Goal: Task Accomplishment & Management: Use online tool/utility

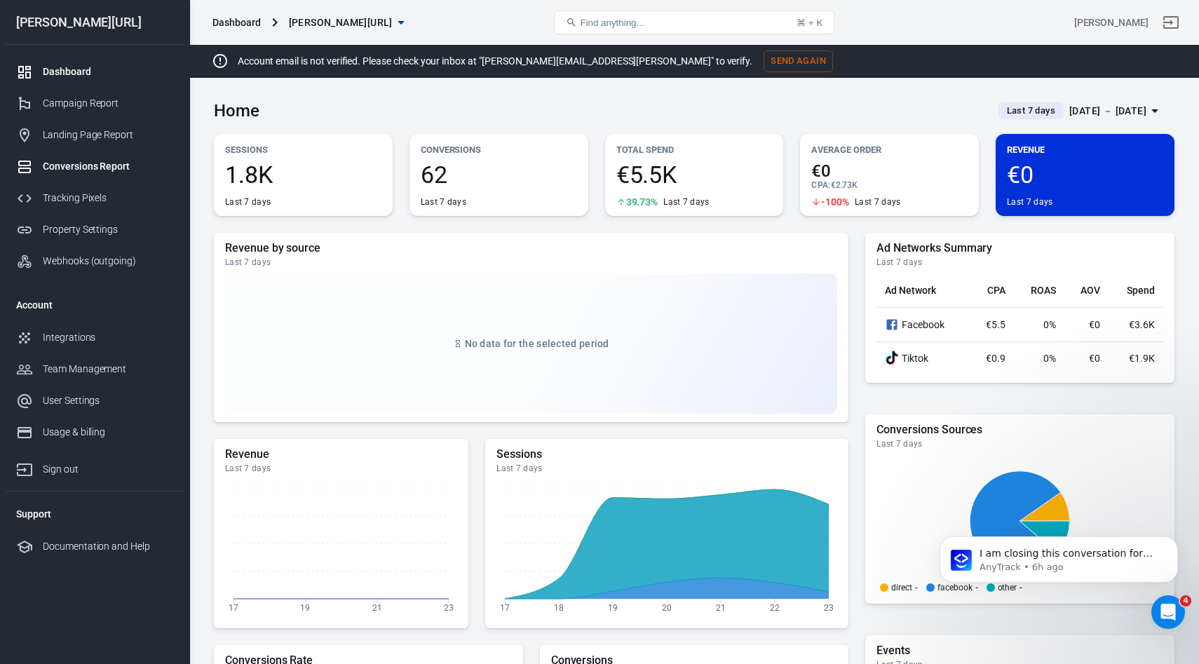
click at [84, 156] on link "Conversions Report" at bounding box center [94, 167] width 179 height 32
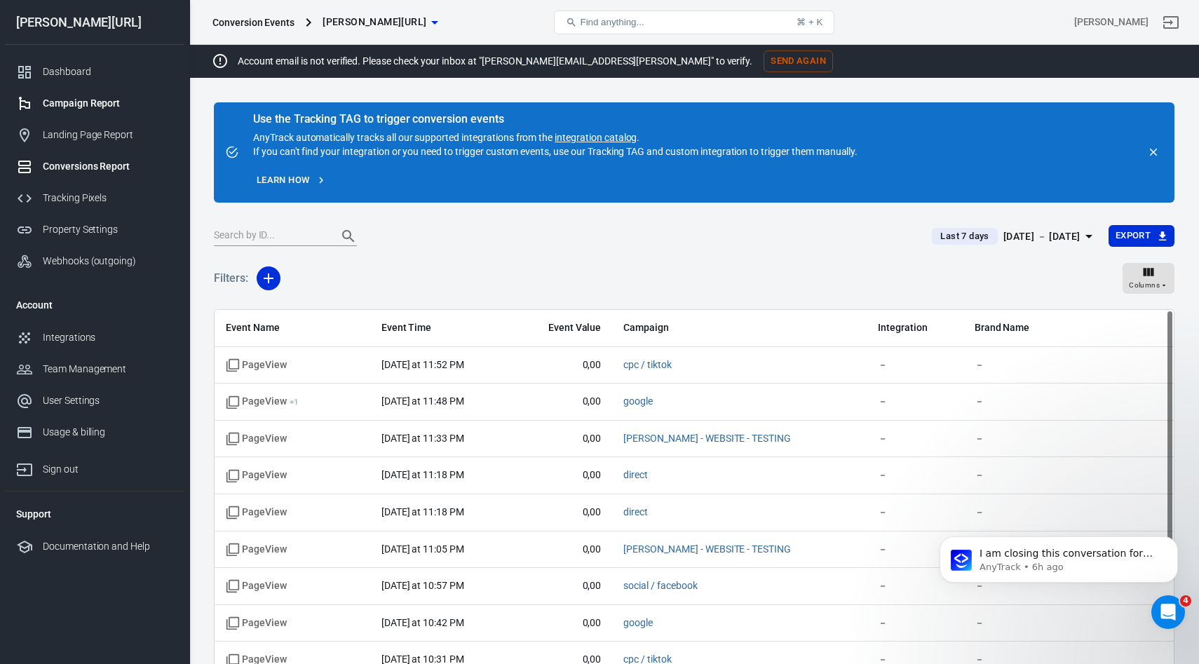
click at [102, 102] on div "Campaign Report" at bounding box center [108, 103] width 130 height 15
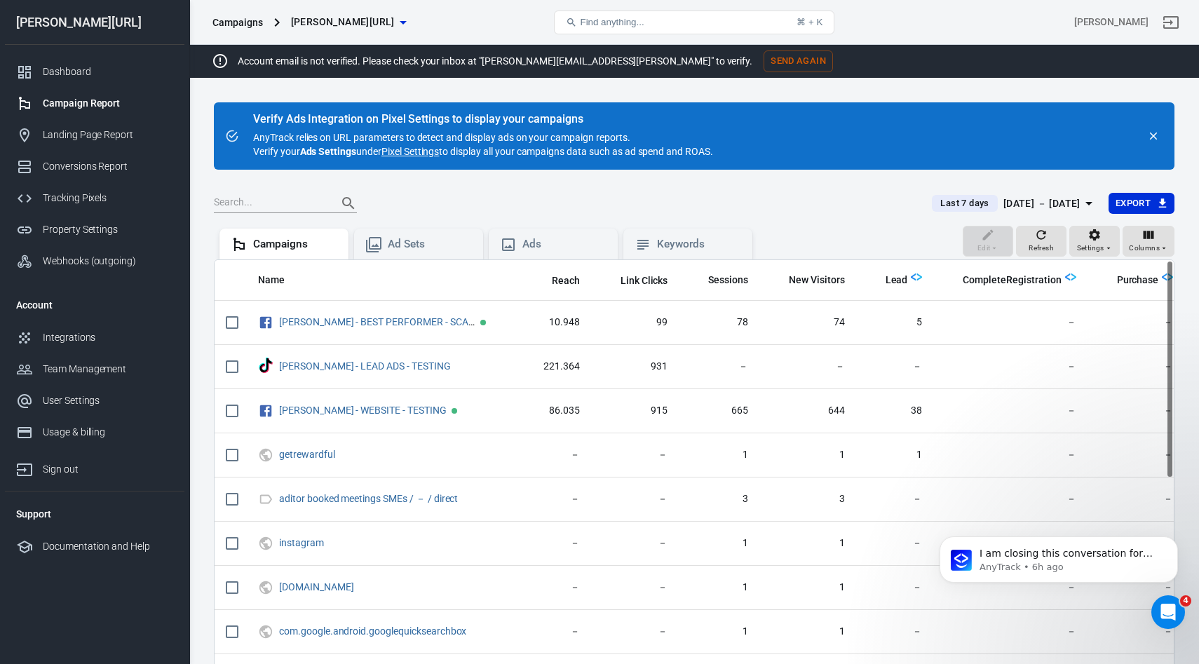
click at [1012, 218] on div "Last 7 days Aug 17 － Aug 23, 2025 Export" at bounding box center [694, 209] width 960 height 34
click at [1011, 196] on div "Aug 17 － Aug 23, 2025" at bounding box center [1041, 204] width 77 height 18
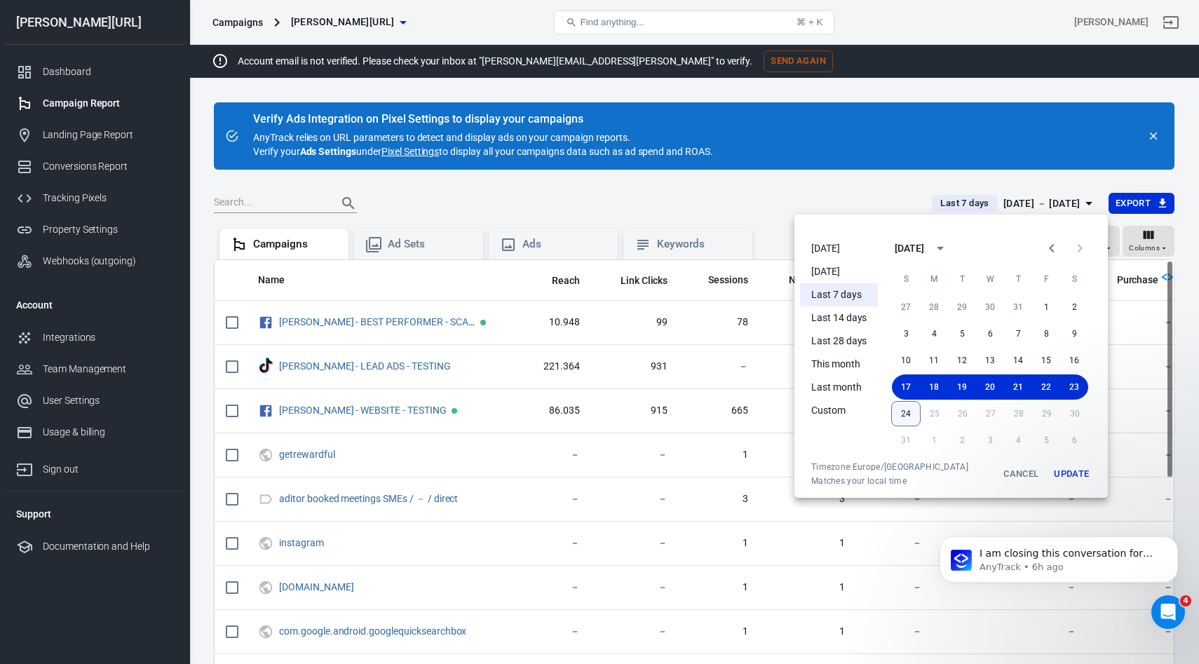
click at [916, 413] on button "24" at bounding box center [905, 413] width 29 height 25
click at [910, 415] on button "24" at bounding box center [906, 413] width 28 height 25
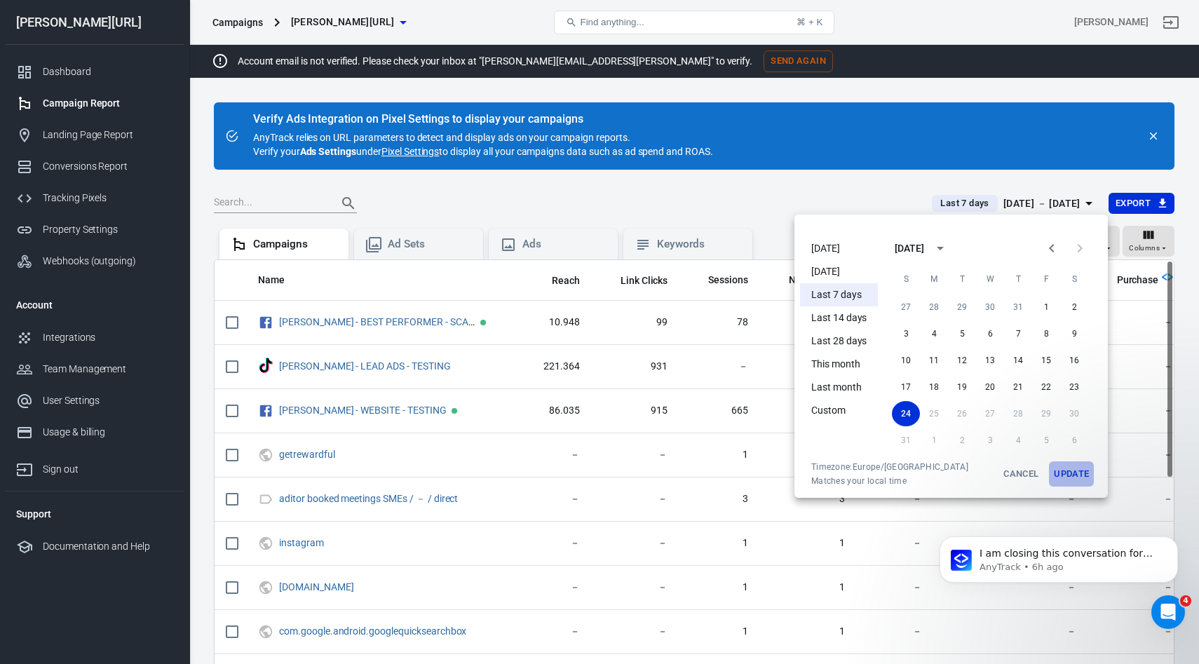
click at [1071, 472] on button "Update" at bounding box center [1071, 473] width 45 height 25
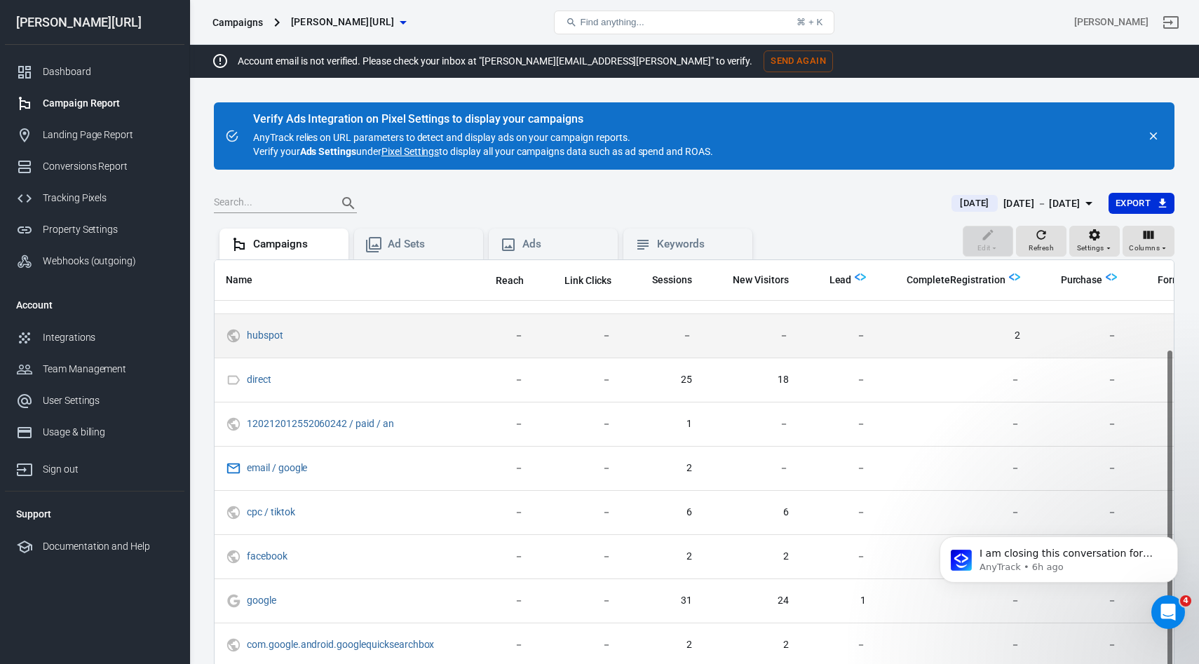
scroll to position [0, 56]
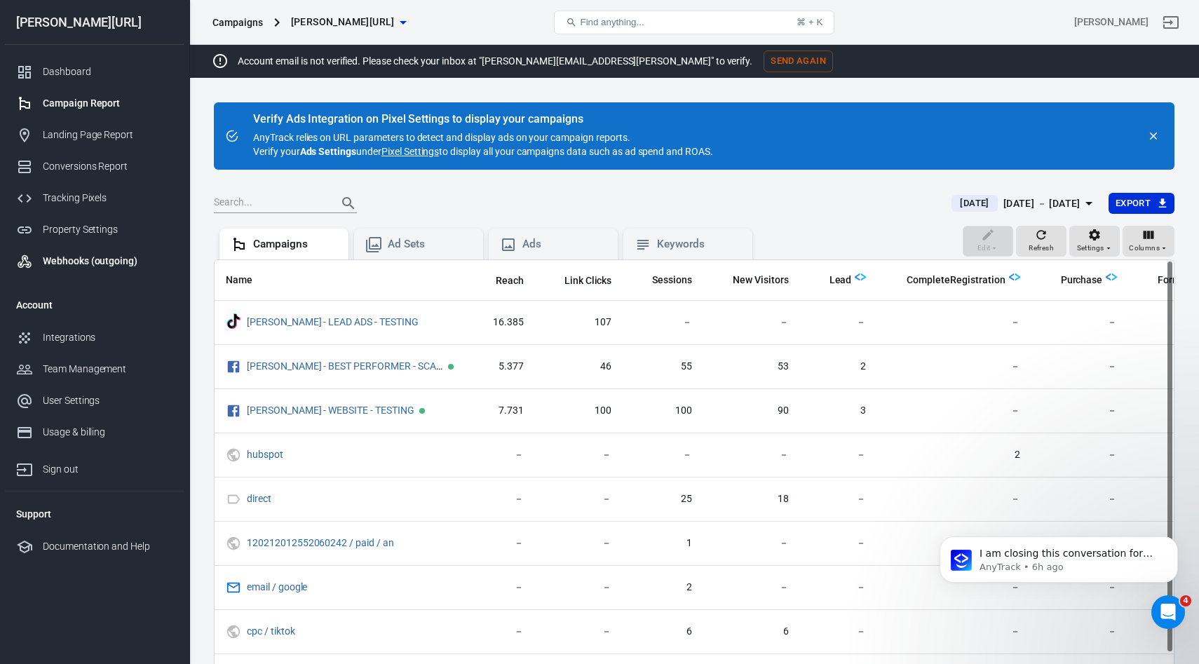
click at [73, 261] on div "Webhooks (outgoing)" at bounding box center [108, 261] width 130 height 15
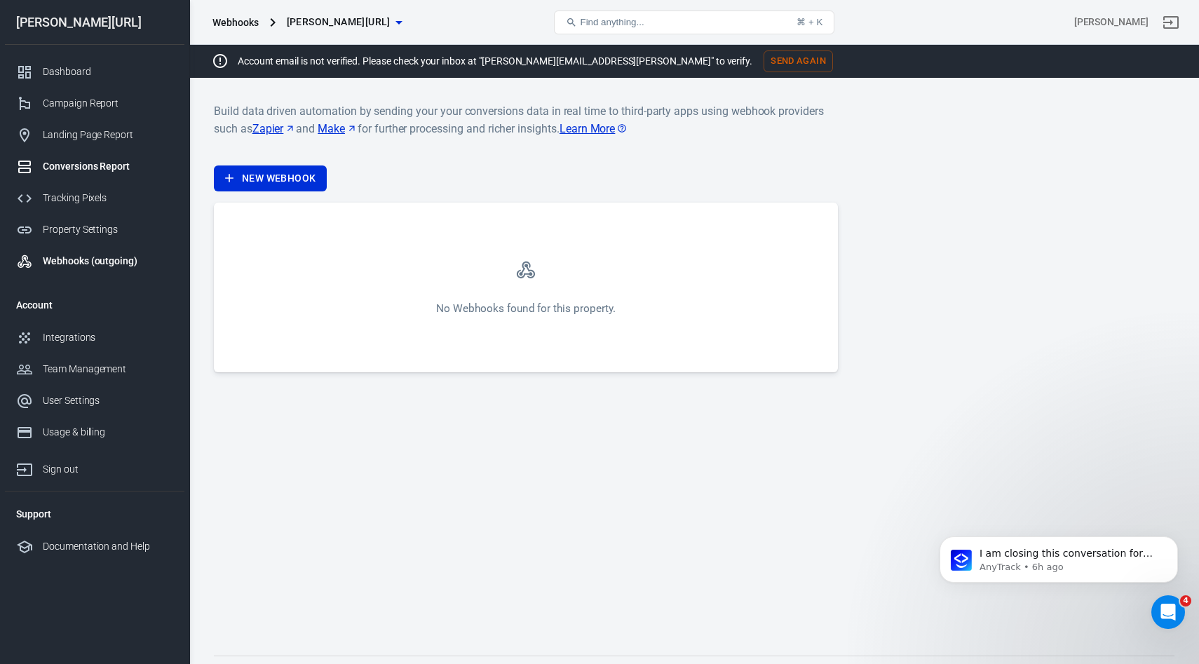
click at [84, 155] on link "Conversions Report" at bounding box center [94, 167] width 179 height 32
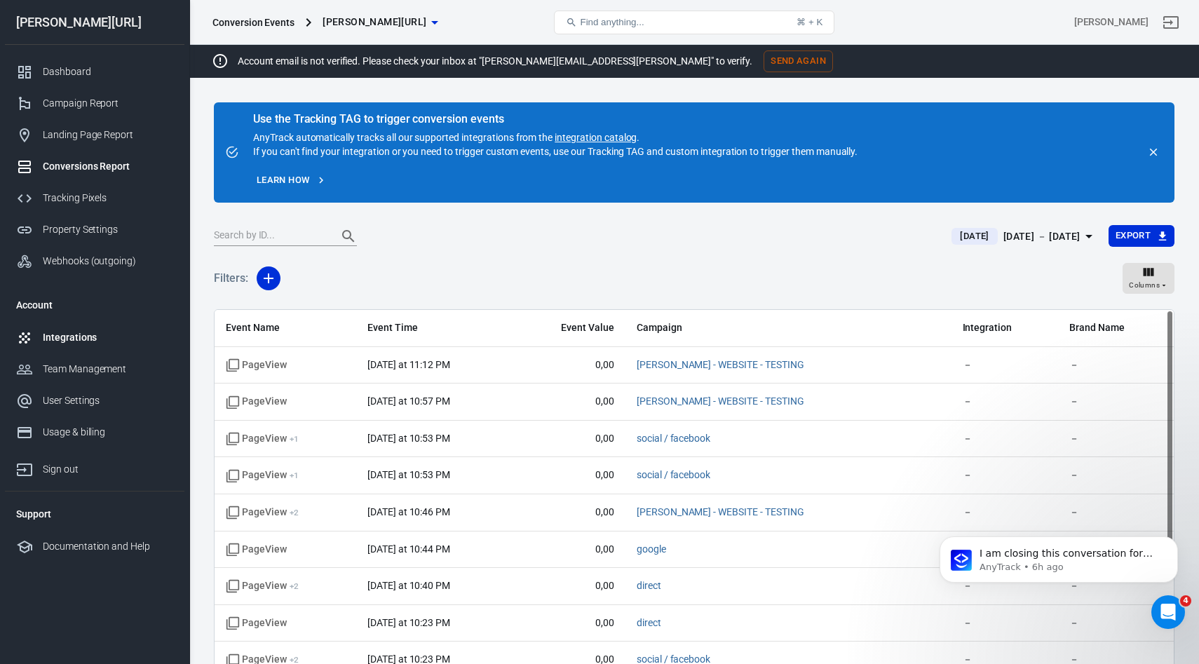
click at [67, 334] on div "Integrations" at bounding box center [108, 337] width 130 height 15
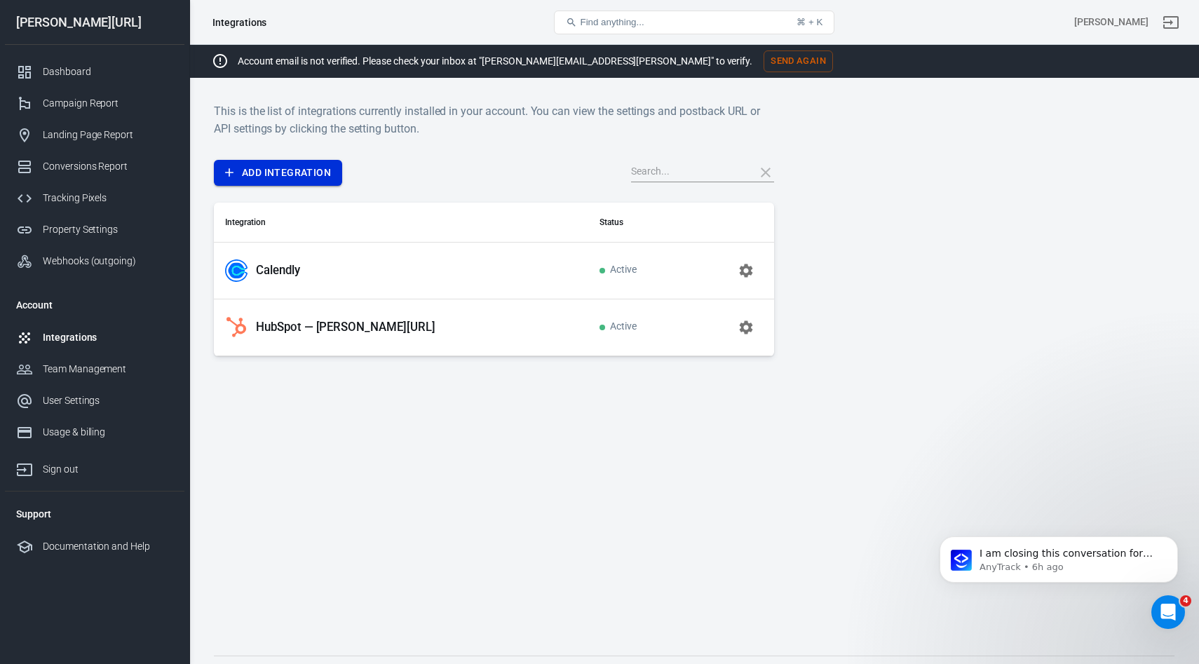
click at [294, 171] on link "Add Integration" at bounding box center [278, 173] width 128 height 26
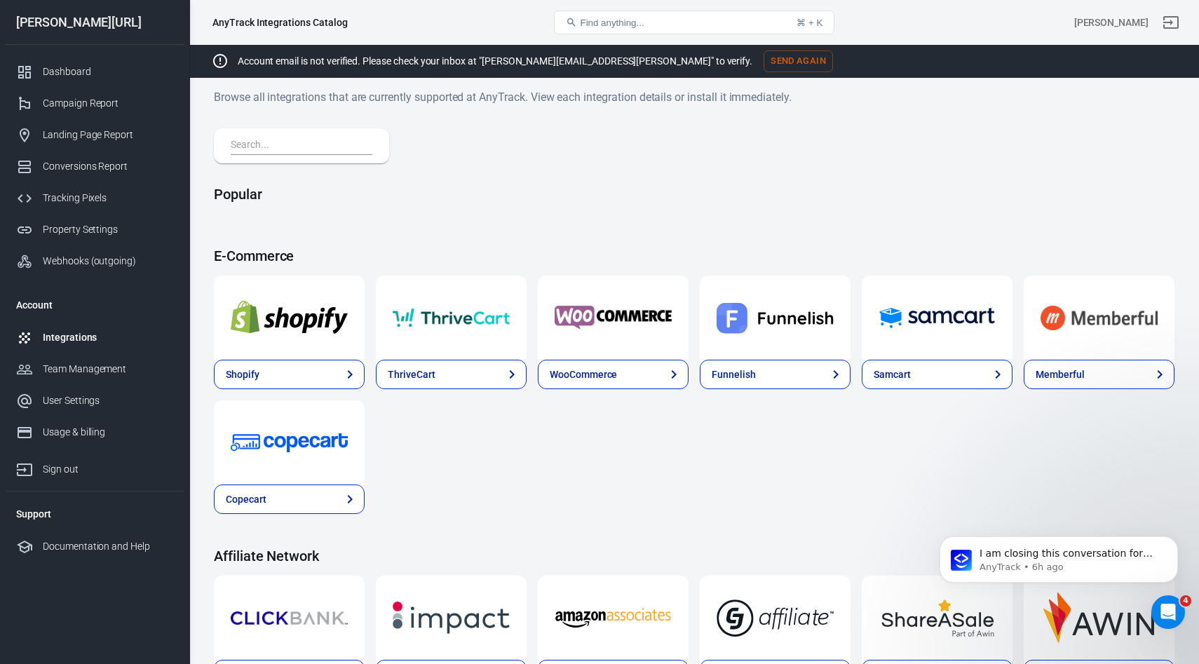
click at [298, 149] on input "text" at bounding box center [299, 146] width 136 height 18
type input "x"
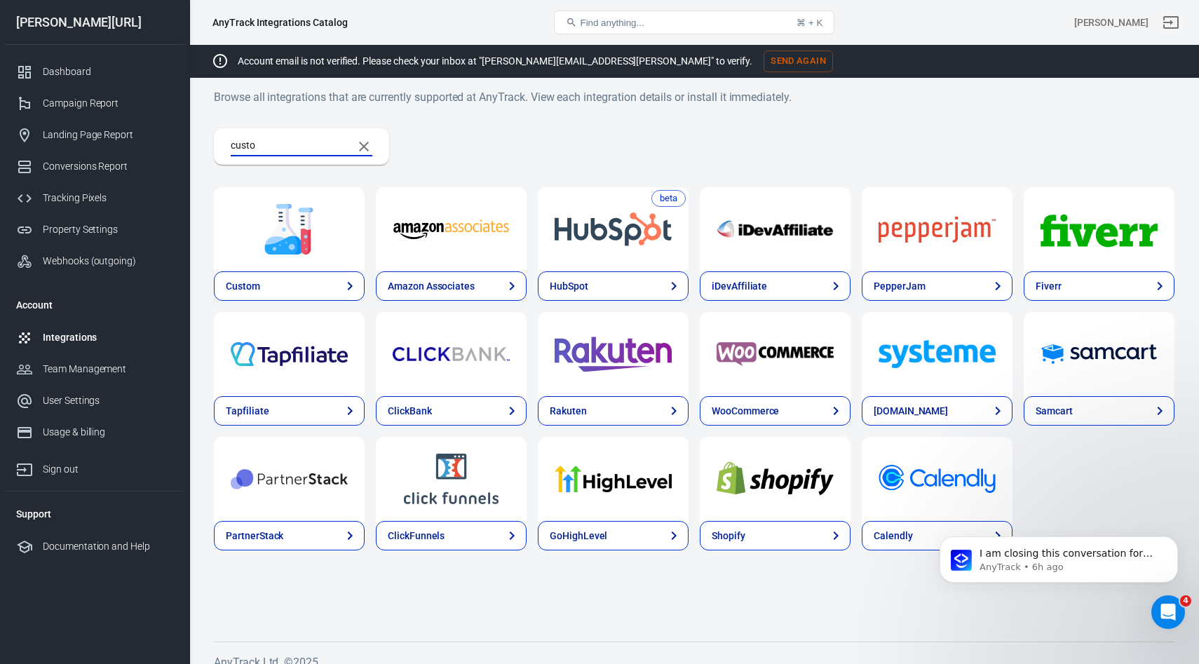
type input "custom"
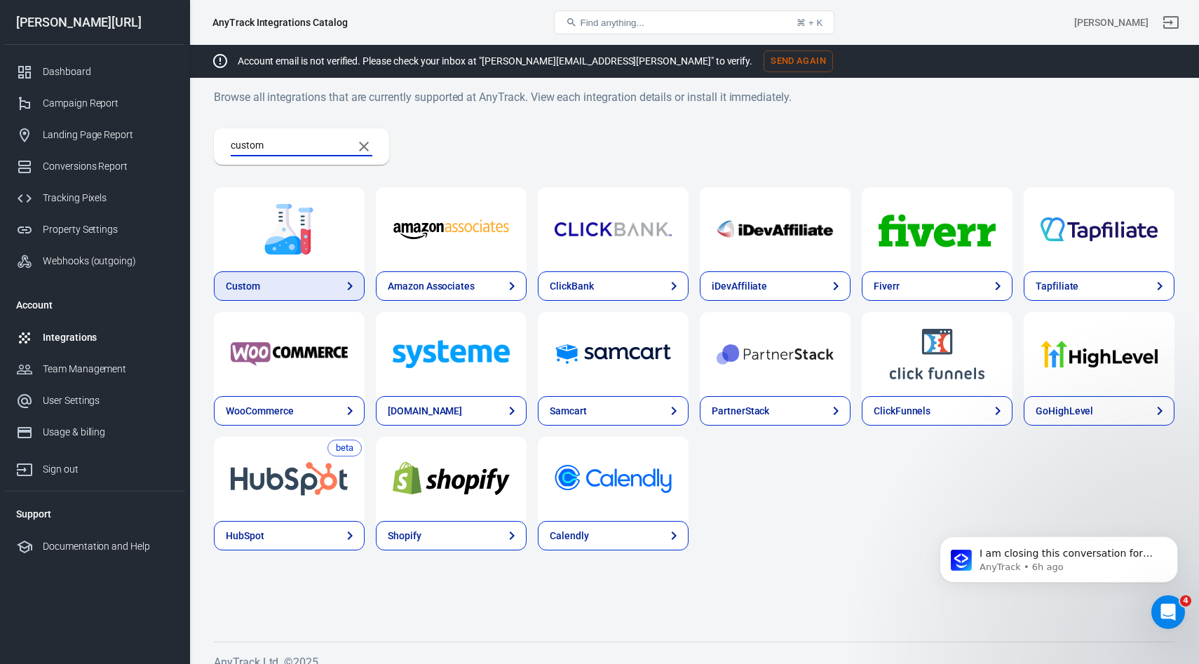
click at [259, 271] on link "Custom" at bounding box center [289, 285] width 151 height 29
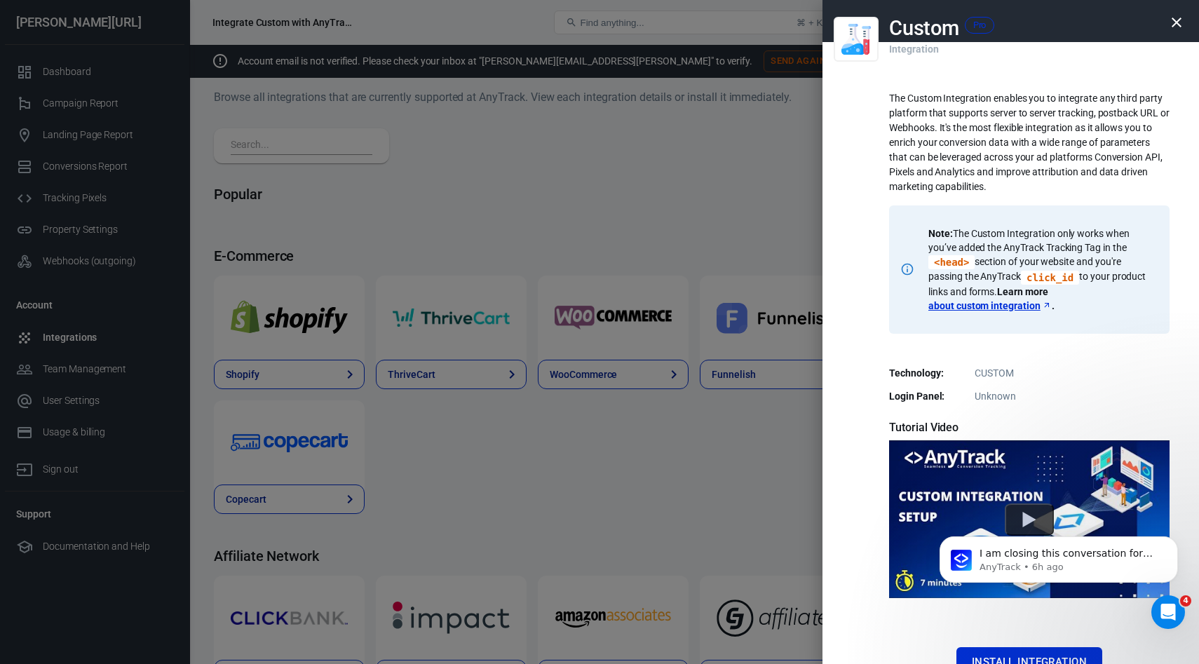
scroll to position [160, 0]
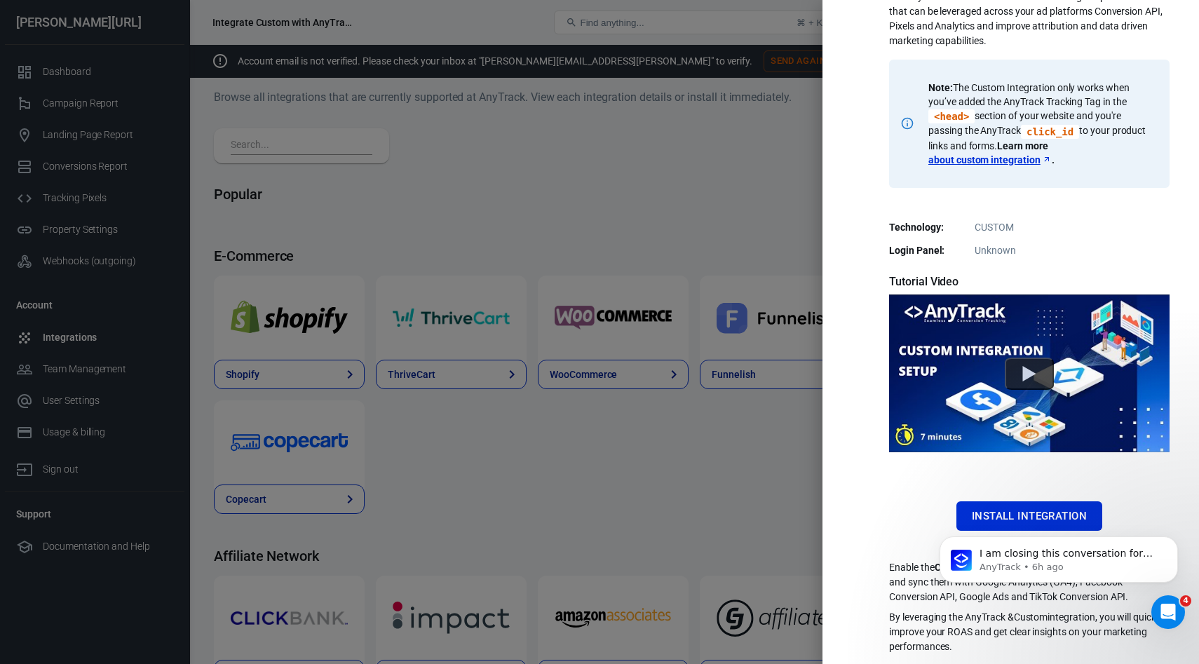
click at [1000, 498] on div "I am closing this conversation for now. You can always respond later or start a…" at bounding box center [1059, 494] width 258 height 175
click at [1173, 548] on button "Dismiss notification" at bounding box center [1173, 540] width 18 height 18
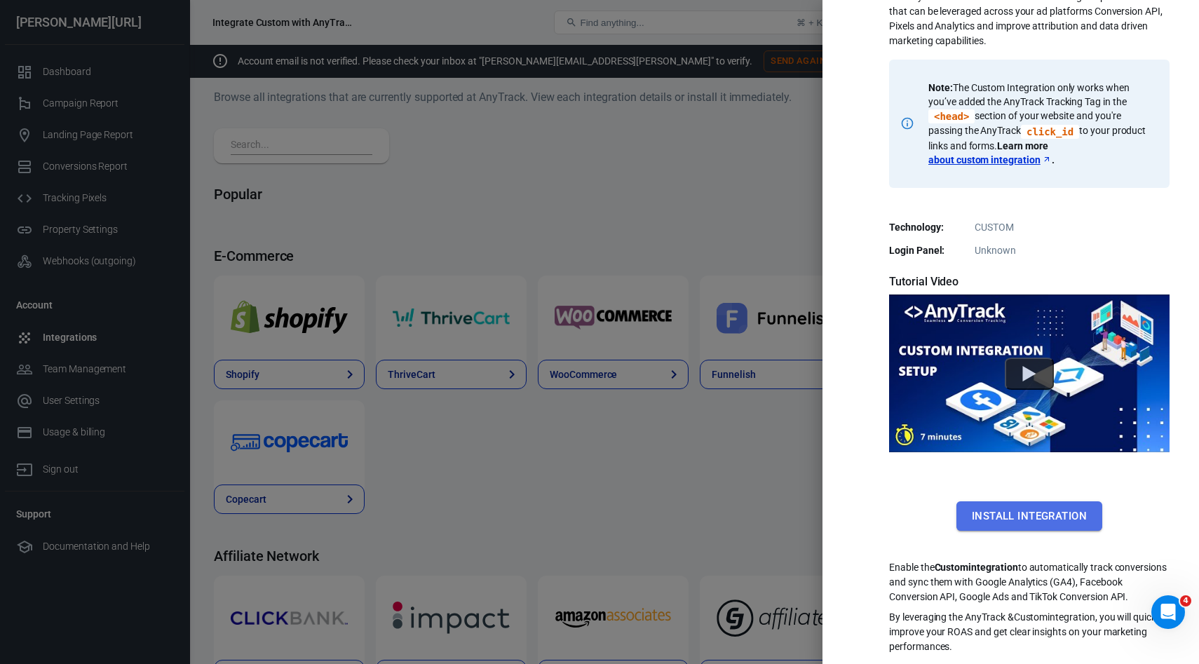
click at [1012, 505] on button "Install Integration" at bounding box center [1029, 515] width 146 height 29
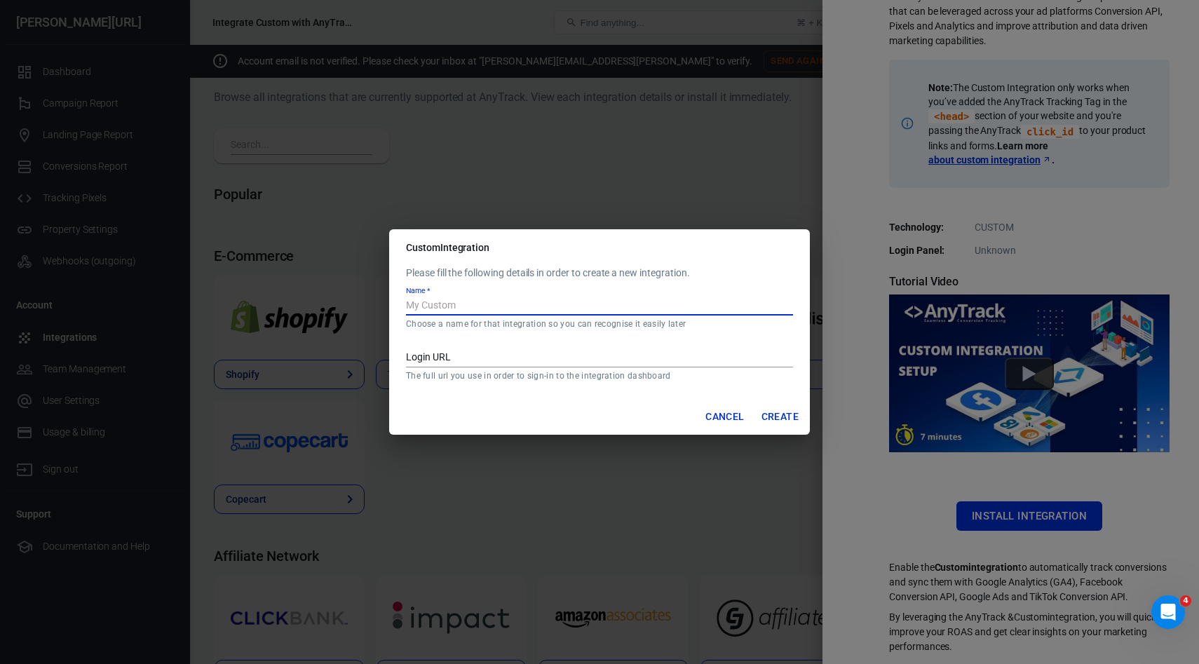
click at [432, 306] on input "Name   *" at bounding box center [599, 306] width 387 height 18
type input "Zapier Hubspot"
click at [472, 349] on input "Login URL" at bounding box center [599, 358] width 387 height 18
click at [777, 426] on button "Create" at bounding box center [780, 417] width 48 height 26
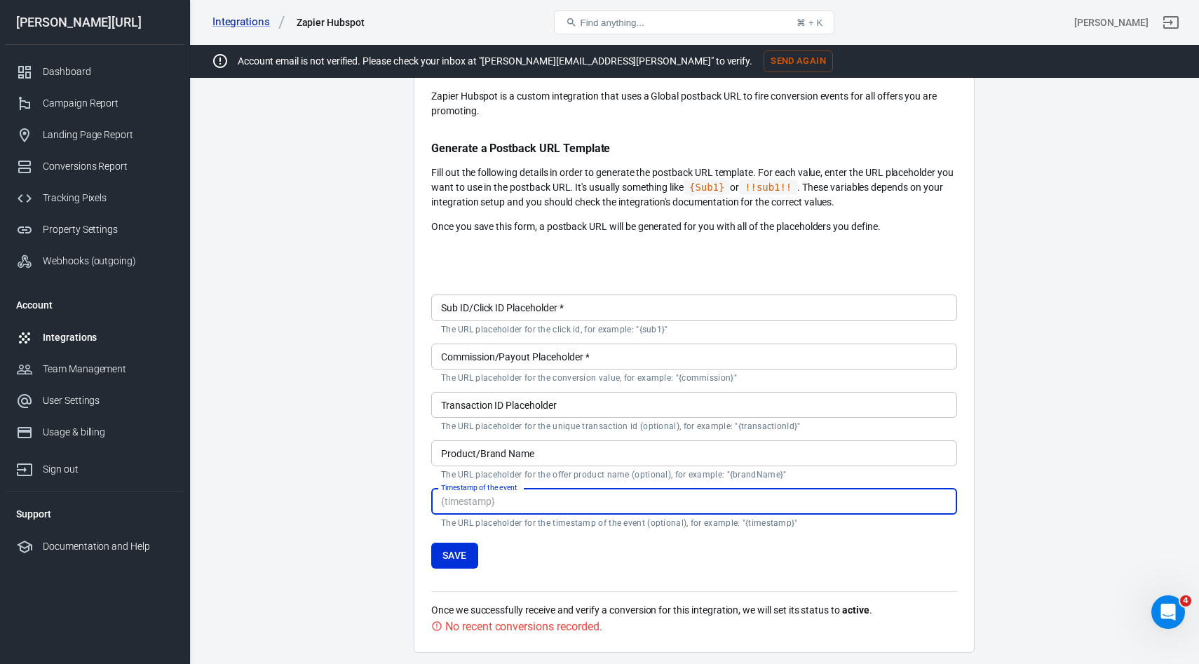
scroll to position [115, 0]
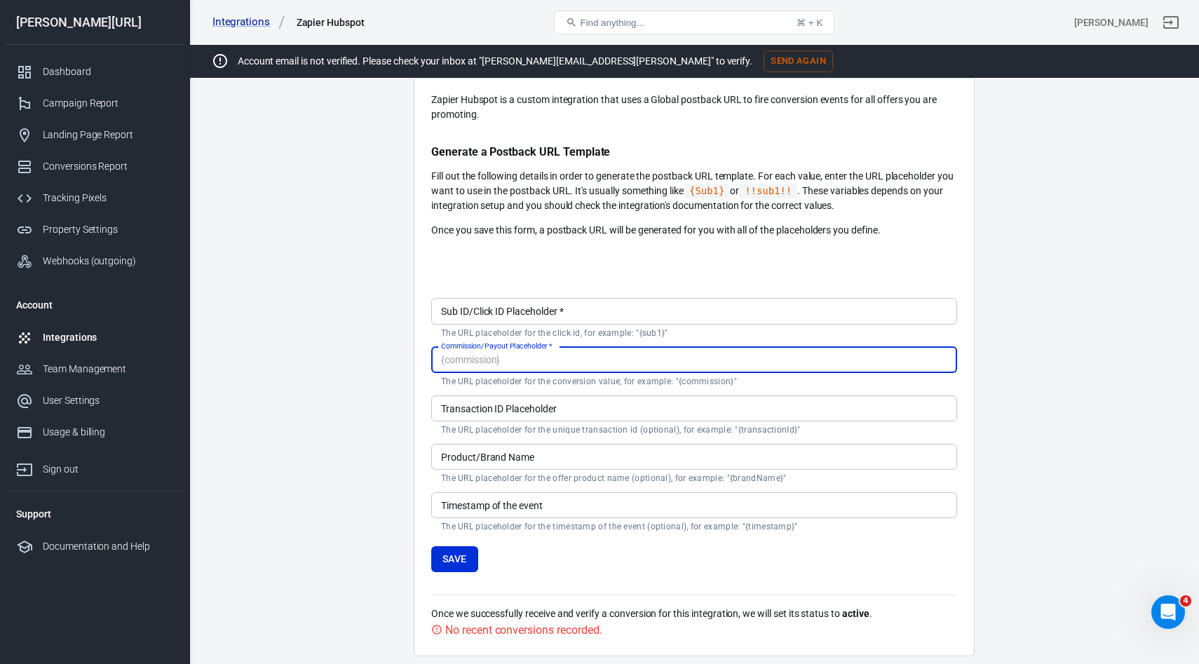
click at [544, 360] on input "Commission/Payout Placeholder   *" at bounding box center [694, 360] width 526 height 26
click at [594, 309] on input "Sub ID/Click ID Placeholder   *" at bounding box center [694, 311] width 526 height 26
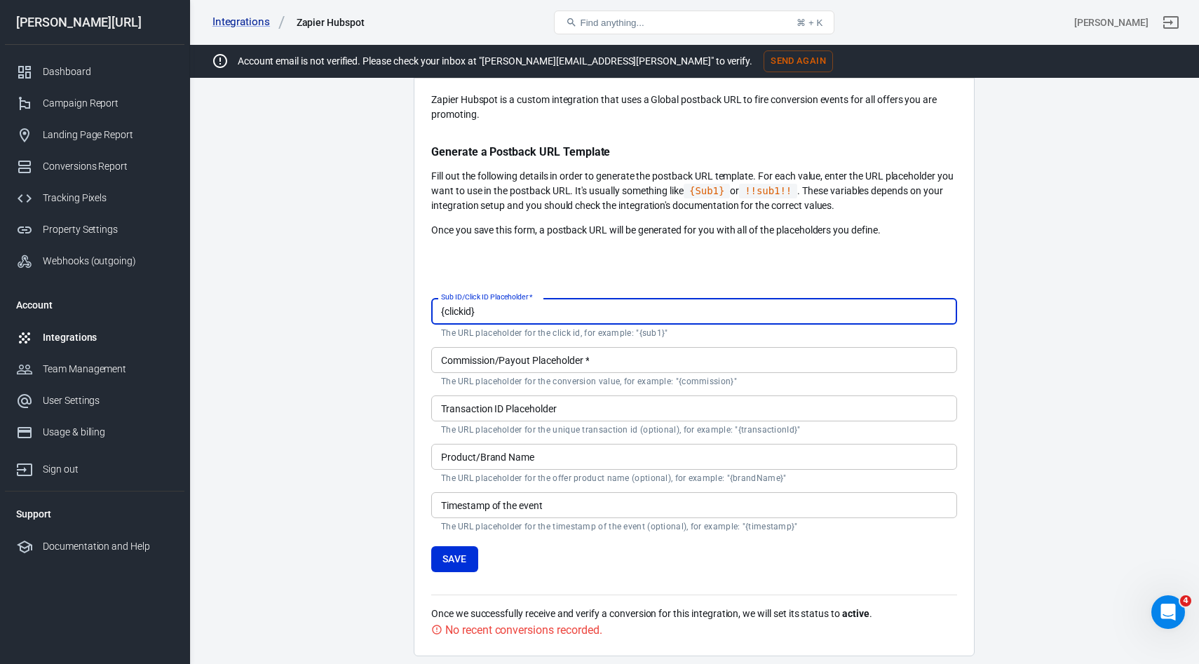
type input "{clickid}"
click at [578, 353] on input "Commission/Payout Placeholder   *" at bounding box center [694, 360] width 526 height 26
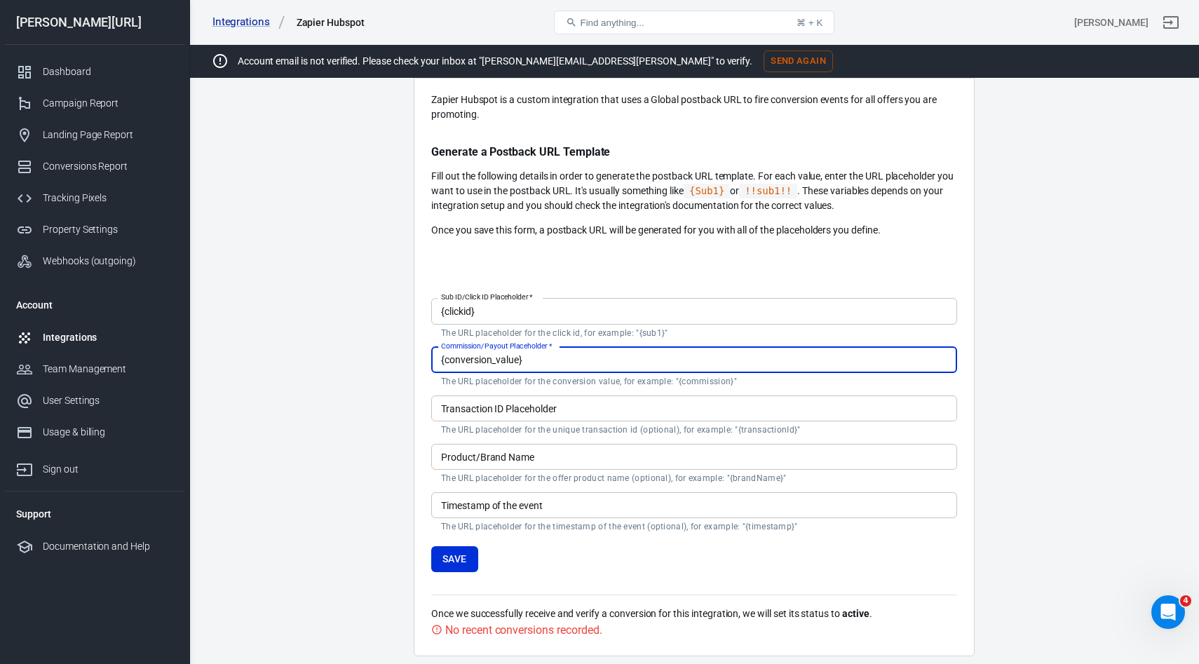
type input "{conversion_value}"
click at [545, 404] on input "Transaction ID Placeholder" at bounding box center [694, 408] width 526 height 26
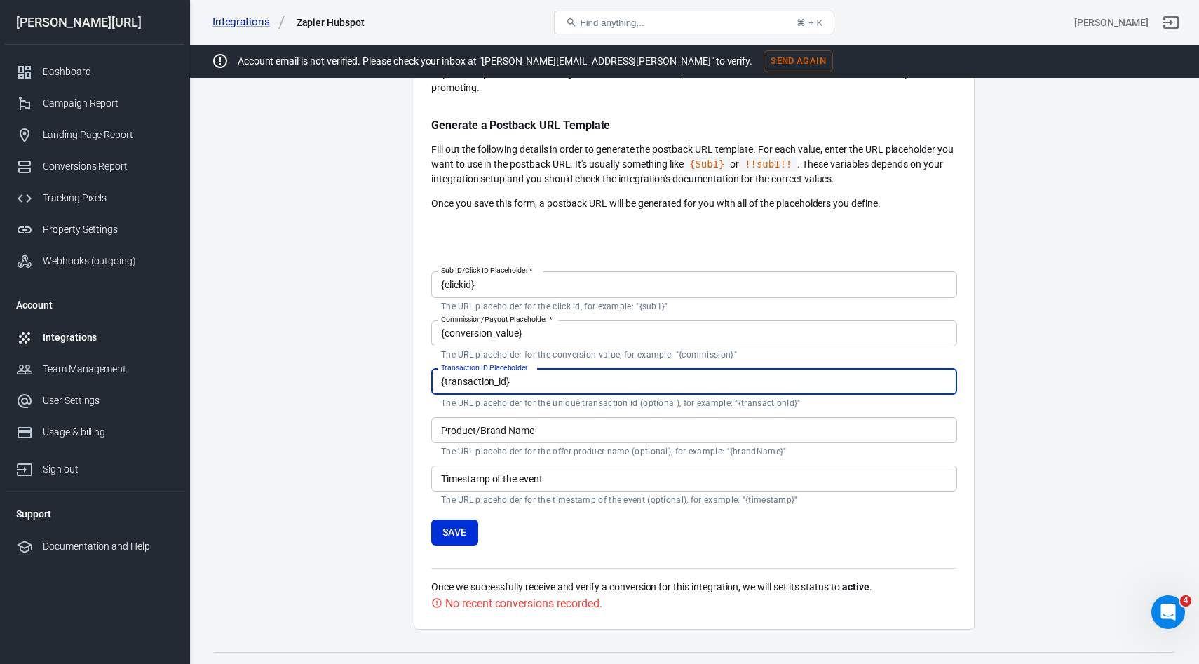
scroll to position [0, 0]
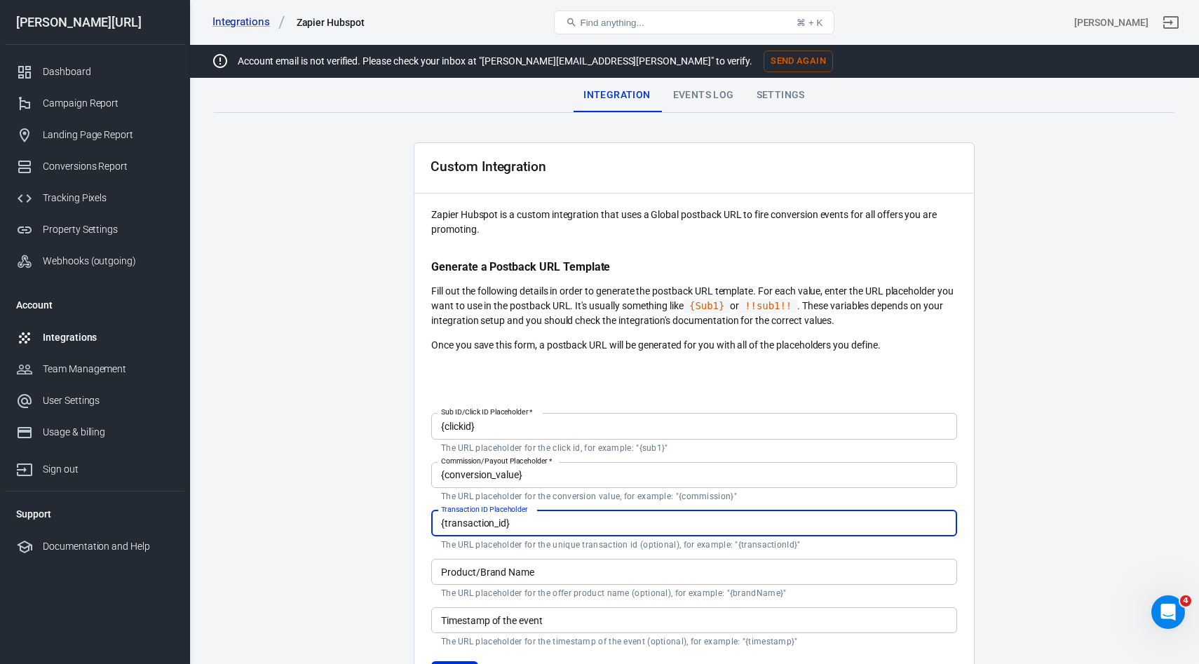
type input "{transaction_id}"
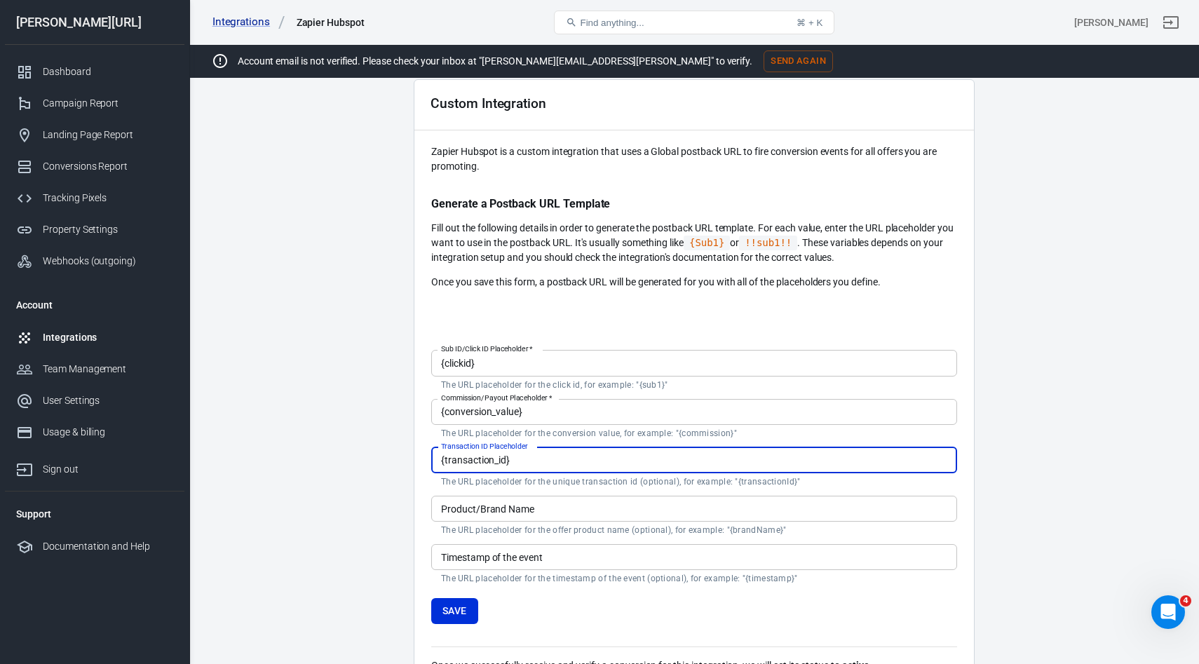
scroll to position [72, 0]
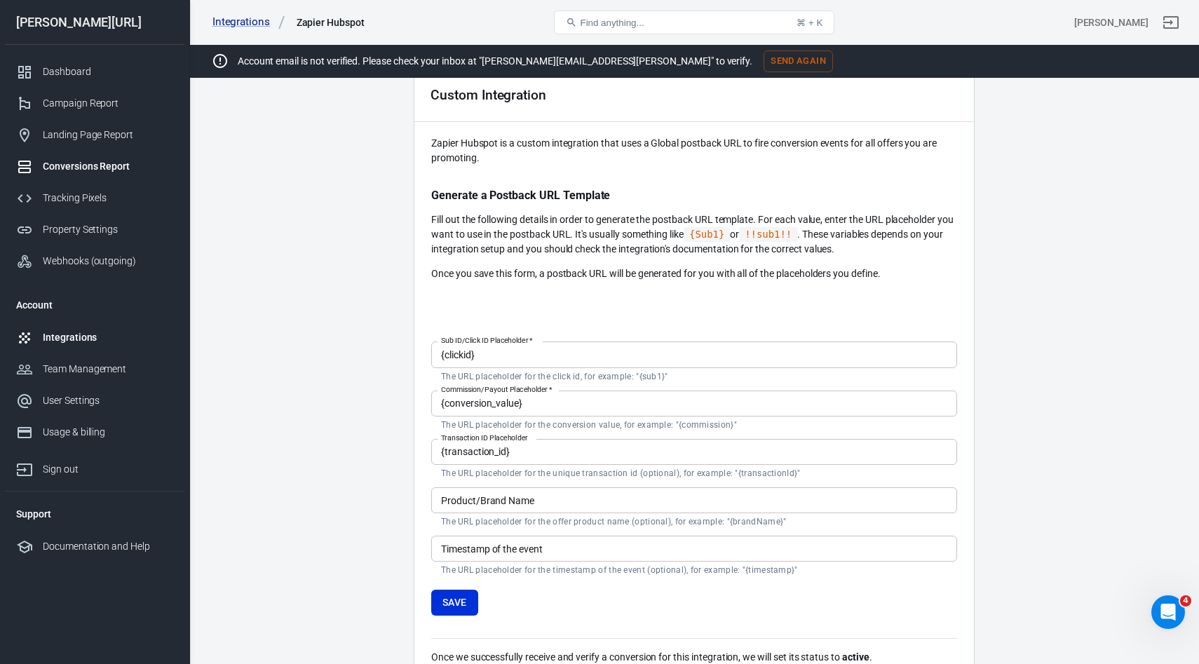
click at [93, 159] on div "Conversions Report" at bounding box center [108, 166] width 130 height 15
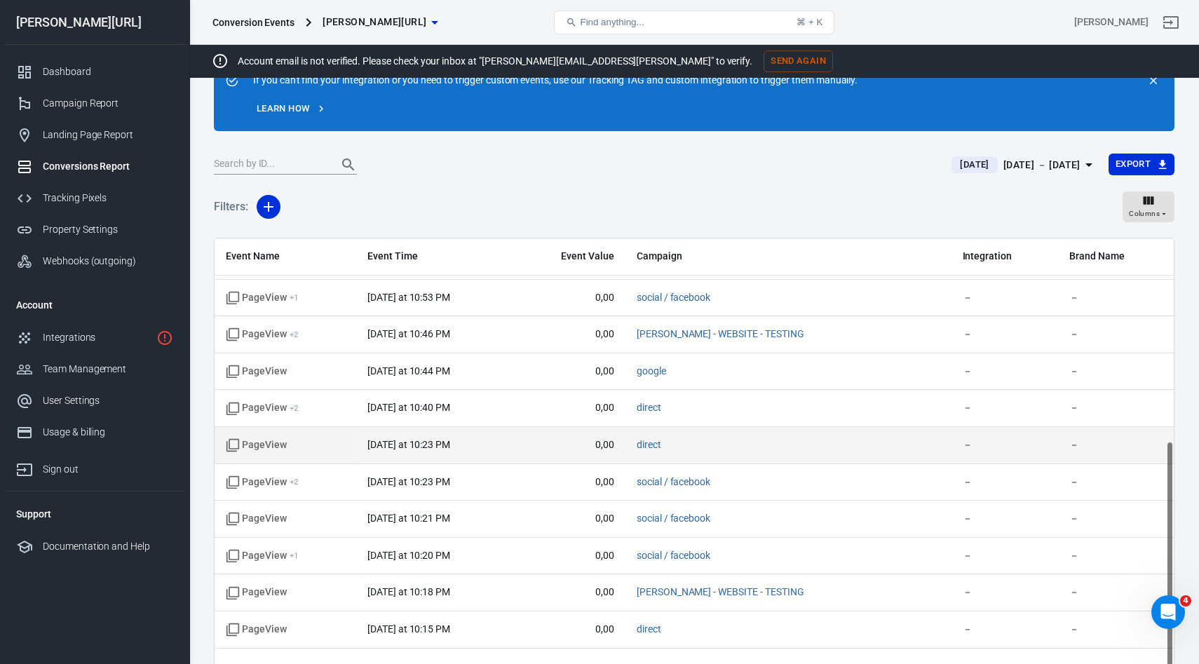
scroll to position [161, 0]
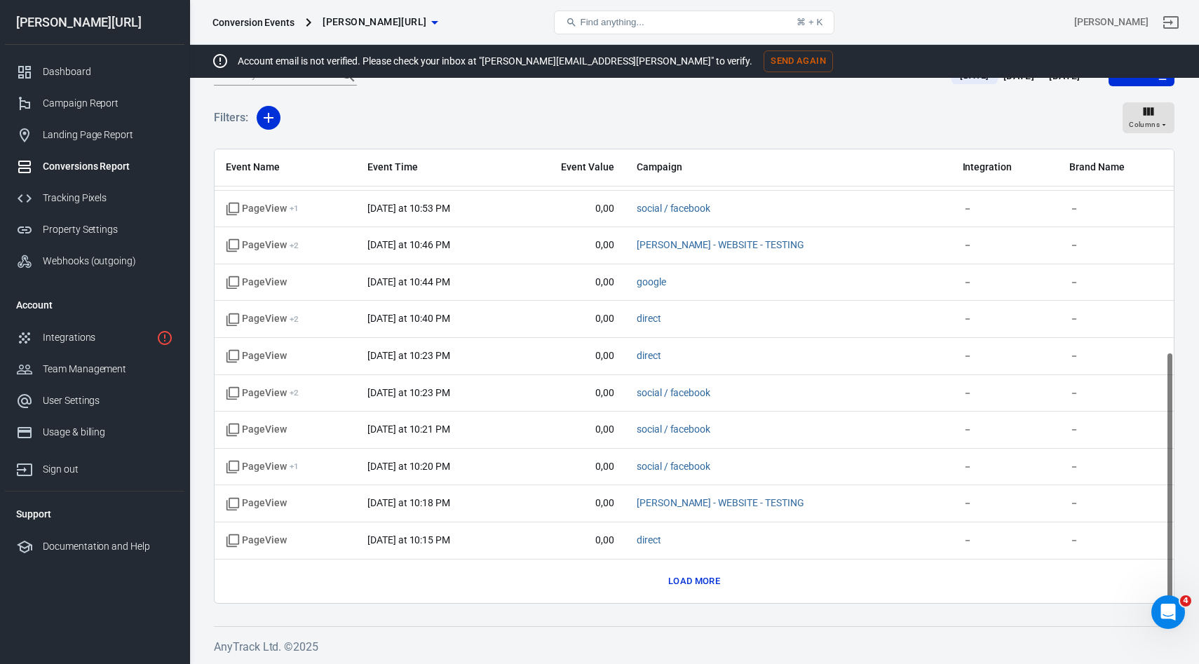
click at [690, 590] on button "Load more" at bounding box center [694, 582] width 59 height 22
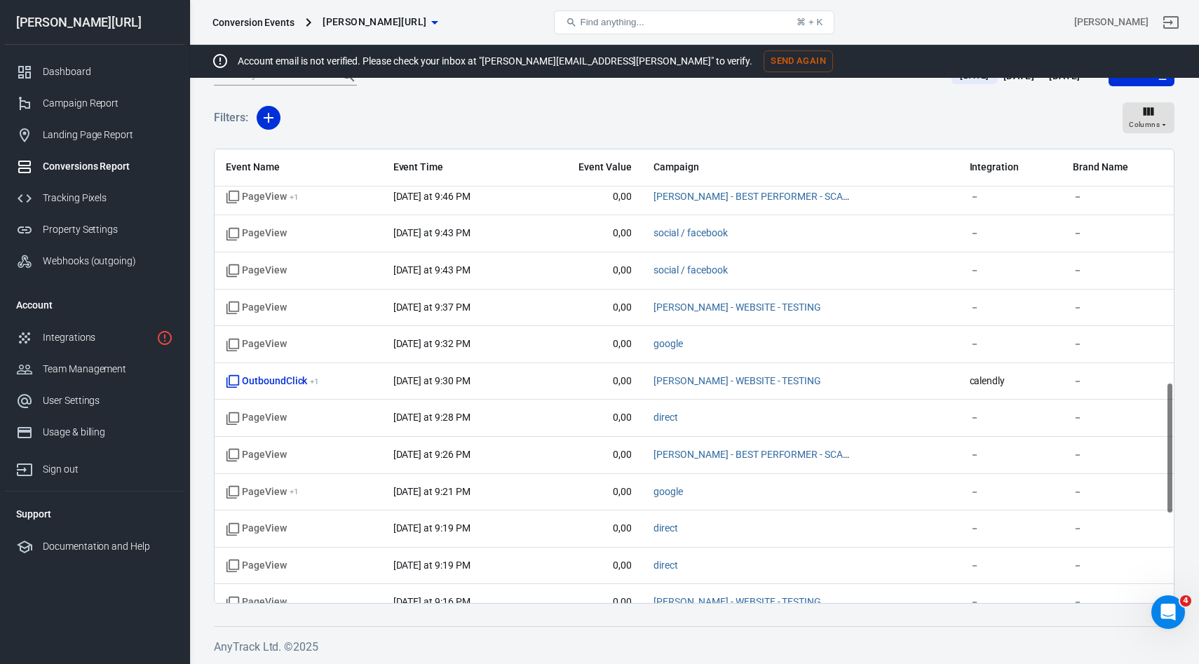
scroll to position [1102, 0]
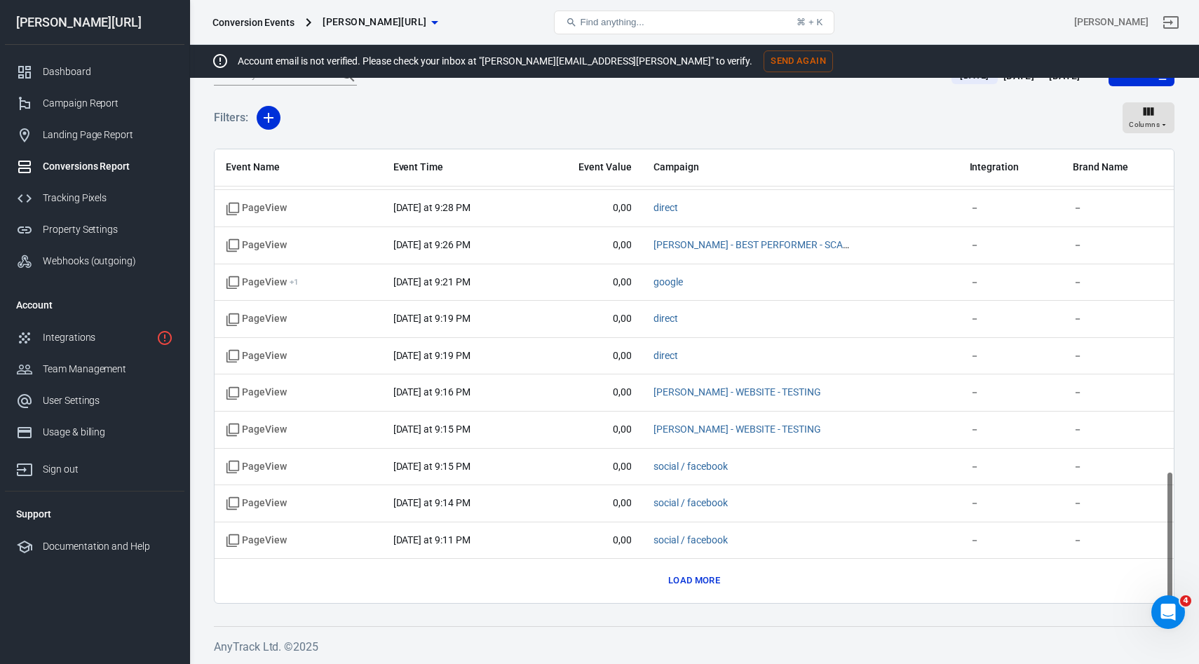
click at [699, 579] on button "Load more" at bounding box center [694, 581] width 59 height 22
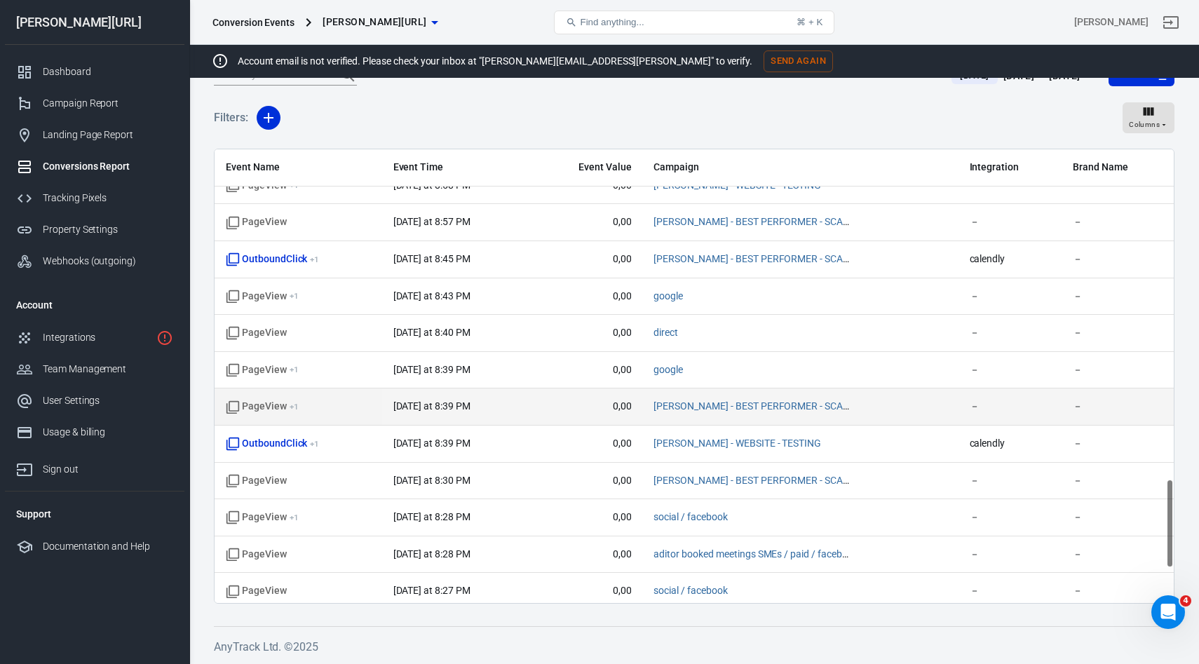
scroll to position [1640, 0]
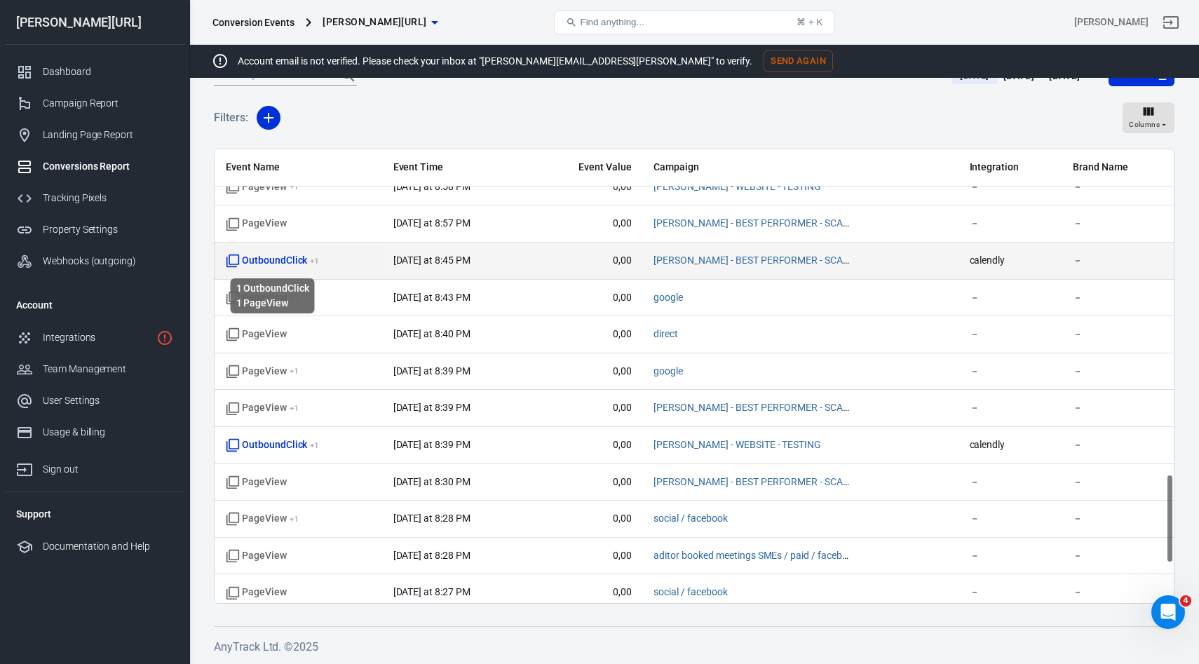
click at [287, 258] on span "OutboundClick + 1" at bounding box center [272, 261] width 93 height 14
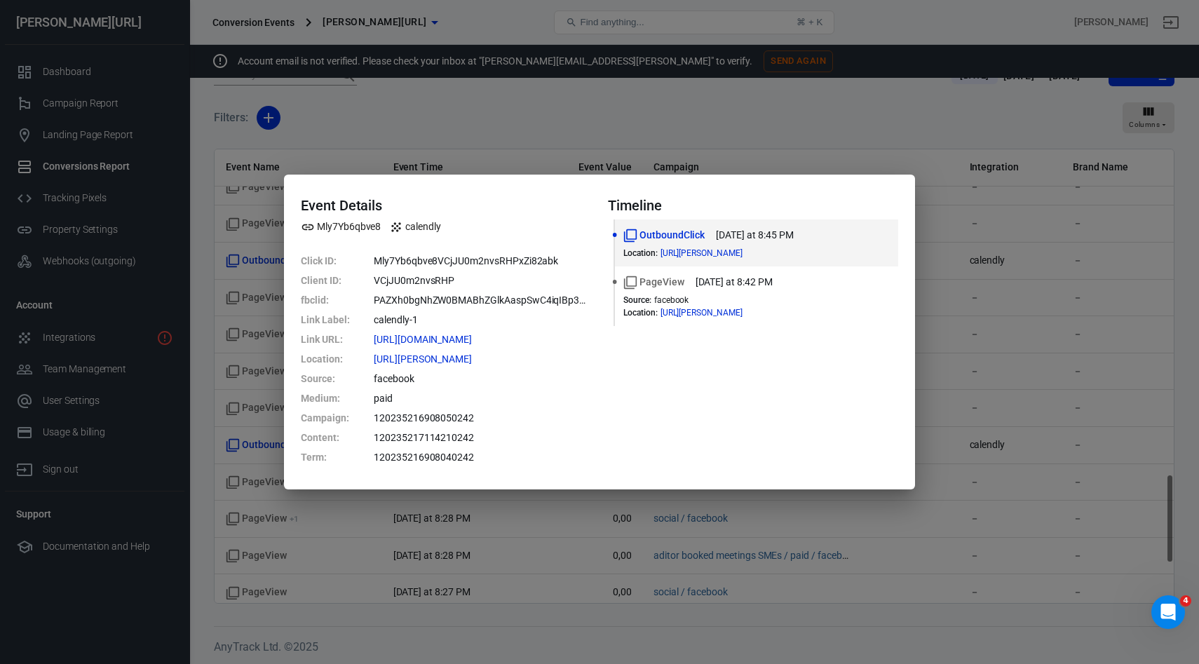
click at [962, 229] on div "Event Details Mly7Yb6qbve8 calendly Click ID : Mly7Yb6qbve8VCjJU0m2nvsRHPxZi82a…" at bounding box center [599, 332] width 1199 height 664
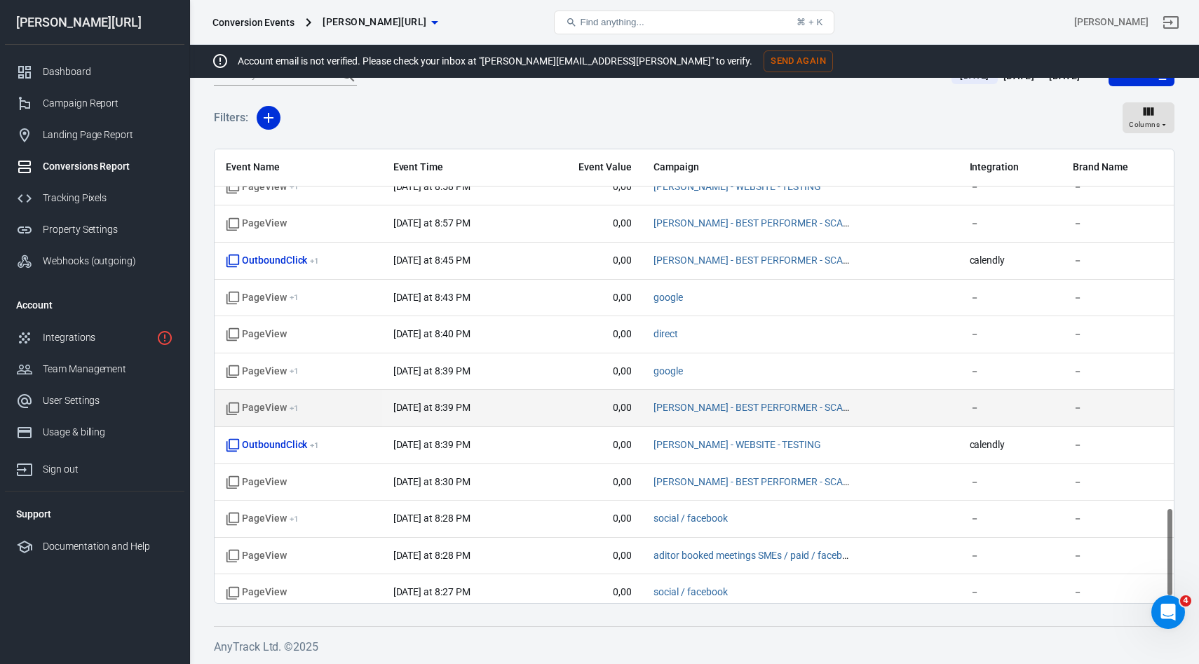
scroll to position [1839, 0]
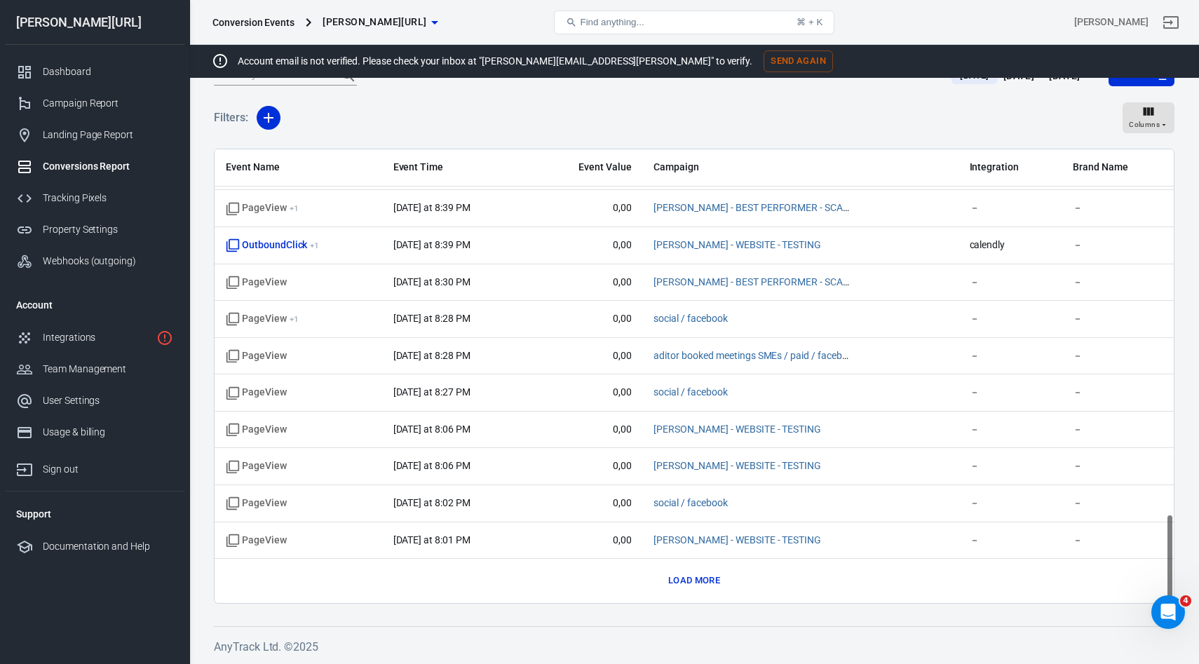
click at [698, 577] on button "Load more" at bounding box center [694, 581] width 59 height 22
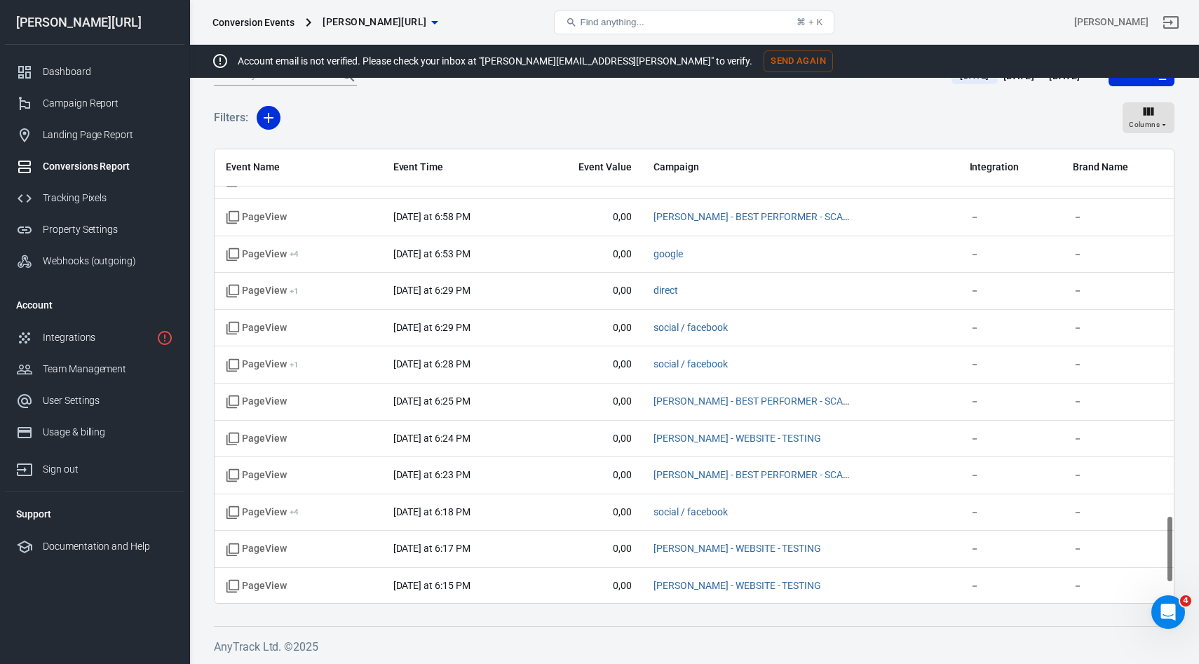
scroll to position [2577, 0]
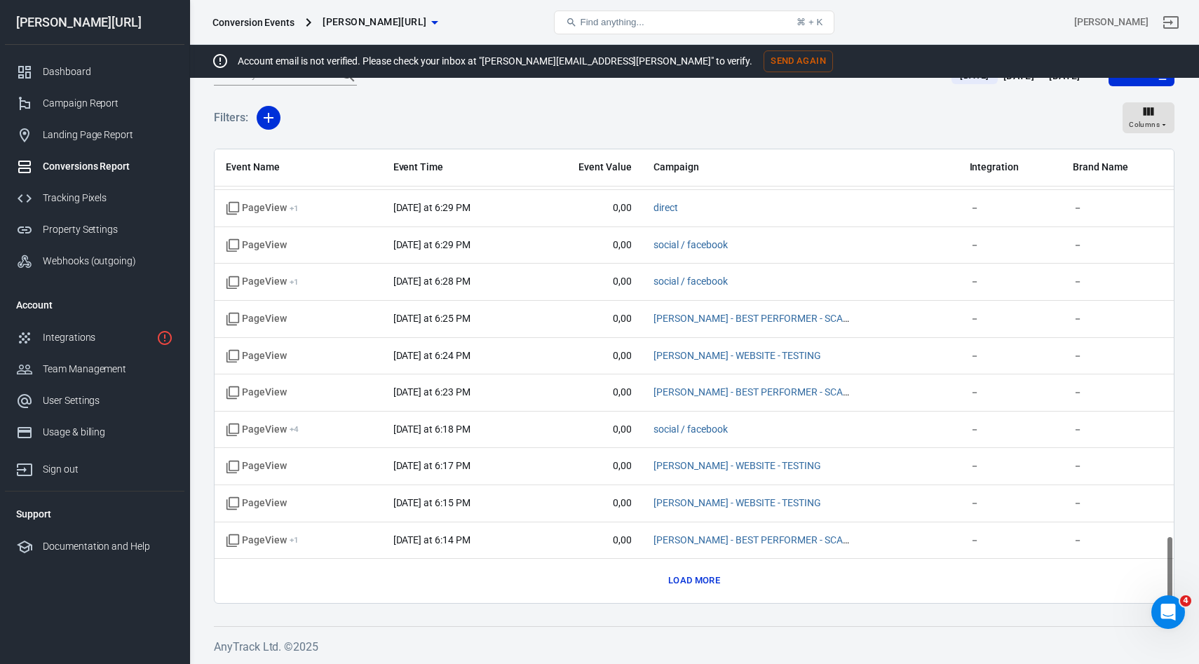
click at [693, 582] on button "Load more" at bounding box center [694, 581] width 59 height 22
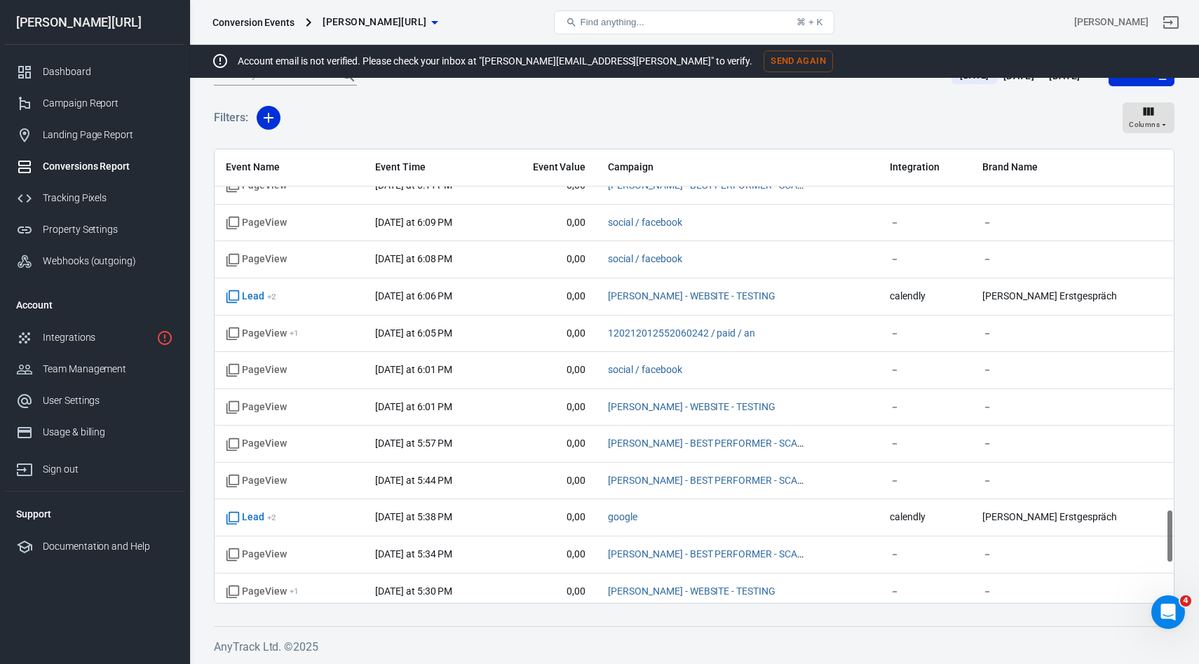
scroll to position [2984, 0]
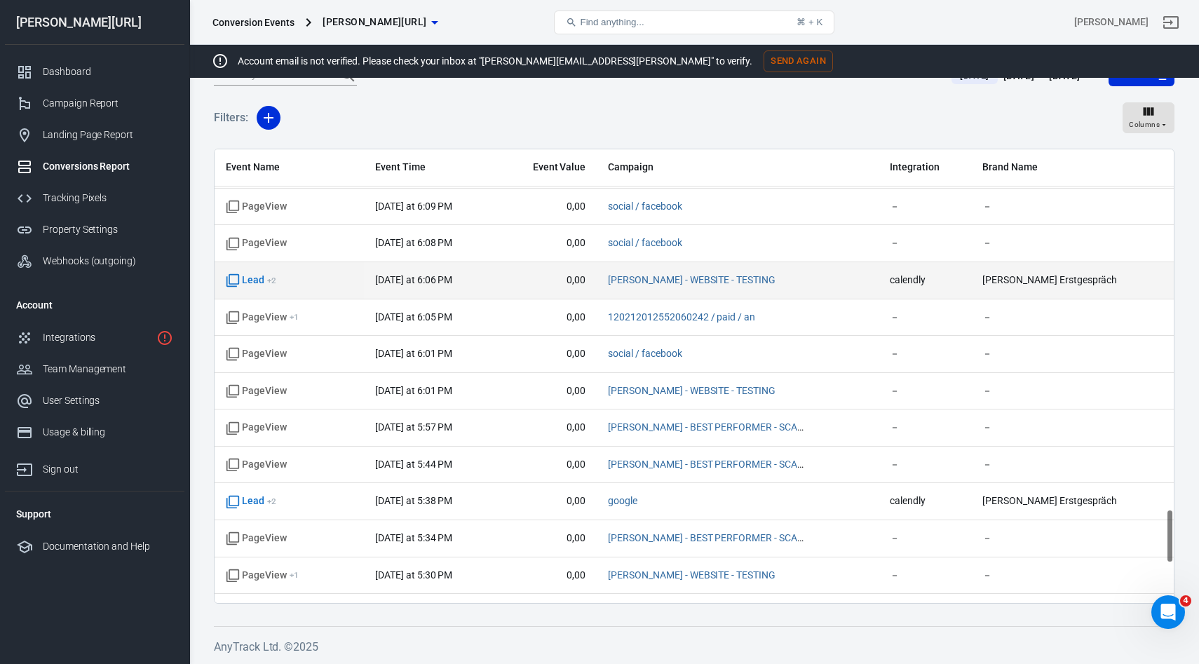
click at [267, 284] on sup "+ 2" at bounding box center [271, 280] width 9 height 10
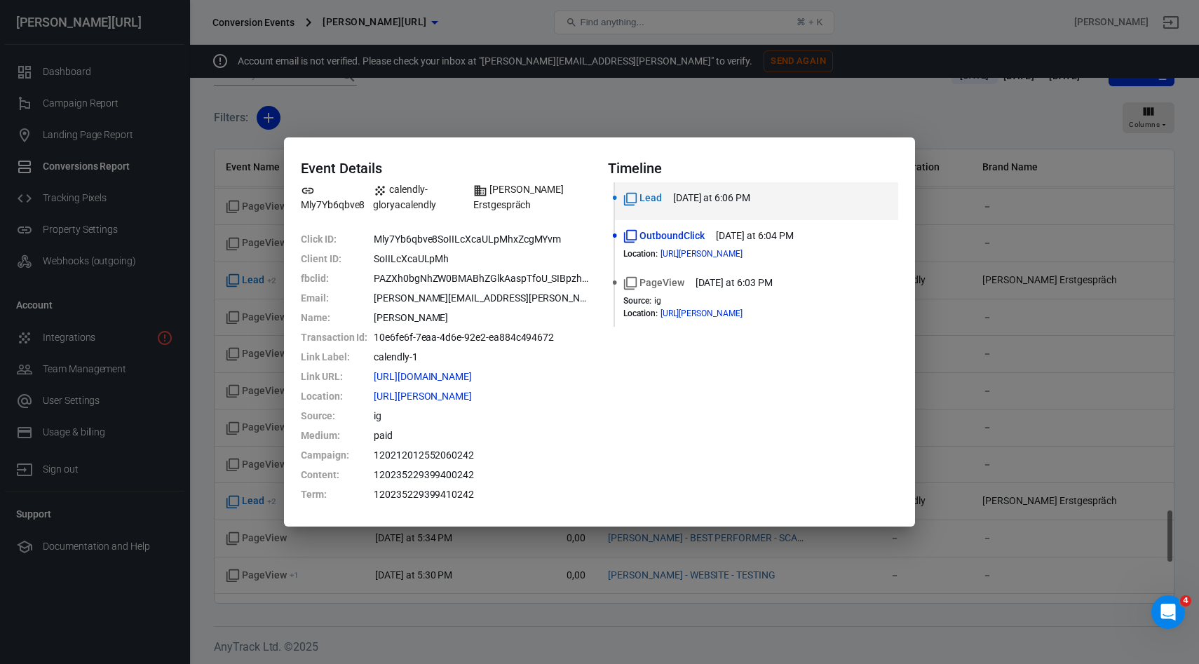
click at [580, 276] on dd "PAZXh0bgNhZW0BMABhZGlkAaspTfoU_SIBpzh5SBFZjwC_ErN0hoM9WEpfwjHcJnkCdxF0KEeDC_IH-…" at bounding box center [482, 278] width 217 height 20
drag, startPoint x: 369, startPoint y: 282, endPoint x: 581, endPoint y: 275, distance: 211.8
click at [581, 275] on dl "Click ID : Mly7Yb6qbve8SoIILcXcaULpMhxZcgMYvm Client ID : SoIILcXcaULpMh fbclid…" at bounding box center [446, 366] width 290 height 275
click at [581, 275] on dd "PAZXh0bgNhZW0BMABhZGlkAaspTfoU_SIBpzh5SBFZjwC_ErN0hoM9WEpfwjHcJnkCdxF0KEeDC_IH-…" at bounding box center [482, 278] width 217 height 20
click at [582, 280] on dd "PAZXh0bgNhZW0BMABhZGlkAaspTfoU_SIBpzh5SBFZjwC_ErN0hoM9WEpfwjHcJnkCdxF0KEeDC_IH-…" at bounding box center [482, 278] width 217 height 20
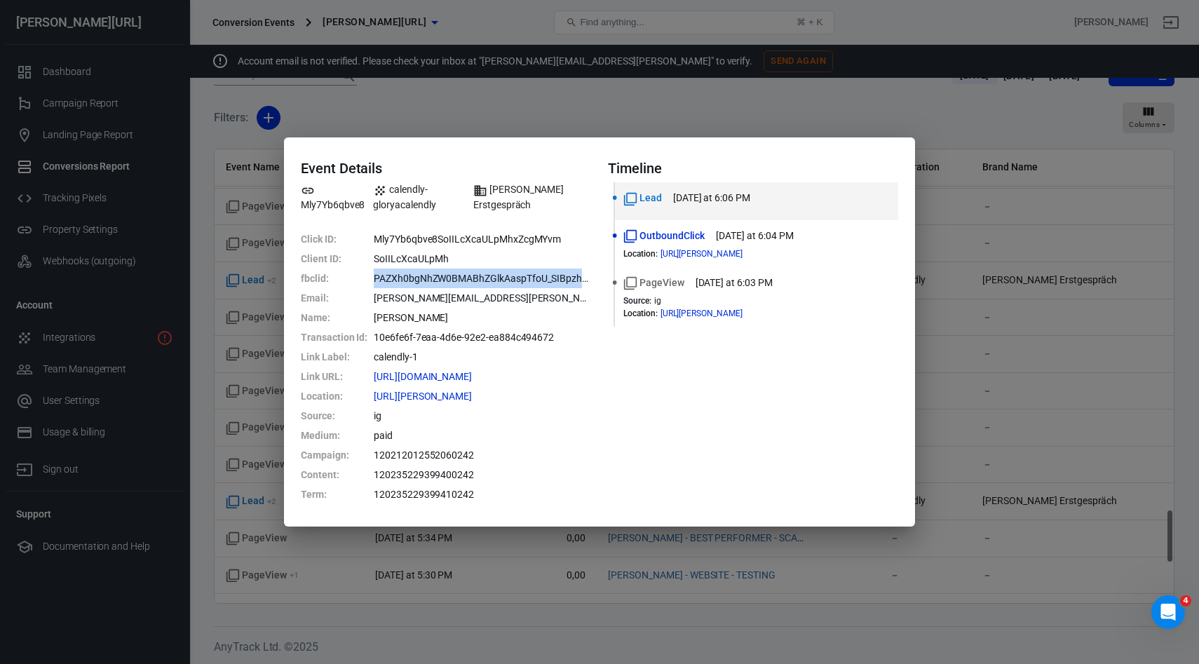
click at [582, 280] on dd "PAZXh0bgNhZW0BMABhZGlkAaspTfoU_SIBpzh5SBFZjwC_ErN0hoM9WEpfwjHcJnkCdxF0KEeDC_IH-…" at bounding box center [482, 278] width 217 height 20
click at [678, 195] on time "today at 6:06 PM" at bounding box center [711, 198] width 77 height 15
click at [406, 278] on dd "PAZXh0bgNhZW0BMABhZGlkAaspTfoU_SIBpzh5SBFZjwC_ErN0hoM9WEpfwjHcJnkCdxF0KEeDC_IH-…" at bounding box center [482, 278] width 217 height 20
drag, startPoint x: 371, startPoint y: 275, endPoint x: 586, endPoint y: 275, distance: 215.2
click at [587, 275] on dl "Click ID : Mly7Yb6qbve8SoIILcXcaULpMhxZcgMYvm Client ID : SoIILcXcaULpMh fbclid…" at bounding box center [446, 366] width 290 height 275
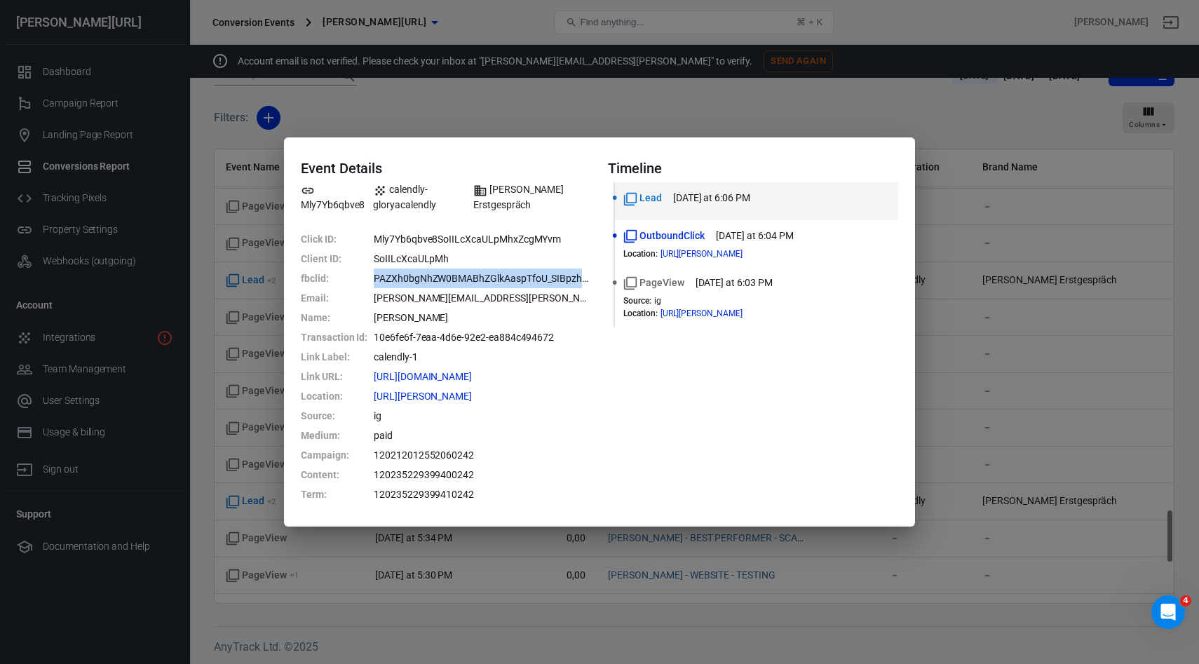
click at [582, 272] on dd "PAZXh0bgNhZW0BMABhZGlkAaspTfoU_SIBpzh5SBFZjwC_ErN0hoM9WEpfwjHcJnkCdxF0KEeDC_IH-…" at bounding box center [482, 278] width 217 height 20
click at [336, 198] on span "Mly7Yb6qbve8" at bounding box center [333, 196] width 64 height 29
click at [651, 253] on div "Standard event name" at bounding box center [665, 263] width 106 height 20
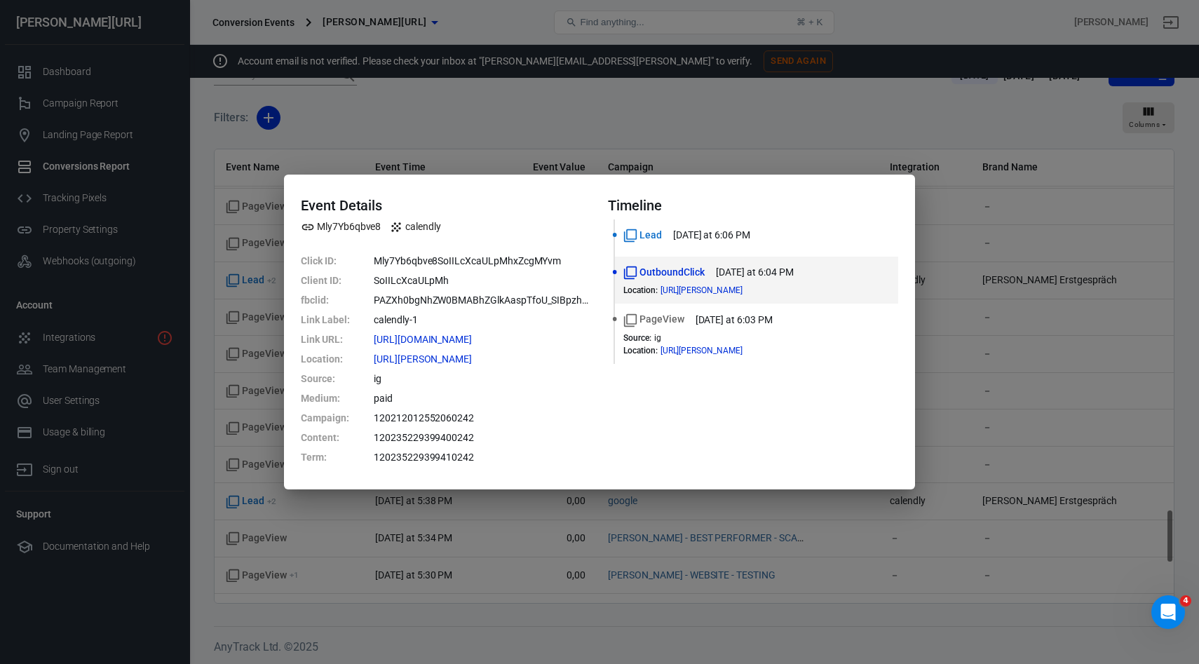
click at [416, 291] on dd "PAZXh0bgNhZW0BMABhZGlkAaspTfoU_SIBpzh5SBFZjwC_ErN0hoM9WEpfwjHcJnkCdxF0KEeDC_IH-…" at bounding box center [482, 300] width 217 height 20
click at [367, 299] on dt "fbclid :" at bounding box center [336, 300] width 70 height 20
click at [395, 299] on dd "PAZXh0bgNhZW0BMABhZGlkAaspTfoU_SIBpzh5SBFZjwC_ErN0hoM9WEpfwjHcJnkCdxF0KEeDC_IH-…" at bounding box center [482, 300] width 217 height 20
click at [476, 310] on dd "calendly-1" at bounding box center [482, 320] width 217 height 20
click at [499, 302] on dd "PAZXh0bgNhZW0BMABhZGlkAaspTfoU_SIBpzh5SBFZjwC_ErN0hoM9WEpfwjHcJnkCdxF0KEeDC_IH-…" at bounding box center [482, 300] width 217 height 20
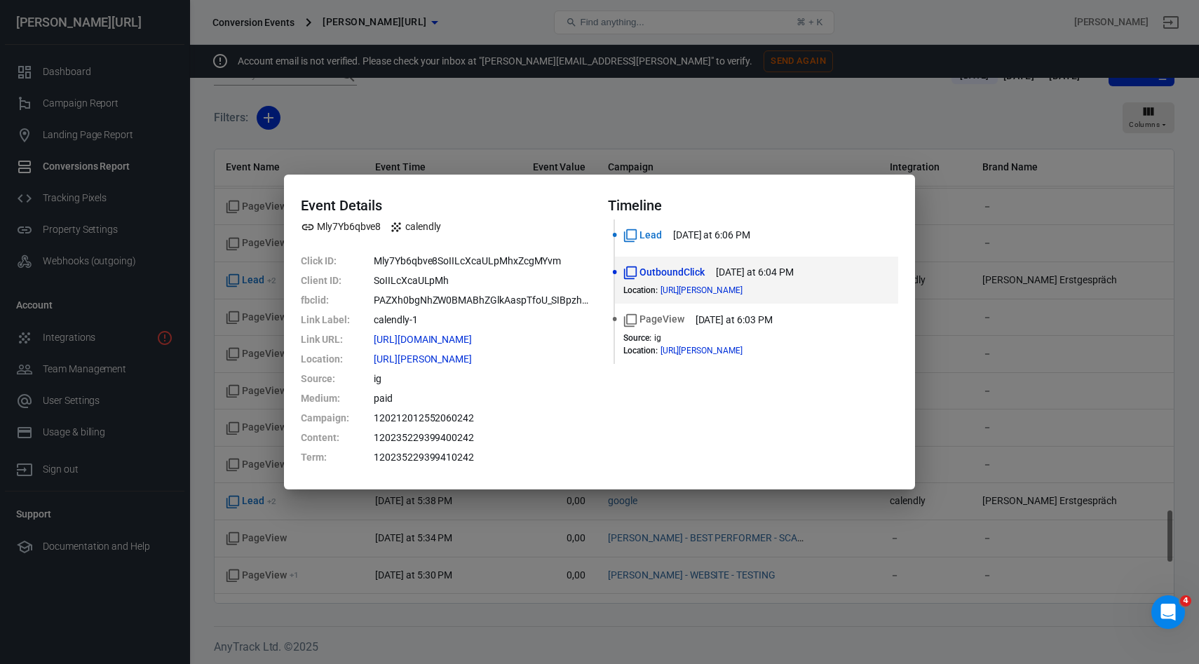
click at [574, 306] on dd "PAZXh0bgNhZW0BMABhZGlkAaspTfoU_SIBpzh5SBFZjwC_ErN0hoM9WEpfwjHcJnkCdxF0KEeDC_IH-…" at bounding box center [482, 300] width 217 height 20
click at [576, 301] on dd "PAZXh0bgNhZW0BMABhZGlkAaspTfoU_SIBpzh5SBFZjwC_ErN0hoM9WEpfwjHcJnkCdxF0KEeDC_IH-…" at bounding box center [482, 300] width 217 height 20
click at [576, 313] on dd "calendly-1" at bounding box center [482, 320] width 217 height 20
click at [484, 343] on icon "copy" at bounding box center [480, 340] width 7 height 8
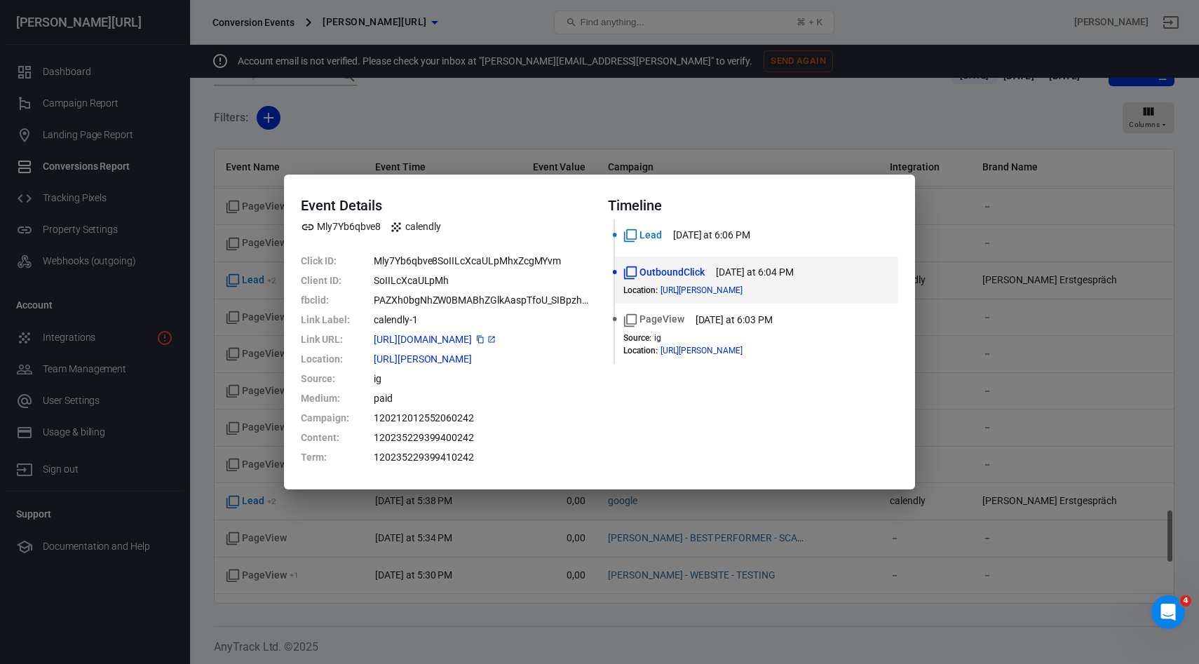
click at [689, 93] on div "Event Details Mly7Yb6qbve8 calendly Click ID : Mly7Yb6qbve8SoIILcXcaULpMhxZcgMY…" at bounding box center [599, 332] width 1199 height 664
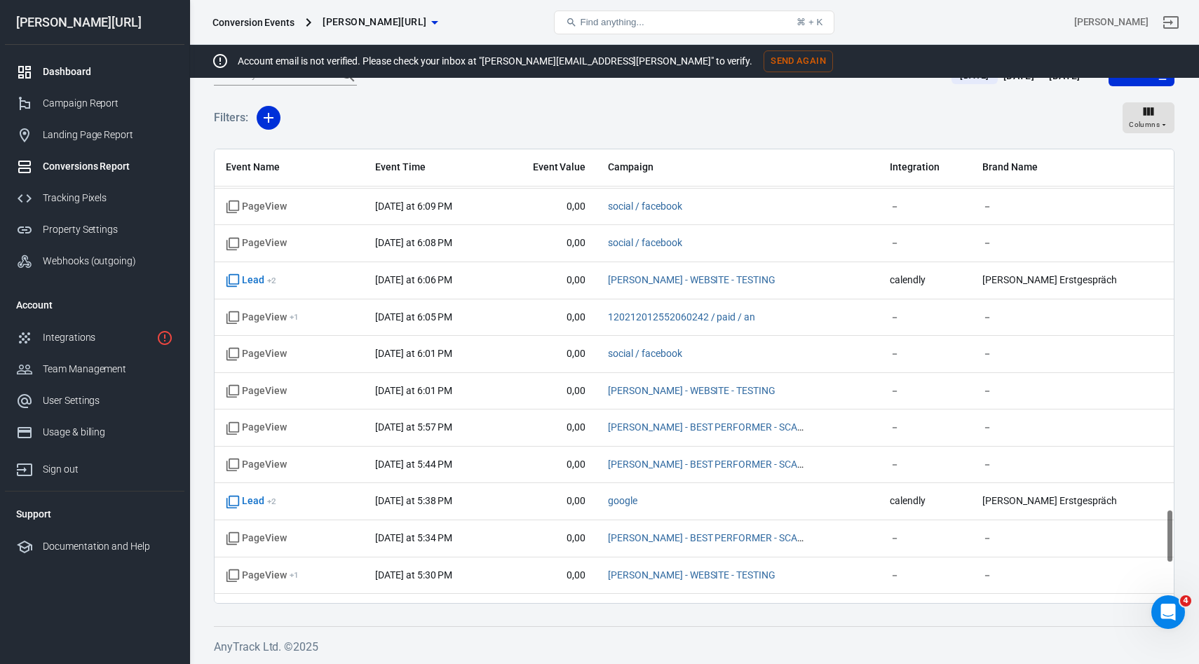
click at [64, 78] on div "Dashboard" at bounding box center [108, 71] width 130 height 15
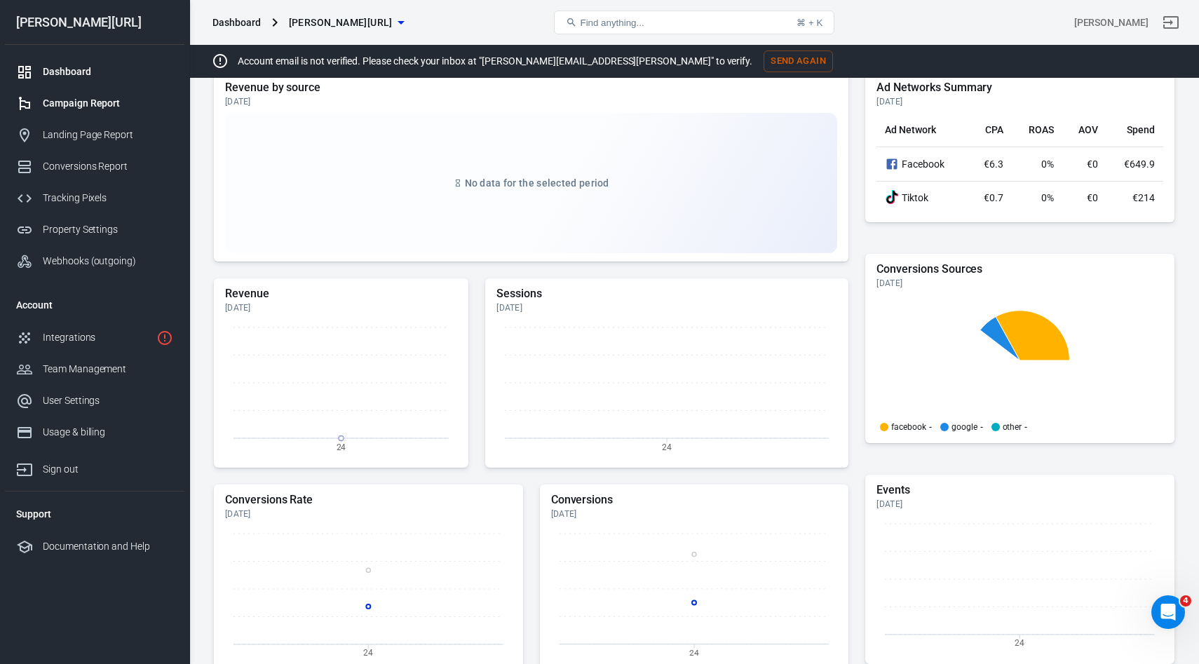
click at [67, 102] on div "Campaign Report" at bounding box center [108, 103] width 130 height 15
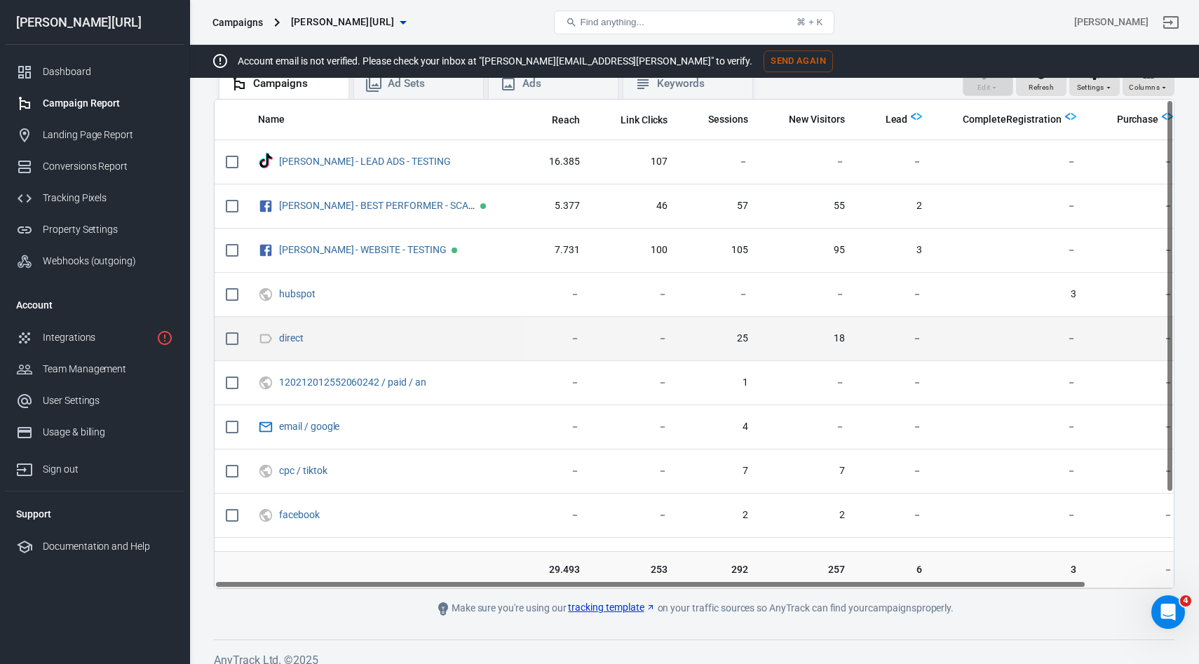
scroll to position [124, 0]
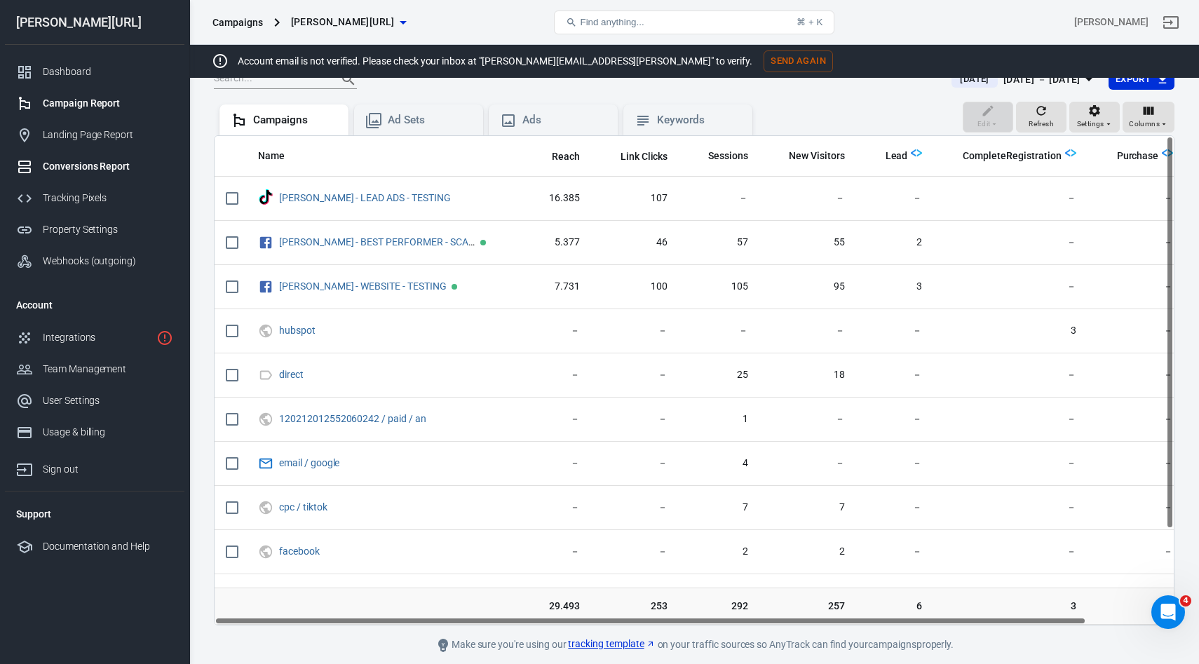
click at [117, 177] on link "Conversions Report" at bounding box center [94, 167] width 179 height 32
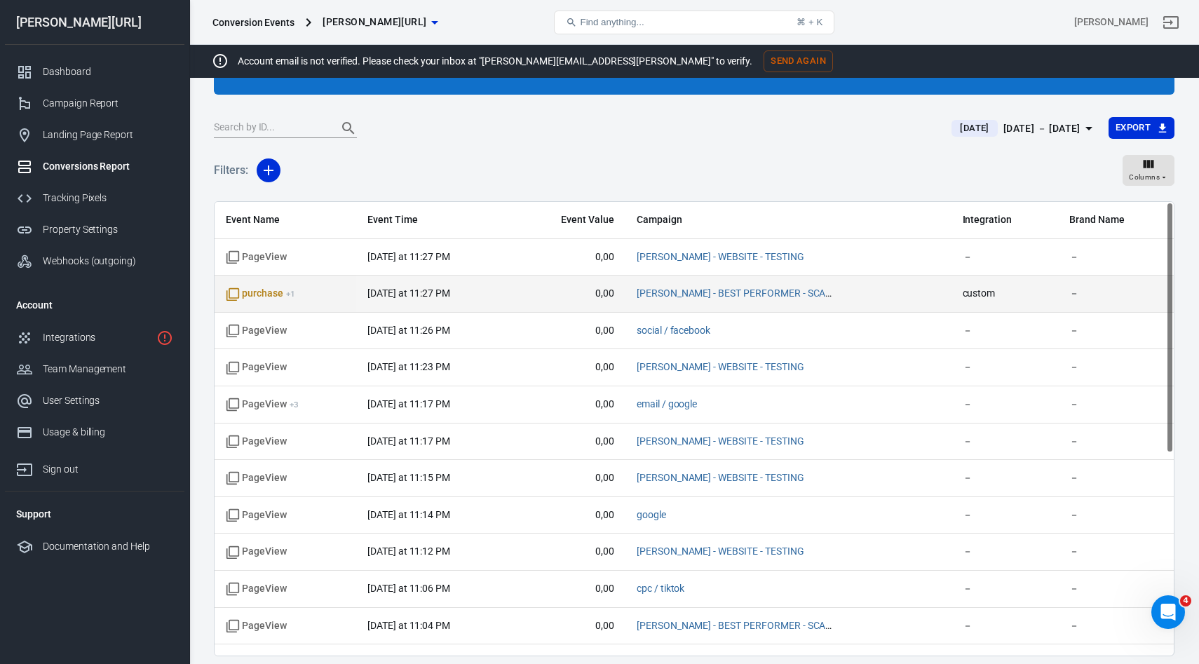
scroll to position [107, 0]
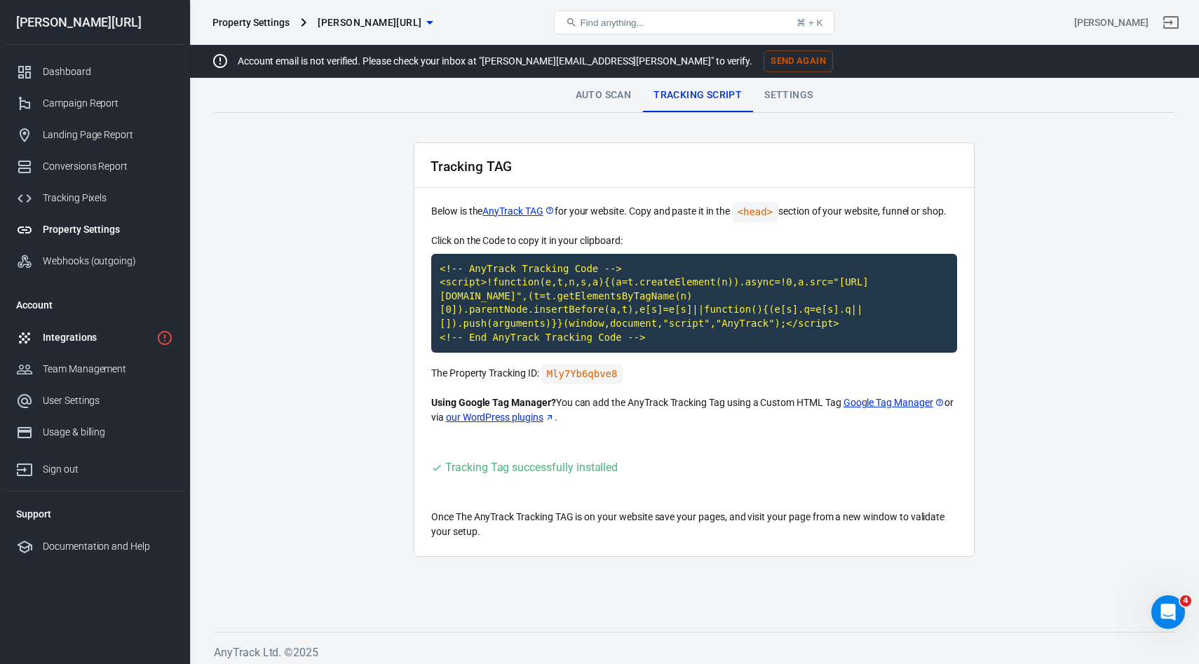
click at [75, 336] on div "Integrations" at bounding box center [97, 337] width 108 height 15
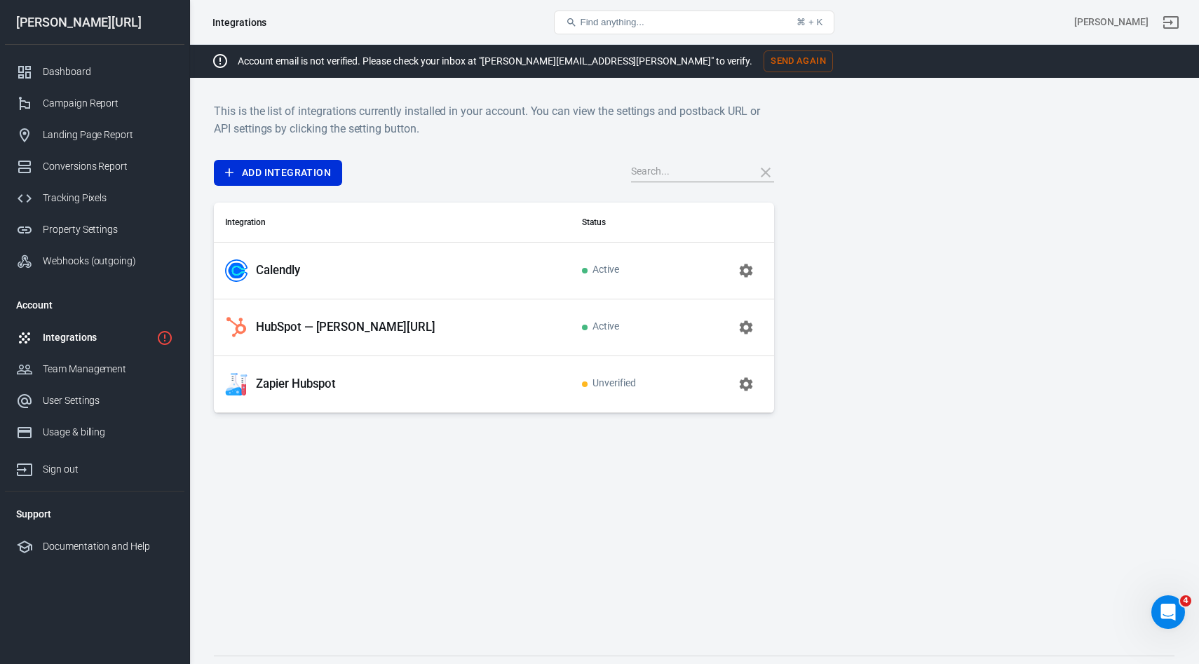
click at [283, 379] on p "Zapier Hubspot" at bounding box center [296, 383] width 80 height 15
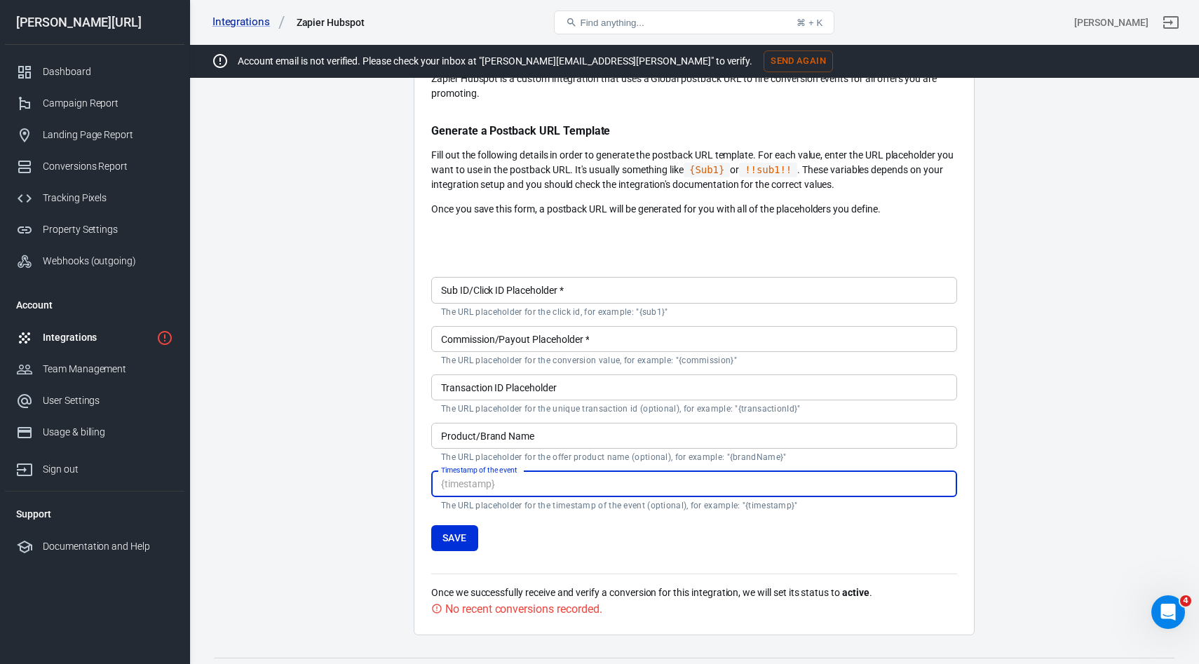
scroll to position [140, 0]
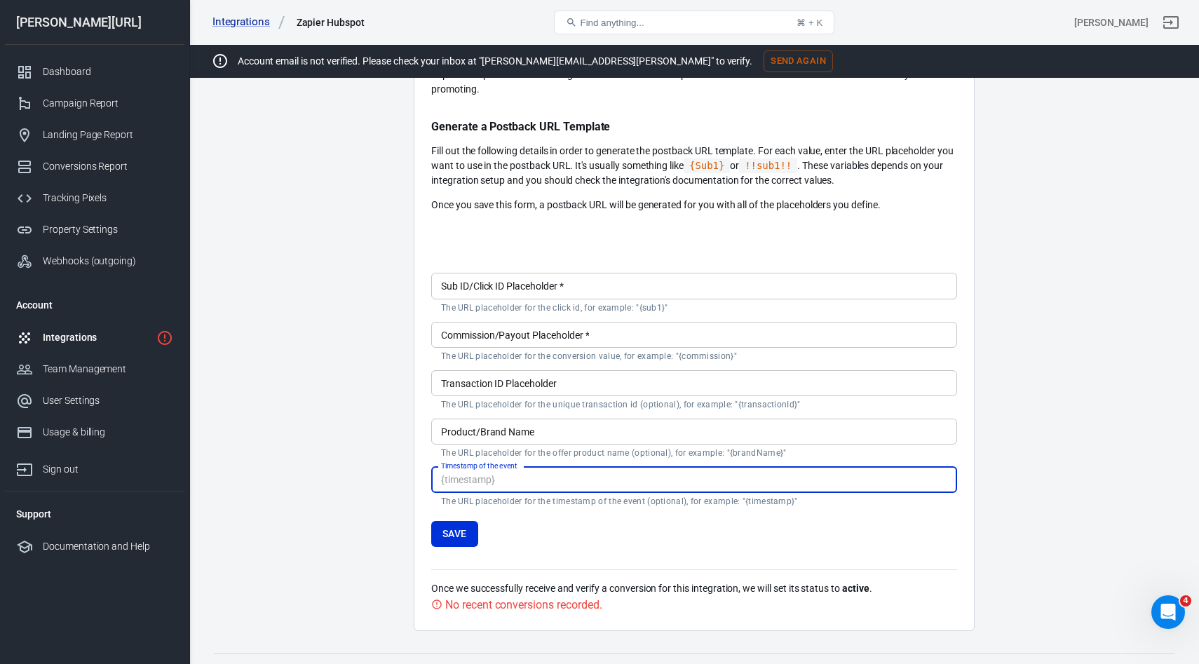
click at [492, 286] on div "Sub ID/Click ID Placeholder   * Sub ID/Click ID Placeholder   * The URL placeho…" at bounding box center [694, 293] width 526 height 40
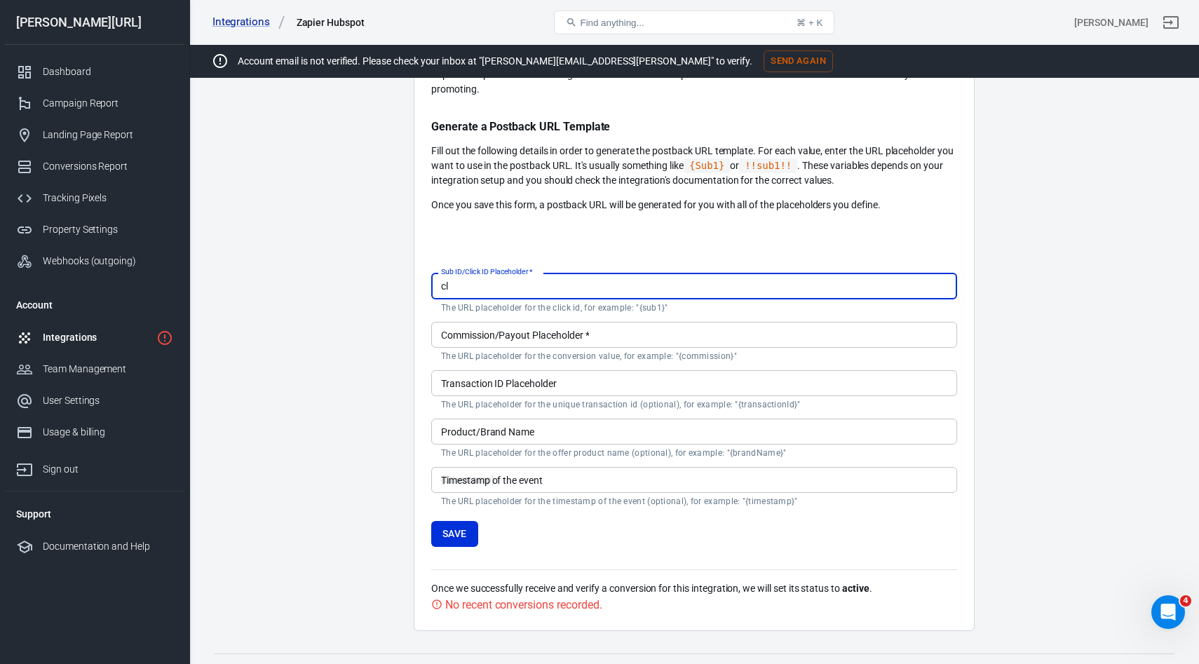
type input "c"
type input "{clickid}"
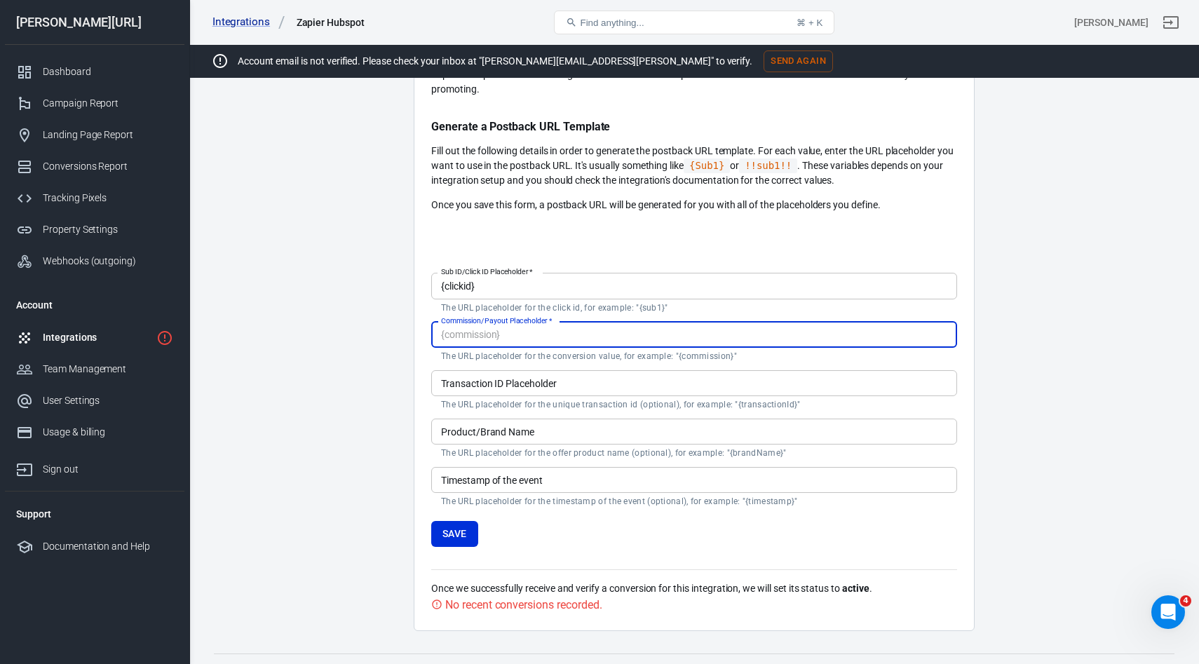
click at [501, 341] on input "Commission/Payout Placeholder   *" at bounding box center [694, 335] width 526 height 26
type input "{commission}"
click at [545, 382] on div "Transaction ID Placeholder Transaction ID Placeholder The URL placeholder for t…" at bounding box center [694, 390] width 526 height 40
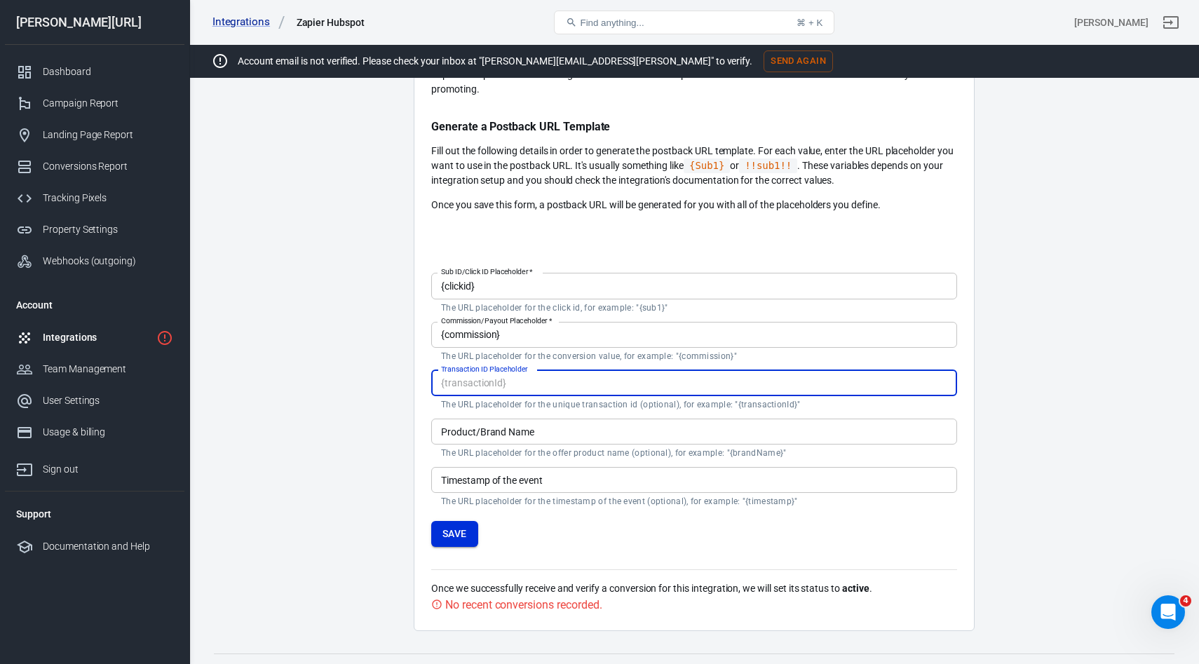
click at [450, 538] on button "Save" at bounding box center [454, 534] width 47 height 26
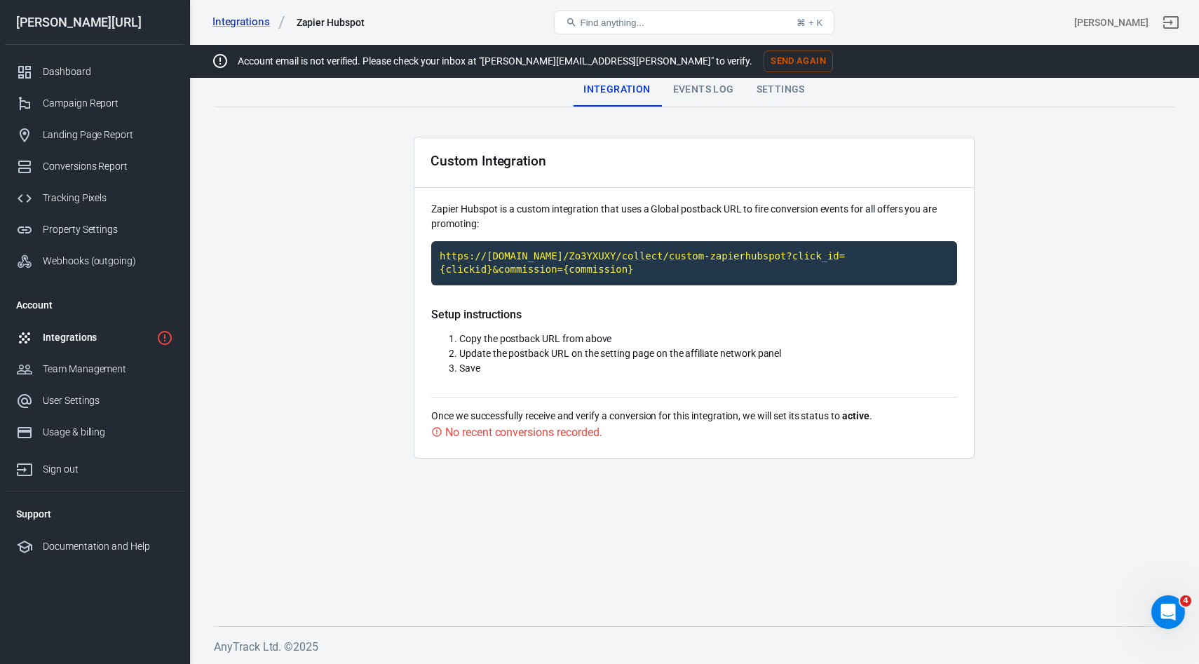
scroll to position [6, 0]
click at [653, 260] on code "https://[DOMAIN_NAME]/Zo3YXUXY/collect/custom-zapierhubspot?click_id={clickid}&…" at bounding box center [694, 263] width 526 height 44
click at [655, 268] on code "https://[DOMAIN_NAME]/Zo3YXUXY/collect/custom-zapierhubspot?click_id={clickid}&…" at bounding box center [694, 263] width 526 height 44
click at [691, 88] on div "Events Log" at bounding box center [703, 90] width 83 height 34
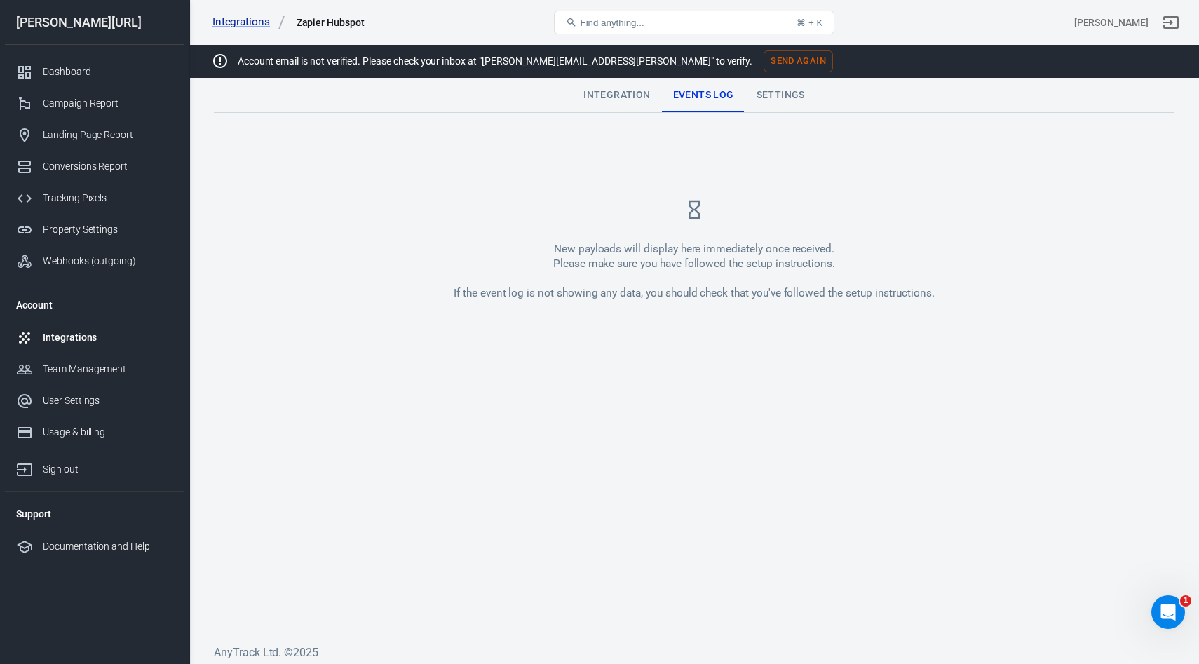
click at [756, 84] on div "Settings" at bounding box center [780, 96] width 71 height 34
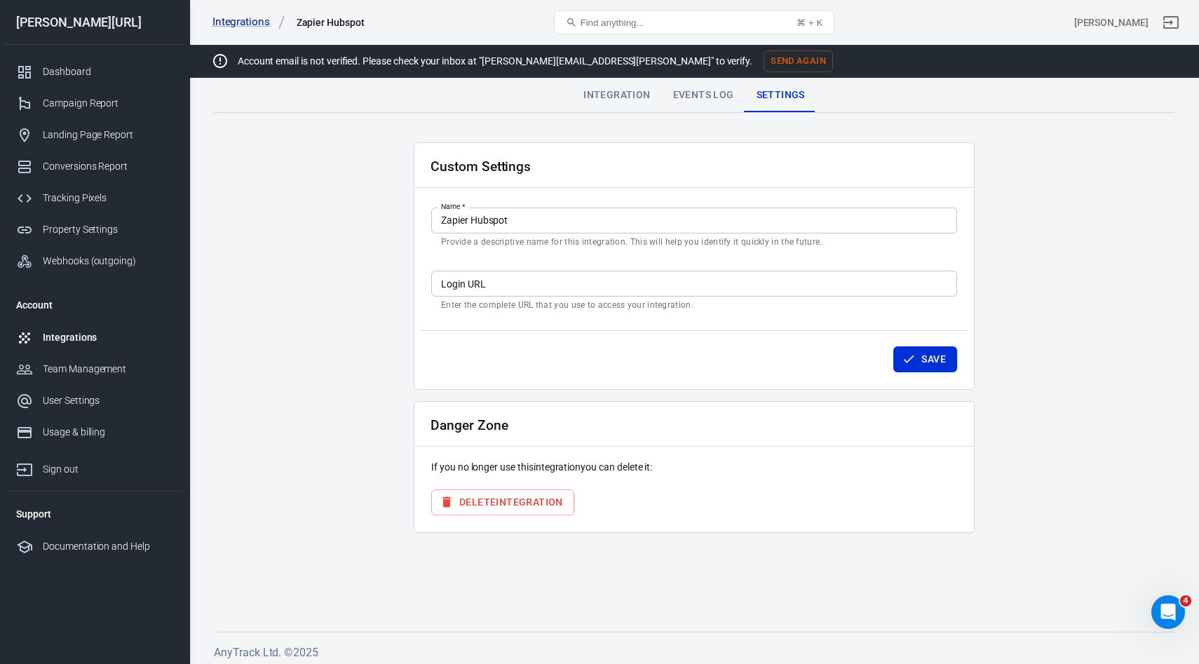
click at [677, 104] on div "Events Log" at bounding box center [703, 96] width 83 height 34
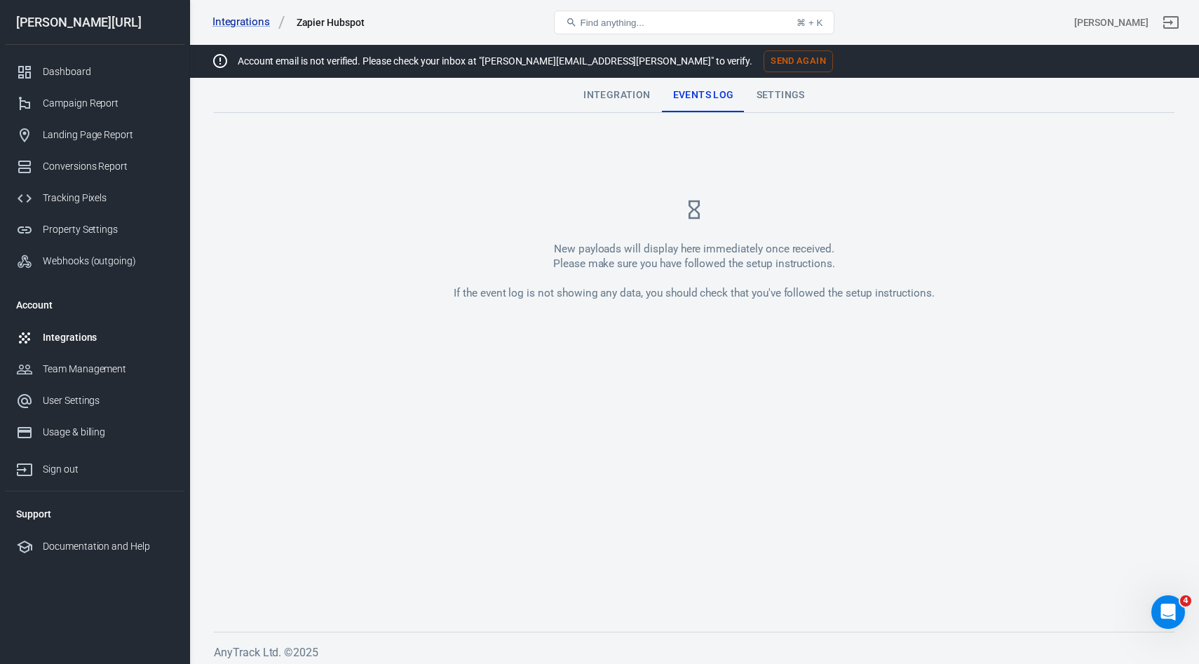
click at [583, 93] on div "Integration" at bounding box center [616, 96] width 89 height 34
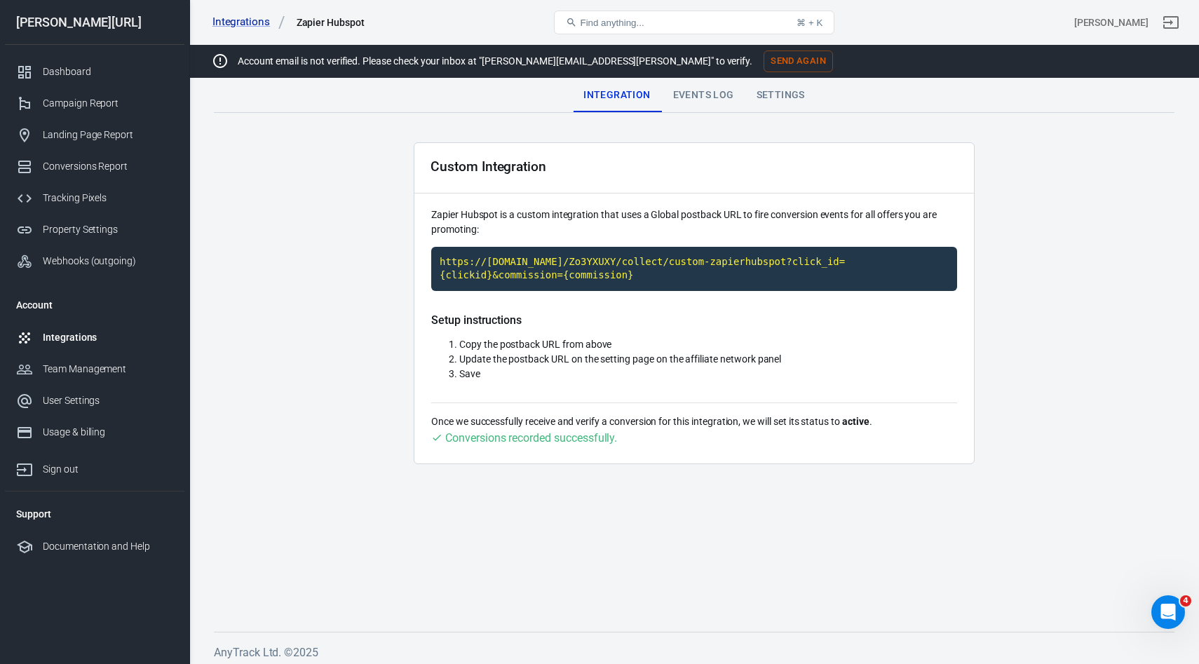
click at [687, 95] on div "Events Log" at bounding box center [703, 96] width 83 height 34
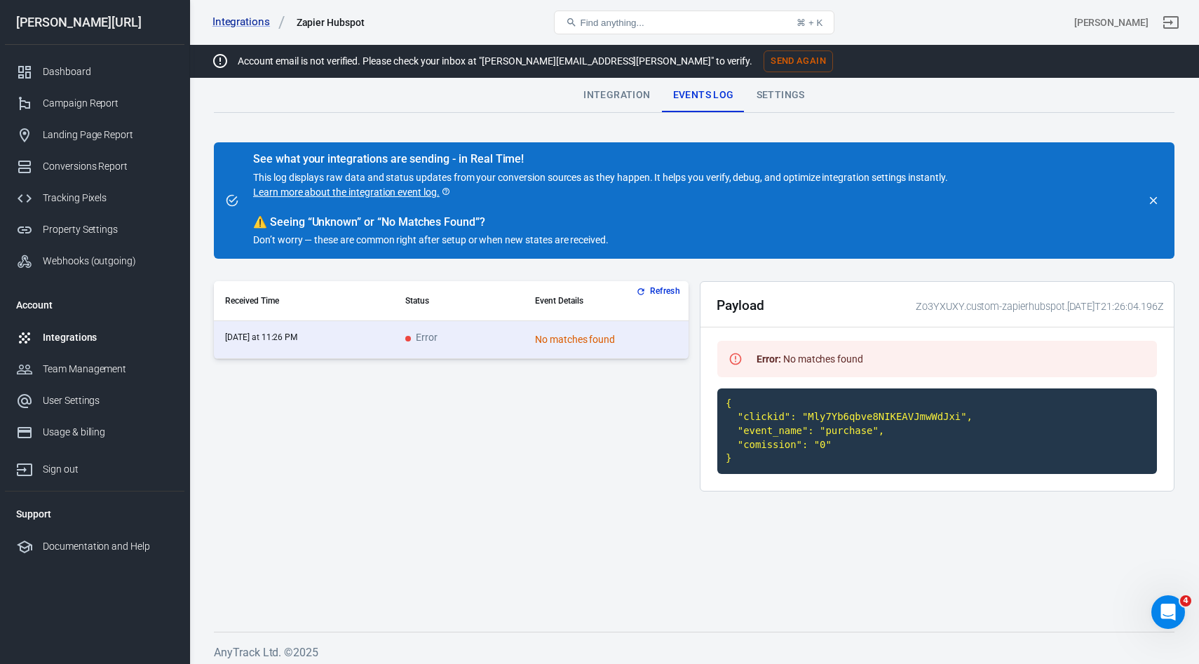
scroll to position [6, 0]
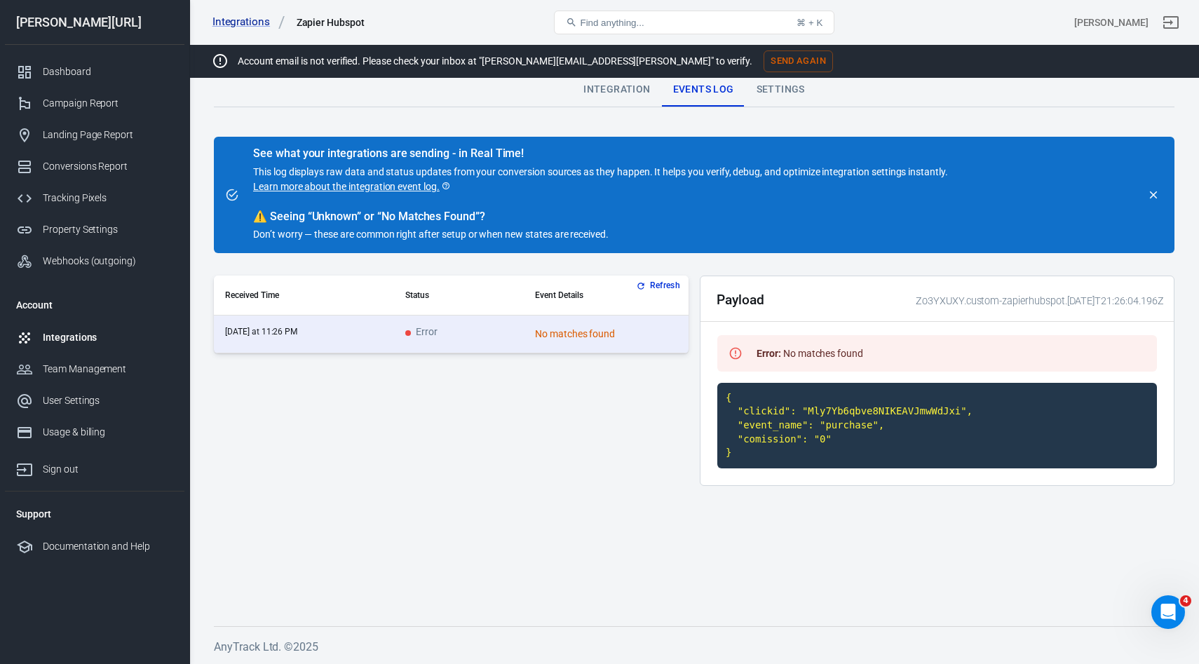
click at [796, 346] on div "Error : No matches found" at bounding box center [810, 353] width 118 height 25
click at [749, 354] on div "Error : No matches found" at bounding box center [937, 353] width 440 height 36
click at [658, 283] on button "Refresh" at bounding box center [659, 285] width 53 height 15
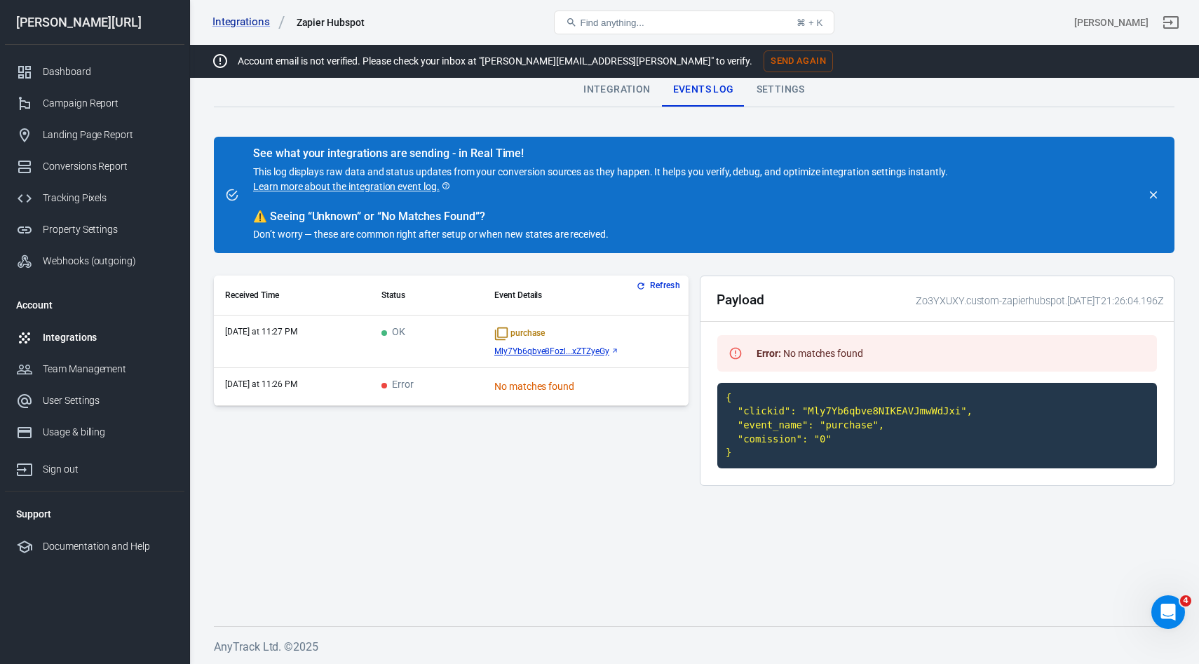
click at [441, 330] on td "OK" at bounding box center [426, 341] width 113 height 53
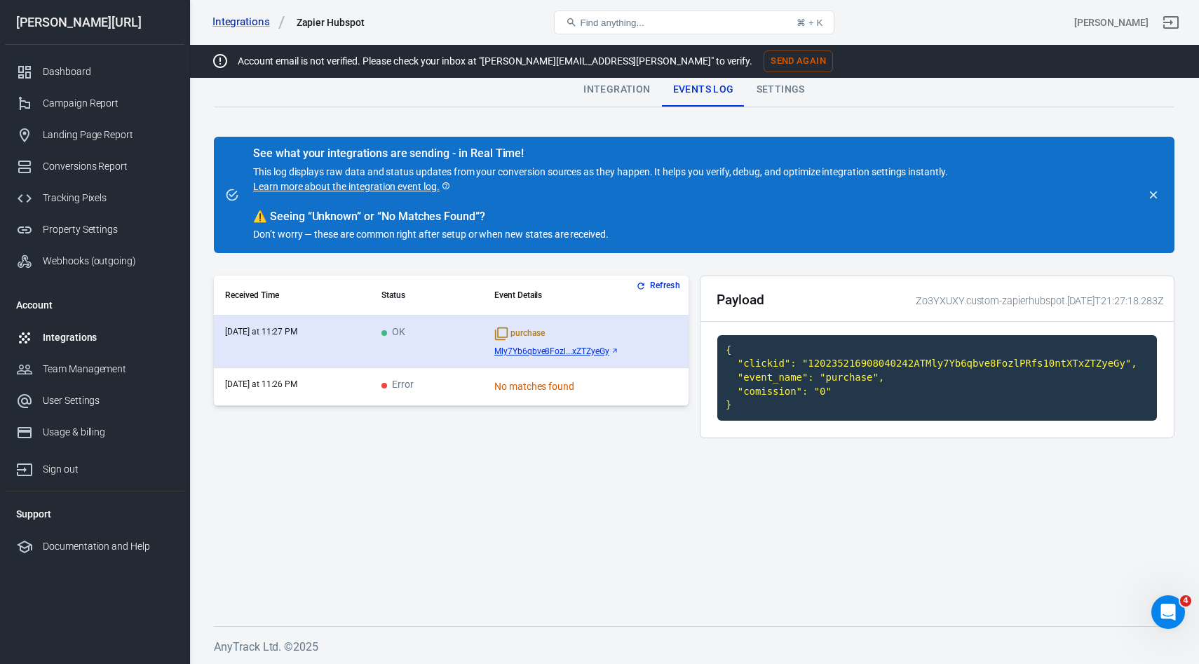
click at [535, 348] on span "Mly7Yb6qbve8Fozl...xZTZyeGy" at bounding box center [551, 351] width 115 height 10
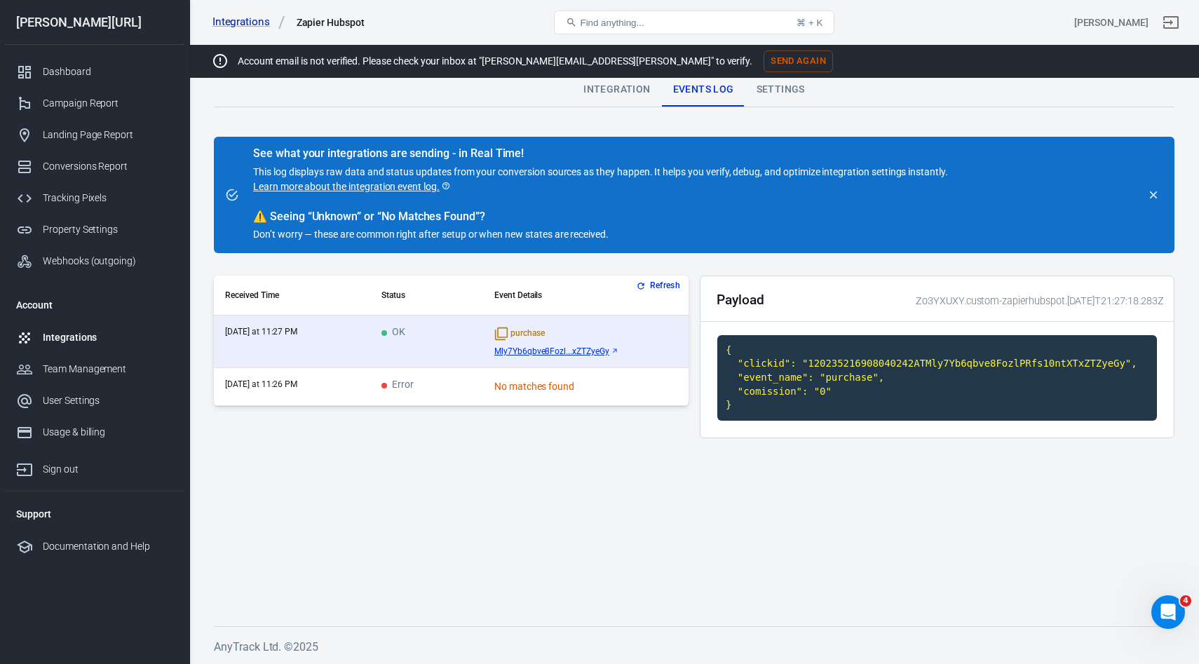
click at [658, 283] on button "Refresh" at bounding box center [659, 285] width 53 height 15
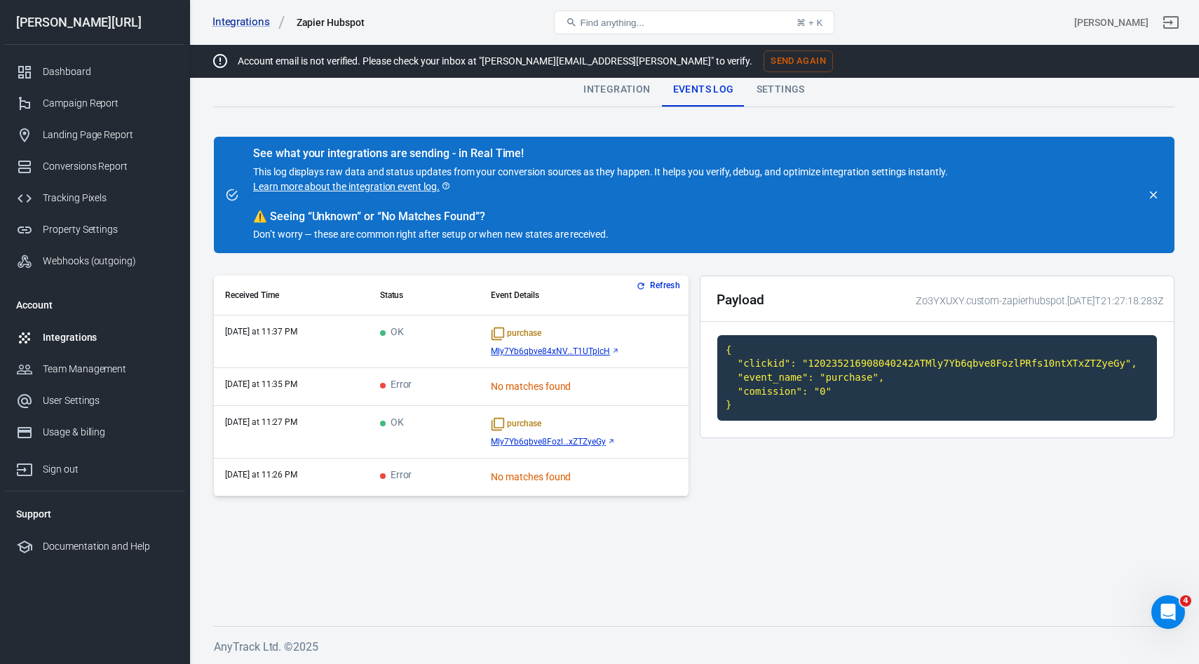
click at [421, 347] on td "OK" at bounding box center [424, 341] width 111 height 53
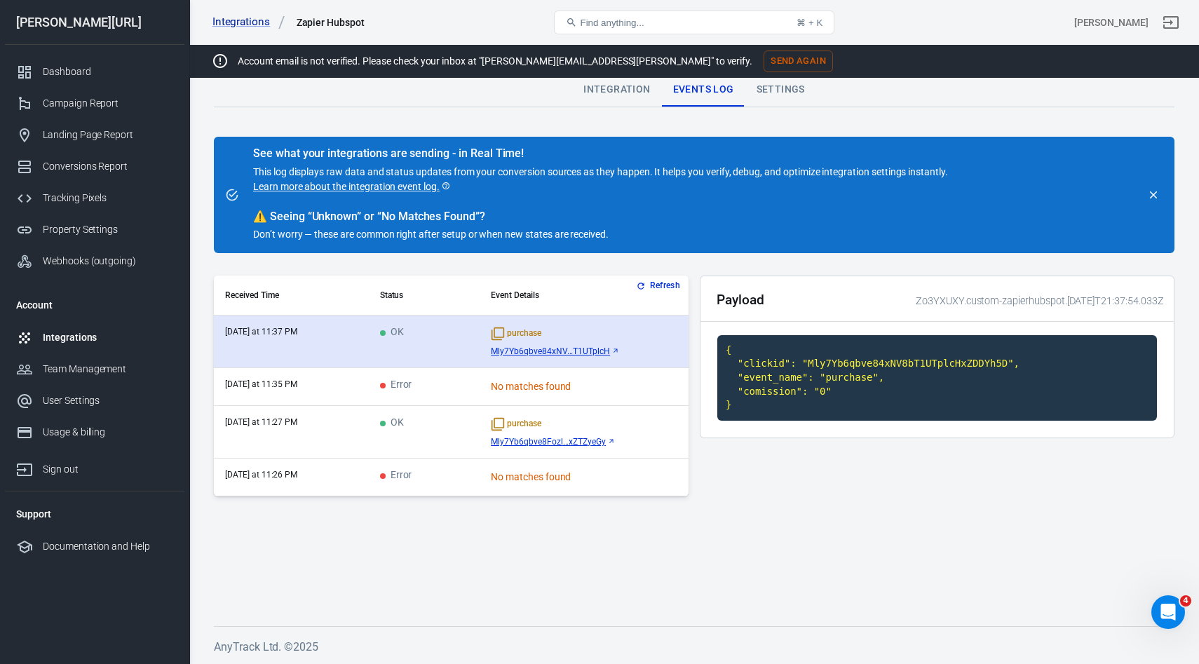
click at [491, 352] on span "Mly7Yb6qbve84xNV...T1UTplcH" at bounding box center [550, 351] width 119 height 10
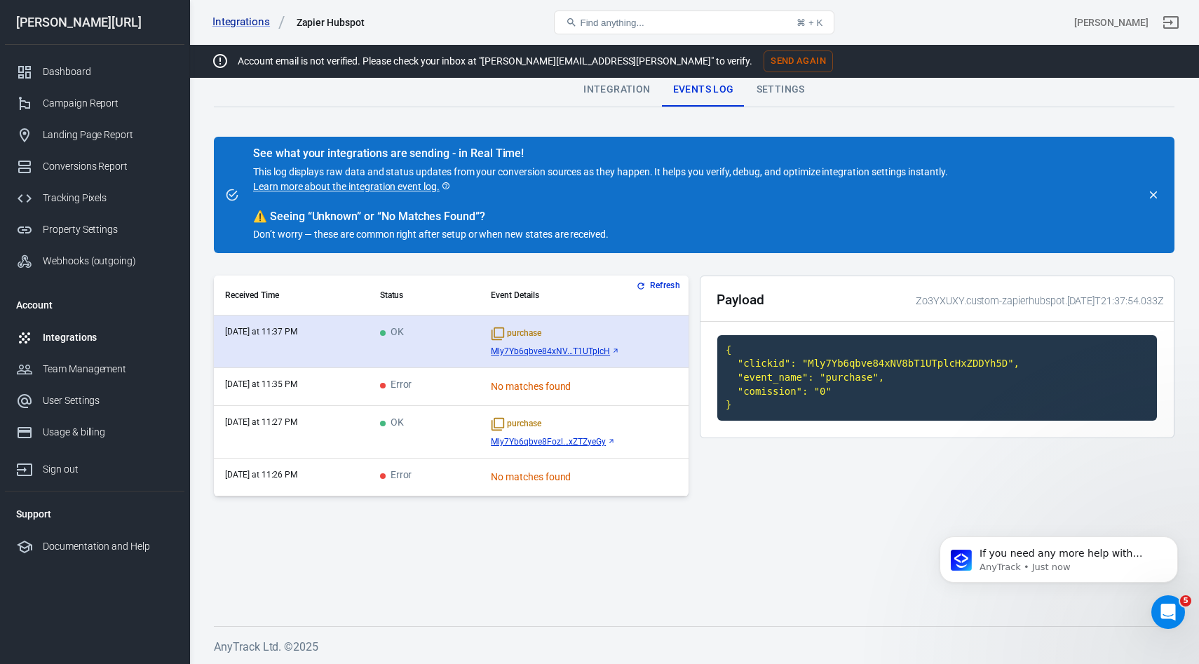
scroll to position [0, 0]
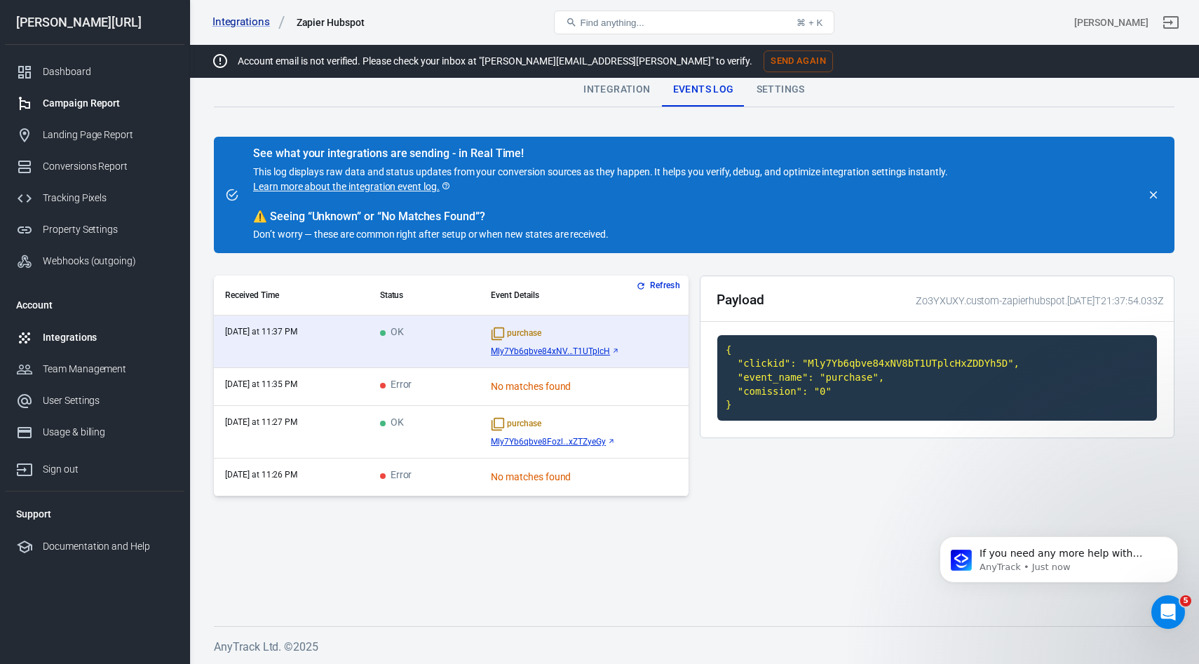
click at [69, 111] on link "Campaign Report" at bounding box center [94, 104] width 179 height 32
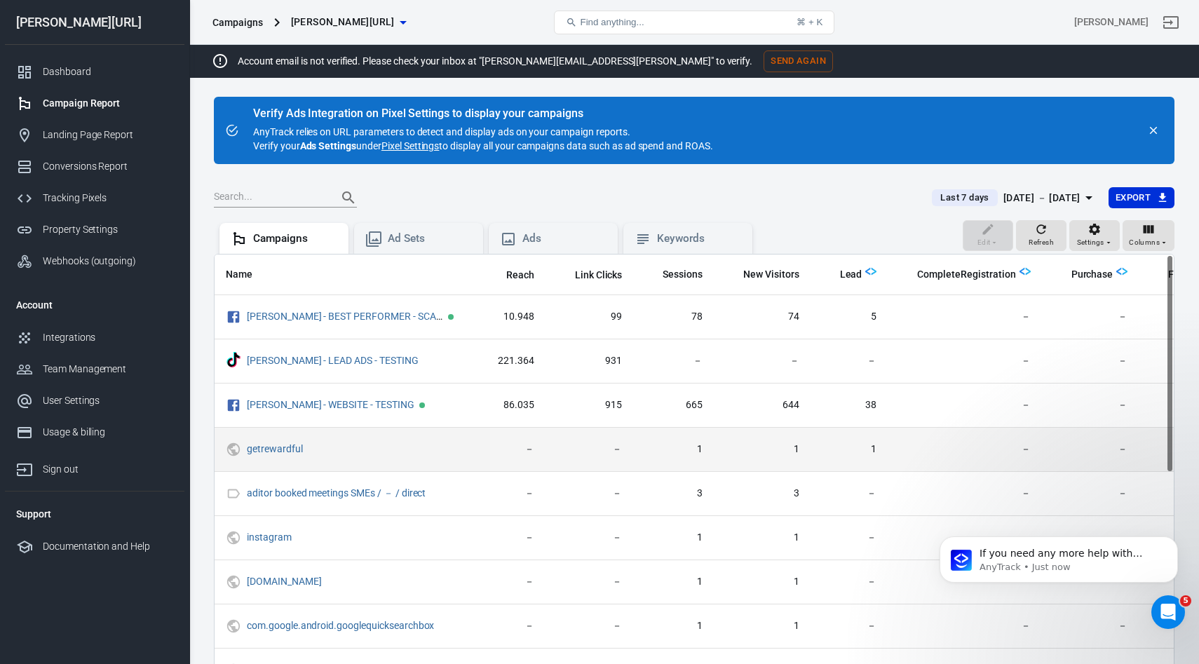
scroll to position [0, 48]
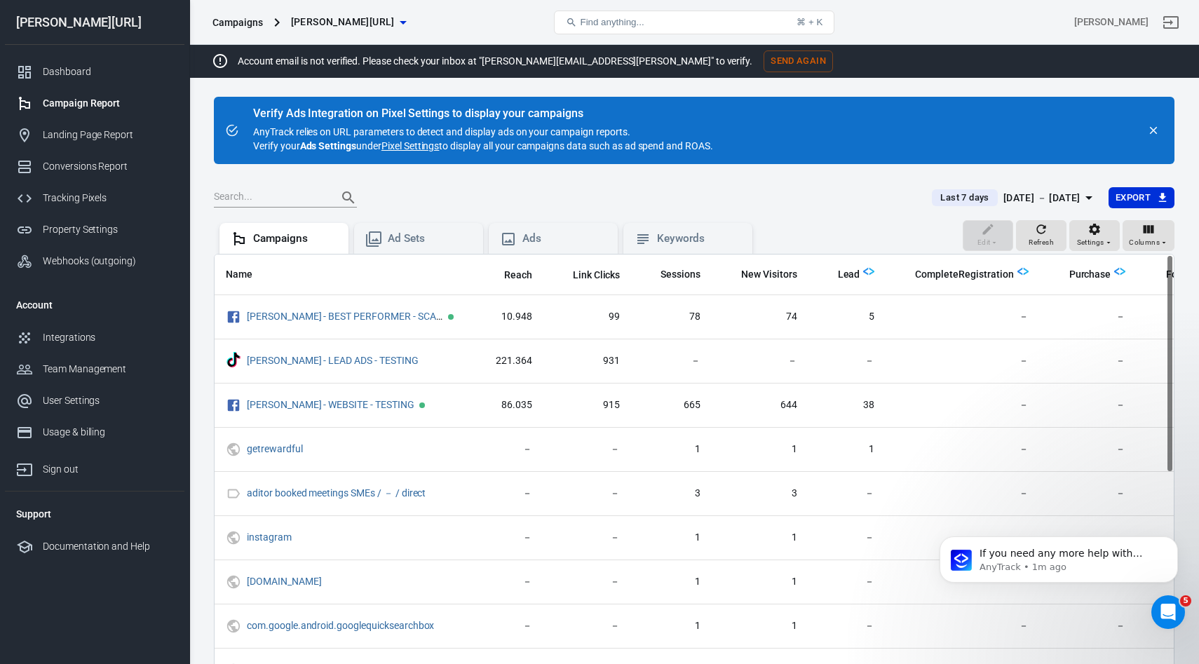
click at [1056, 199] on div "[DATE] － [DATE]" at bounding box center [1041, 198] width 77 height 18
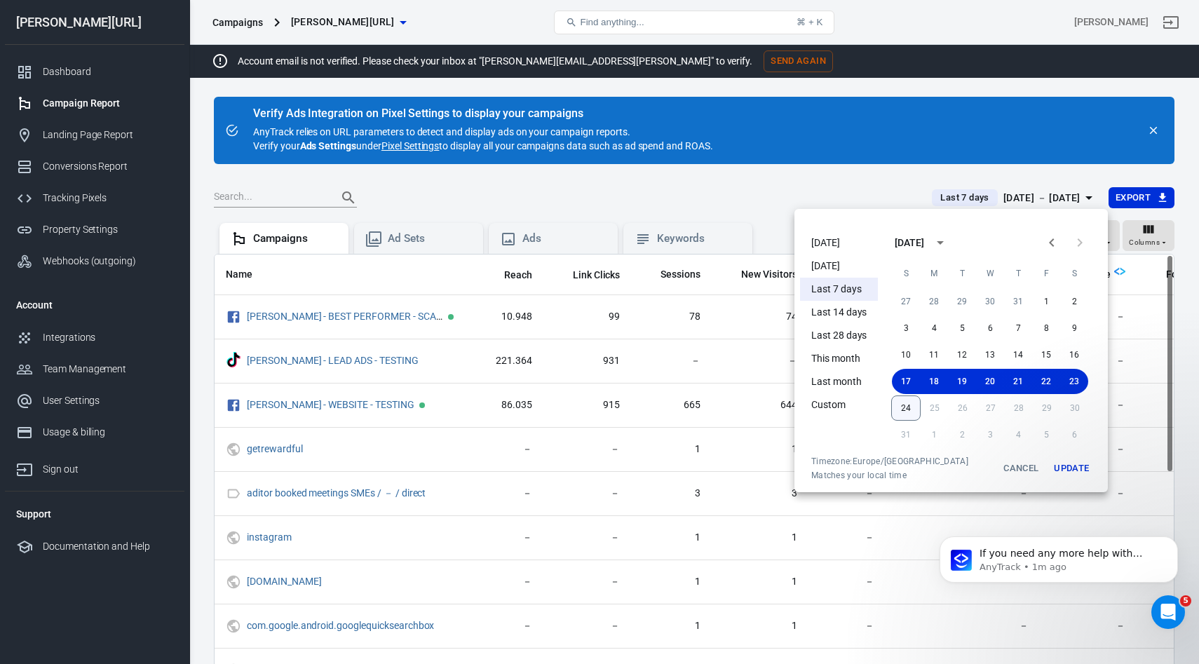
click at [911, 410] on button "24" at bounding box center [905, 407] width 29 height 25
click at [904, 407] on button "24" at bounding box center [906, 407] width 28 height 25
click at [100, 230] on div at bounding box center [599, 332] width 1199 height 664
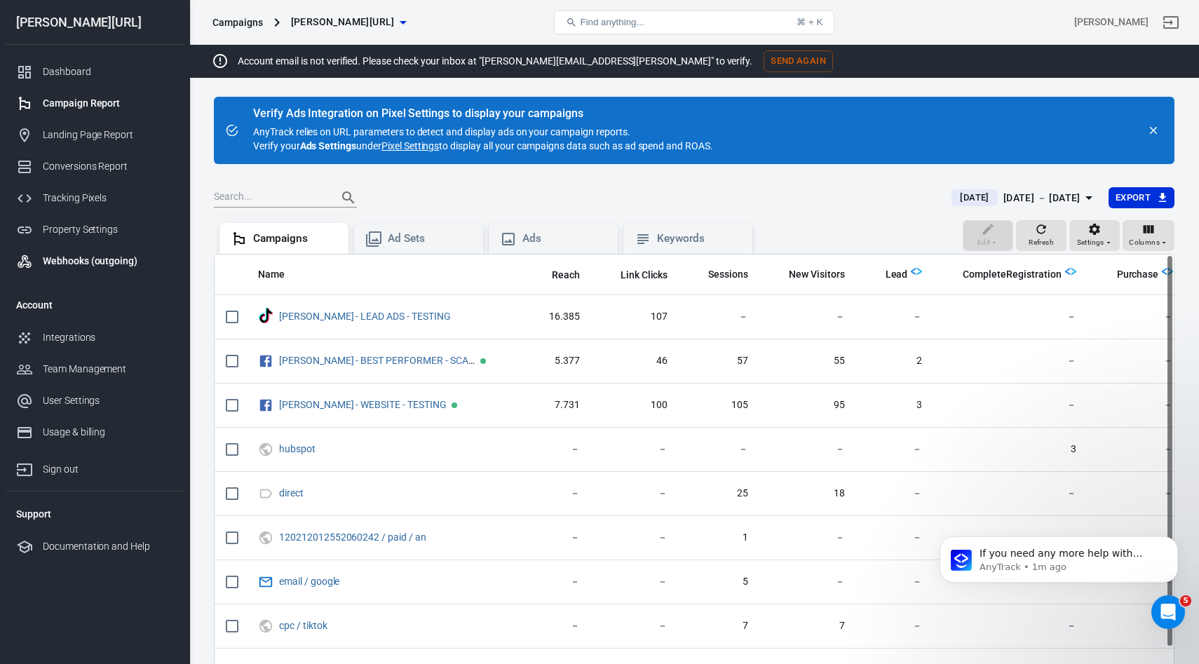
click at [81, 255] on div "Webhooks (outgoing)" at bounding box center [108, 261] width 130 height 15
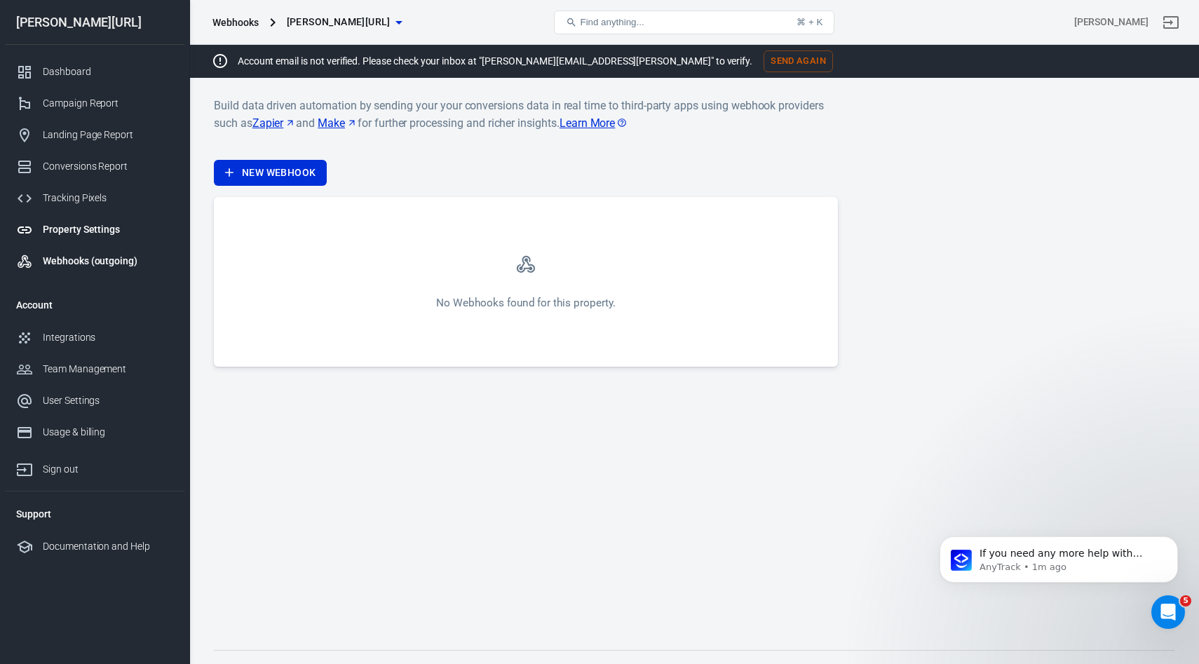
click at [82, 225] on div "Property Settings" at bounding box center [108, 229] width 130 height 15
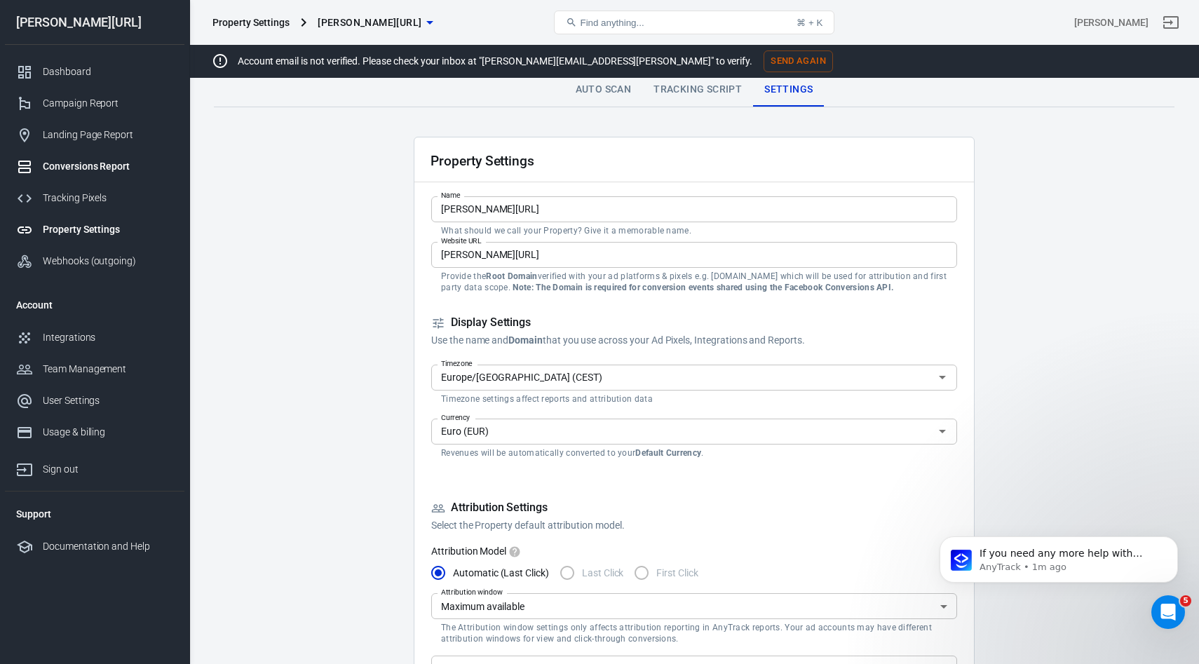
click at [87, 168] on div "Conversions Report" at bounding box center [108, 166] width 130 height 15
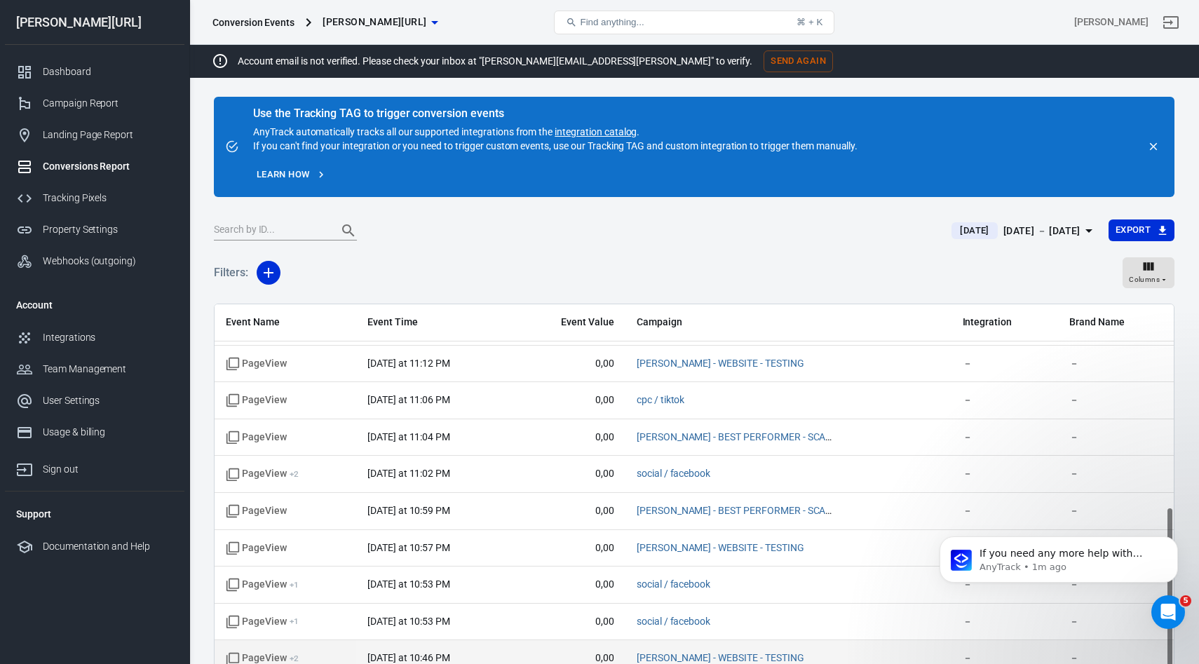
scroll to position [161, 0]
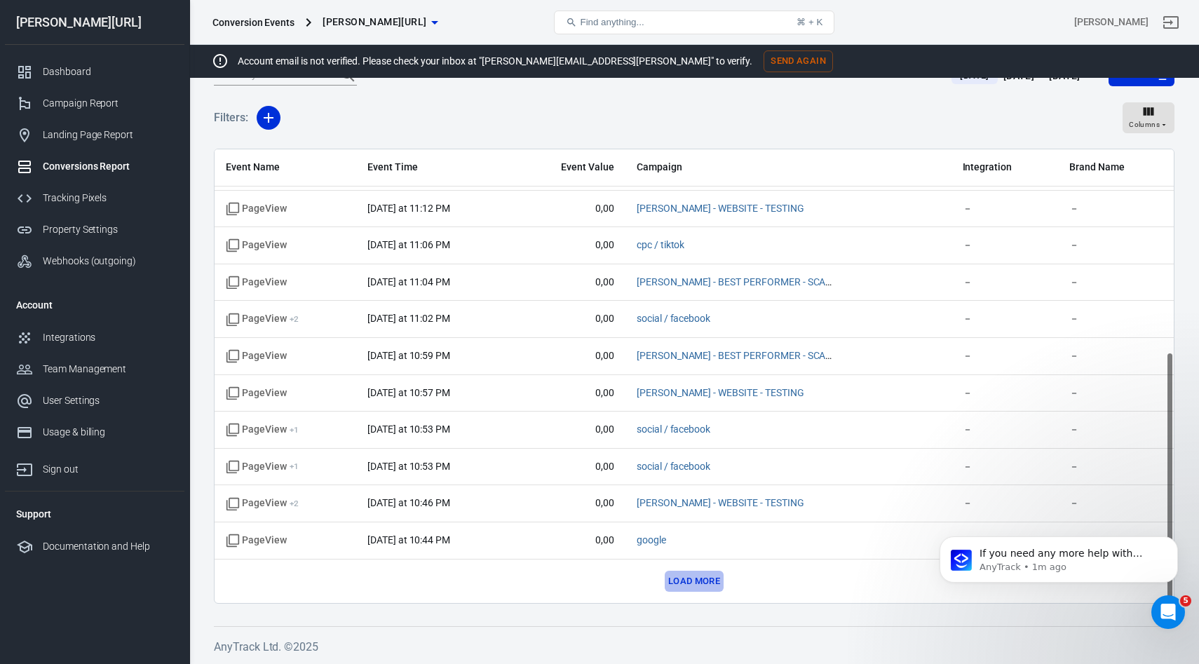
click at [690, 579] on button "Load more" at bounding box center [694, 582] width 59 height 22
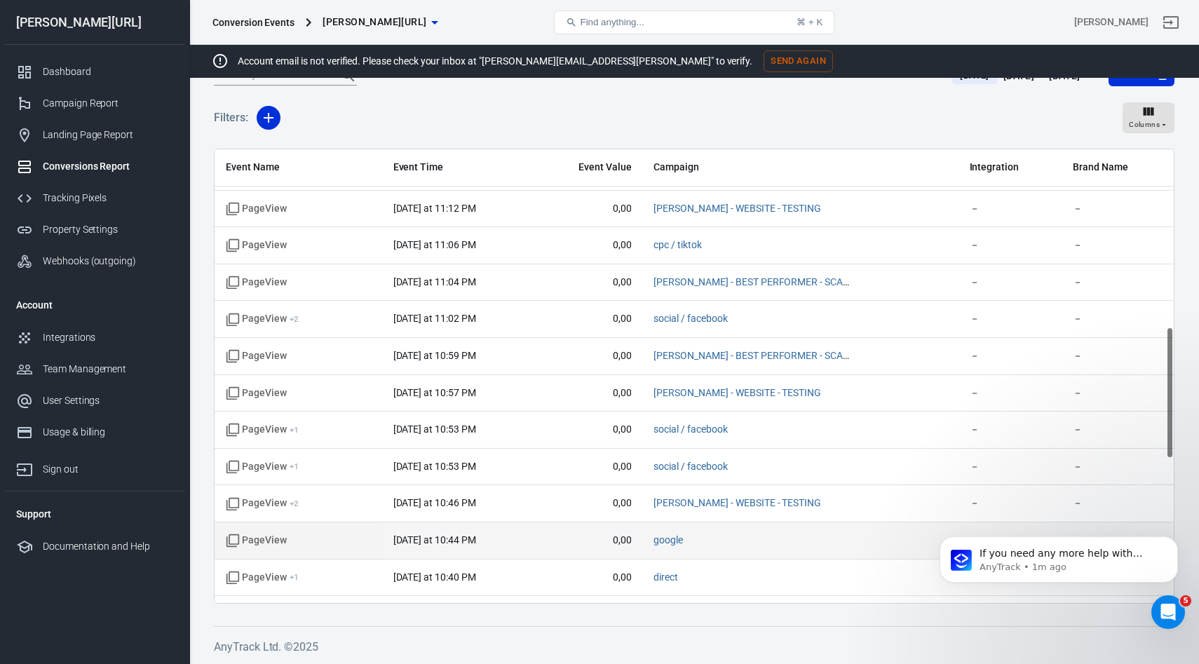
scroll to position [1102, 0]
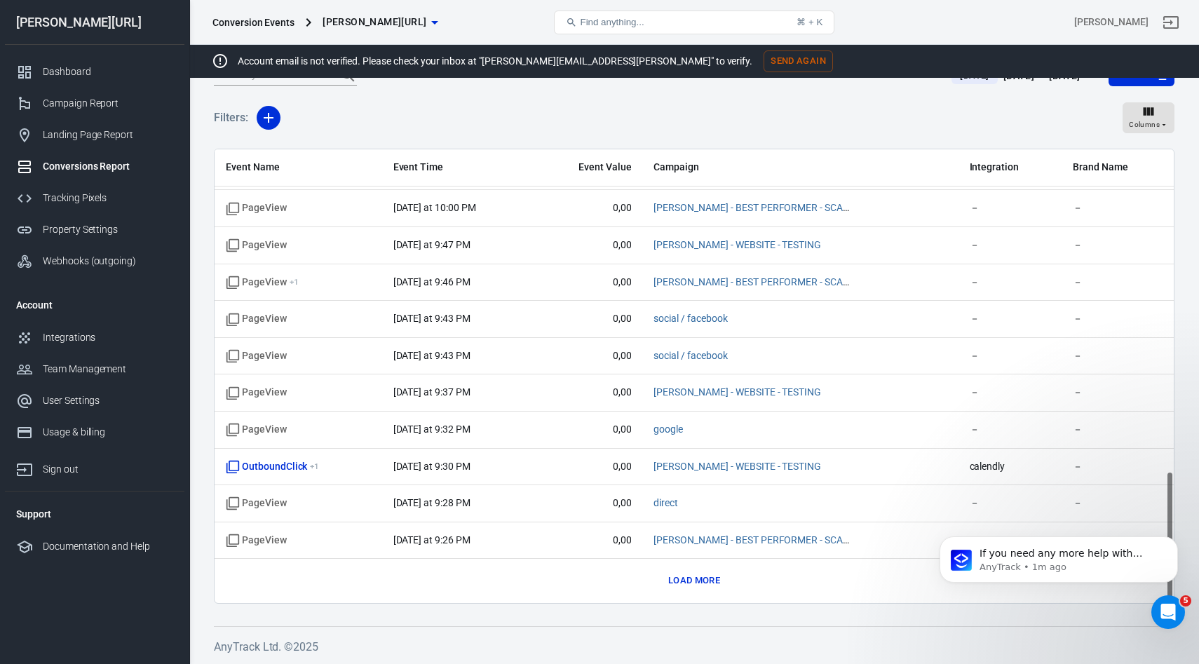
click at [712, 582] on button "Load more" at bounding box center [694, 581] width 59 height 22
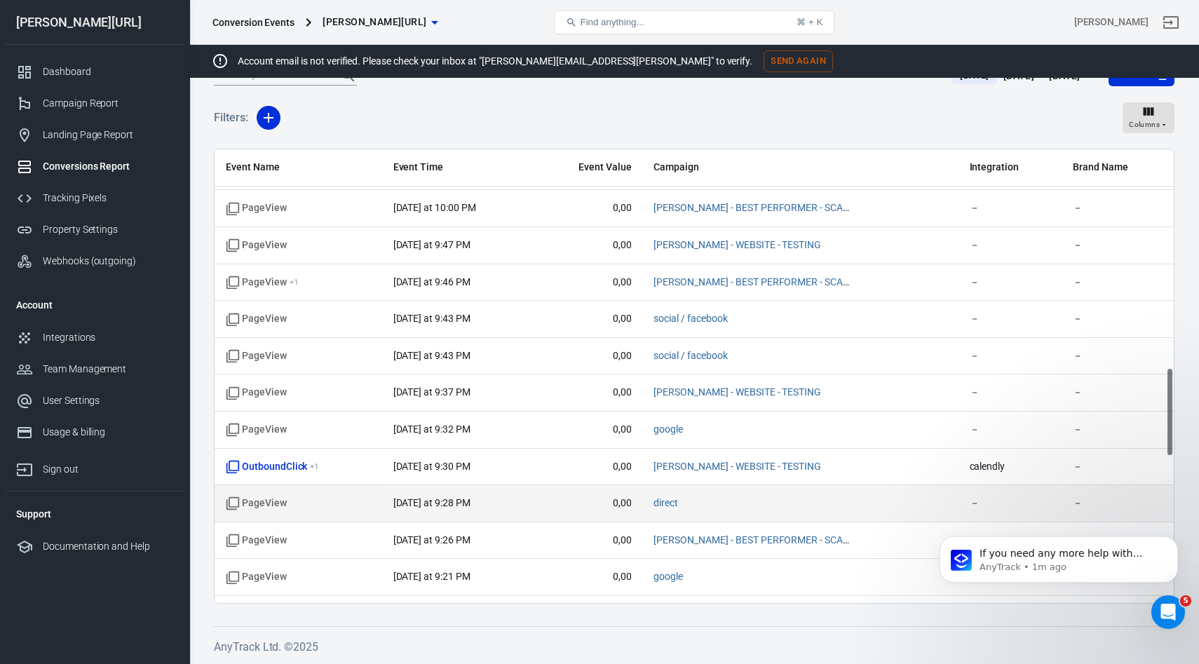
scroll to position [1839, 0]
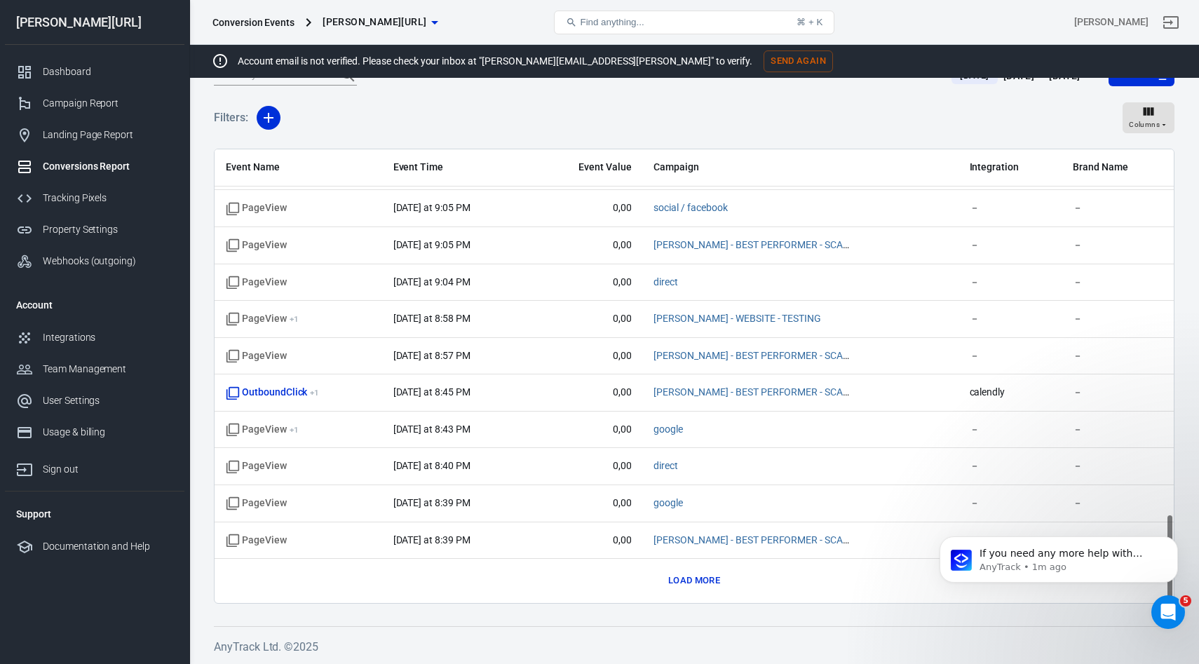
click at [706, 580] on button "Load more" at bounding box center [694, 581] width 59 height 22
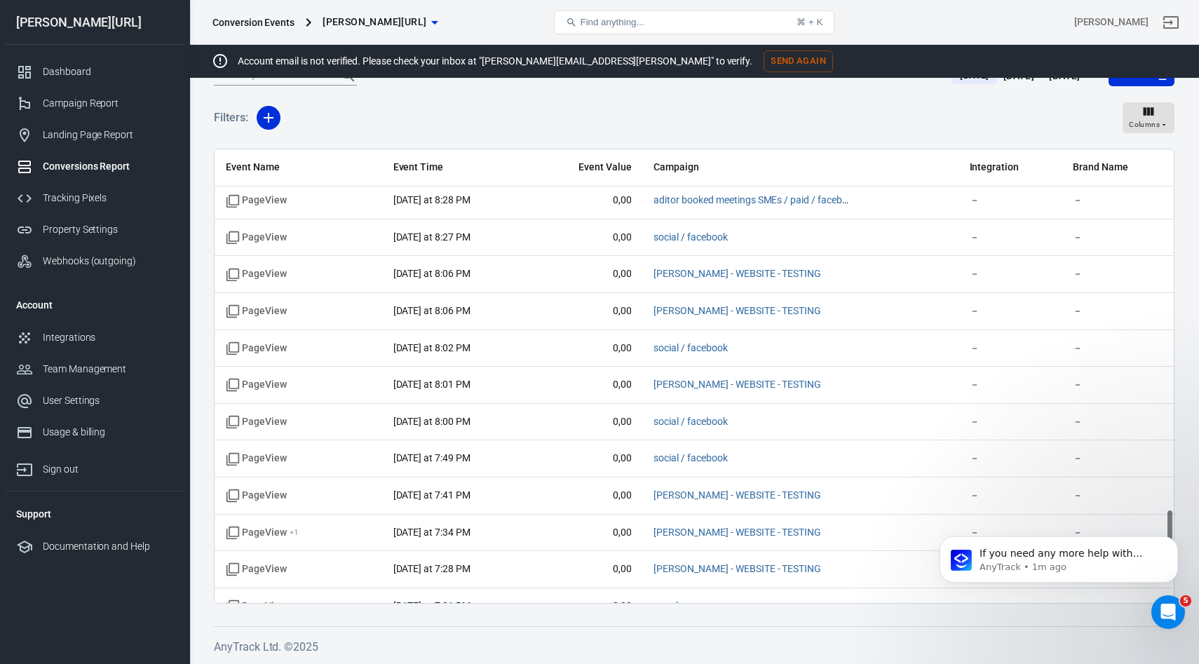
scroll to position [2577, 0]
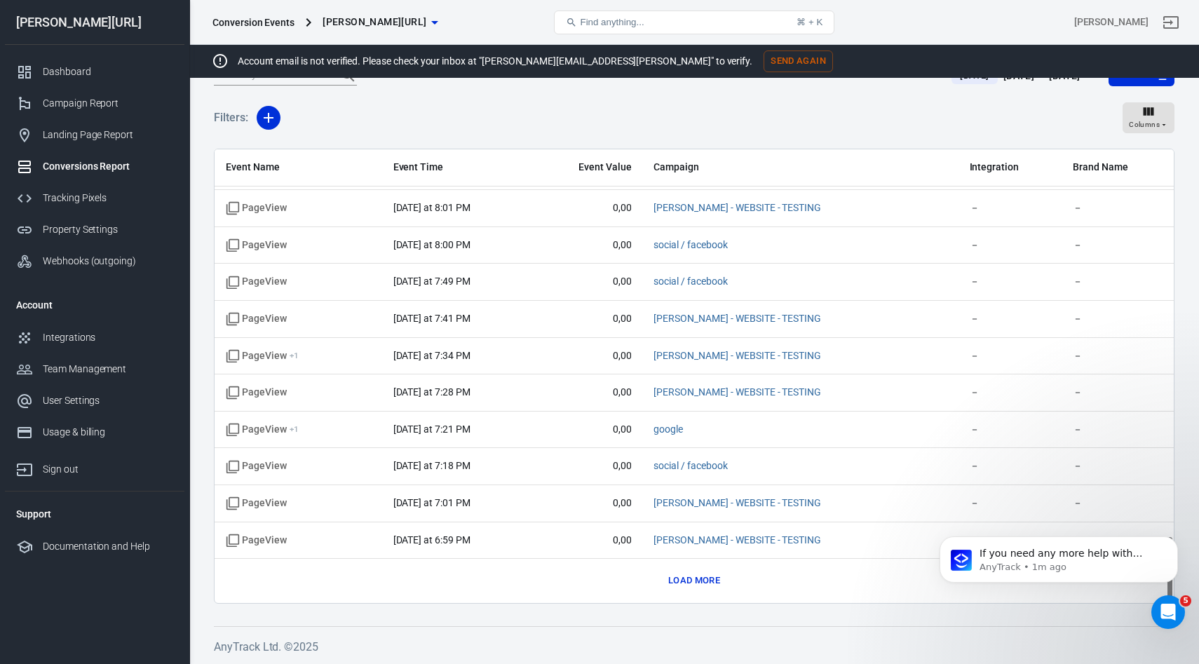
click at [684, 580] on button "Load more" at bounding box center [694, 581] width 59 height 22
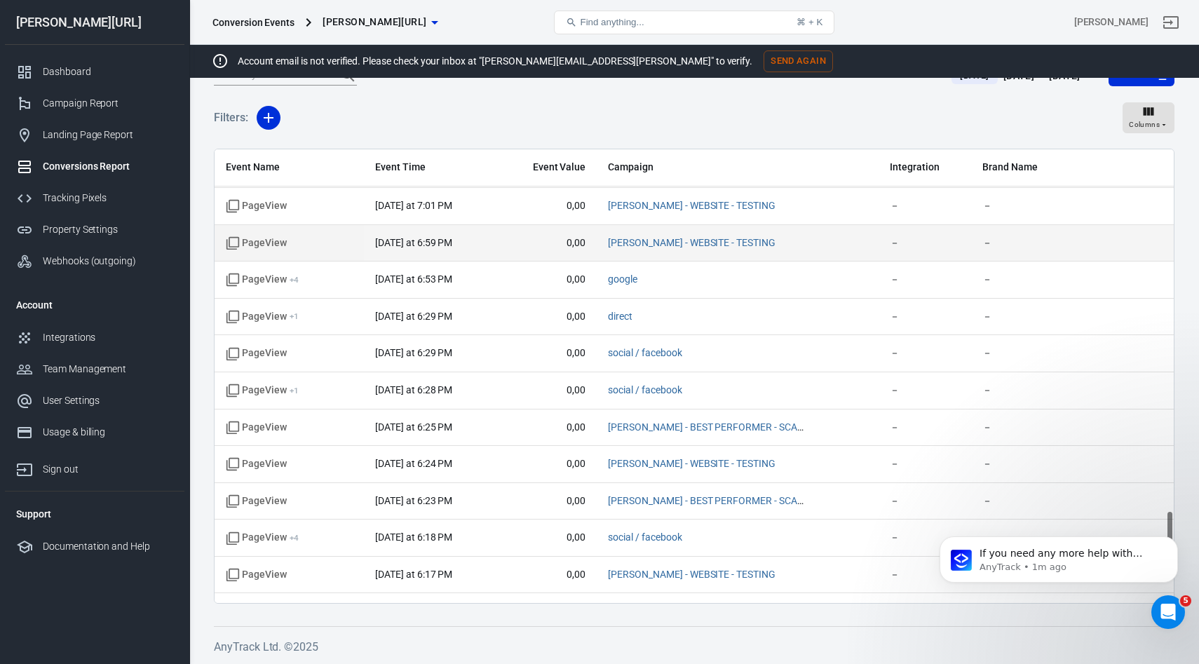
scroll to position [3113, 0]
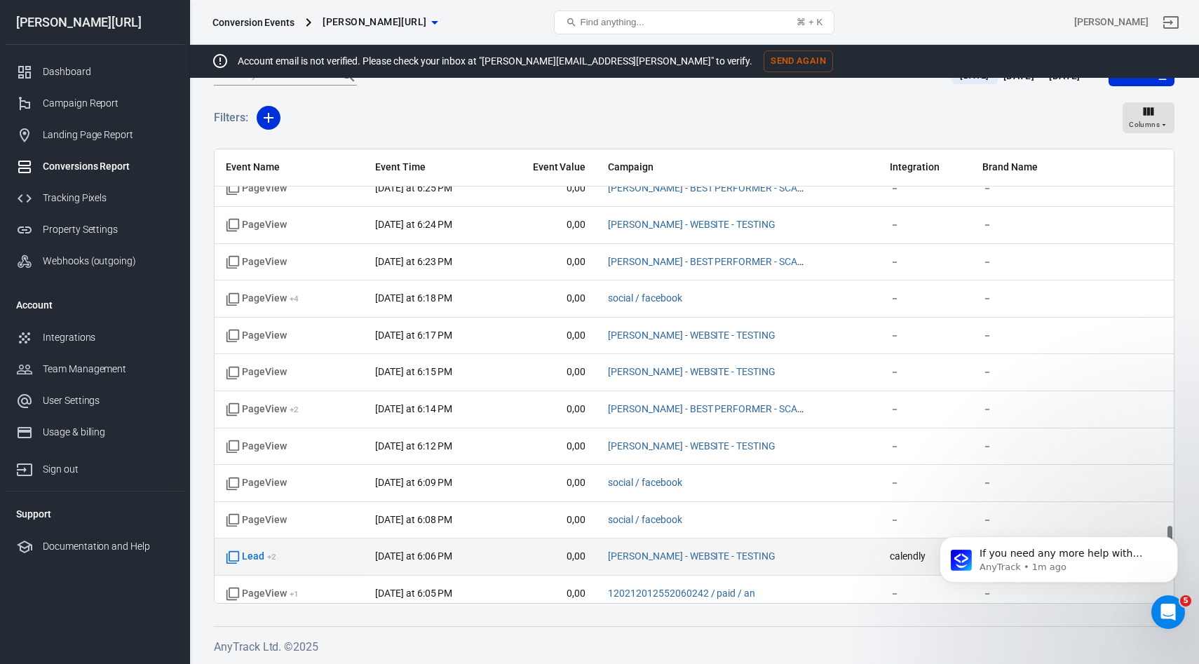
click at [257, 558] on span "Lead + 2" at bounding box center [251, 557] width 50 height 14
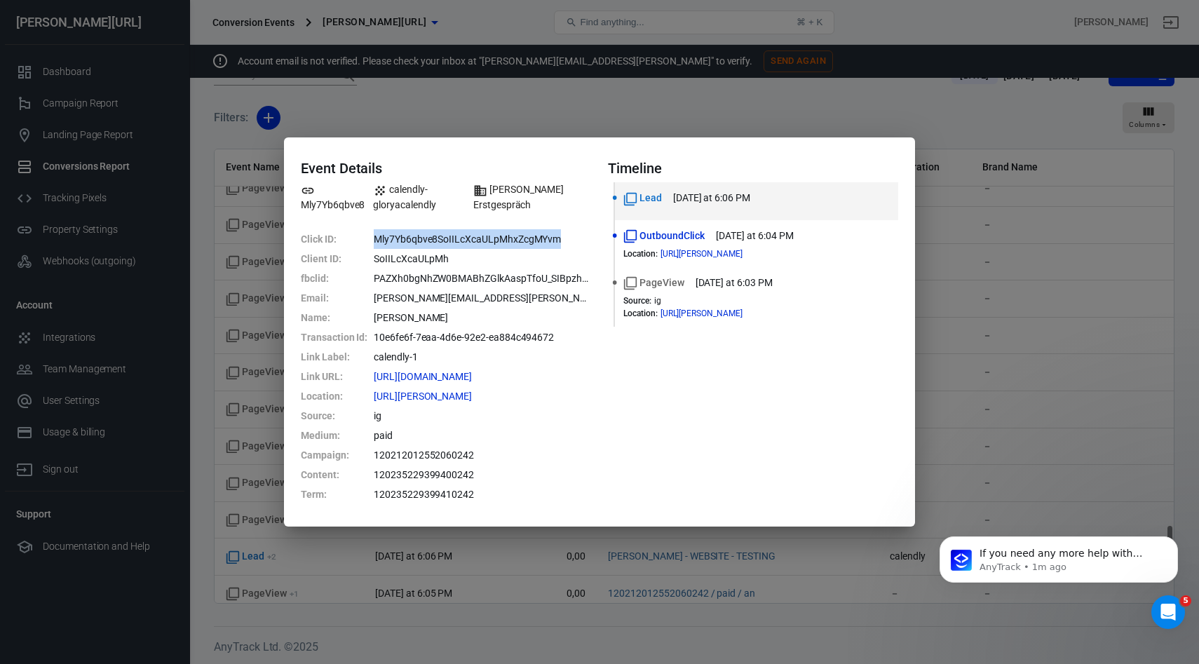
drag, startPoint x: 367, startPoint y: 240, endPoint x: 570, endPoint y: 241, distance: 203.3
click at [570, 241] on dl "Click ID : Mly7Yb6qbve8SoIILcXcaULpMhxZcgMYvm Client ID : SoIILcXcaULpMh fbclid…" at bounding box center [446, 366] width 290 height 275
copy dl "Mly7Yb6qbve8SoIILcXcaULpMhxZcgMYvm"
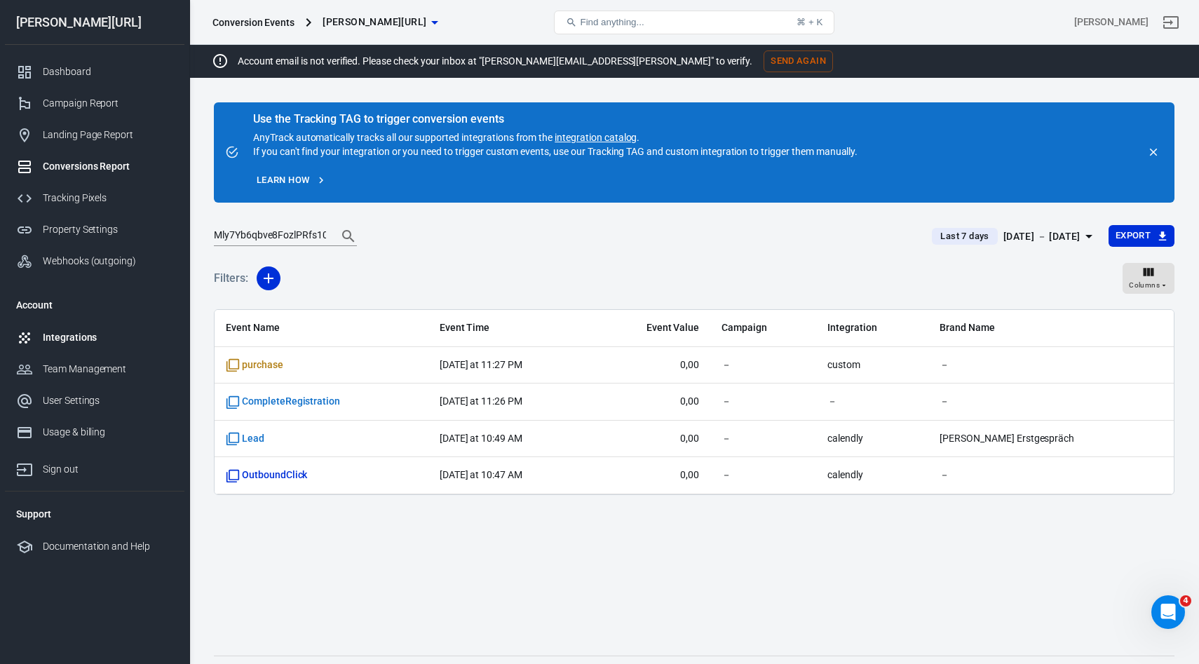
click at [76, 337] on div "Integrations" at bounding box center [108, 337] width 130 height 15
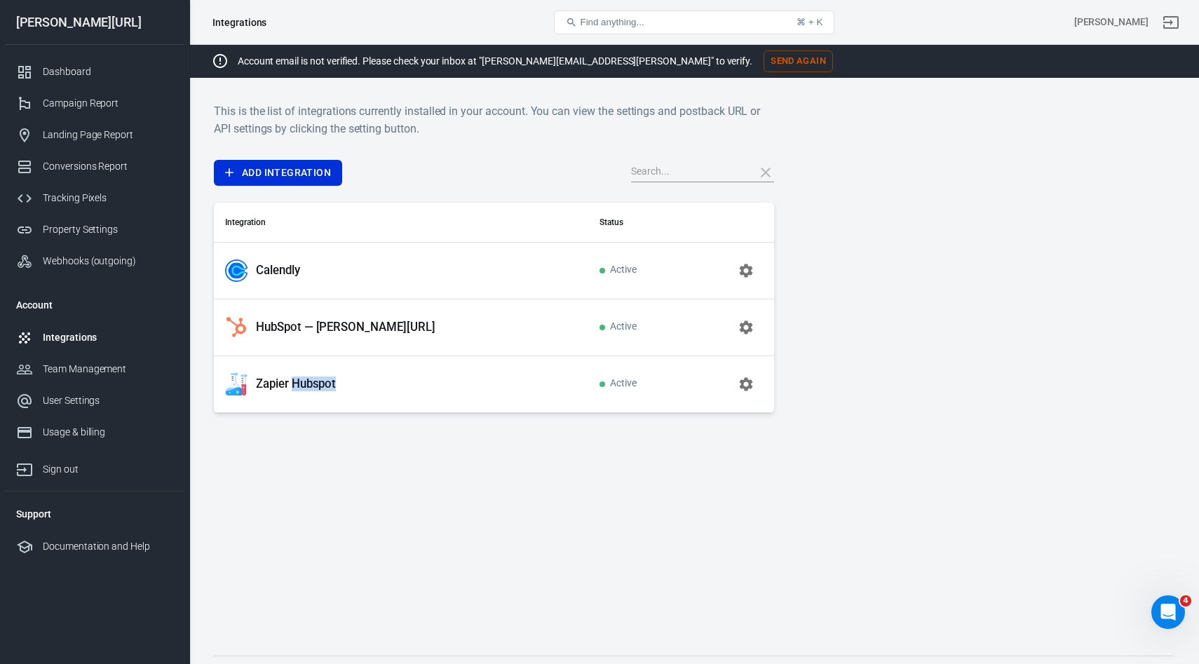
click at [277, 392] on div "Zapier Hubspot" at bounding box center [401, 384] width 352 height 22
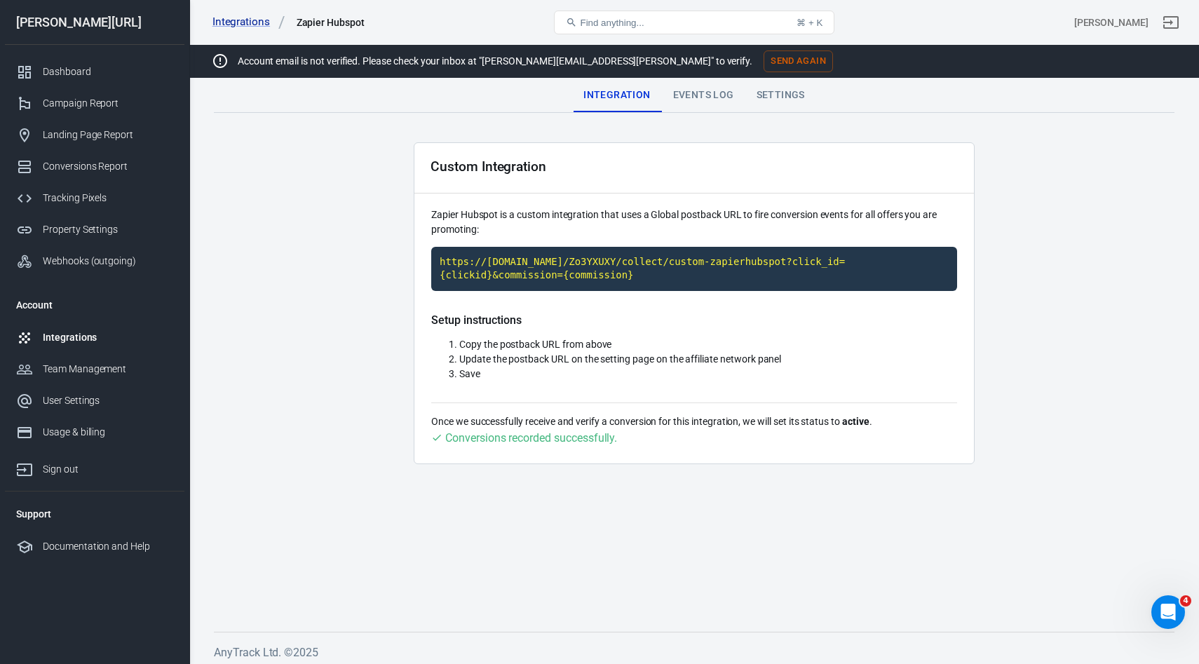
click at [711, 95] on div "Events Log" at bounding box center [703, 96] width 83 height 34
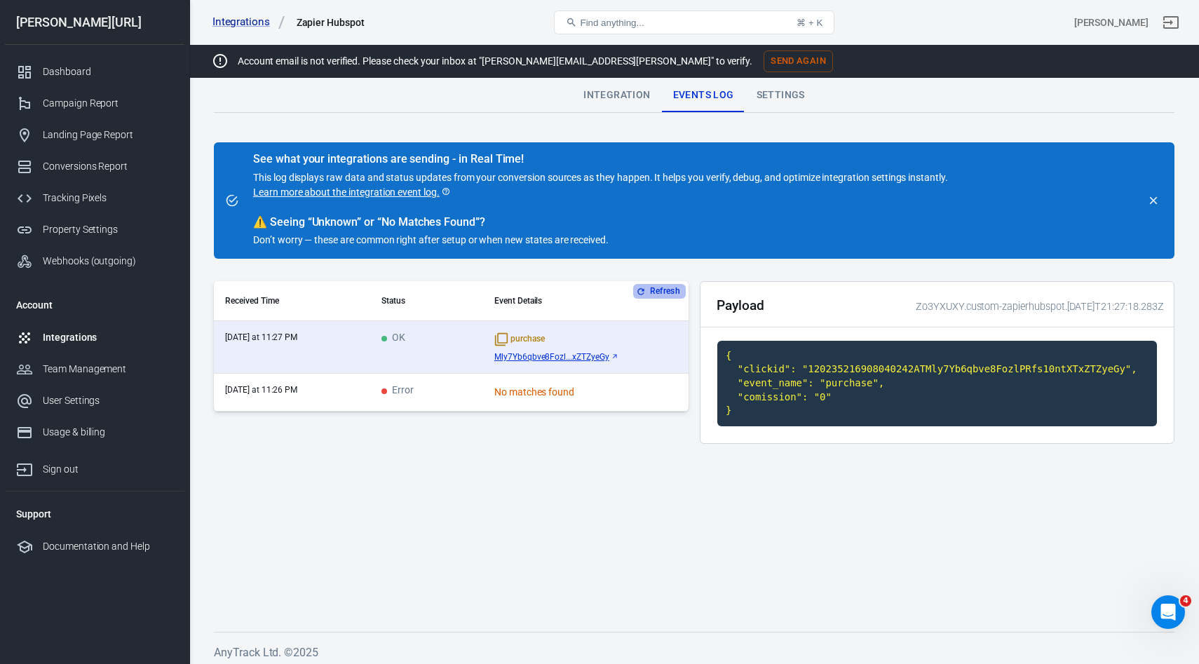
click at [643, 291] on icon "button" at bounding box center [641, 292] width 10 height 10
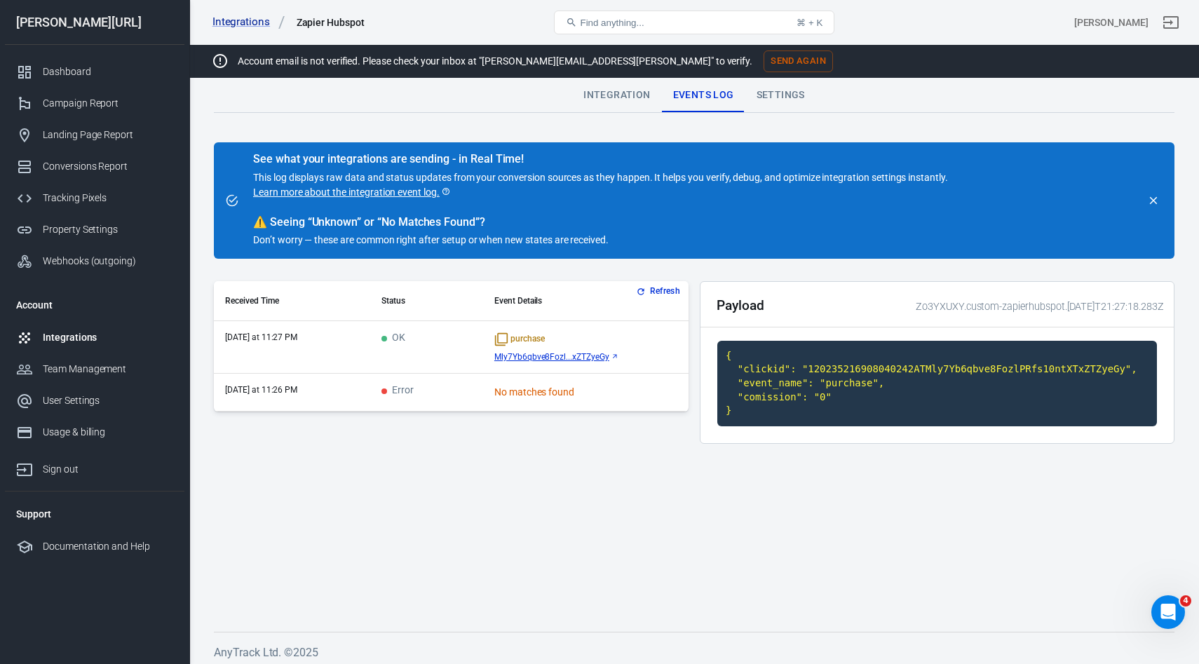
click at [653, 294] on button "Refresh" at bounding box center [659, 291] width 53 height 15
click at [660, 290] on button "Refresh" at bounding box center [659, 291] width 53 height 15
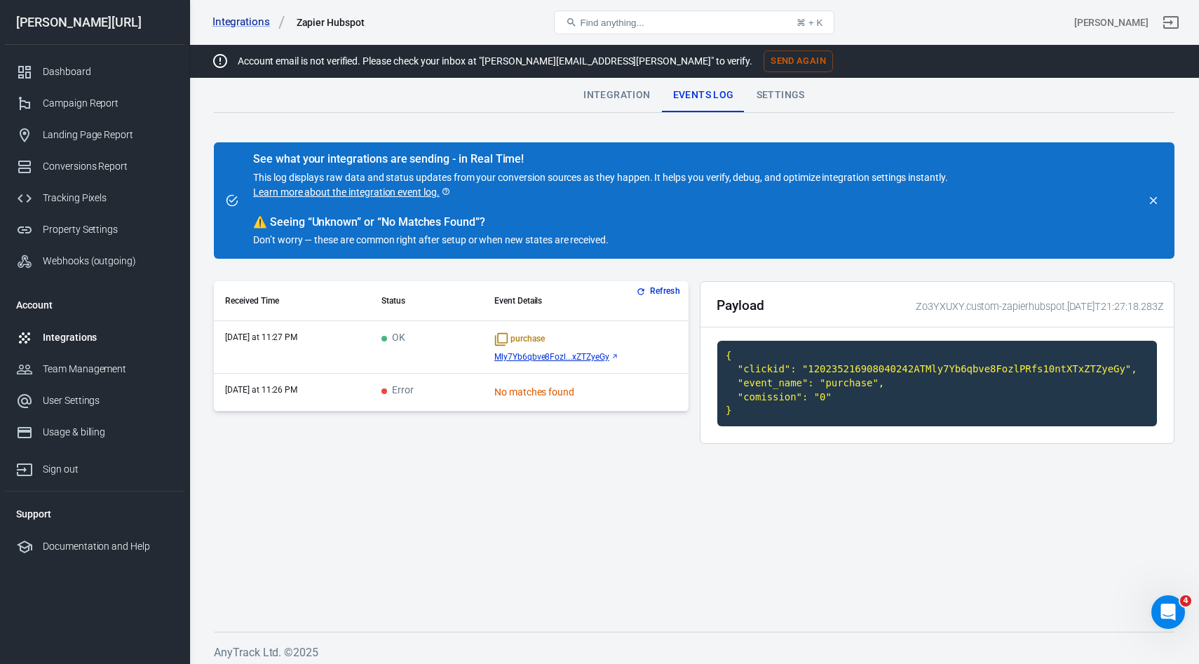
click at [660, 290] on button "Refresh" at bounding box center [659, 291] width 53 height 15
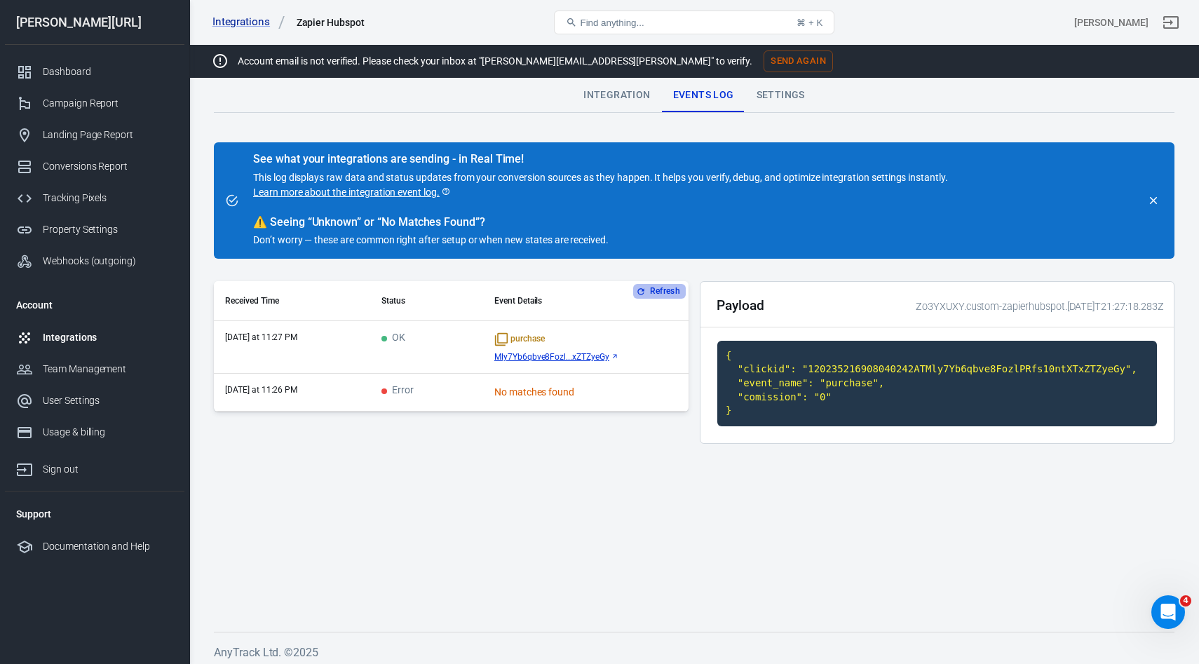
click at [660, 290] on button "Refresh" at bounding box center [659, 291] width 53 height 15
click at [465, 350] on td "OK" at bounding box center [426, 347] width 113 height 53
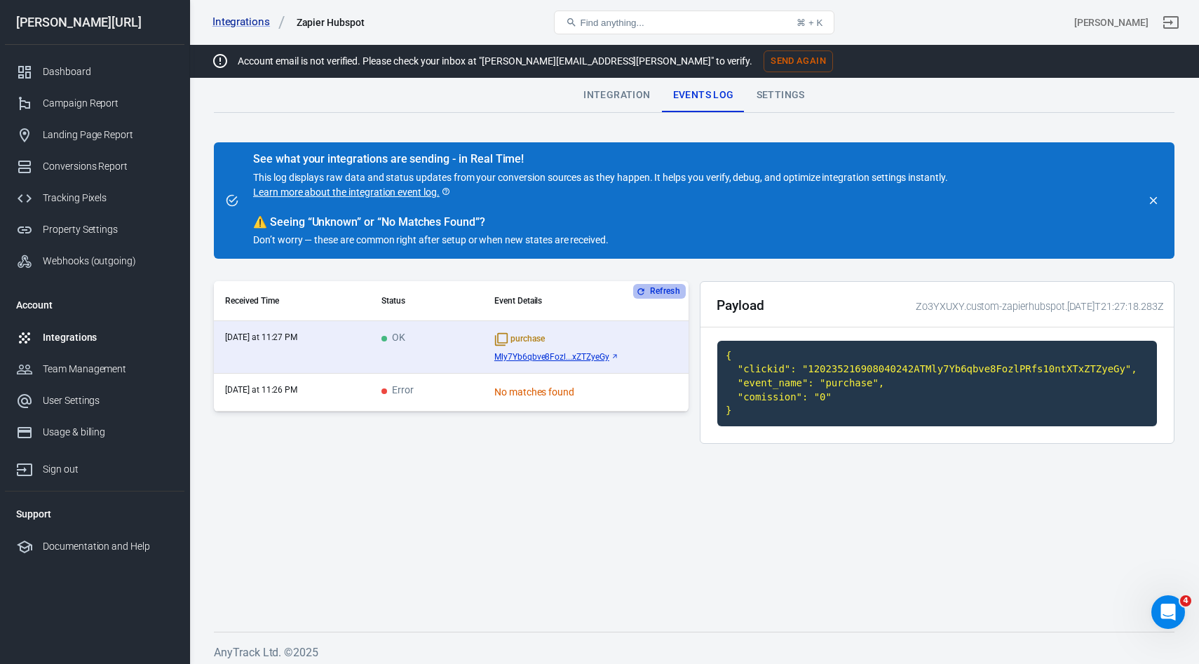
click at [653, 290] on button "Refresh" at bounding box center [659, 291] width 53 height 15
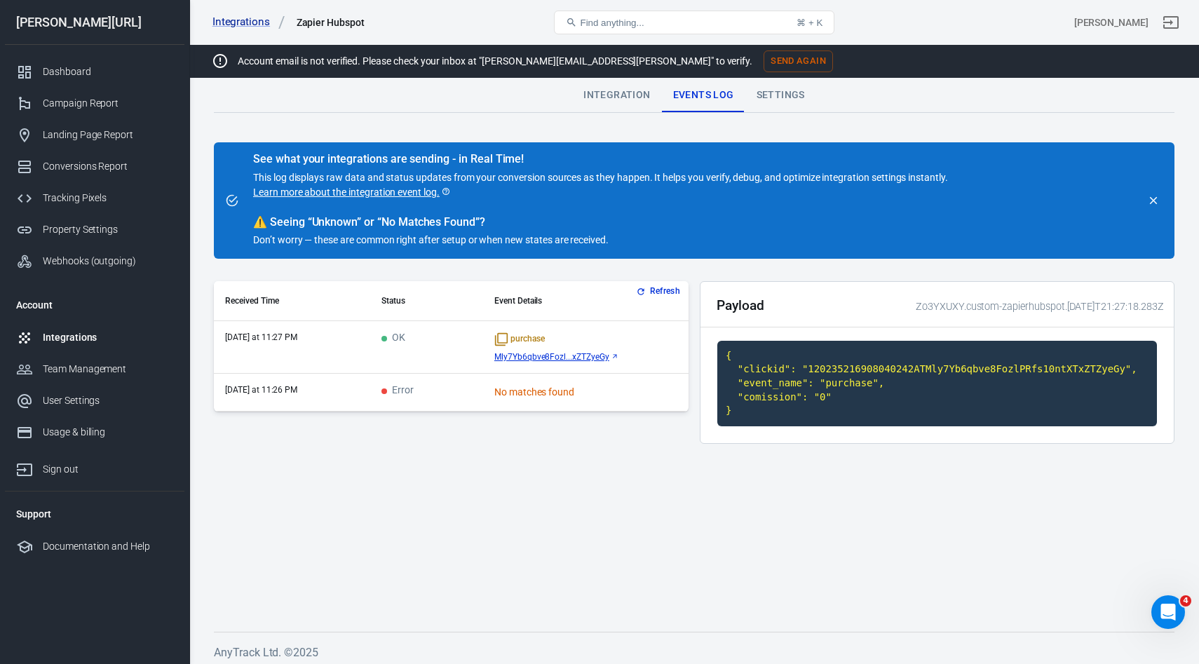
click at [653, 290] on button "Refresh" at bounding box center [659, 291] width 53 height 15
click at [653, 290] on div "Refresh Received Time Status Event Details today at 11:27 PM OK purchase Mly7Yb…" at bounding box center [451, 346] width 475 height 130
click at [653, 290] on button "Refresh" at bounding box center [659, 291] width 53 height 15
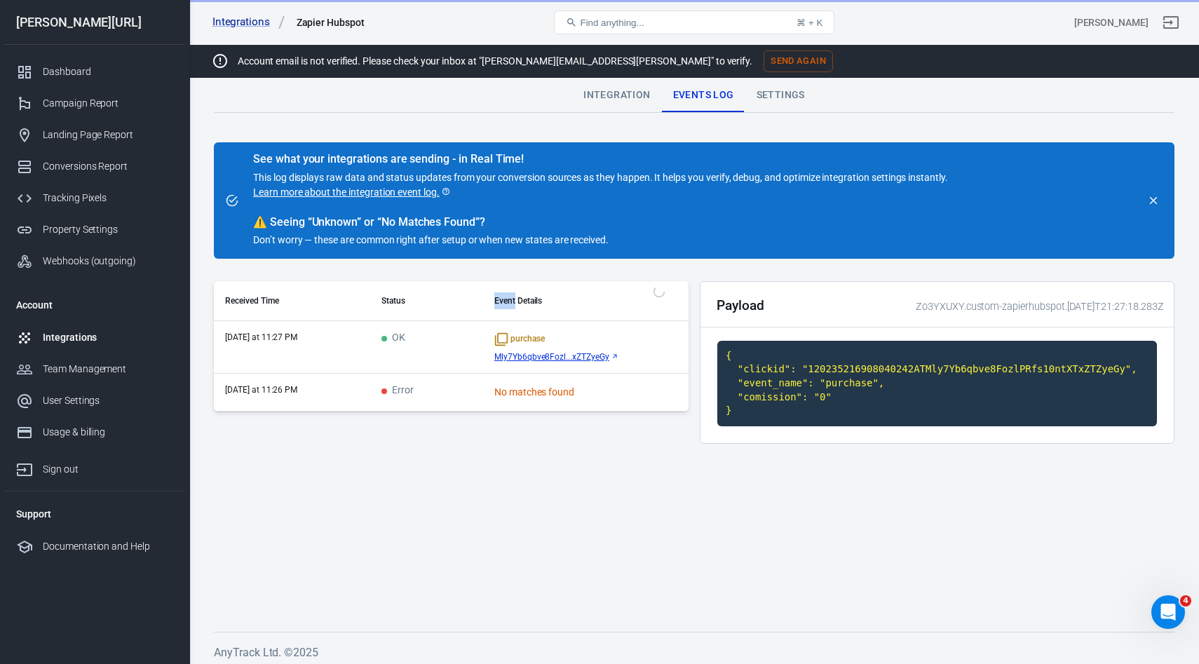
click at [653, 290] on button "Refresh" at bounding box center [659, 291] width 53 height 15
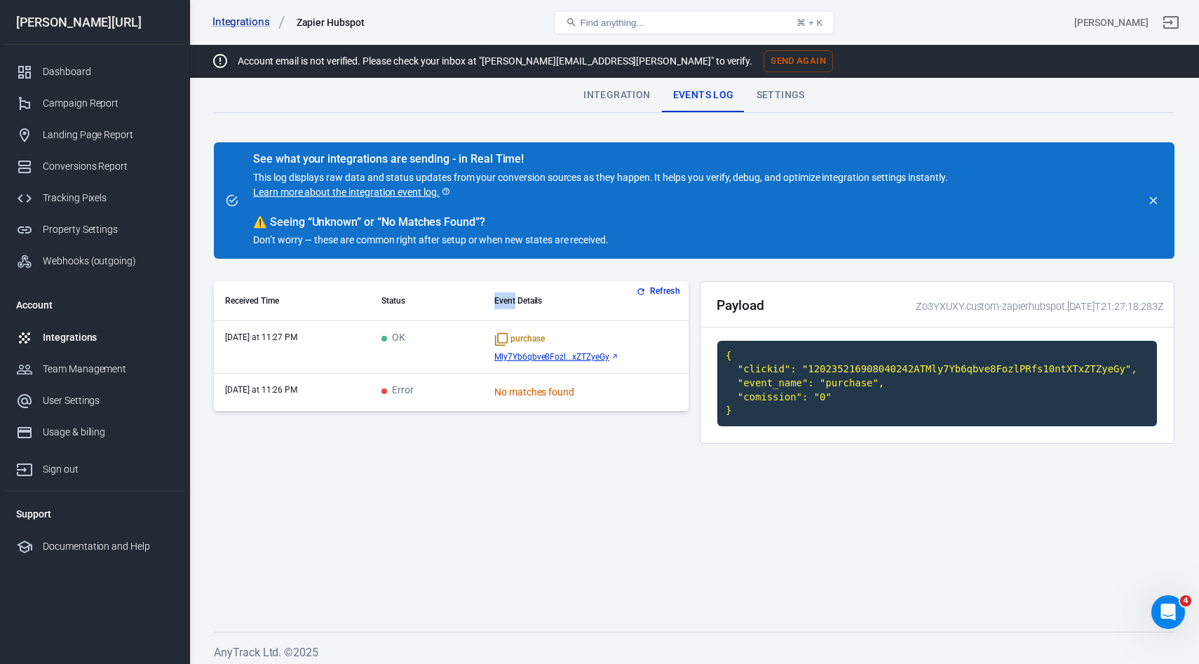
click at [653, 290] on button "Refresh" at bounding box center [659, 291] width 53 height 15
click at [659, 285] on button "Refresh" at bounding box center [659, 291] width 53 height 15
click at [1164, 619] on div "Open Intercom Messenger" at bounding box center [1166, 610] width 46 height 46
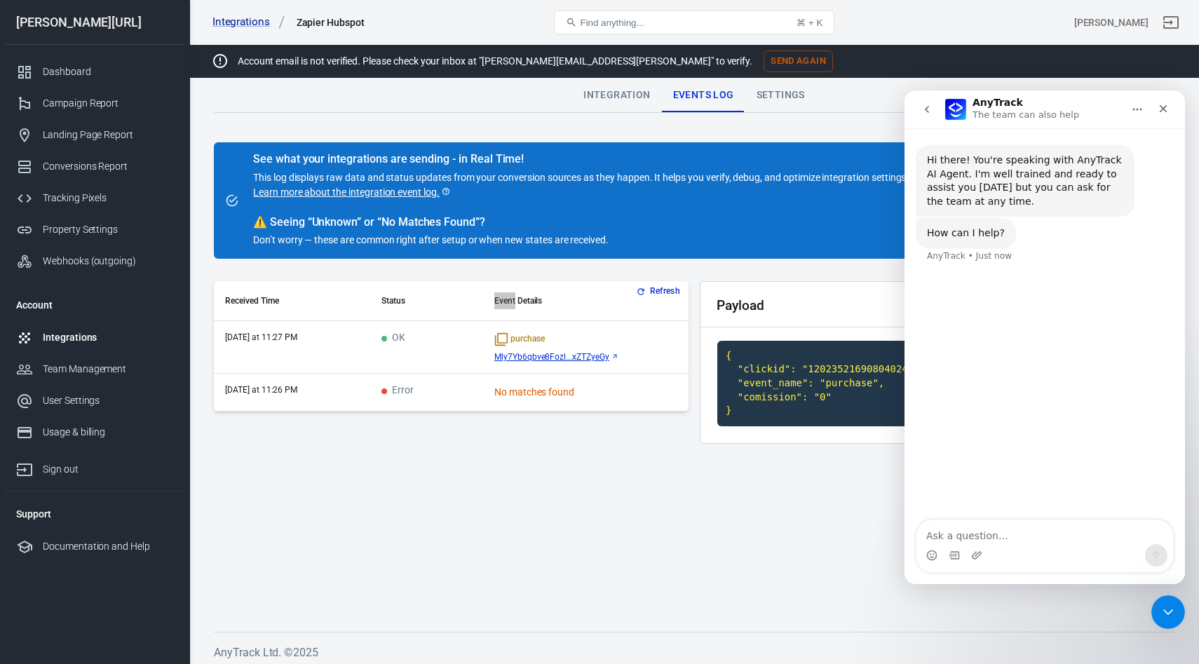
click at [1013, 525] on textarea "Ask a question…" at bounding box center [1044, 532] width 257 height 24
type textarea "i want to book an appointment"
click at [1161, 621] on div "Close Intercom Messenger" at bounding box center [1166, 610] width 34 height 34
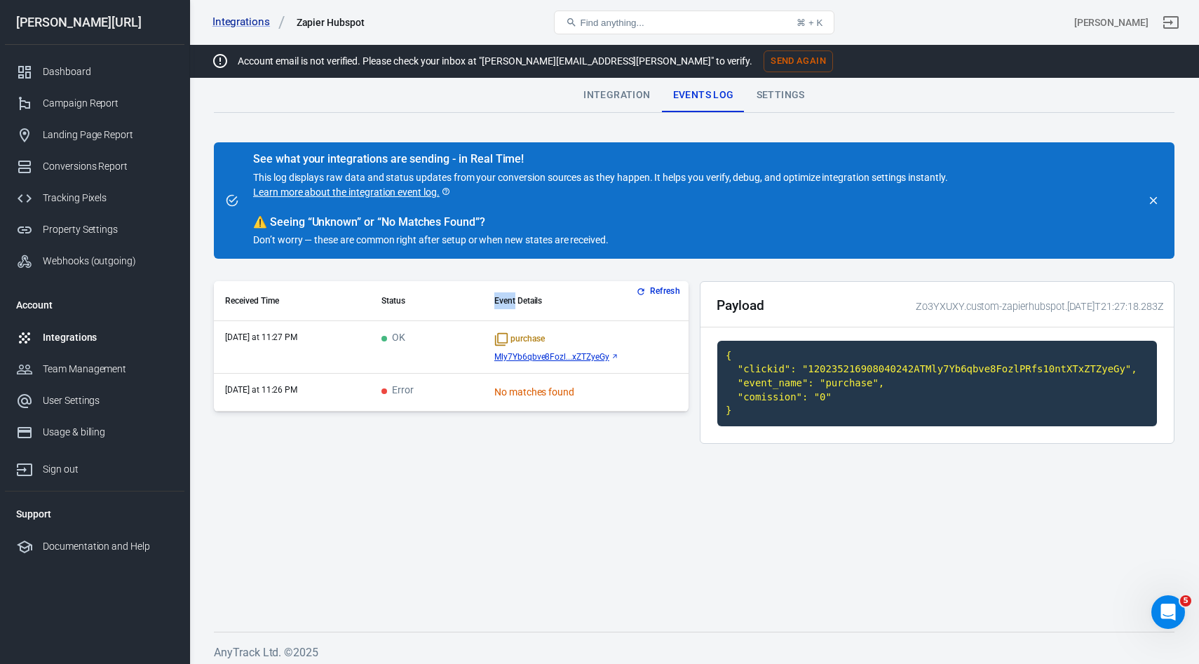
click at [653, 290] on button "Refresh" at bounding box center [659, 291] width 53 height 15
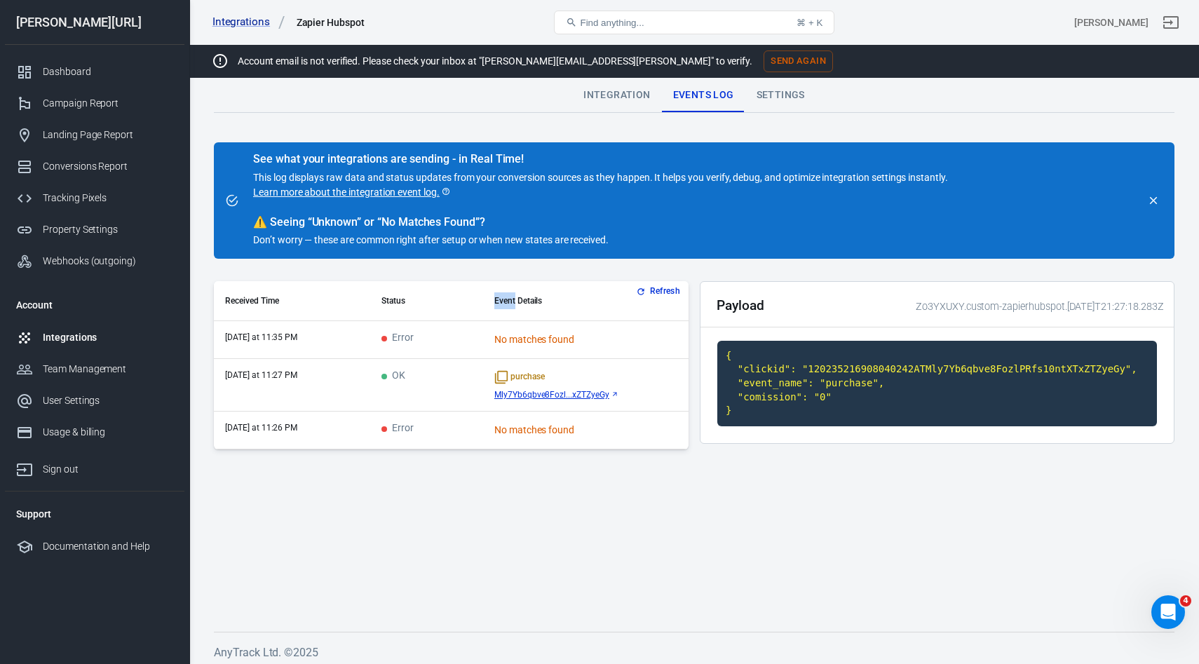
click at [464, 336] on td "Error" at bounding box center [426, 340] width 113 height 38
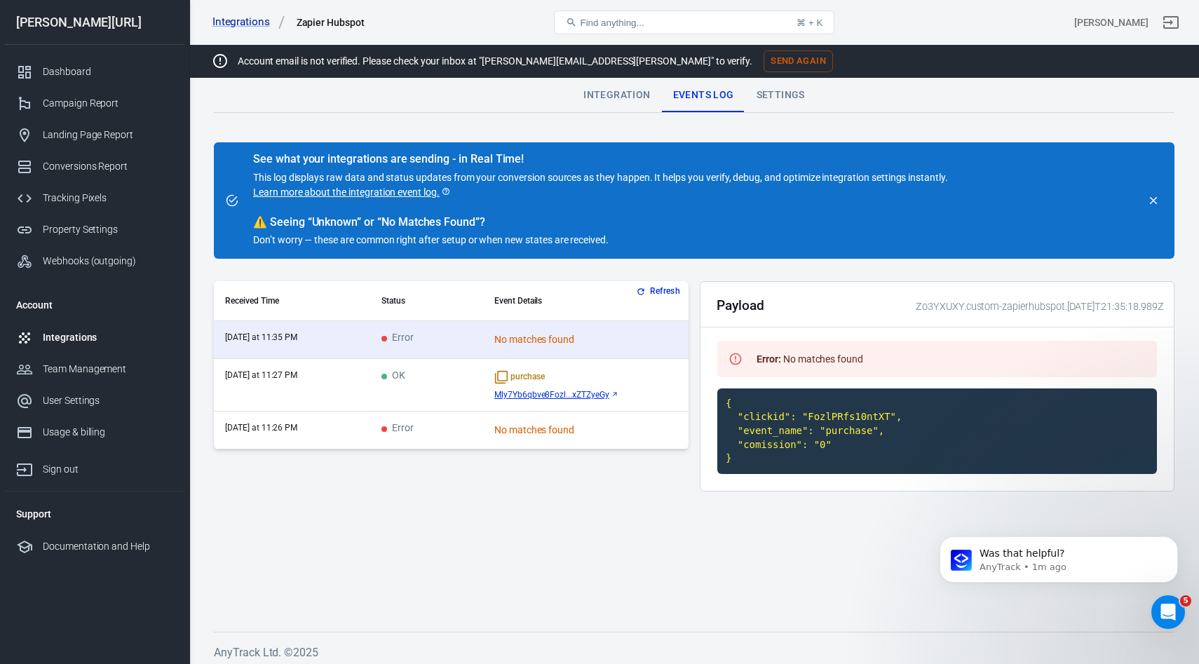
scroll to position [135, 0]
click at [653, 295] on button "Refresh" at bounding box center [659, 291] width 53 height 15
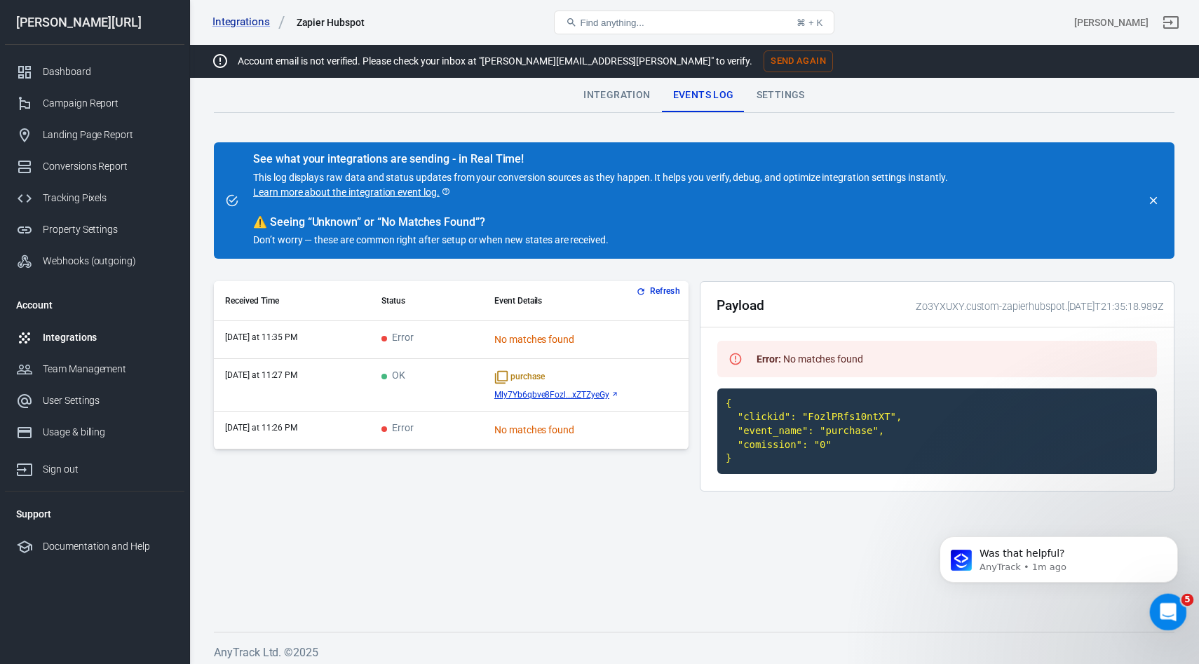
click at [1170, 599] on div "Open Intercom Messenger" at bounding box center [1166, 610] width 46 height 46
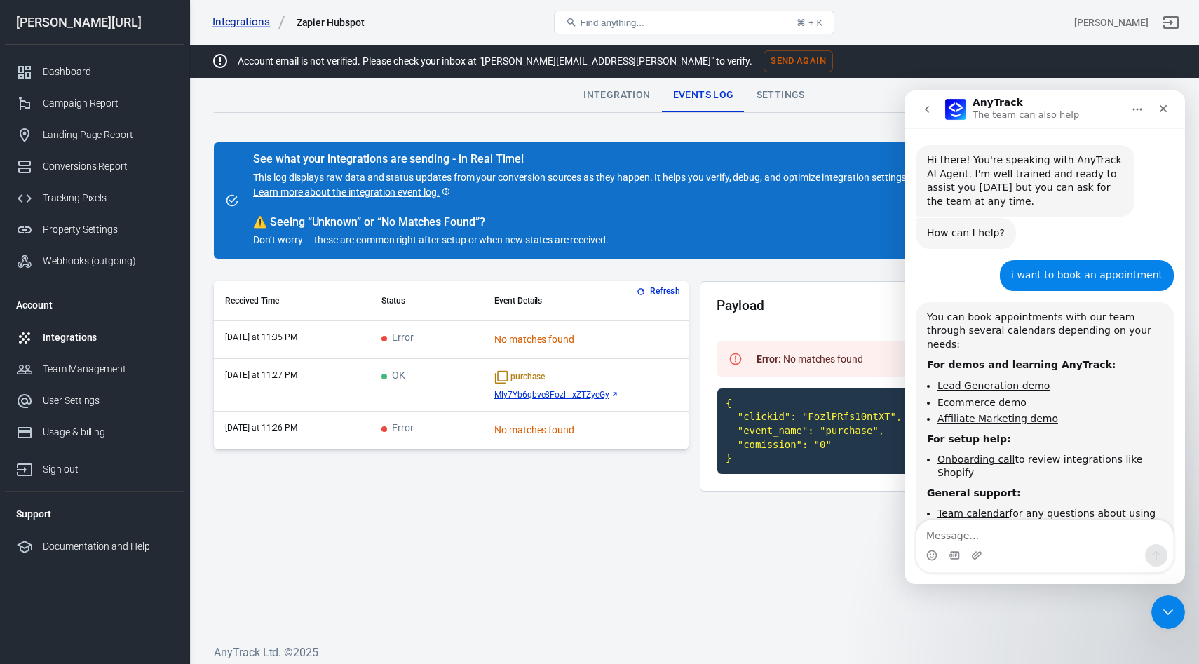
scroll to position [131, 0]
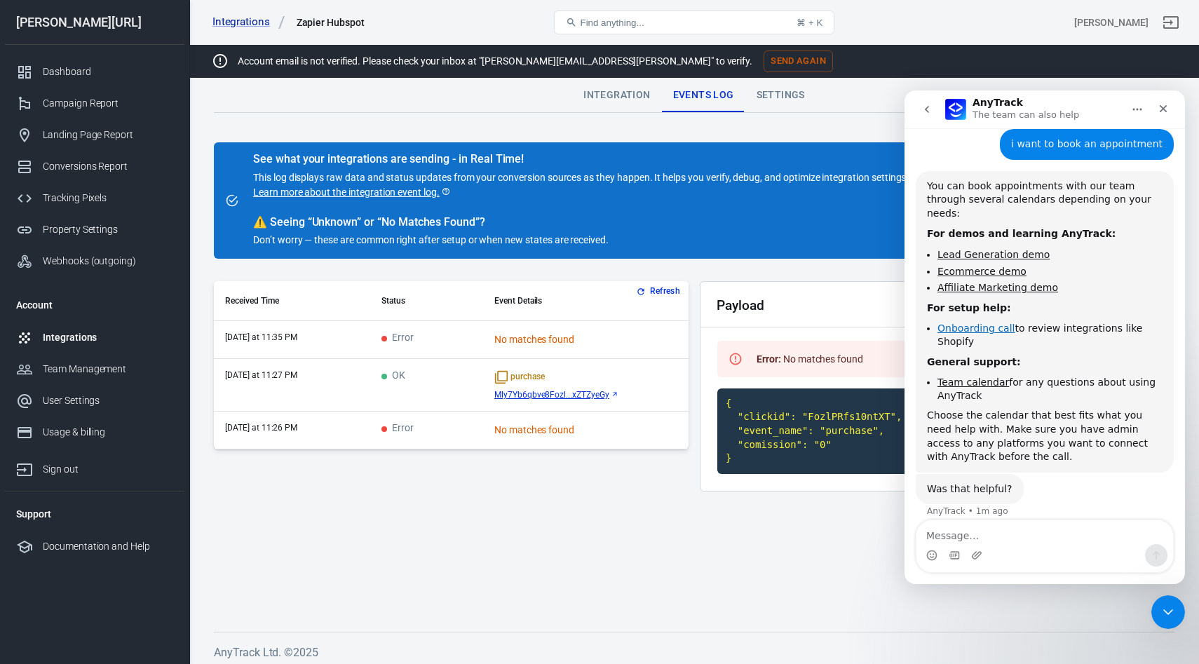
click at [969, 322] on link "Onboarding call" at bounding box center [975, 327] width 77 height 11
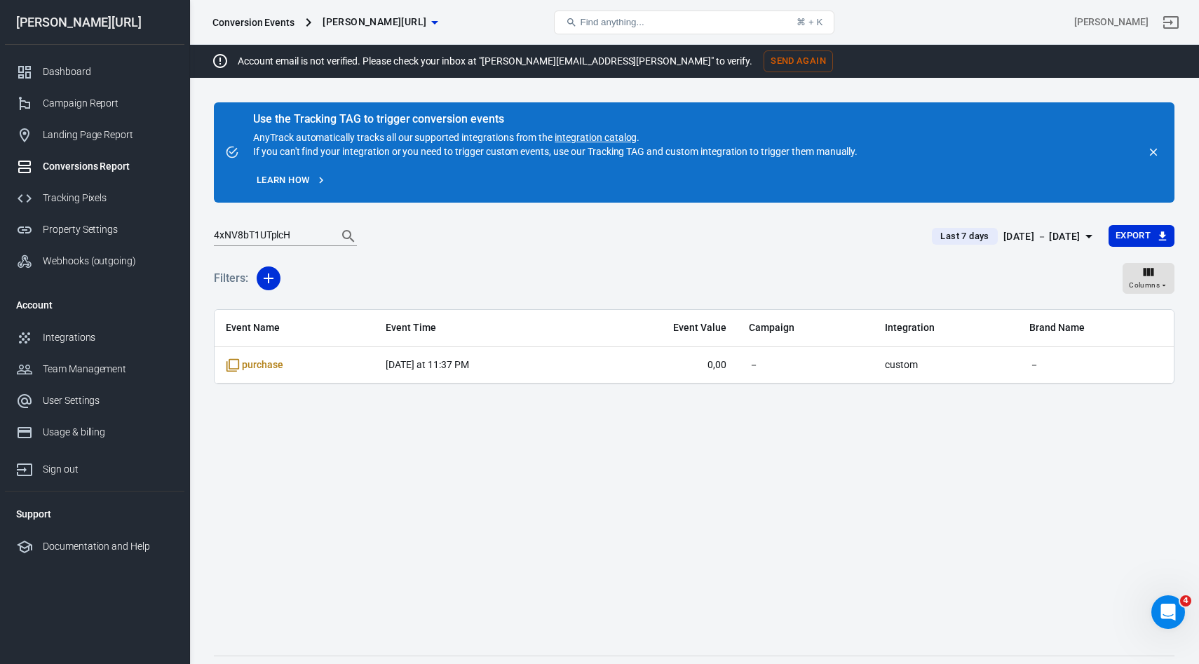
click at [1027, 237] on div "[DATE] － [DATE]" at bounding box center [1041, 237] width 77 height 18
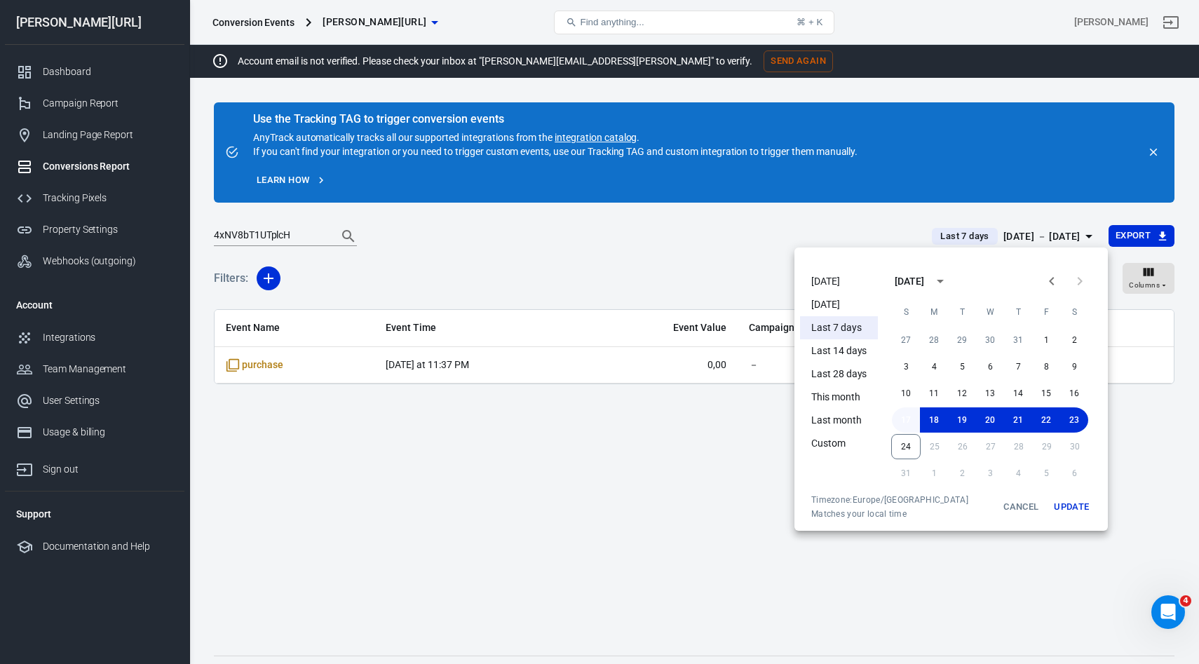
click at [901, 424] on button "17" at bounding box center [906, 419] width 28 height 25
click at [908, 449] on button "24" at bounding box center [905, 446] width 29 height 25
click at [1075, 504] on button "Update" at bounding box center [1071, 506] width 45 height 25
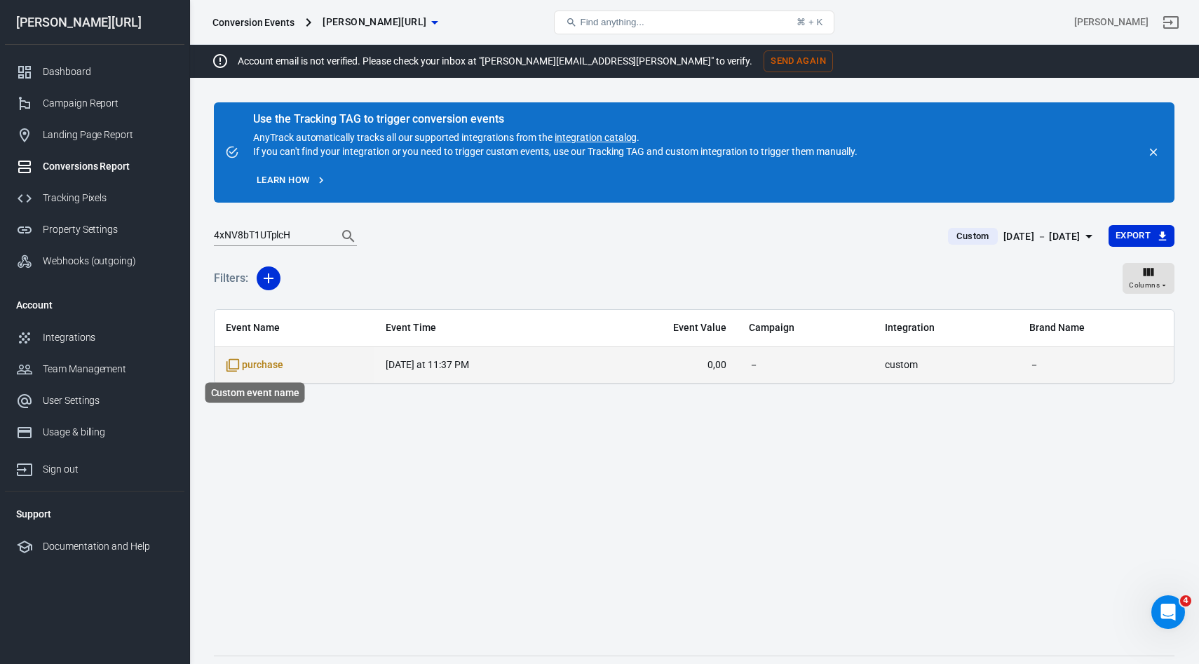
click at [261, 369] on span "purchase" at bounding box center [254, 365] width 57 height 14
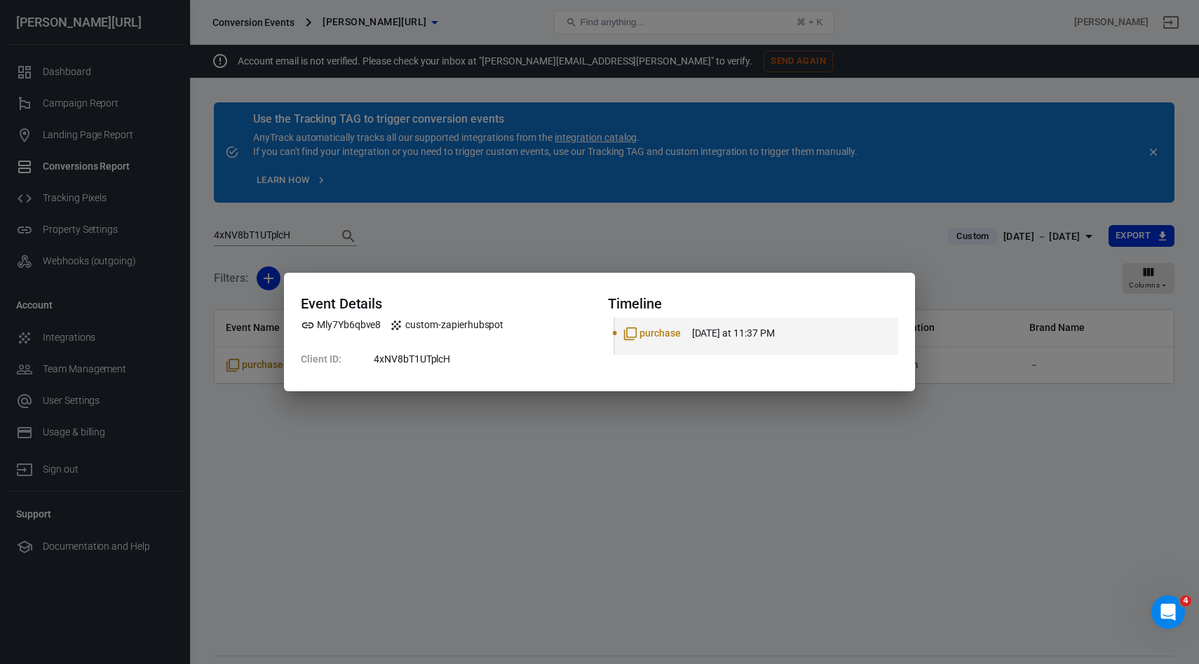
click at [409, 355] on dd "4xNV8bT1UTplcH" at bounding box center [482, 359] width 217 height 20
copy dd "4xNV8bT1UTplcH"
click at [757, 226] on div "Event Details Mly7Yb6qbve8 custom-zapierhubspot Client ID : 4xNV8bT1UTplcH Time…" at bounding box center [599, 332] width 1199 height 664
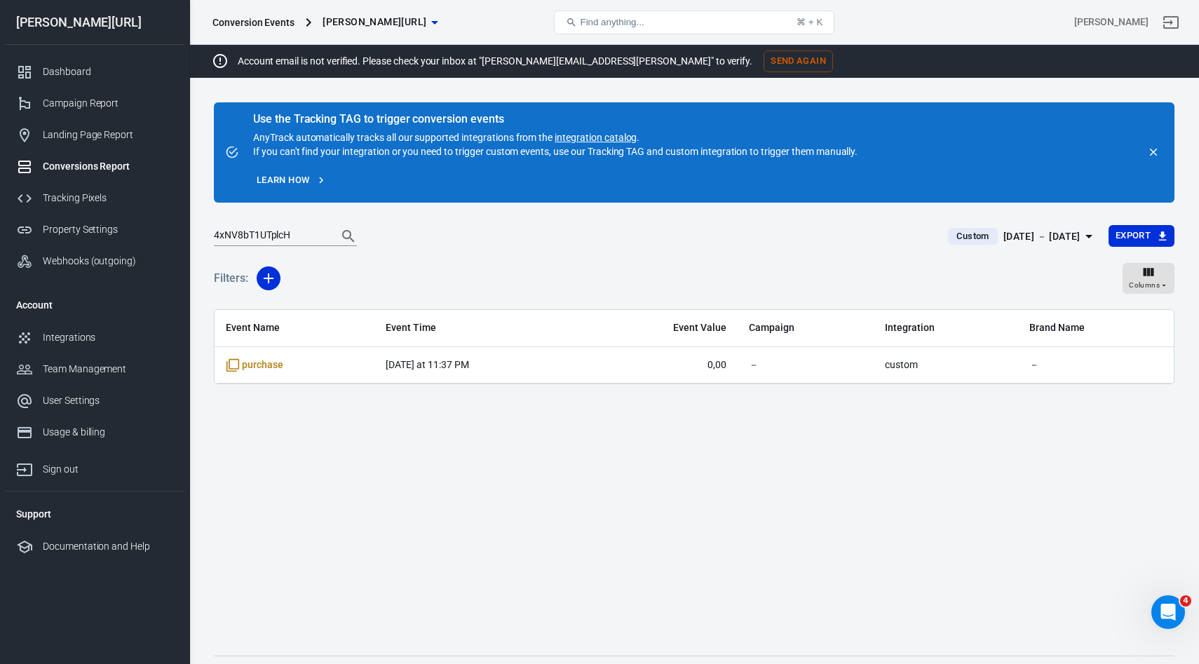
click at [81, 164] on div "Conversions Report" at bounding box center [108, 166] width 130 height 15
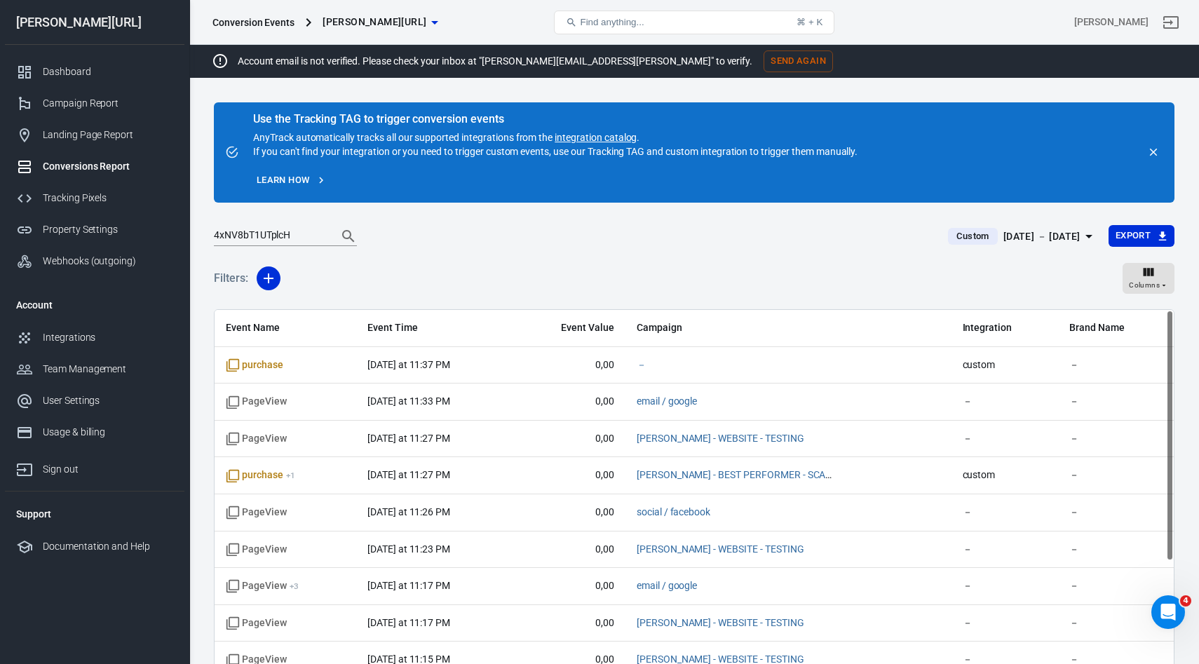
click at [250, 243] on input "4xNV8bT1UTplcH" at bounding box center [270, 236] width 112 height 18
paste input "4xNV8bT1UTplcH"
type input "4xNV8bT1UTplcH"
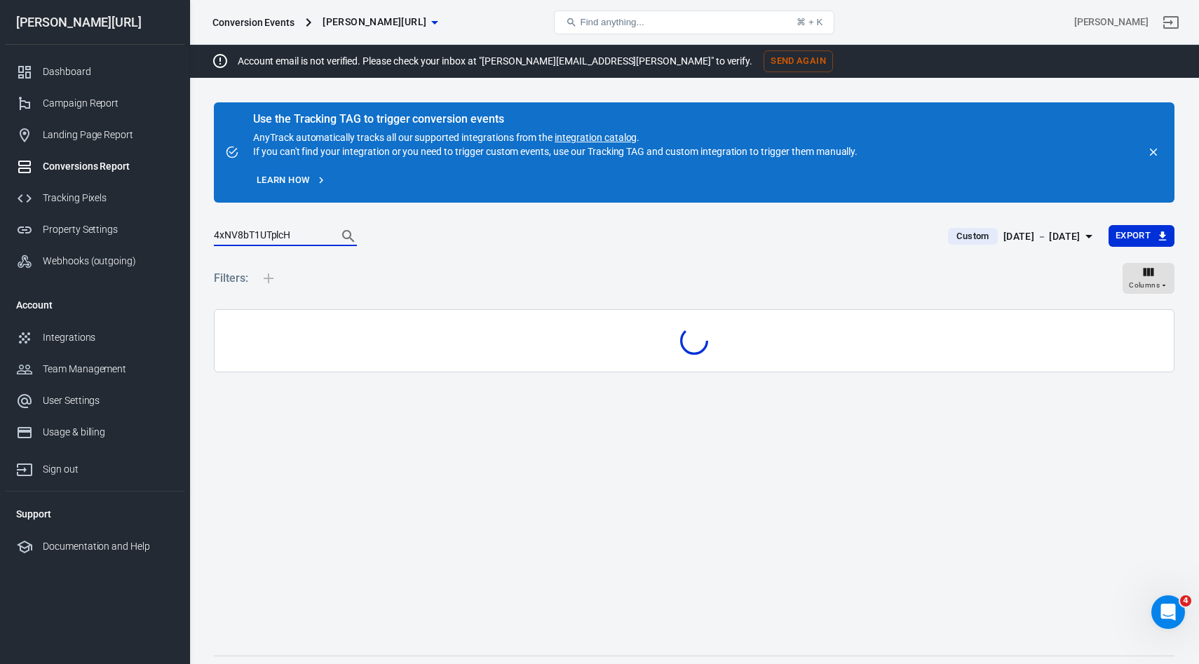
click at [332, 219] on button "Search" at bounding box center [349, 236] width 34 height 34
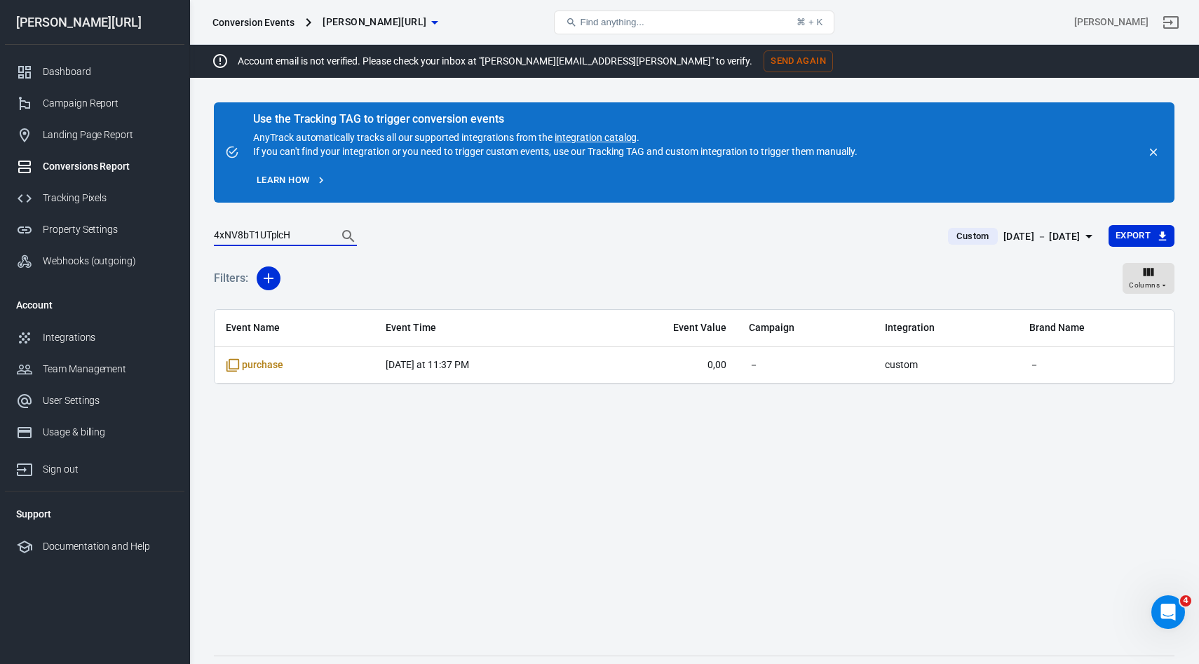
click at [1024, 238] on div "Aug 17 － Aug 24, 2025" at bounding box center [1041, 237] width 77 height 18
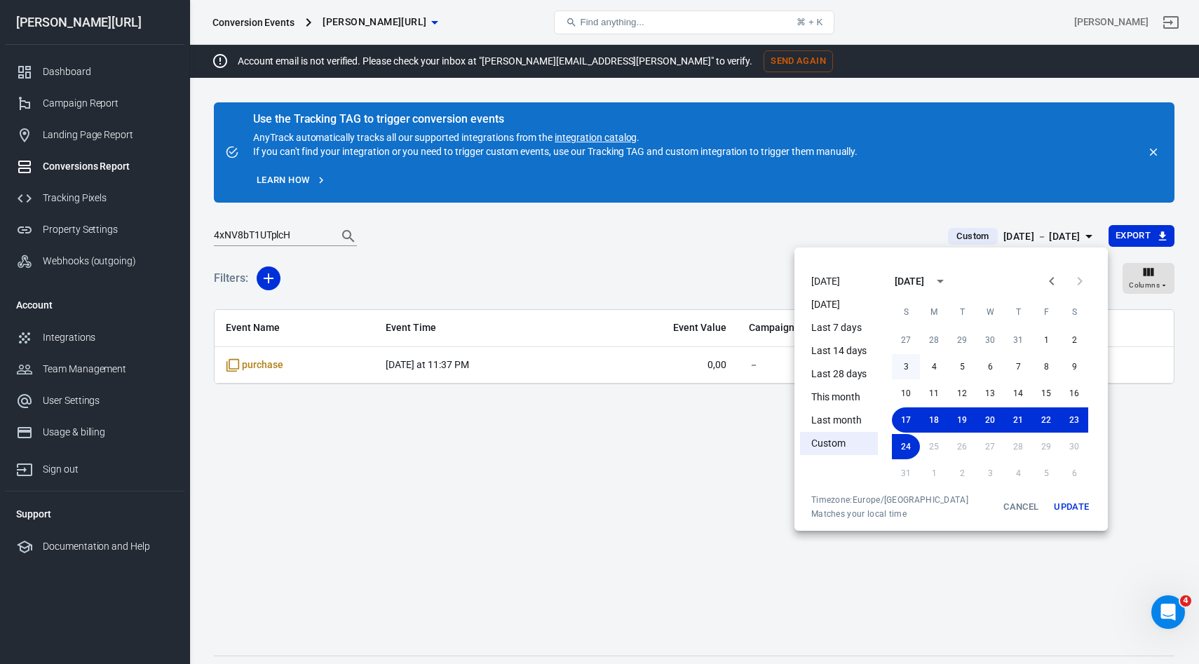
click at [907, 377] on button "3" at bounding box center [906, 366] width 28 height 25
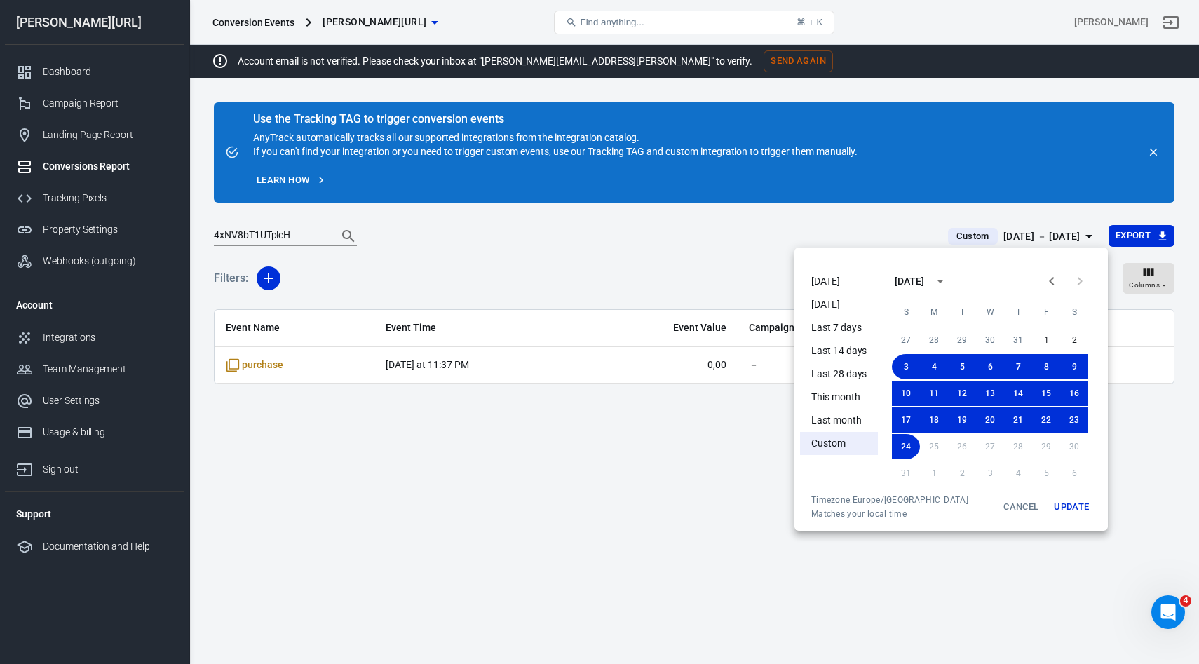
click at [1068, 502] on button "Update" at bounding box center [1071, 506] width 45 height 25
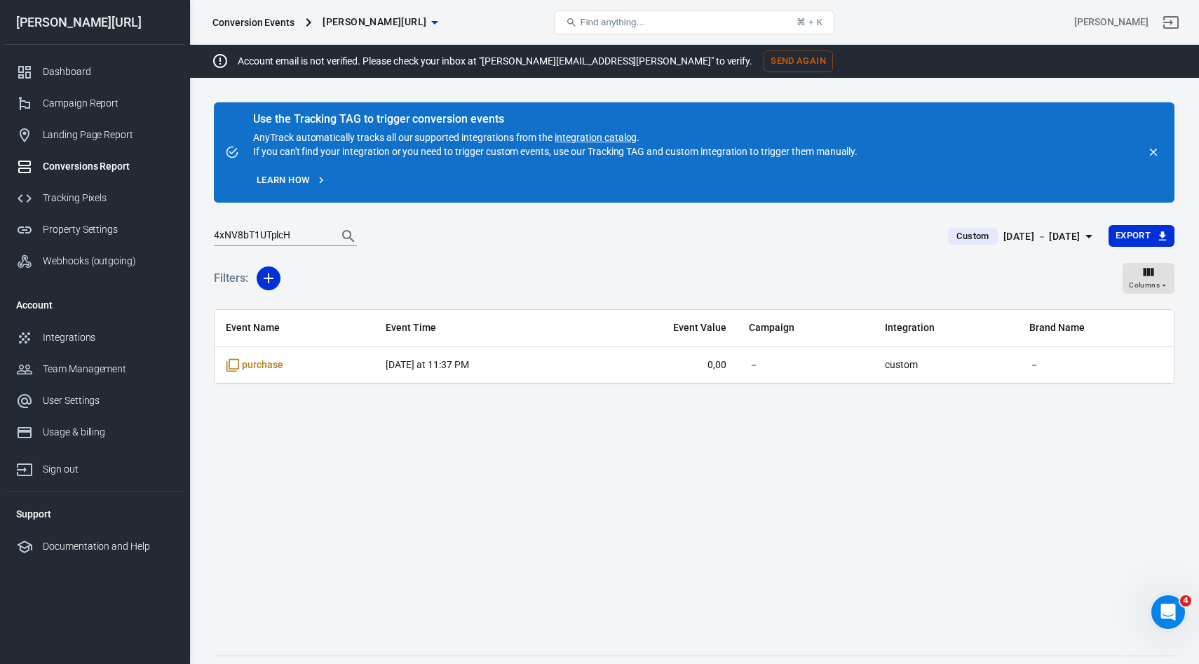
click at [243, 238] on input "4xNV8bT1UTplcH" at bounding box center [270, 236] width 112 height 18
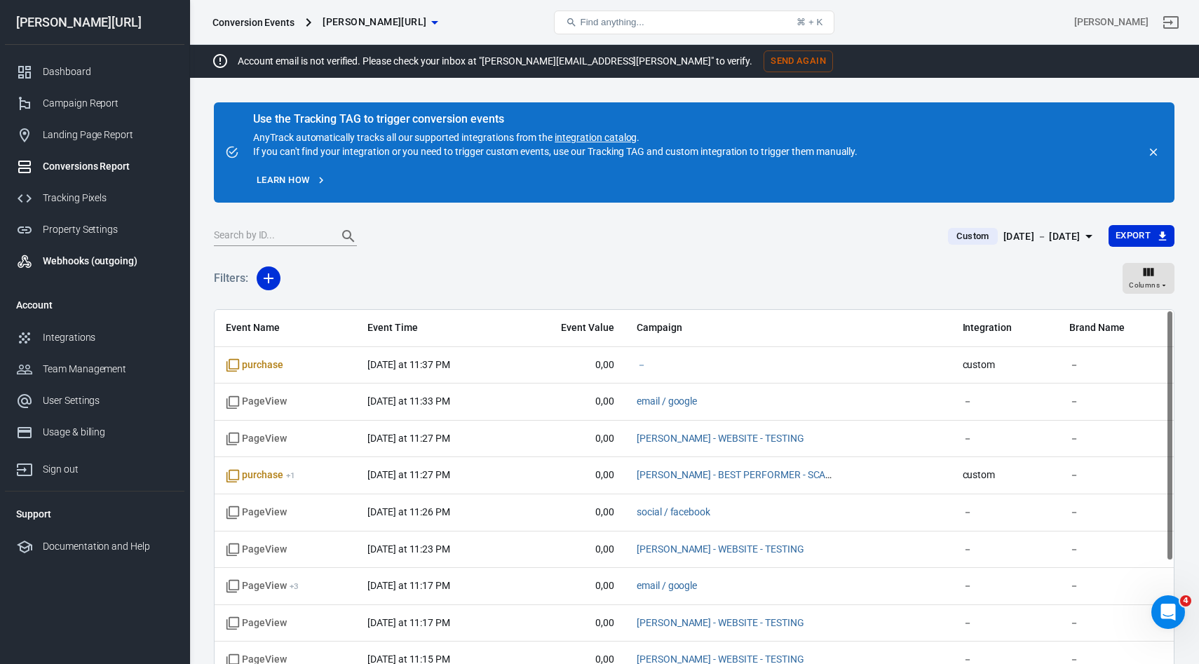
click at [77, 258] on div "Webhooks (outgoing)" at bounding box center [108, 261] width 130 height 15
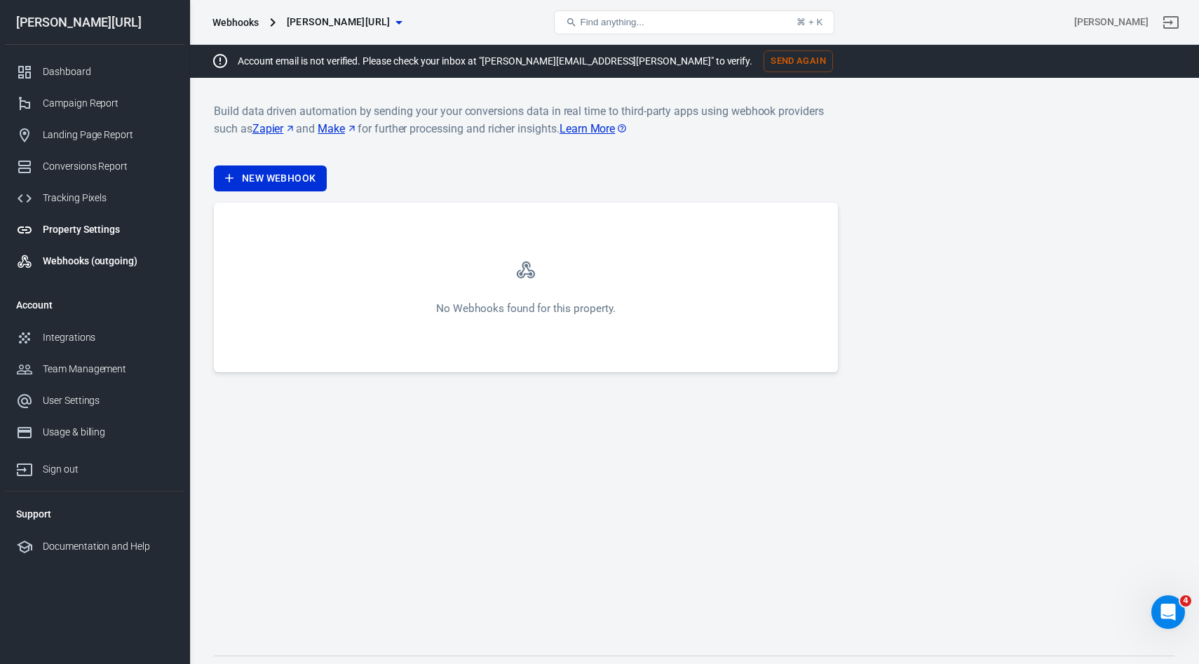
click at [80, 231] on div "Property Settings" at bounding box center [108, 229] width 130 height 15
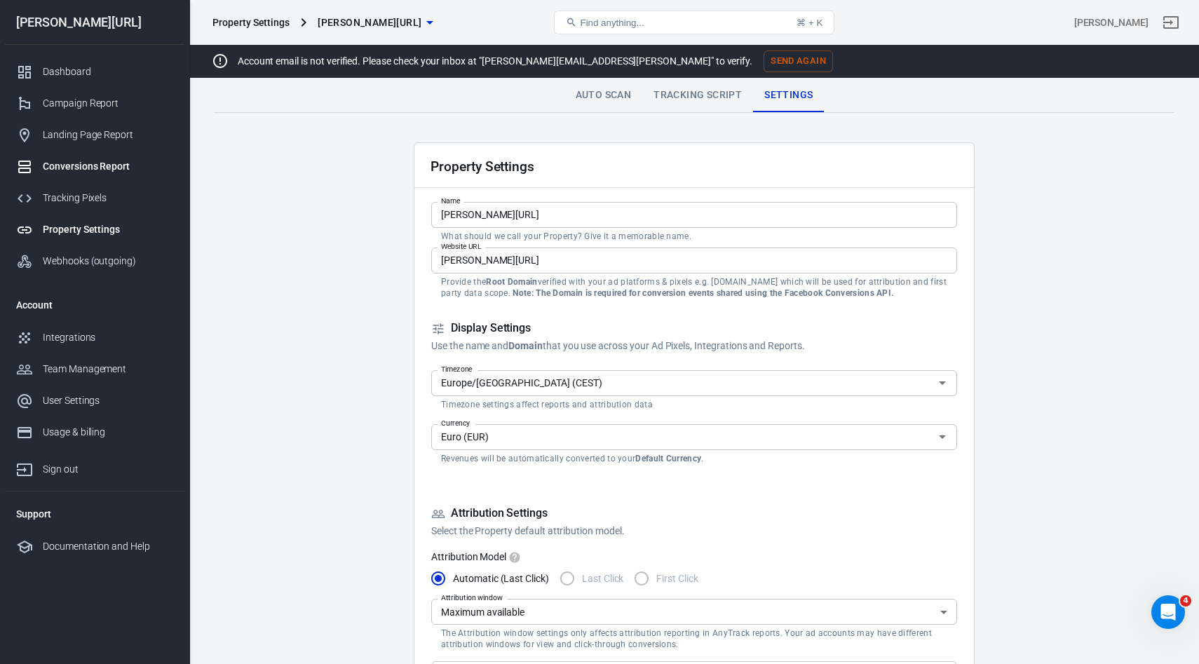
click at [93, 154] on link "Conversions Report" at bounding box center [94, 167] width 179 height 32
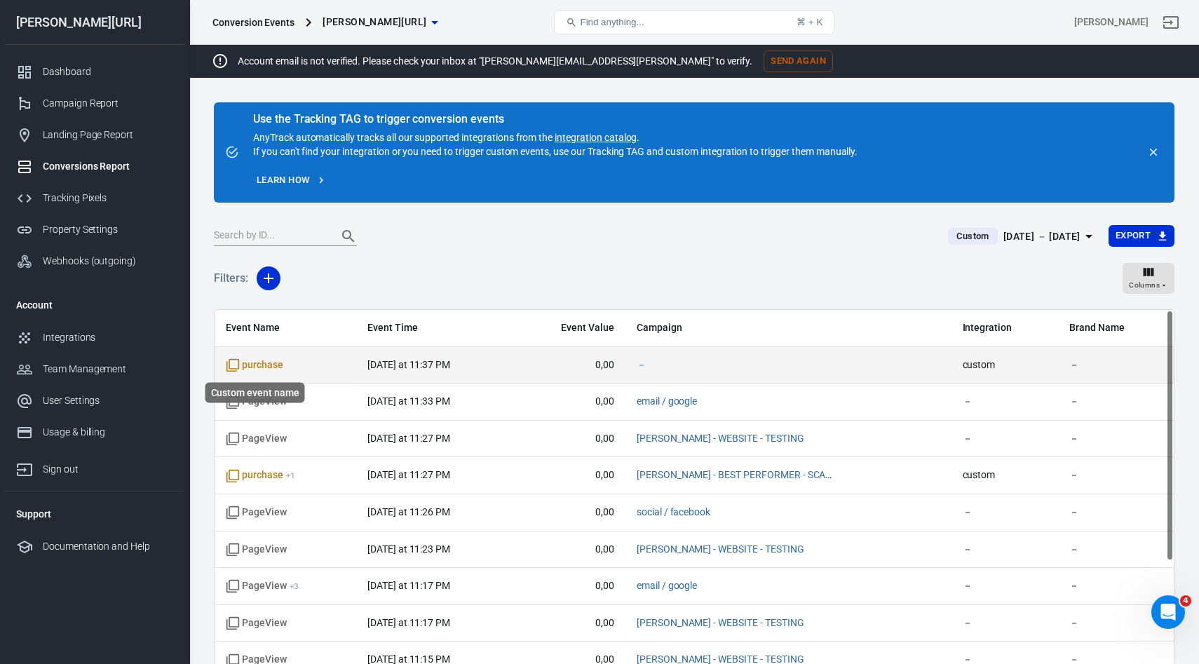
click at [271, 365] on span "purchase" at bounding box center [254, 365] width 57 height 14
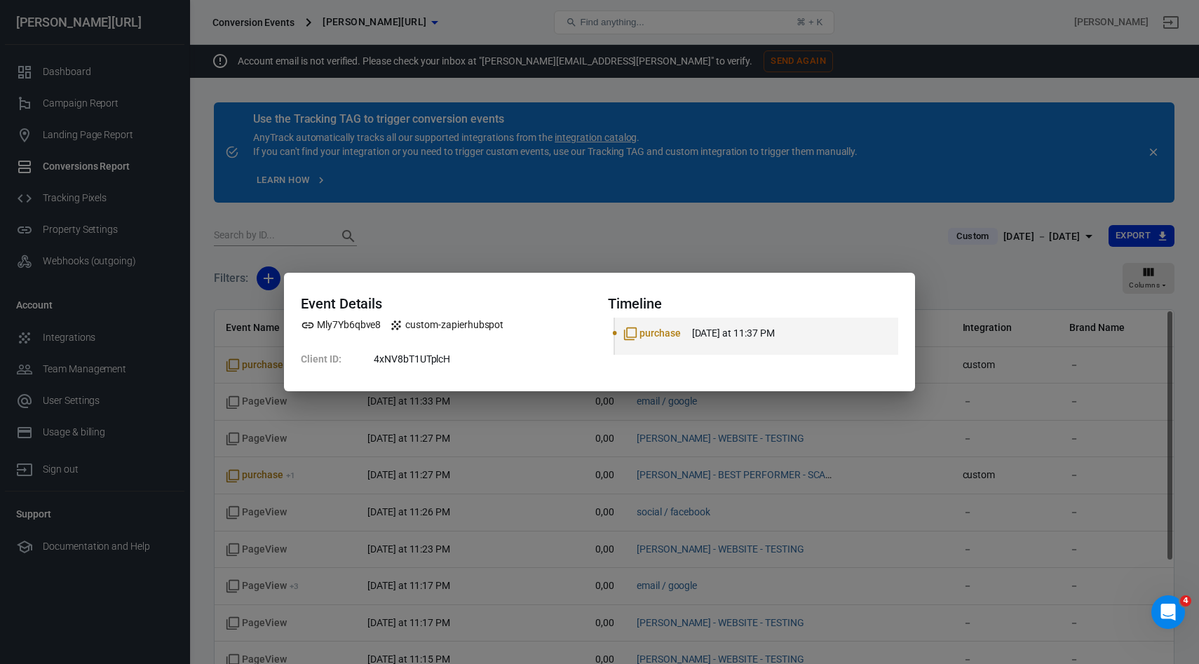
click at [839, 226] on div "Event Details Mly7Yb6qbve8 custom-zapierhubspot Client ID : 4xNV8bT1UTplcH Time…" at bounding box center [599, 332] width 1199 height 664
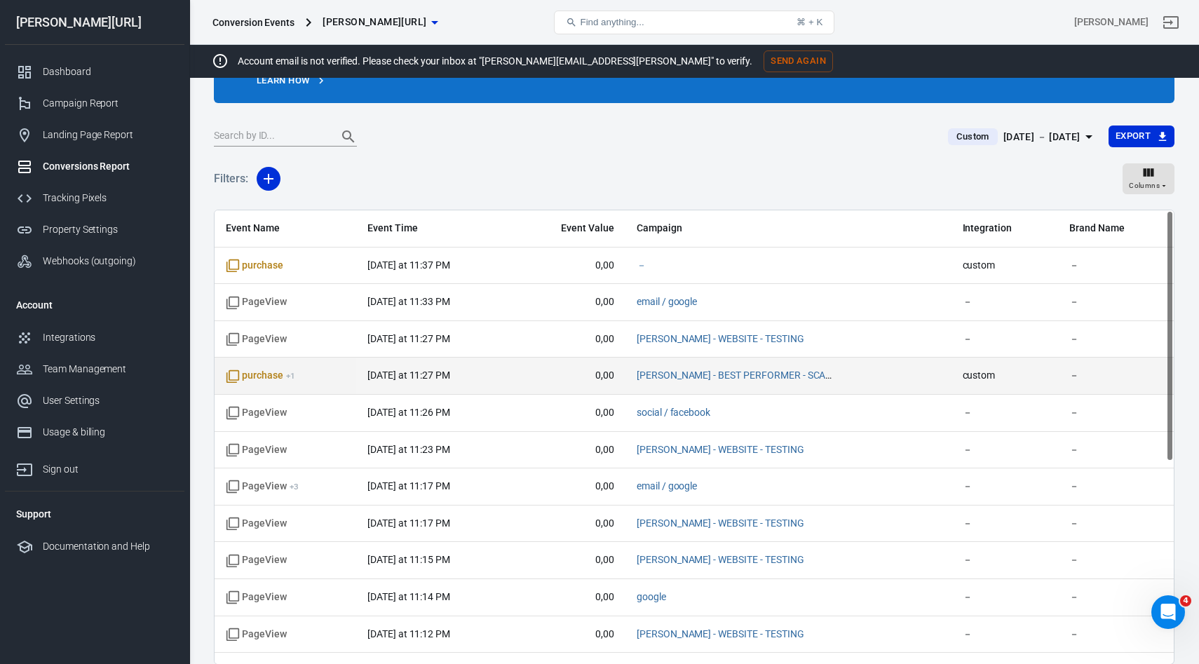
click at [266, 379] on span "purchase + 1" at bounding box center [260, 376] width 69 height 14
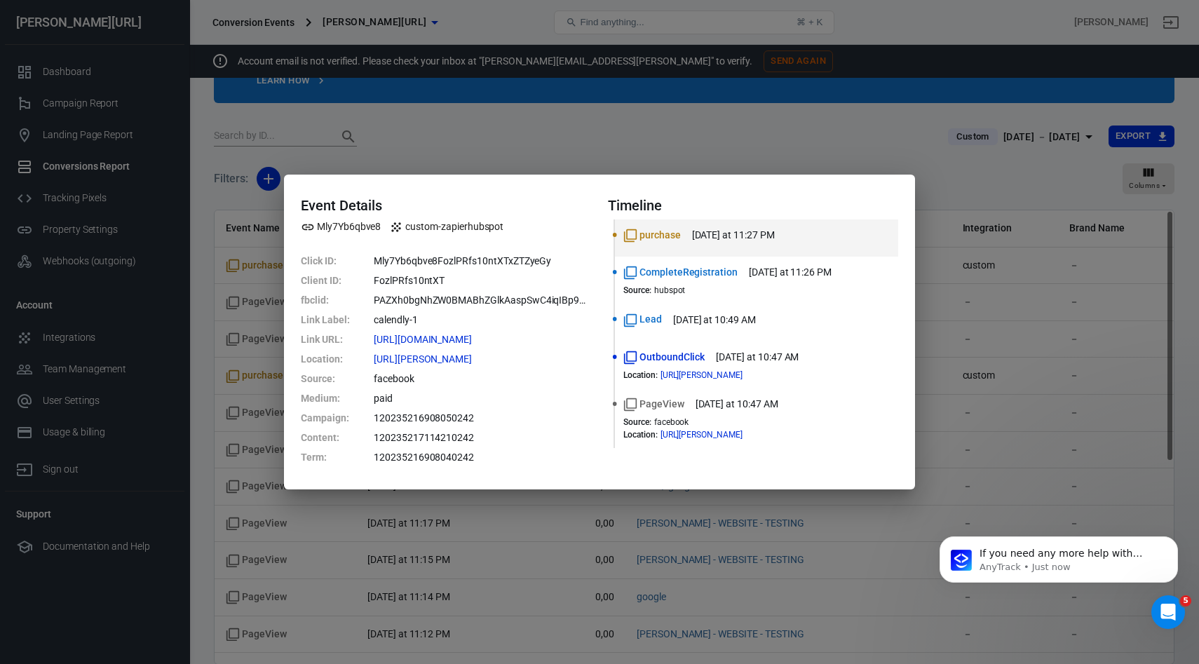
scroll to position [0, 0]
click at [210, 254] on div "Event Details Mly7Yb6qbve8 custom-zapierhubspot Click ID : Mly7Yb6qbve8FozlPRfs…" at bounding box center [599, 332] width 1199 height 664
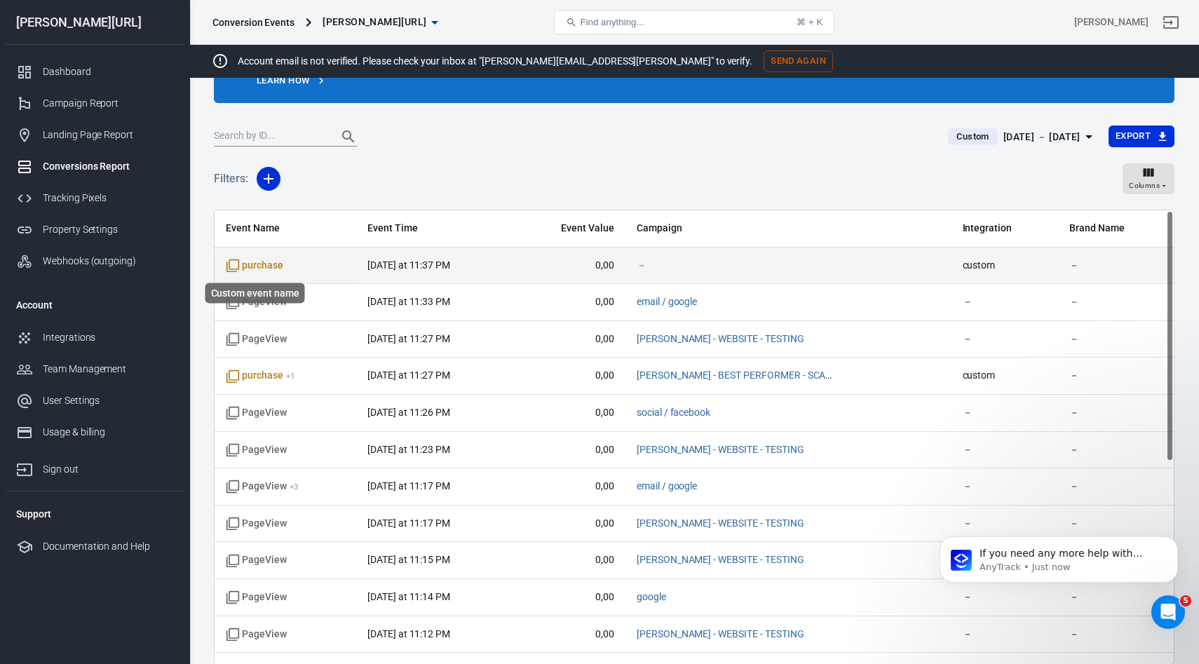
click at [250, 266] on span "purchase" at bounding box center [254, 266] width 57 height 14
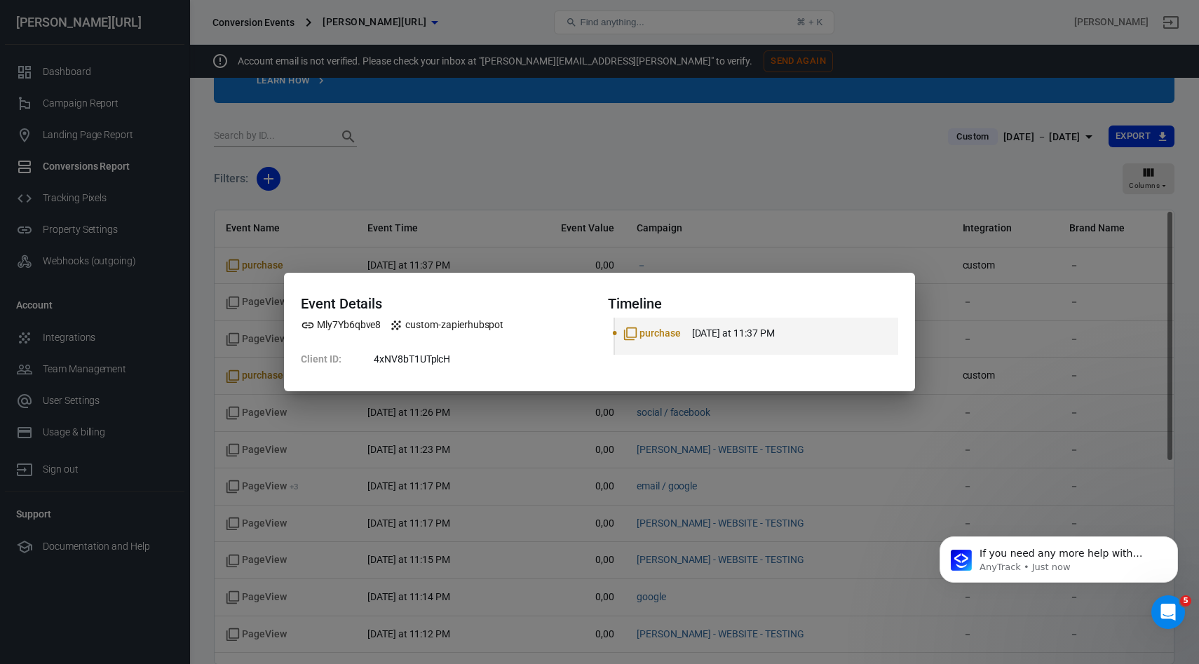
click at [229, 364] on div "Event Details Mly7Yb6qbve8 custom-zapierhubspot Client ID : 4xNV8bT1UTplcH Time…" at bounding box center [599, 332] width 1199 height 664
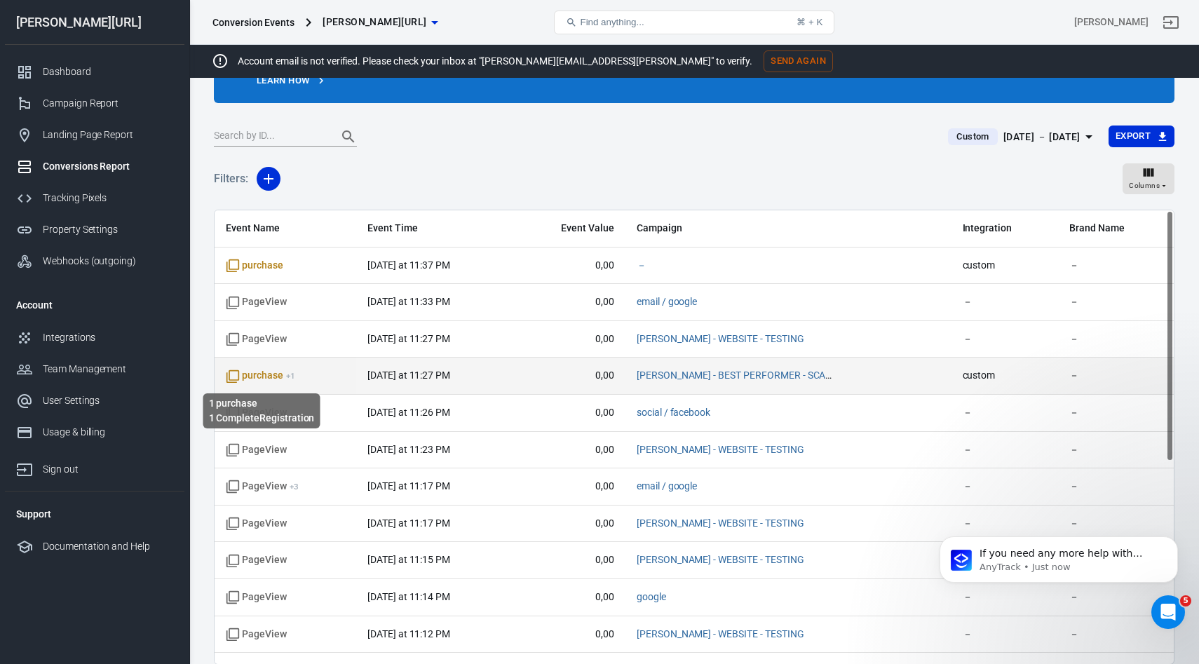
click at [258, 373] on span "purchase + 1" at bounding box center [260, 376] width 69 height 14
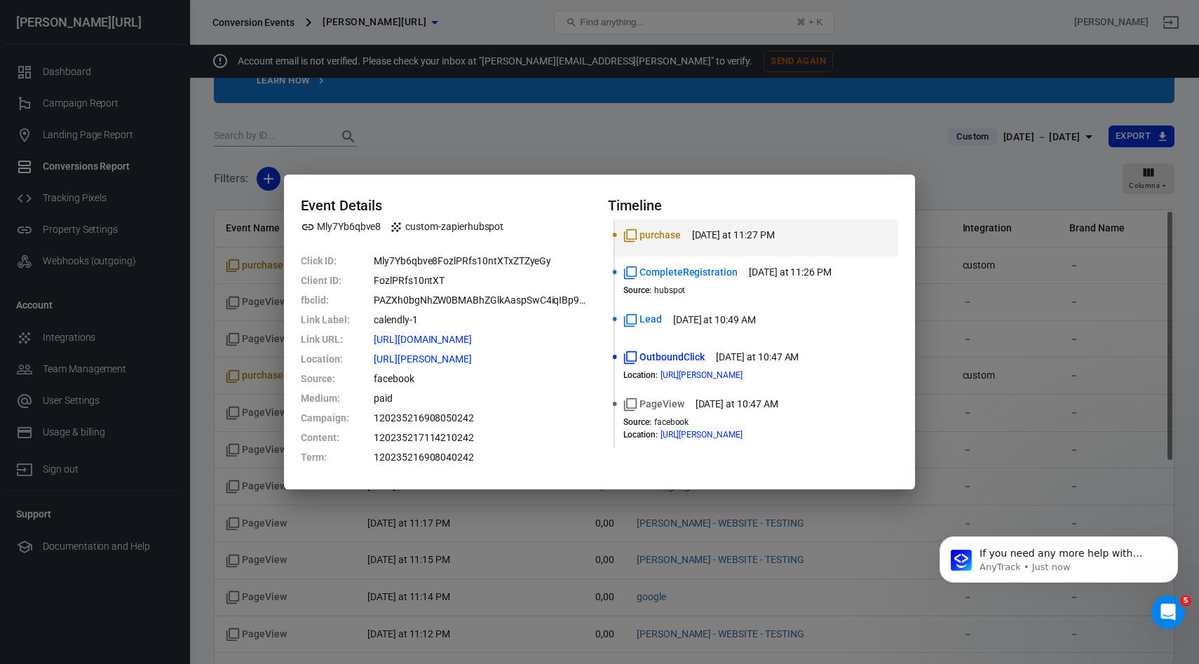
click at [225, 330] on div "Event Details Mly7Yb6qbve8 custom-zapierhubspot Click ID : Mly7Yb6qbve8FozlPRfs…" at bounding box center [599, 332] width 1199 height 664
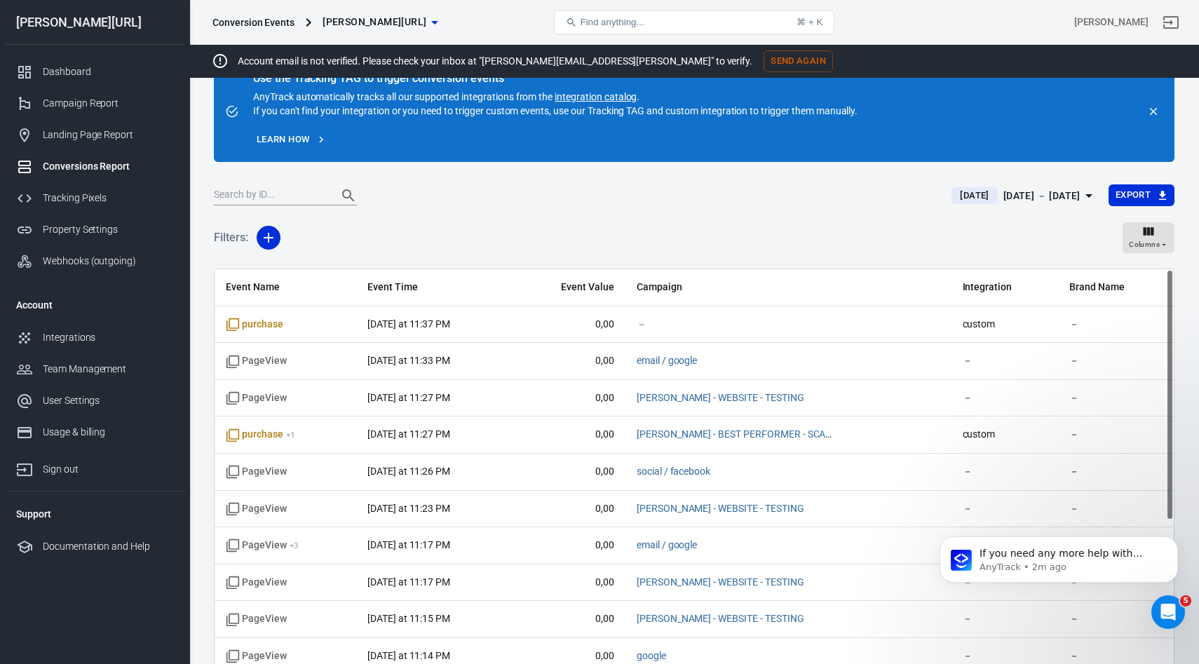
scroll to position [32, 0]
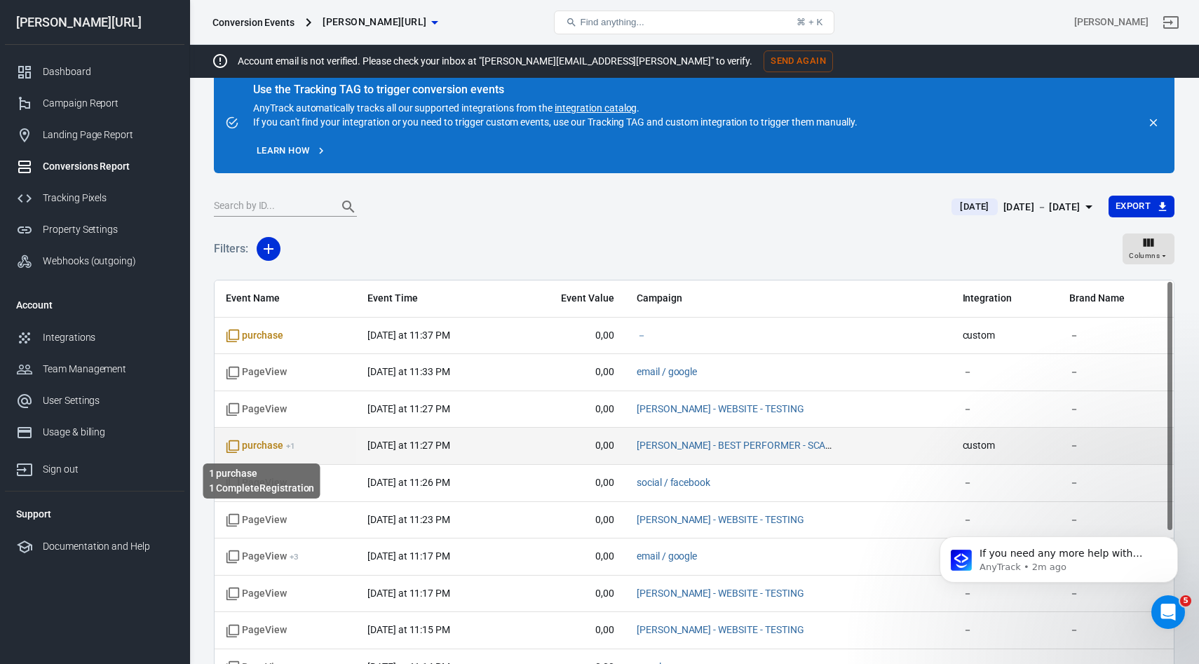
click at [278, 449] on span "purchase + 1" at bounding box center [260, 446] width 69 height 14
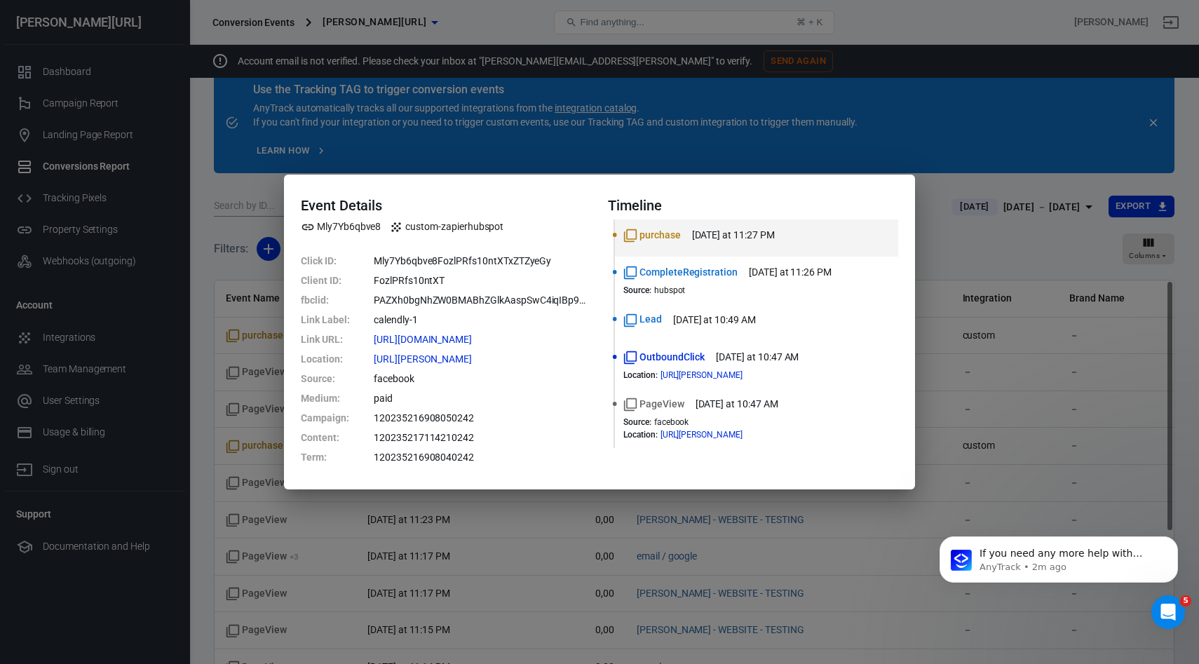
click at [199, 200] on div "Event Details Mly7Yb6qbve8 custom-zapierhubspot Click ID : Mly7Yb6qbve8FozlPRfs…" at bounding box center [599, 332] width 1199 height 664
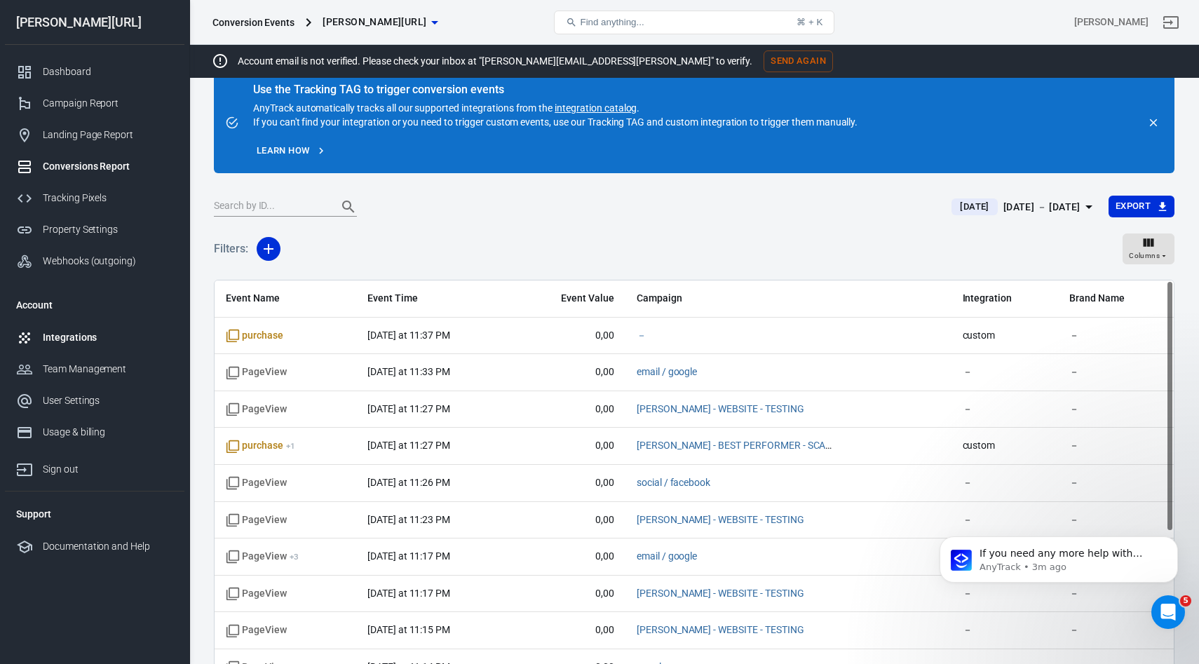
click at [83, 341] on div "Integrations" at bounding box center [108, 337] width 130 height 15
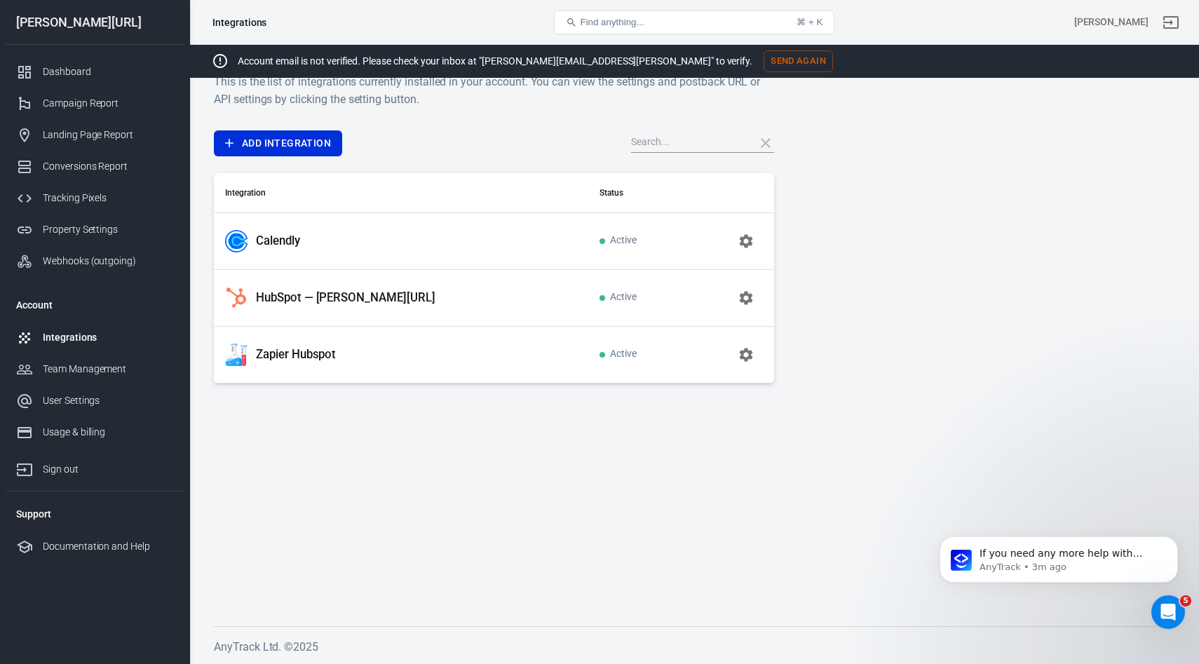
click at [329, 300] on p "HubSpot — glorya.ai" at bounding box center [345, 297] width 179 height 15
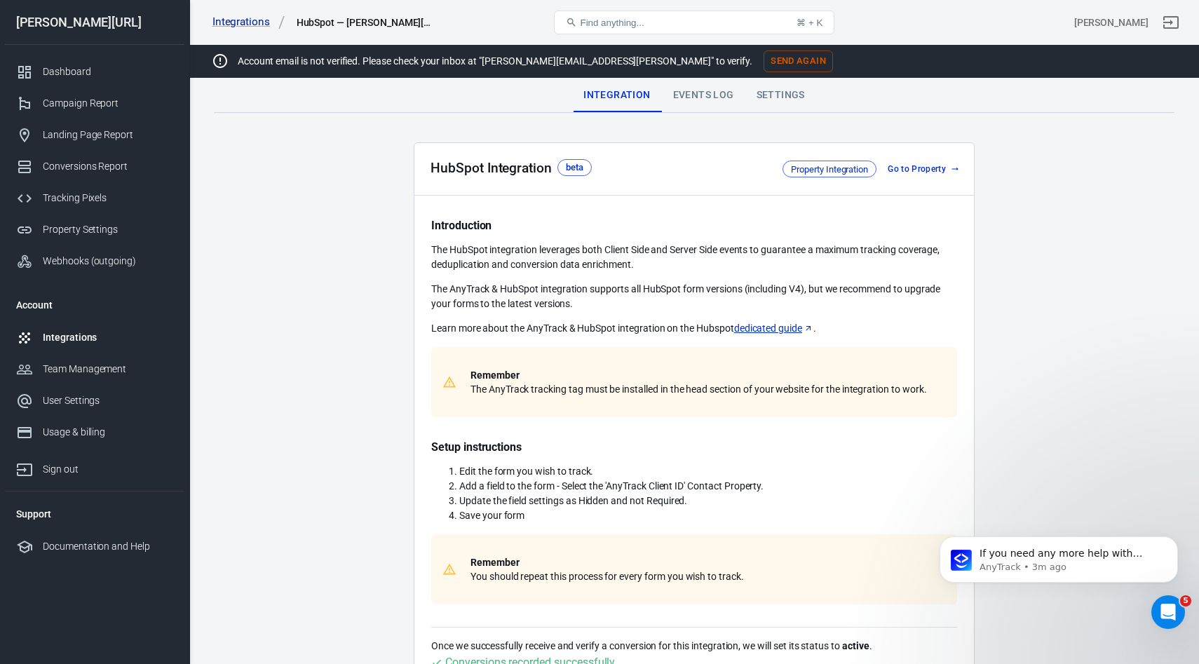
click at [712, 102] on div "Events Log" at bounding box center [703, 96] width 83 height 34
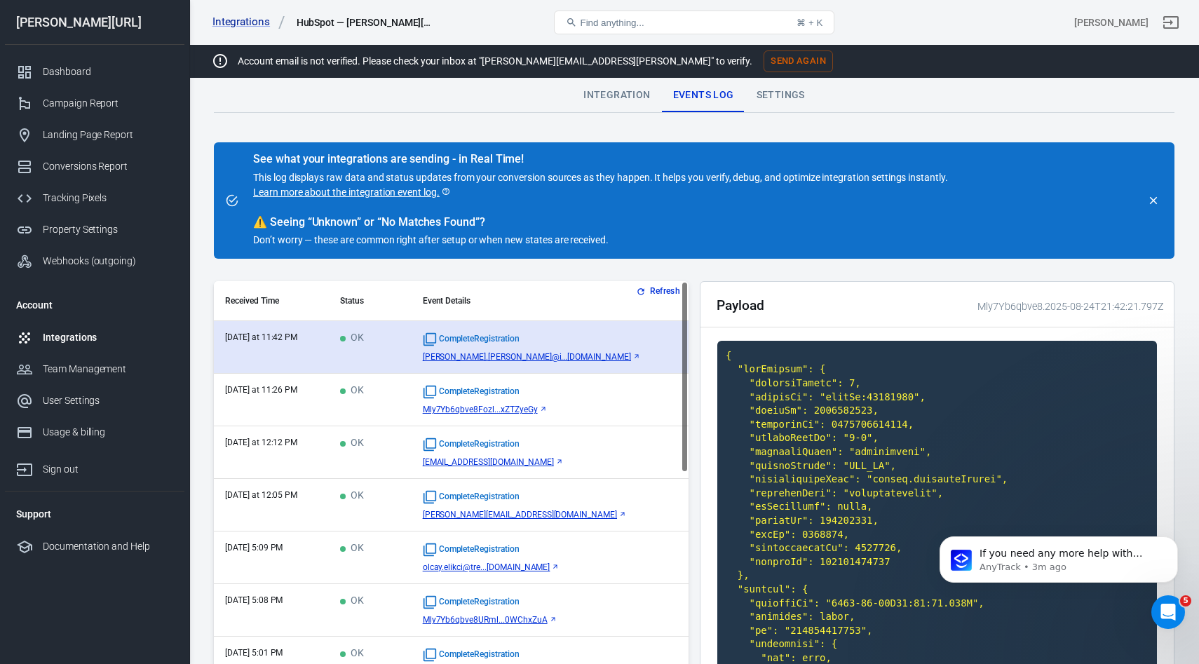
click at [411, 353] on td "OK" at bounding box center [370, 347] width 83 height 53
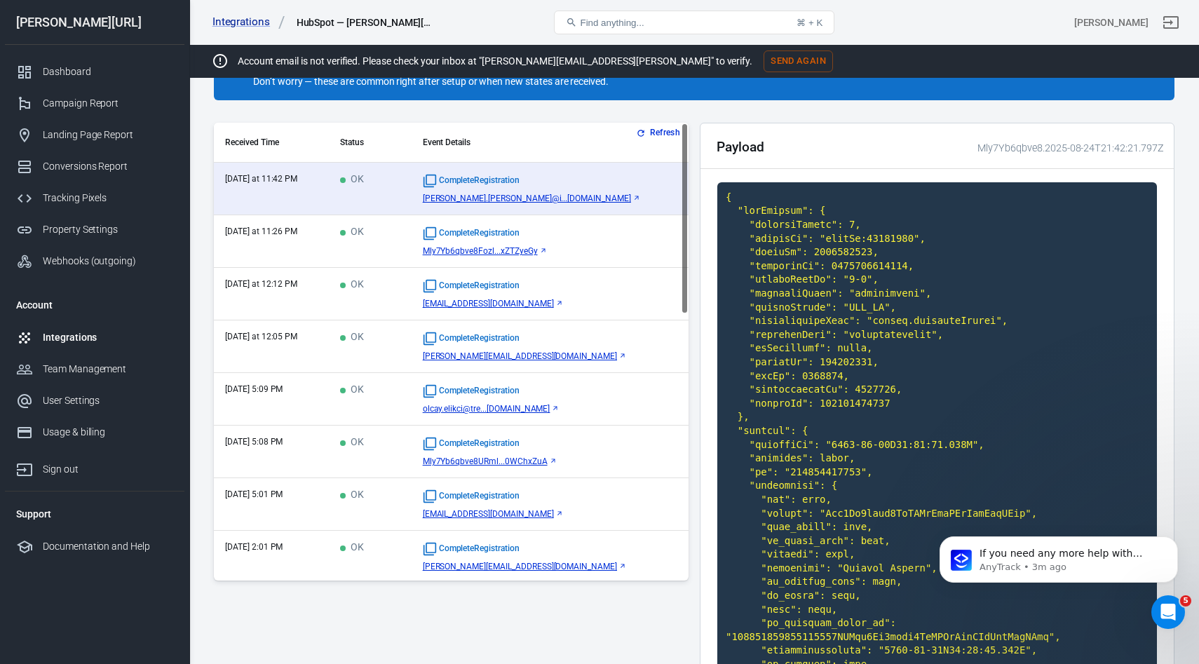
scroll to position [186, 0]
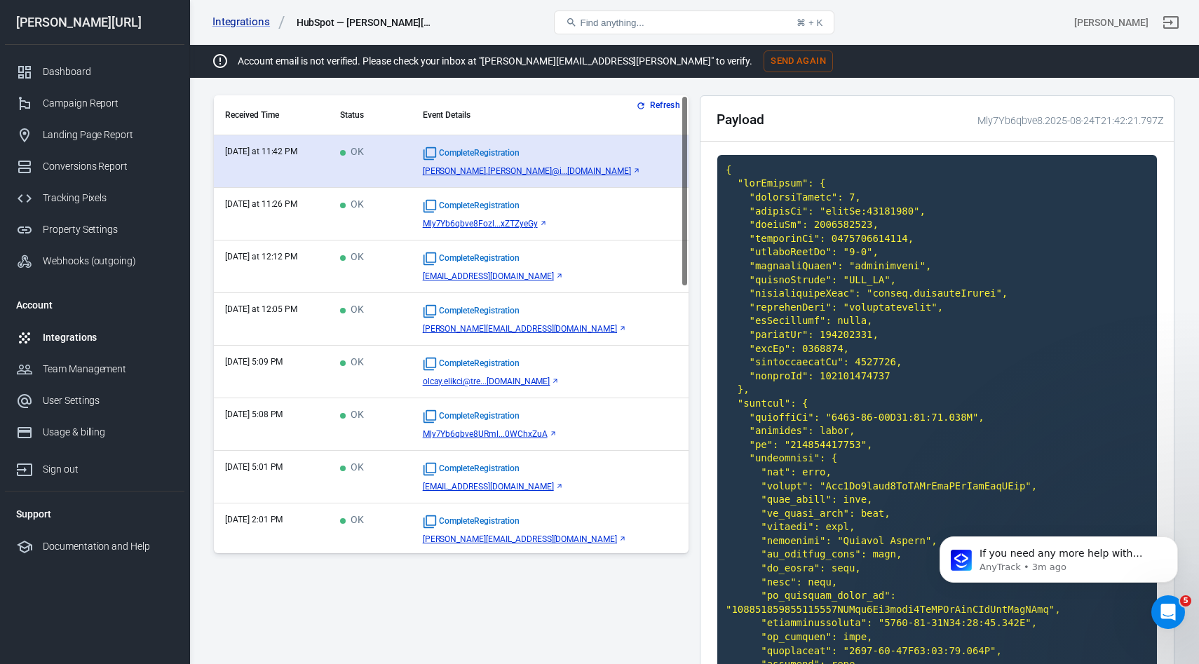
click at [554, 168] on span "susanne.heinig@i...loud.com" at bounding box center [527, 171] width 208 height 10
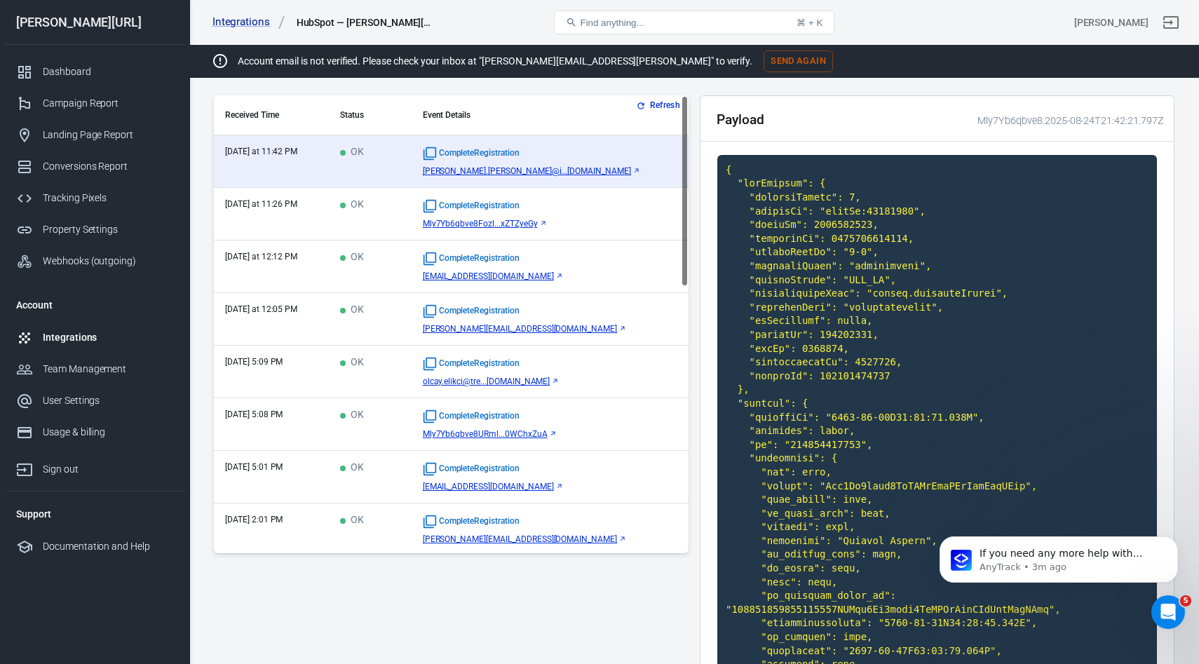
click at [655, 102] on button "Refresh" at bounding box center [659, 105] width 53 height 15
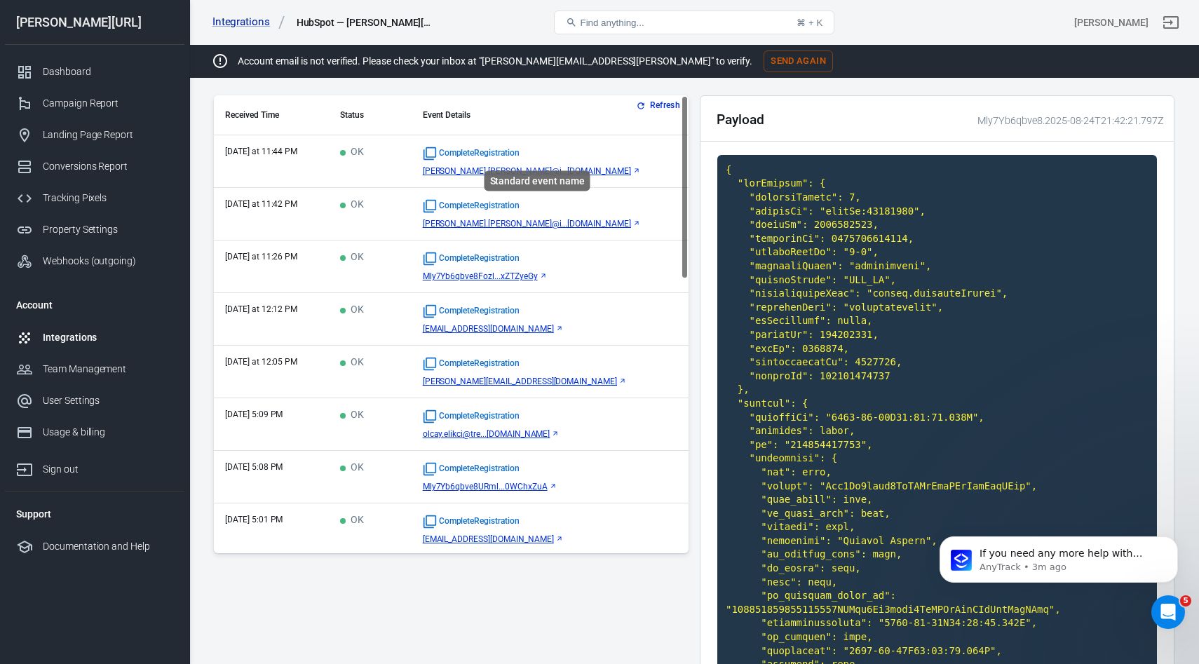
click at [519, 151] on span "CompleteRegistration" at bounding box center [471, 154] width 97 height 14
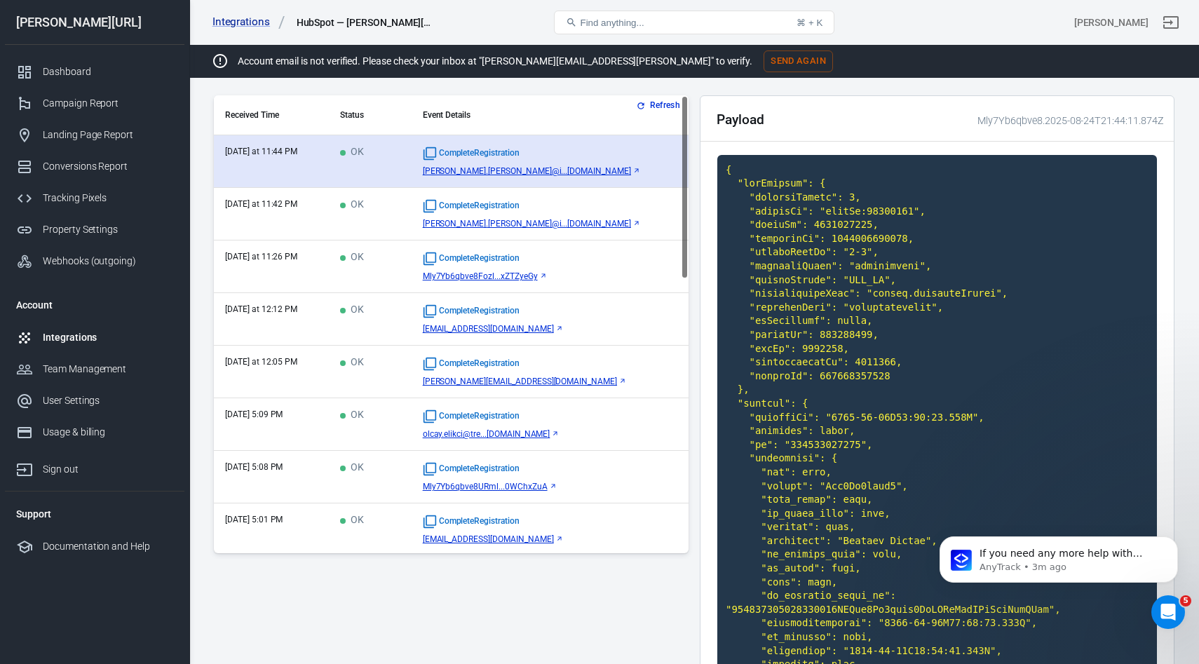
click at [545, 169] on span "susanne.heinig@i...loud.com" at bounding box center [527, 171] width 208 height 10
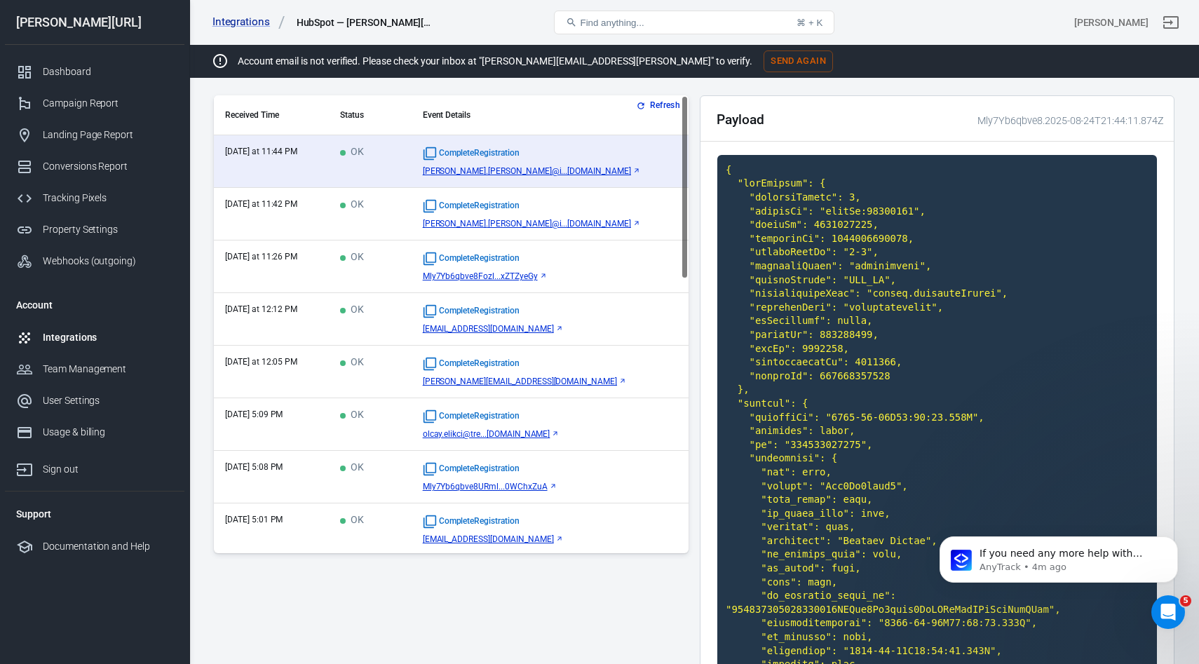
click at [651, 106] on button "Refresh" at bounding box center [659, 105] width 53 height 15
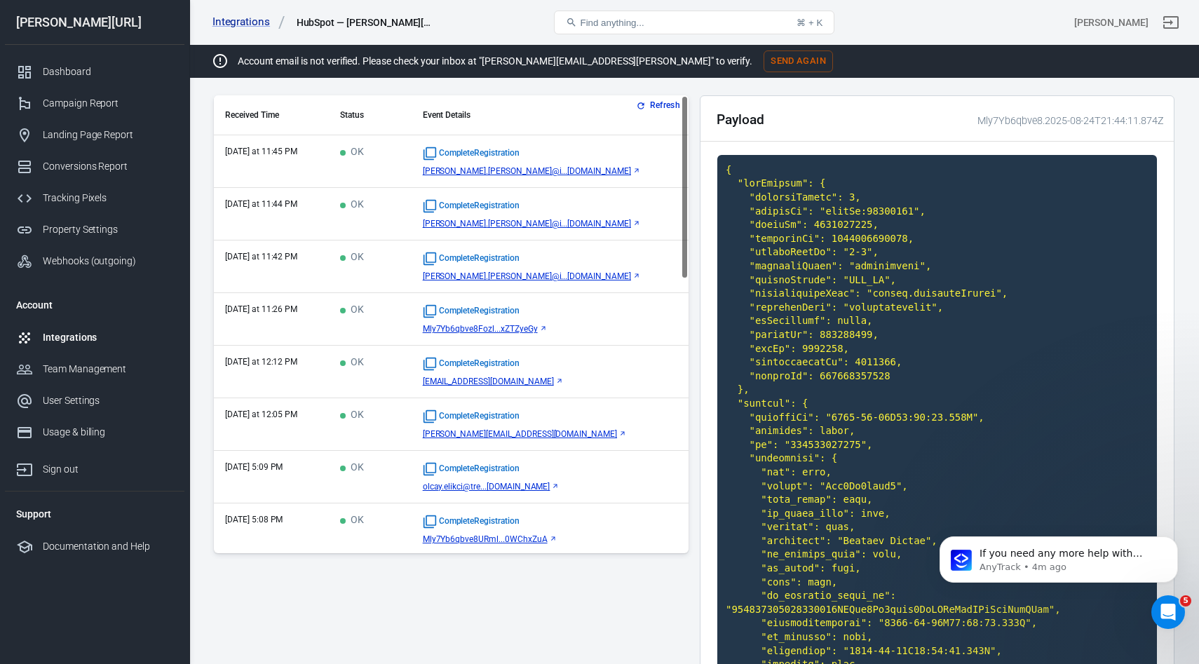
click at [411, 158] on td "OK" at bounding box center [370, 161] width 83 height 53
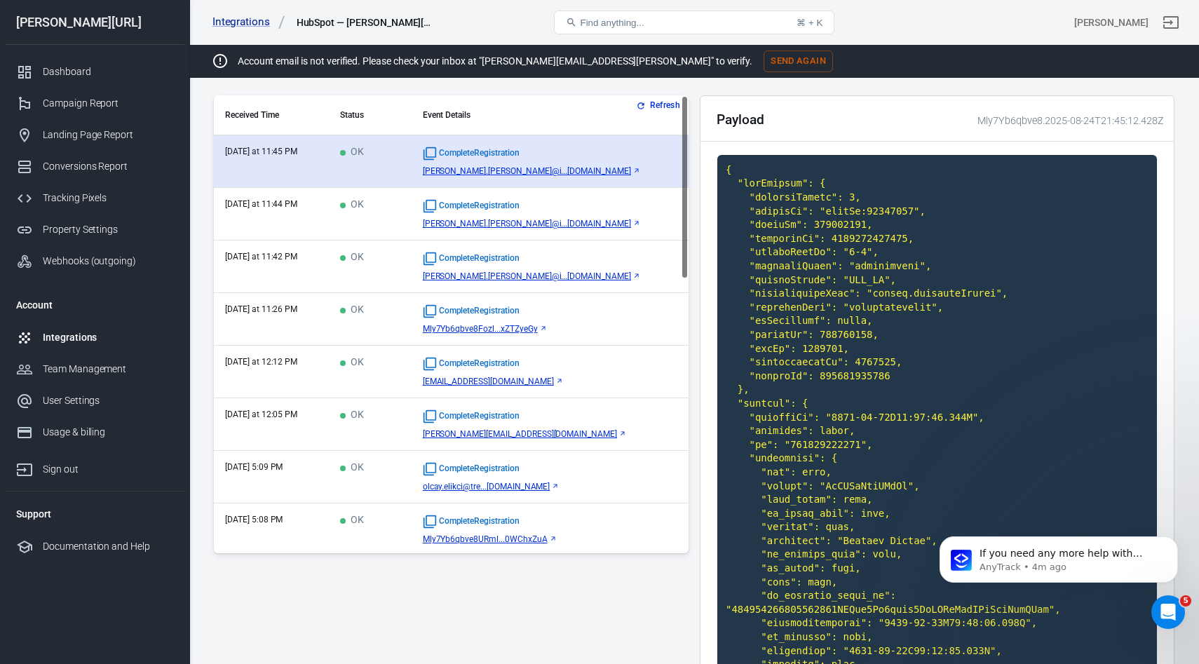
click at [531, 170] on span "susanne.heinig@i...loud.com" at bounding box center [527, 171] width 208 height 10
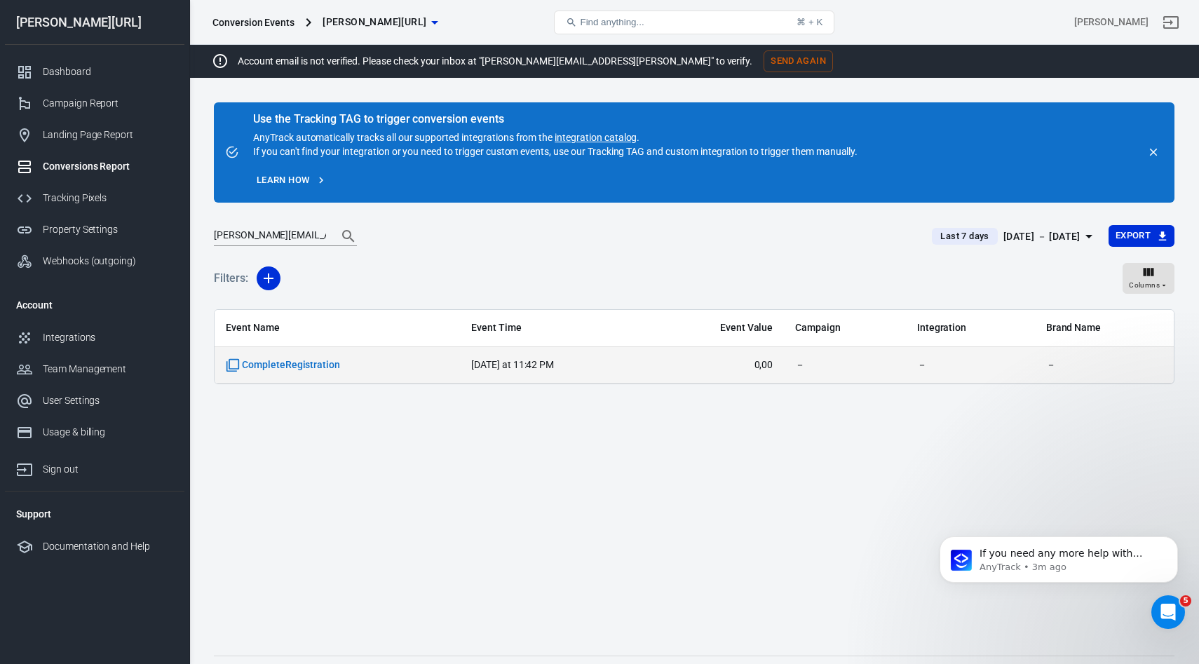
click at [301, 372] on td "CompleteRegistration" at bounding box center [337, 365] width 245 height 37
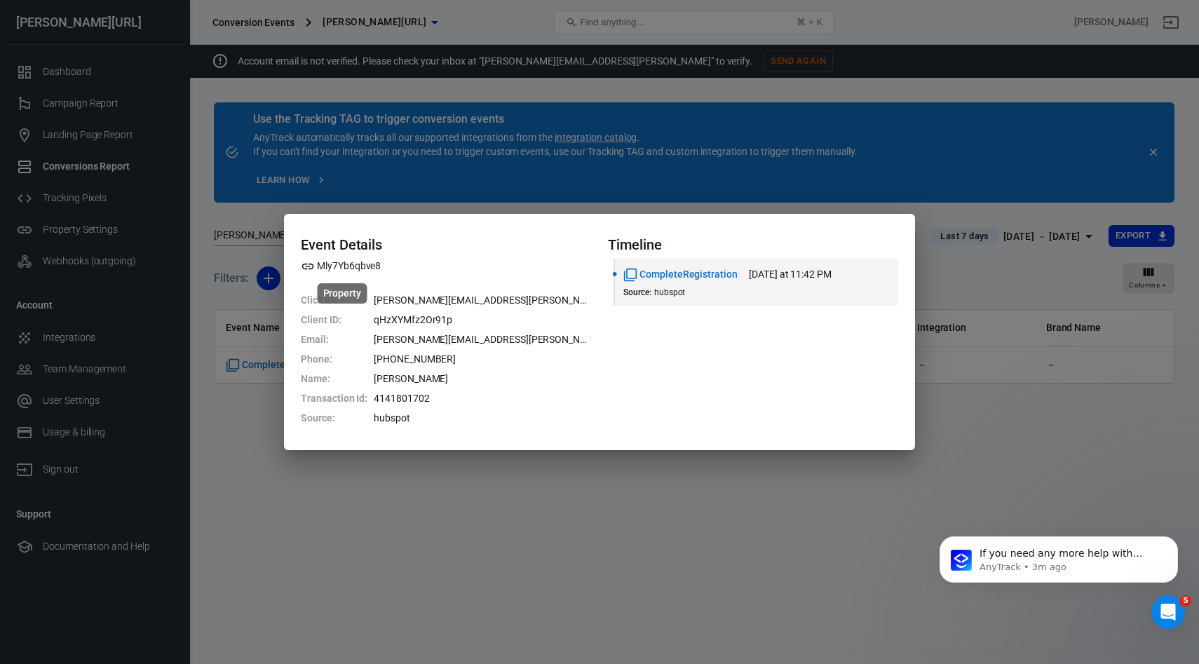
click at [314, 260] on span "Mly7Yb6qbve8" at bounding box center [341, 266] width 80 height 15
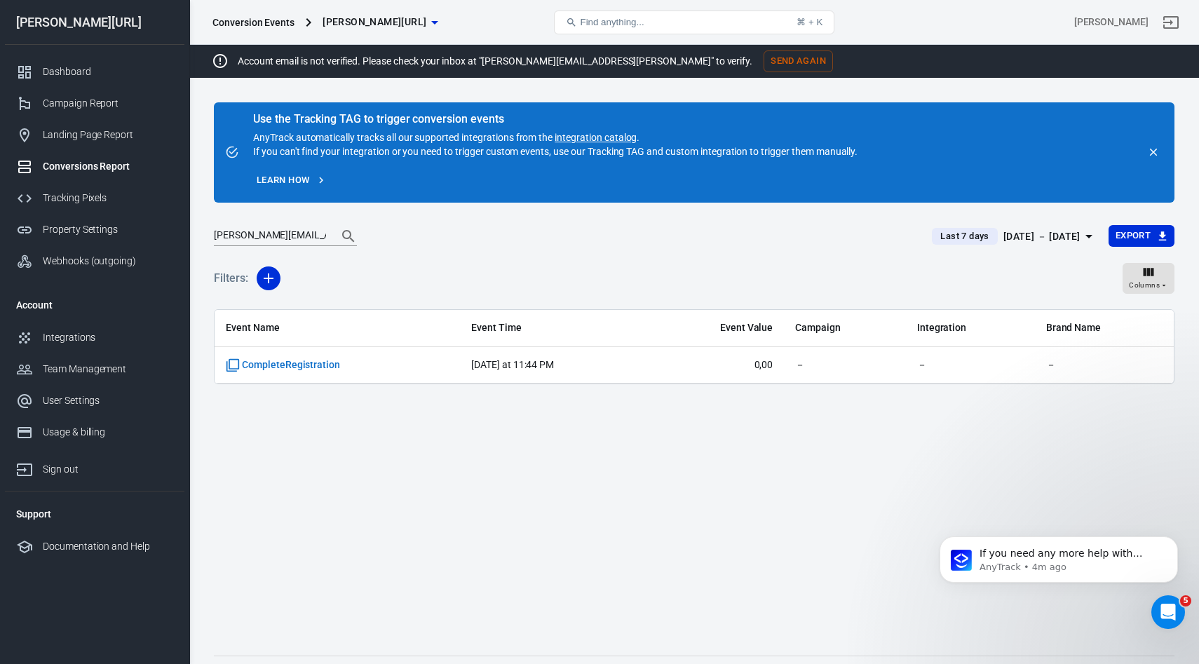
click at [1038, 233] on div "[DATE] － [DATE]" at bounding box center [1041, 237] width 77 height 18
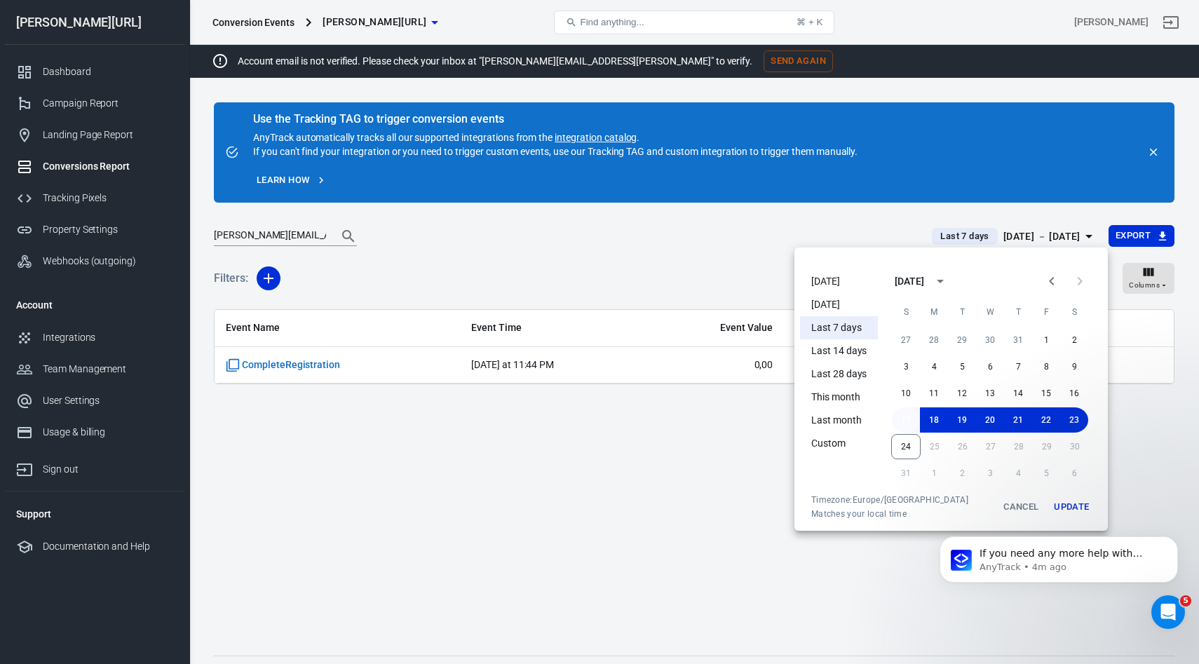
click at [910, 416] on button "17" at bounding box center [906, 419] width 28 height 25
click at [904, 457] on button "24" at bounding box center [905, 446] width 29 height 25
click at [1073, 510] on div "If you need any more help with booking your appointment or have questions about…" at bounding box center [1059, 494] width 258 height 175
click at [1060, 508] on div "If you need any more help with booking your appointment or have questions about…" at bounding box center [1059, 494] width 258 height 175
click at [1136, 447] on div at bounding box center [599, 332] width 1199 height 664
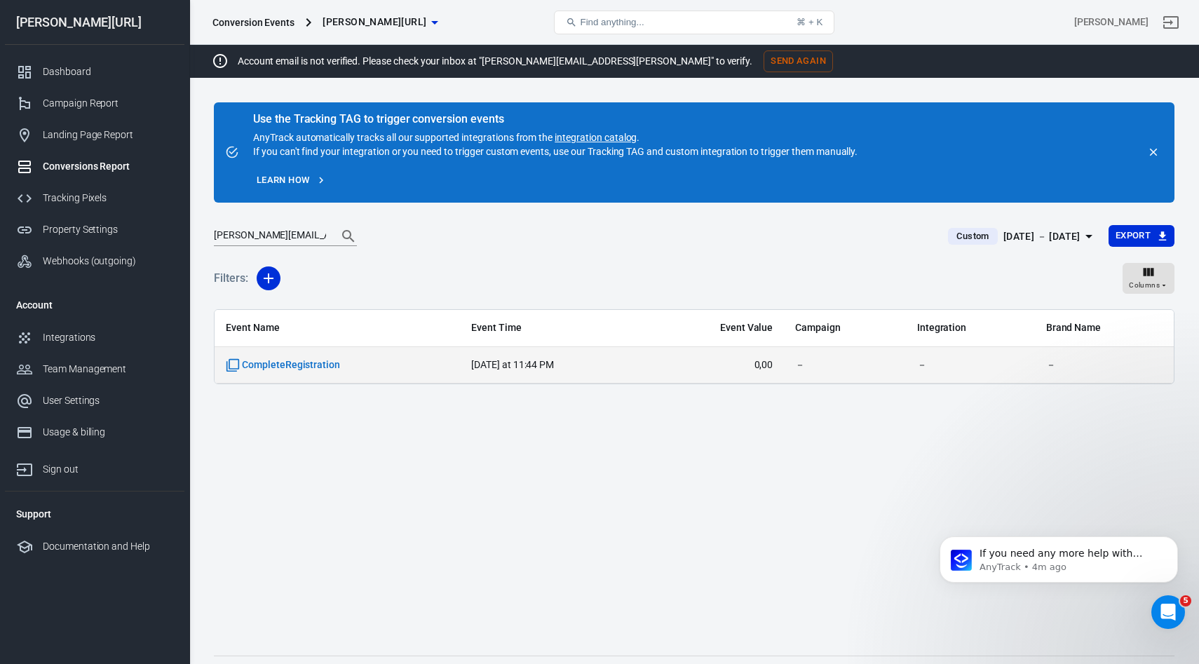
click at [345, 376] on td "CompleteRegistration" at bounding box center [337, 365] width 245 height 37
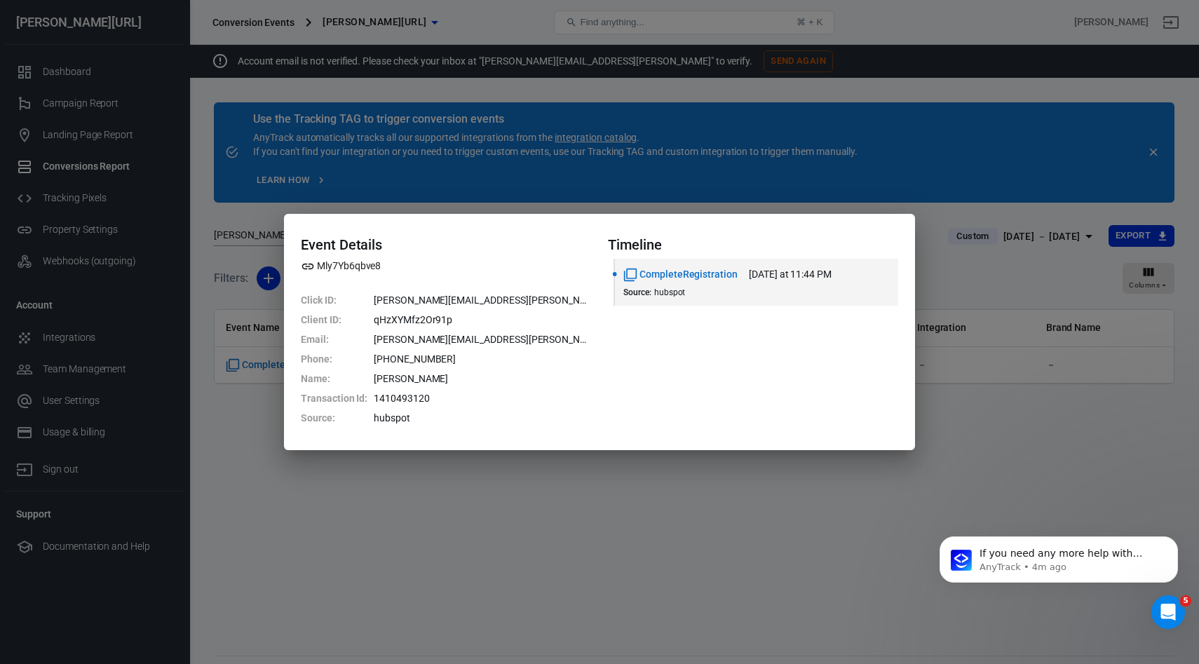
click at [452, 196] on div "Event Details Mly7Yb6qbve8 Click ID : susanne.heinig@icloud.com Client ID : qHz…" at bounding box center [599, 332] width 1199 height 664
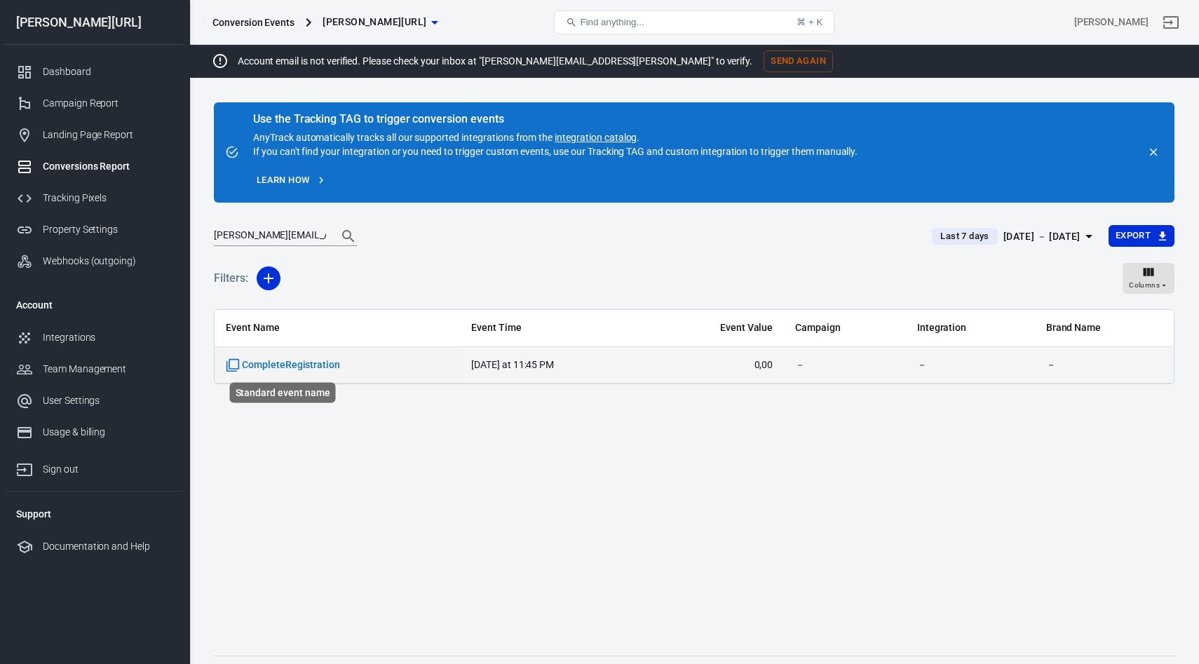
click at [326, 370] on span "CompleteRegistration" at bounding box center [283, 365] width 114 height 14
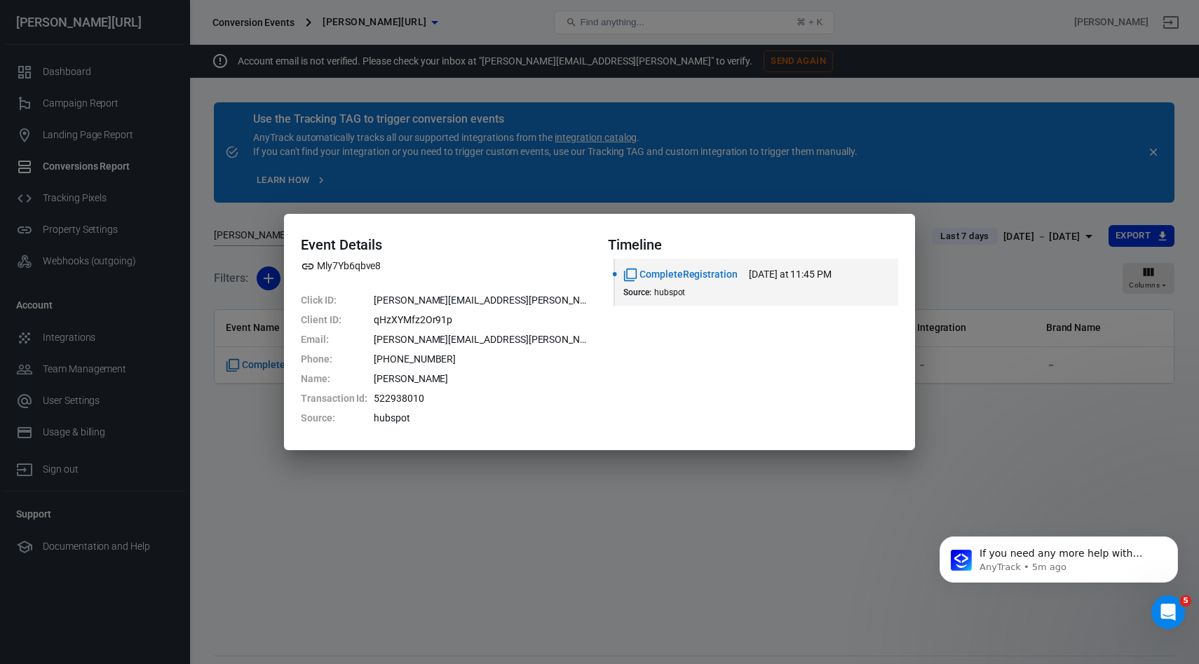
click at [89, 306] on div "Event Details Mly7Yb6qbve8 Click ID : [PERSON_NAME][EMAIL_ADDRESS][PERSON_NAME]…" at bounding box center [599, 332] width 1199 height 664
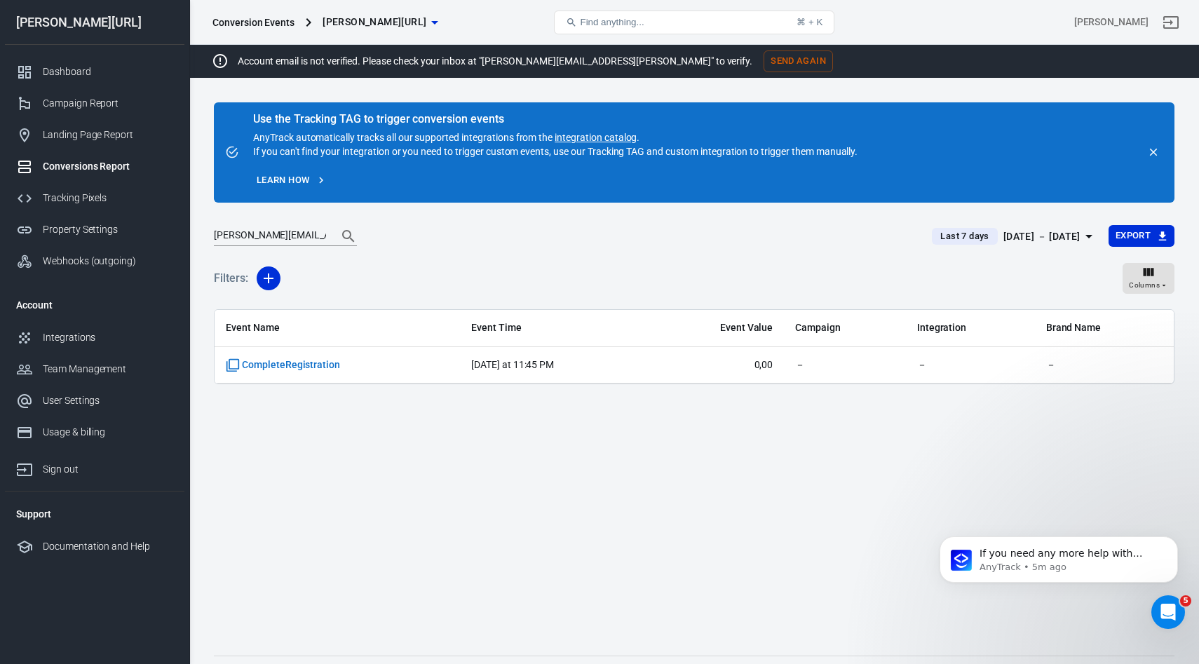
click at [102, 161] on div "Conversions Report" at bounding box center [108, 166] width 130 height 15
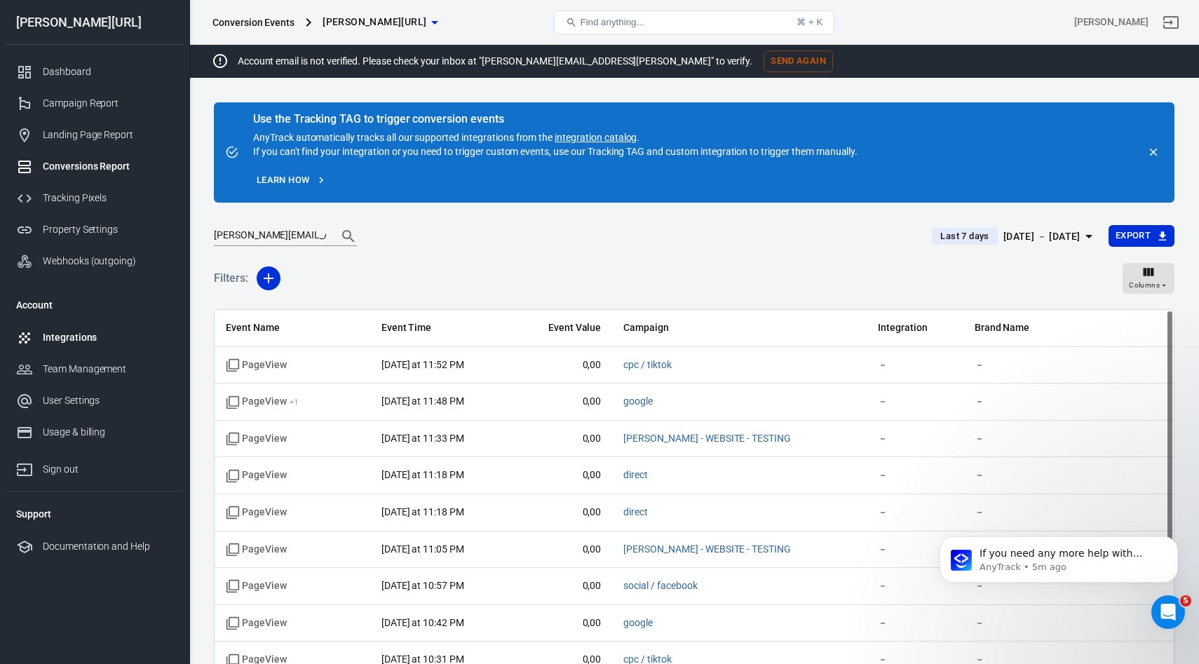
click at [83, 337] on div "Integrations" at bounding box center [108, 337] width 130 height 15
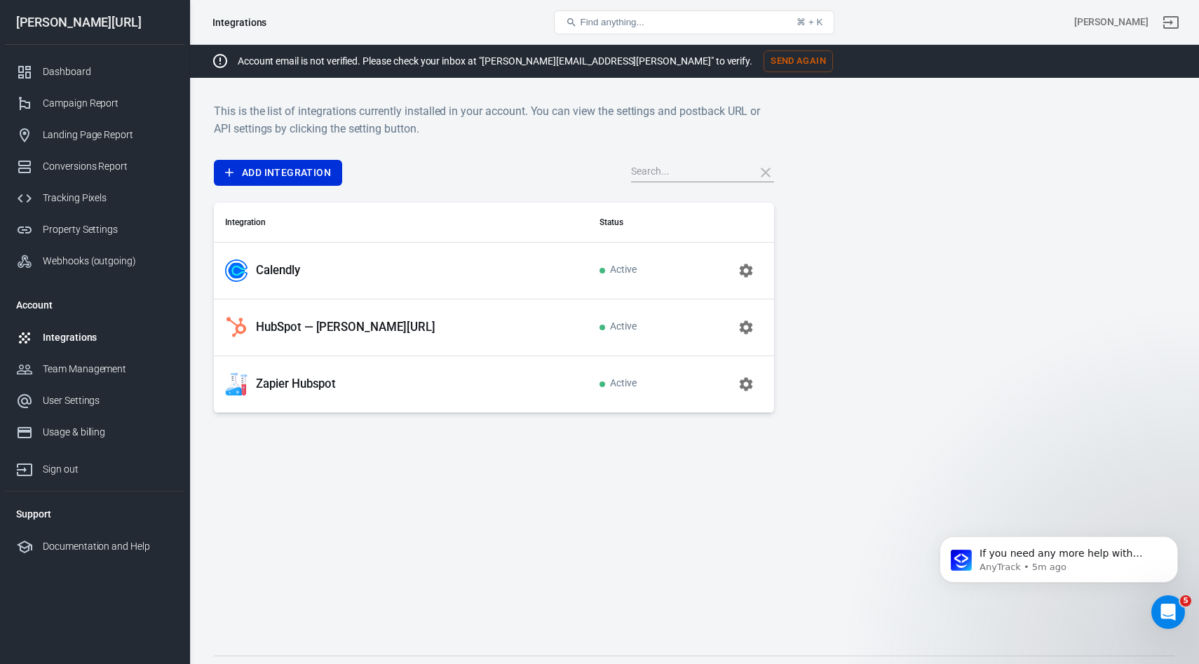
click at [274, 374] on div "Zapier Hubspot" at bounding box center [401, 384] width 352 height 22
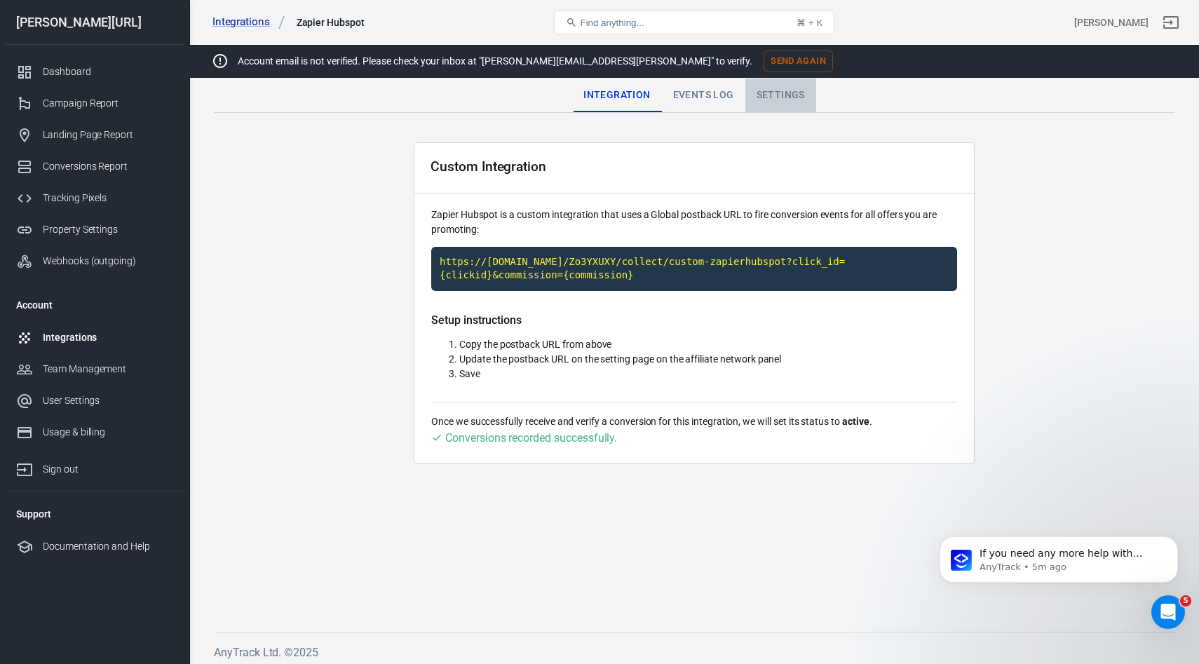
click at [796, 102] on div "Settings" at bounding box center [780, 96] width 71 height 34
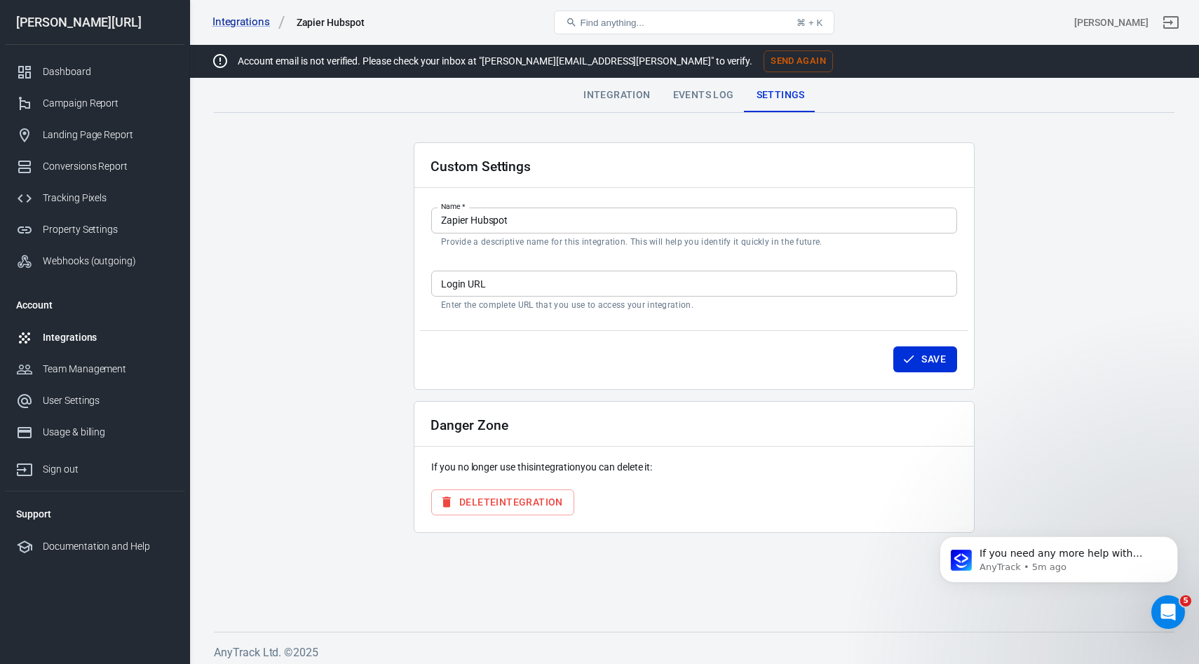
click at [680, 97] on div "Events Log" at bounding box center [703, 96] width 83 height 34
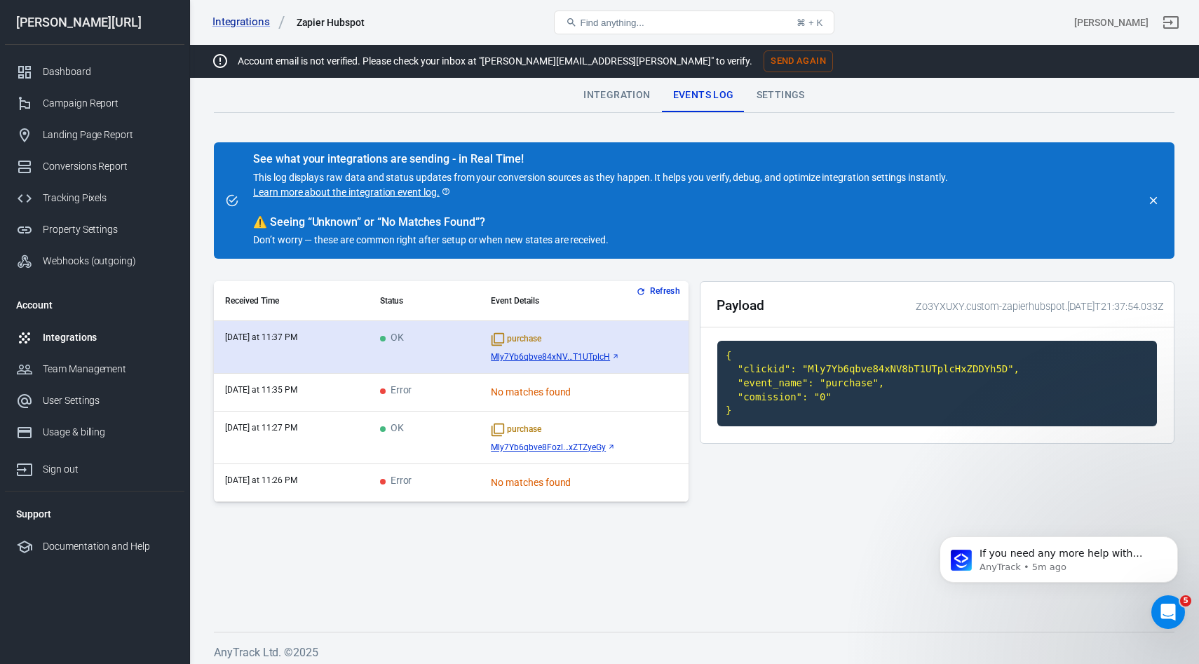
click at [571, 358] on span "Mly7Yb6qbve84xNV...T1UTplcH" at bounding box center [550, 357] width 119 height 10
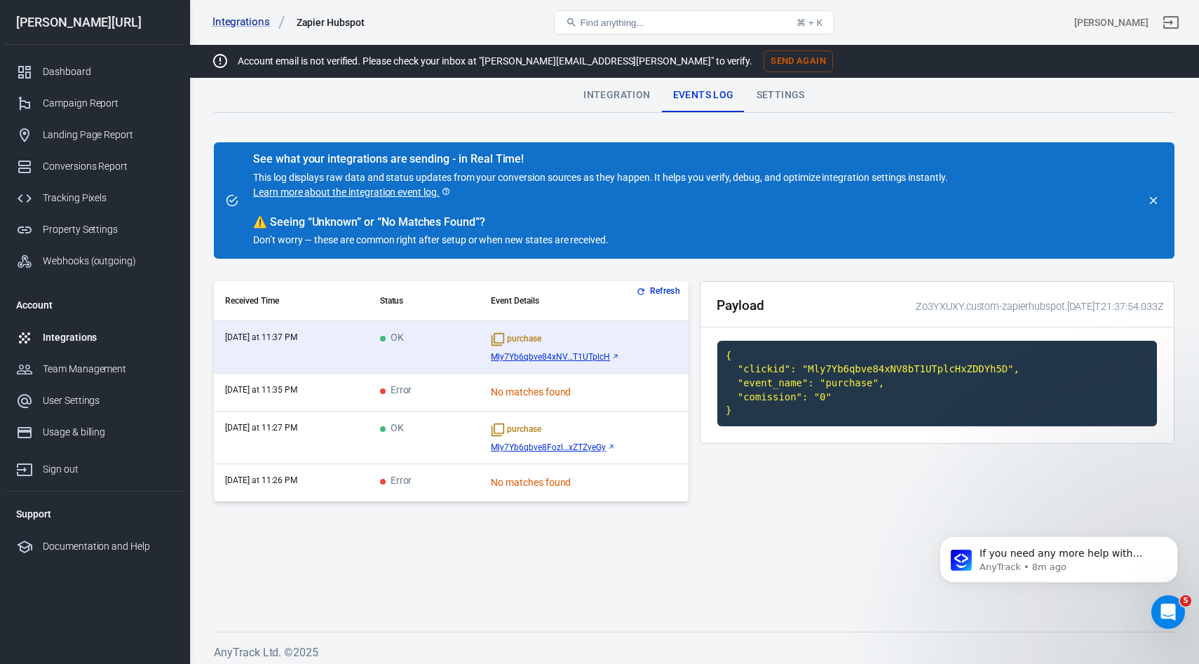
click at [409, 449] on td "OK" at bounding box center [424, 437] width 111 height 53
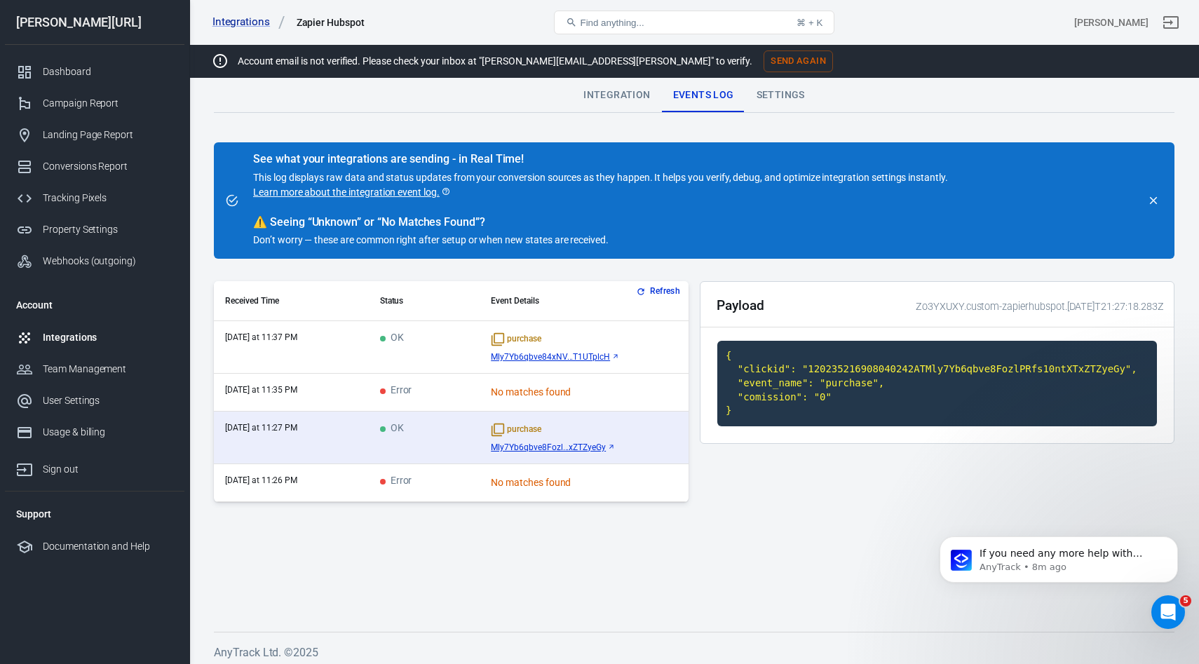
click at [428, 339] on td "OK" at bounding box center [424, 347] width 111 height 53
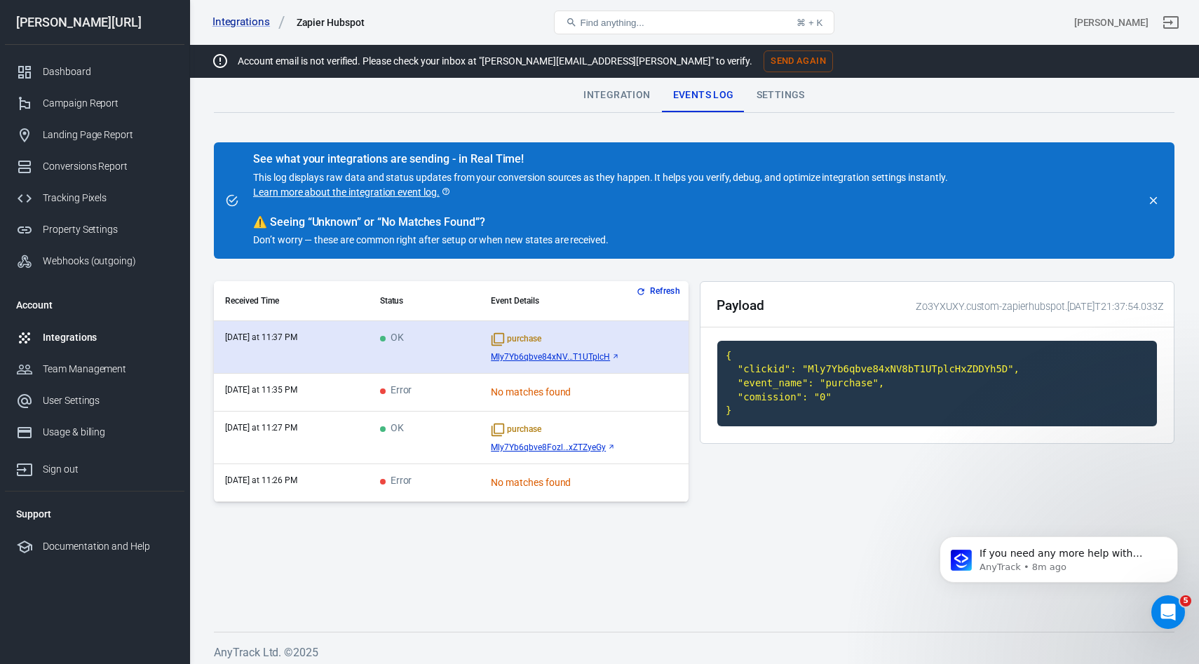
click at [530, 360] on span "Mly7Yb6qbve84xNV...T1UTplcH" at bounding box center [550, 357] width 119 height 10
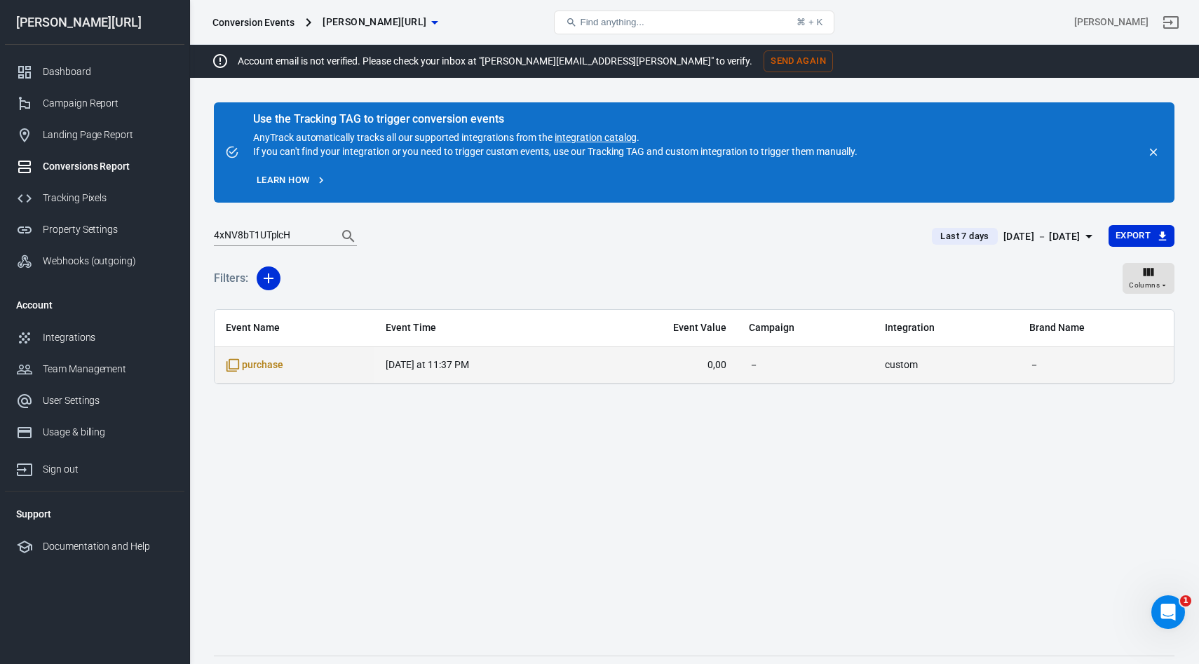
click at [295, 371] on span "purchase" at bounding box center [294, 365] width 137 height 14
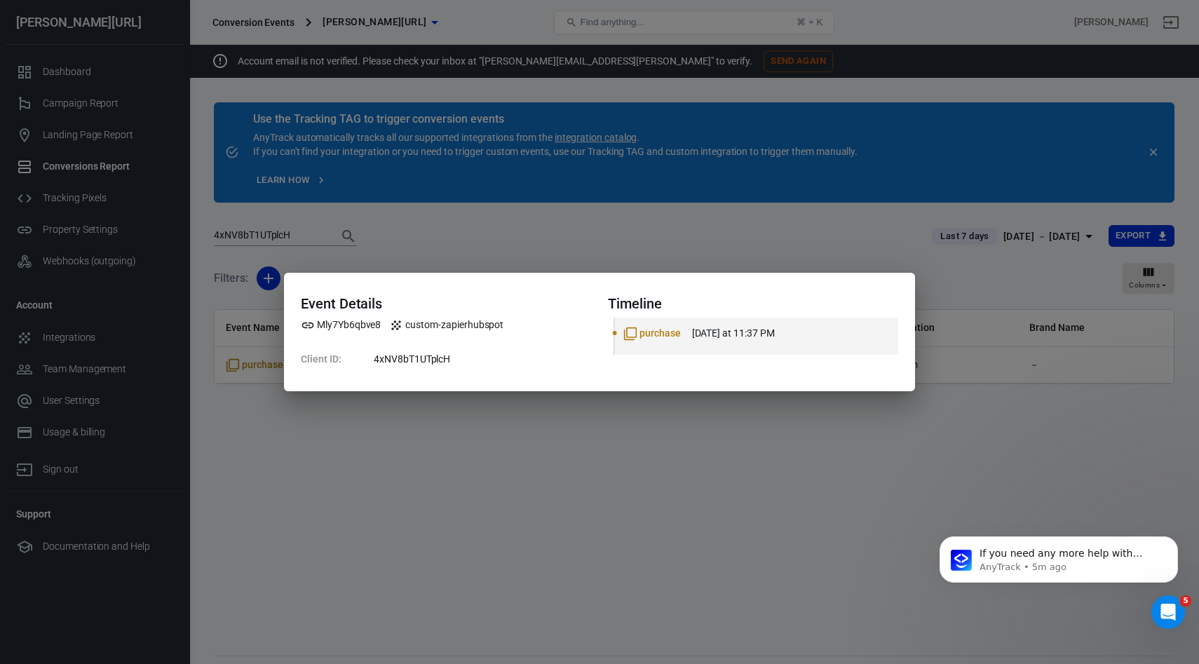
click at [244, 366] on div "Event Details Mly7Yb6qbve8 custom-zapierhubspot Client ID : 4xNV8bT1UTplcH Time…" at bounding box center [599, 332] width 1199 height 664
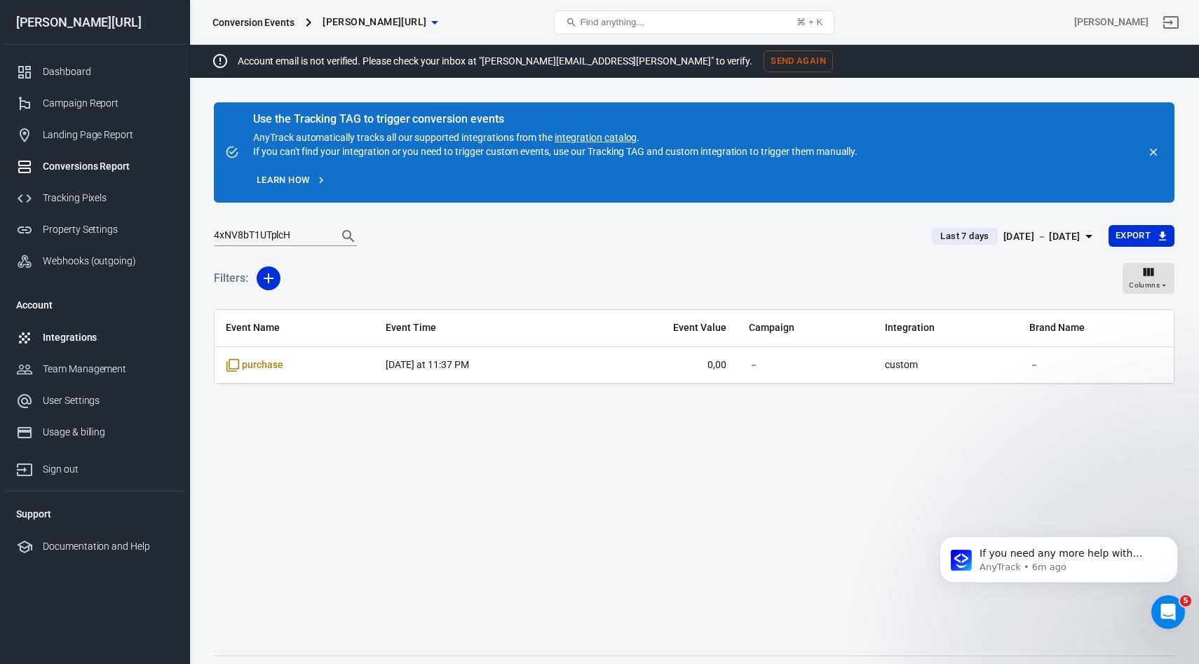
click at [74, 327] on link "Integrations" at bounding box center [94, 338] width 179 height 32
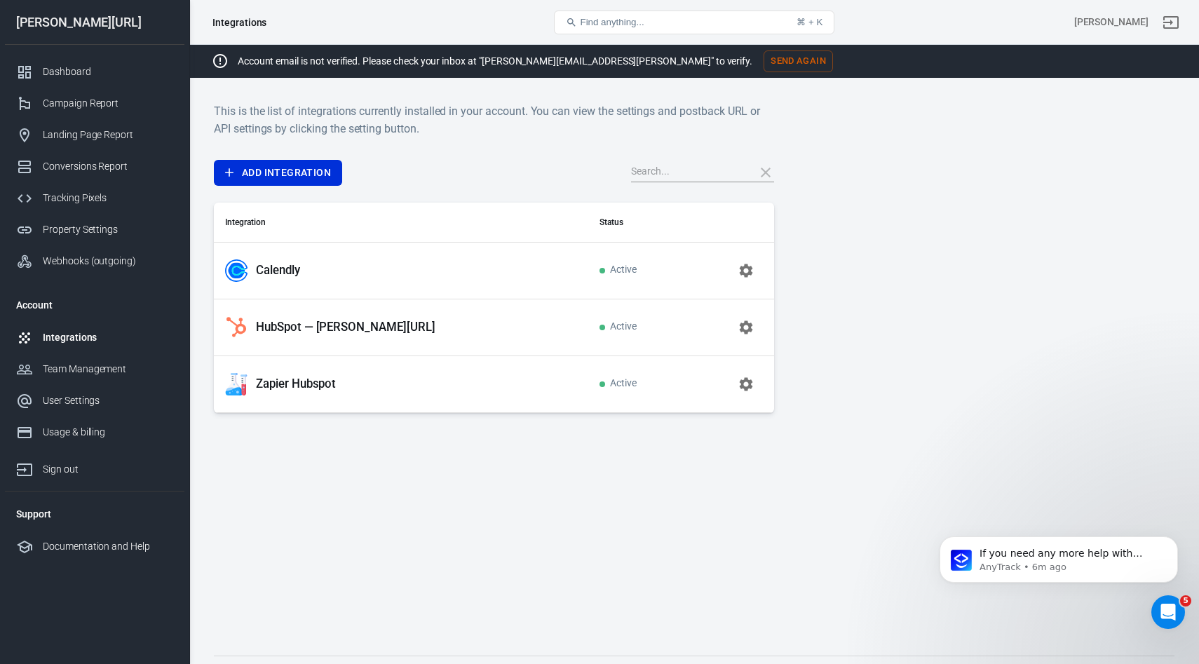
click at [300, 387] on p "Zapier Hubspot" at bounding box center [296, 383] width 80 height 15
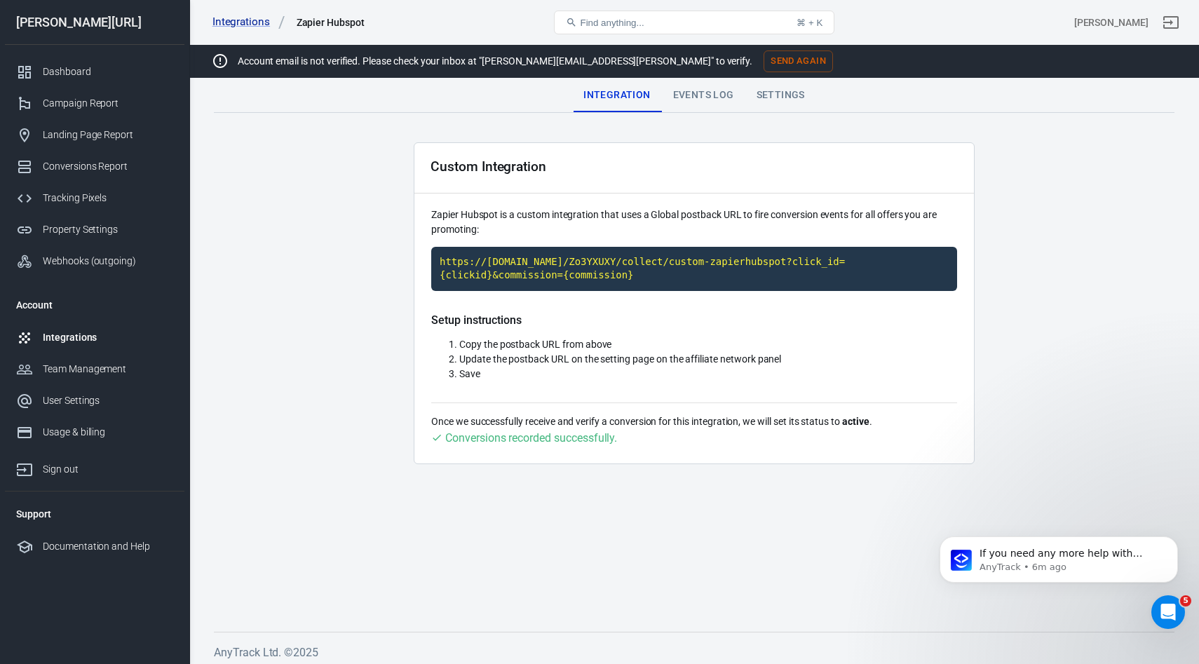
click at [707, 87] on div "Events Log" at bounding box center [703, 96] width 83 height 34
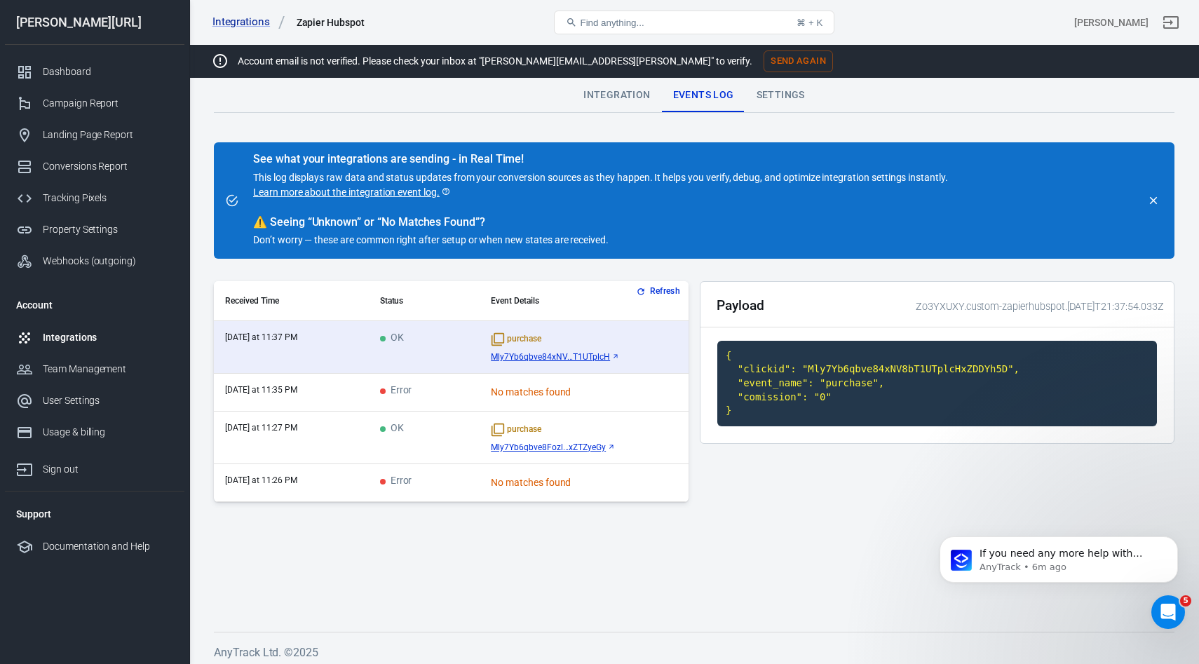
click at [421, 436] on td "OK" at bounding box center [424, 437] width 111 height 53
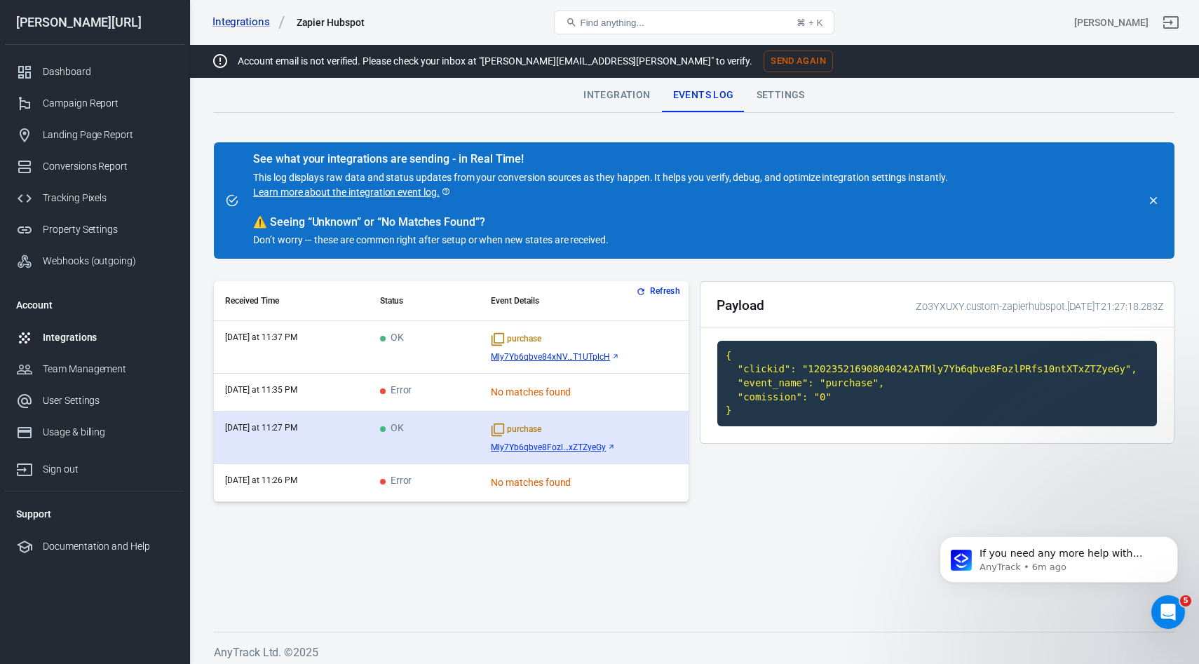
click at [542, 447] on span "Mly7Yb6qbve8Fozl...xZTZyeGy" at bounding box center [548, 447] width 115 height 10
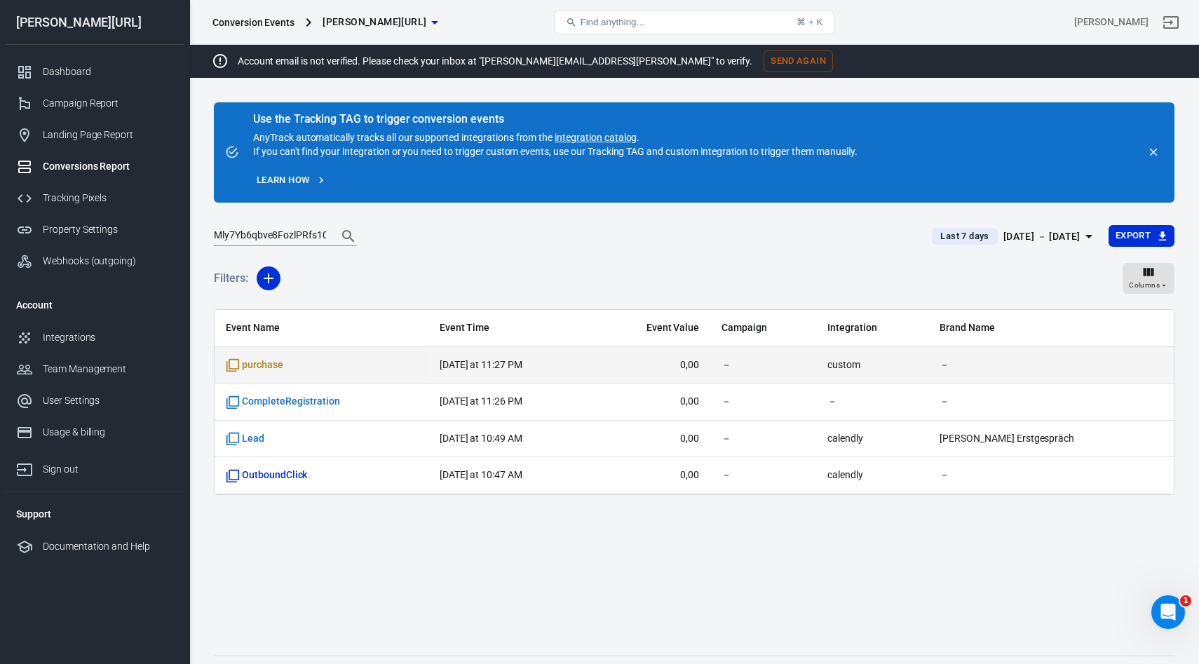
click at [320, 372] on td "purchase" at bounding box center [322, 365] width 214 height 37
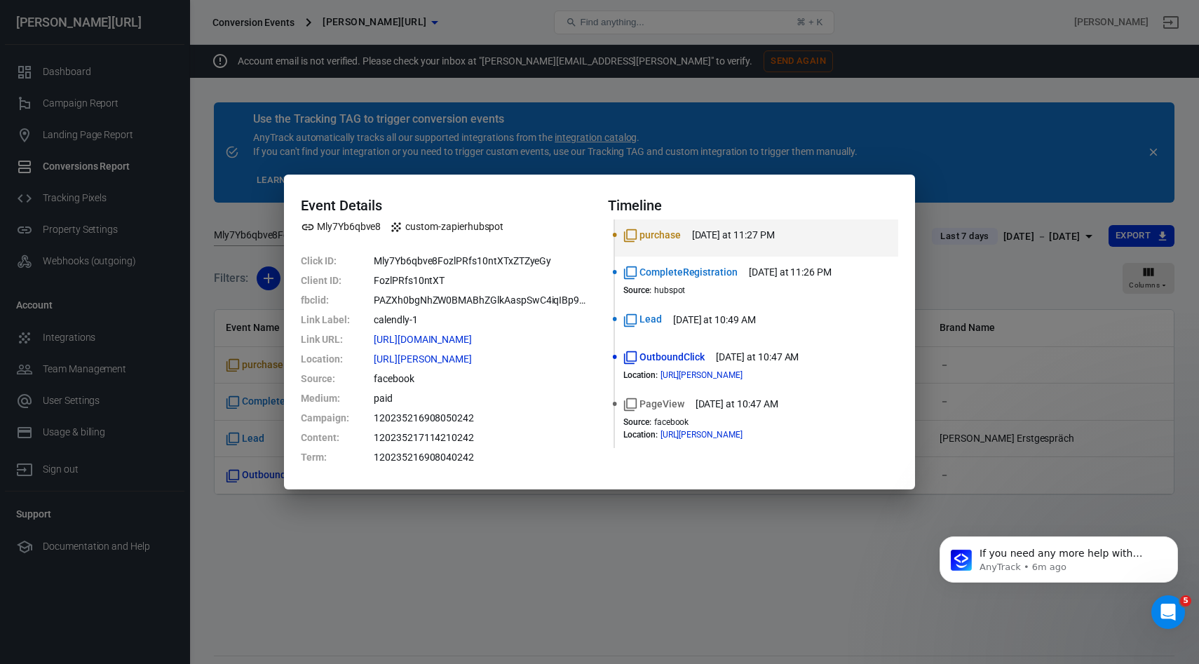
click at [250, 542] on div "Event Details Mly7Yb6qbve8 custom-zapierhubspot Click ID : Mly7Yb6qbve8FozlPRfs…" at bounding box center [599, 332] width 1199 height 664
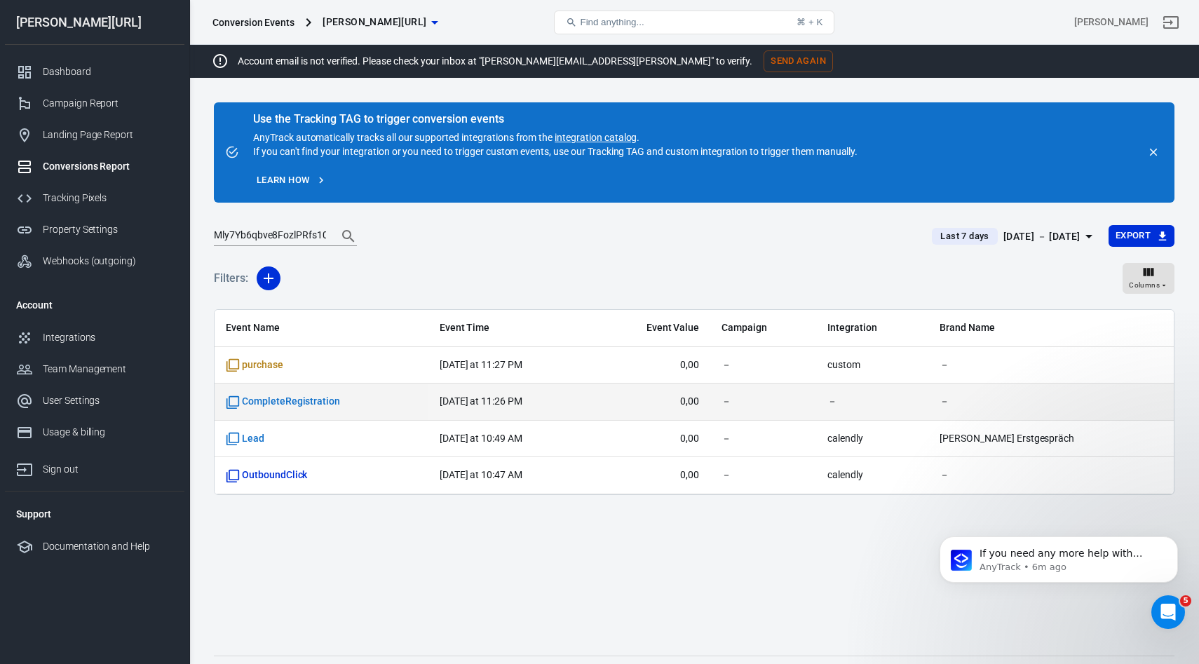
click at [376, 399] on span "CompleteRegistration" at bounding box center [321, 402] width 191 height 14
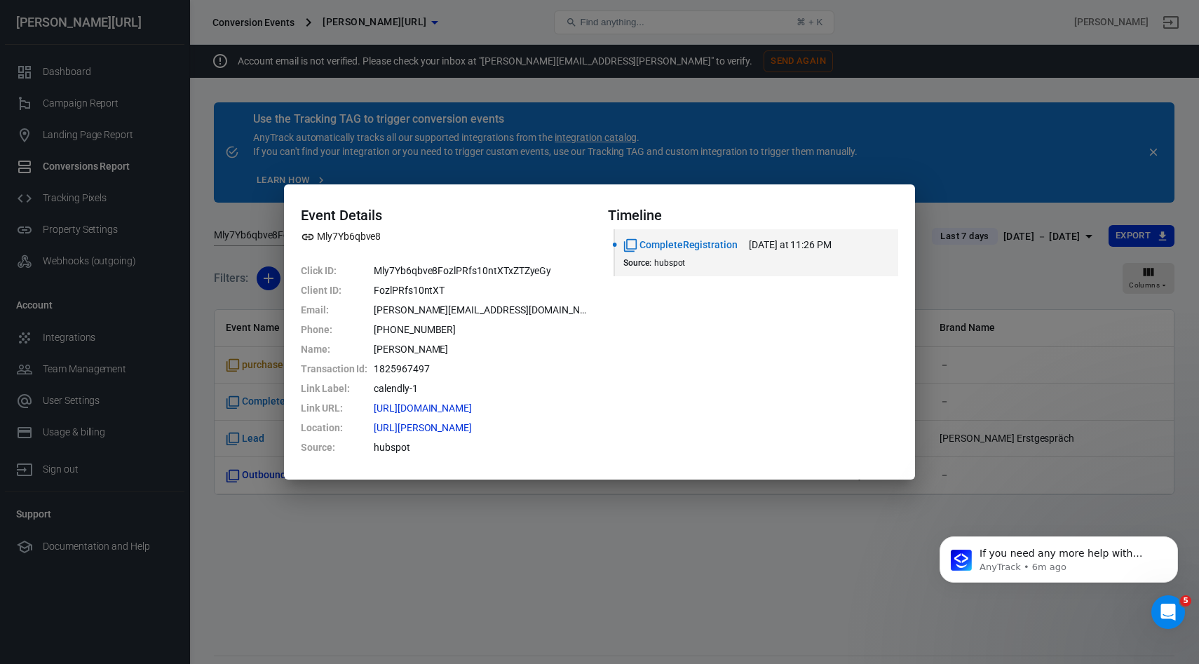
click at [463, 264] on dd "Mly7Yb6qbve8FozlPRfs10ntXTxZTZyeGy" at bounding box center [482, 271] width 217 height 20
copy dd "Mly7Yb6qbve8FozlPRfs10ntXTxZTZyeGy"
click at [336, 552] on div "Event Details Mly7Yb6qbve8 Click ID : Mly7Yb6qbve8FozlPRfs10ntXTxZTZyeGy Client…" at bounding box center [599, 332] width 1199 height 664
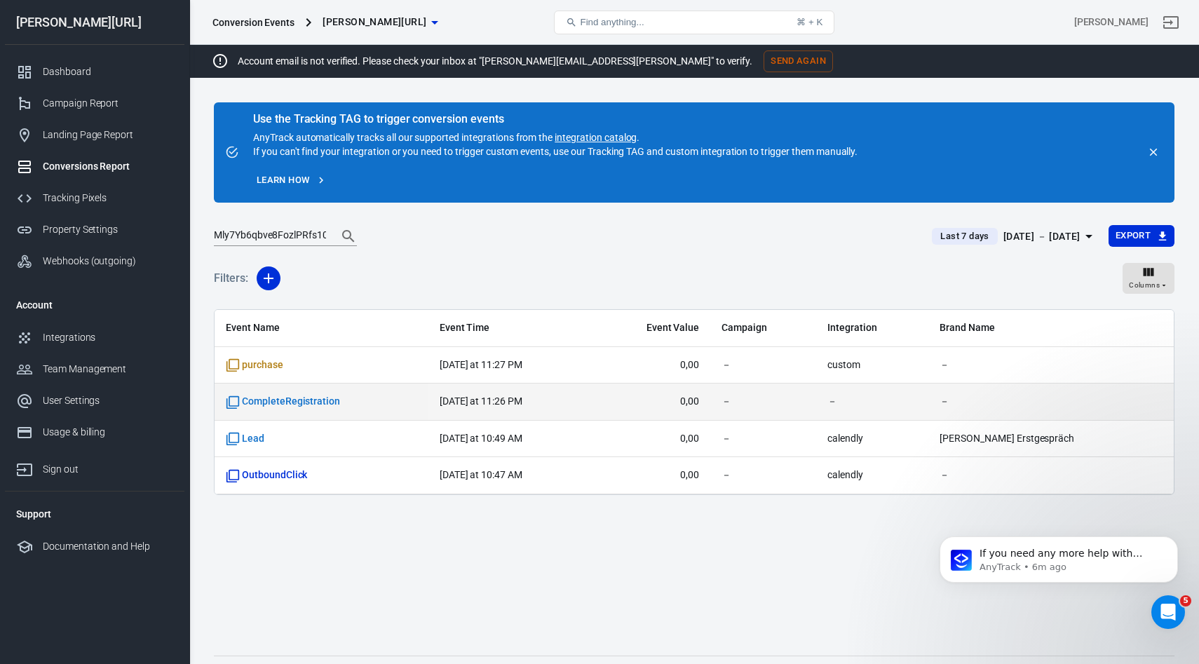
click at [359, 397] on span "CompleteRegistration" at bounding box center [321, 402] width 191 height 14
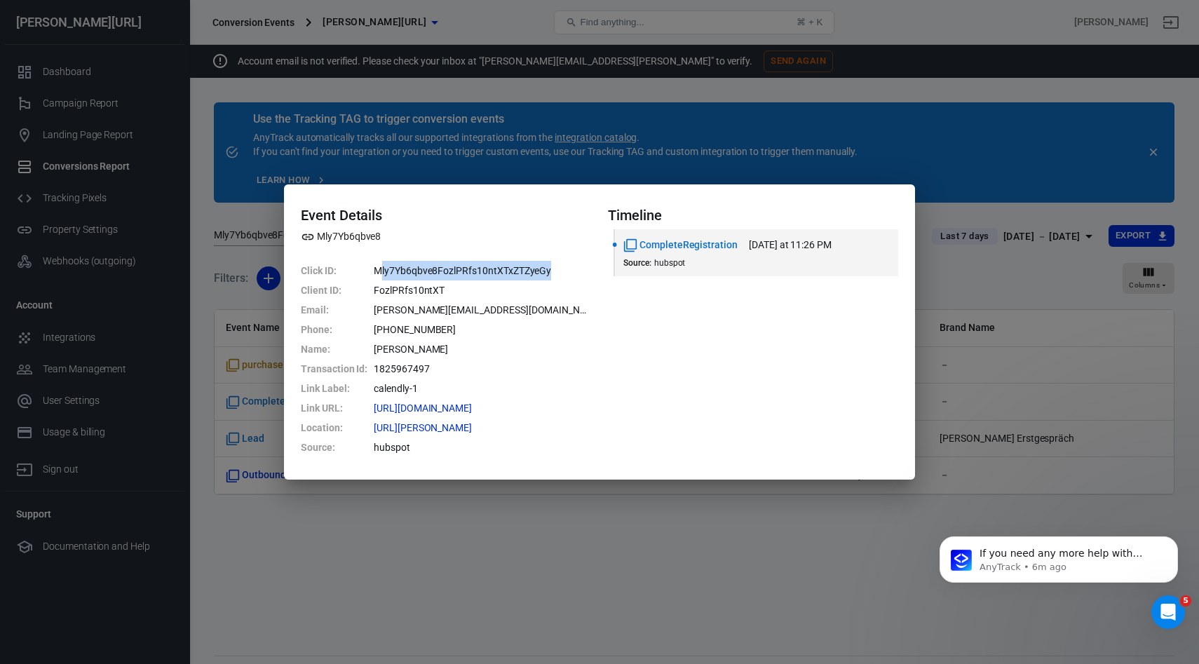
drag, startPoint x: 571, startPoint y: 273, endPoint x: 379, endPoint y: 273, distance: 192.1
click at [379, 273] on dd "Mly7Yb6qbve8FozlPRfs10ntXTxZTZyeGy" at bounding box center [482, 271] width 217 height 20
copy dd "Mly7Yb6qbve8FozlPRfs10ntXTxZTZyeGy"
click at [482, 556] on div "Event Details Mly7Yb6qbve8 Click ID : Mly7Yb6qbve8FozlPRfs10ntXTxZTZyeGy Client…" at bounding box center [599, 332] width 1199 height 664
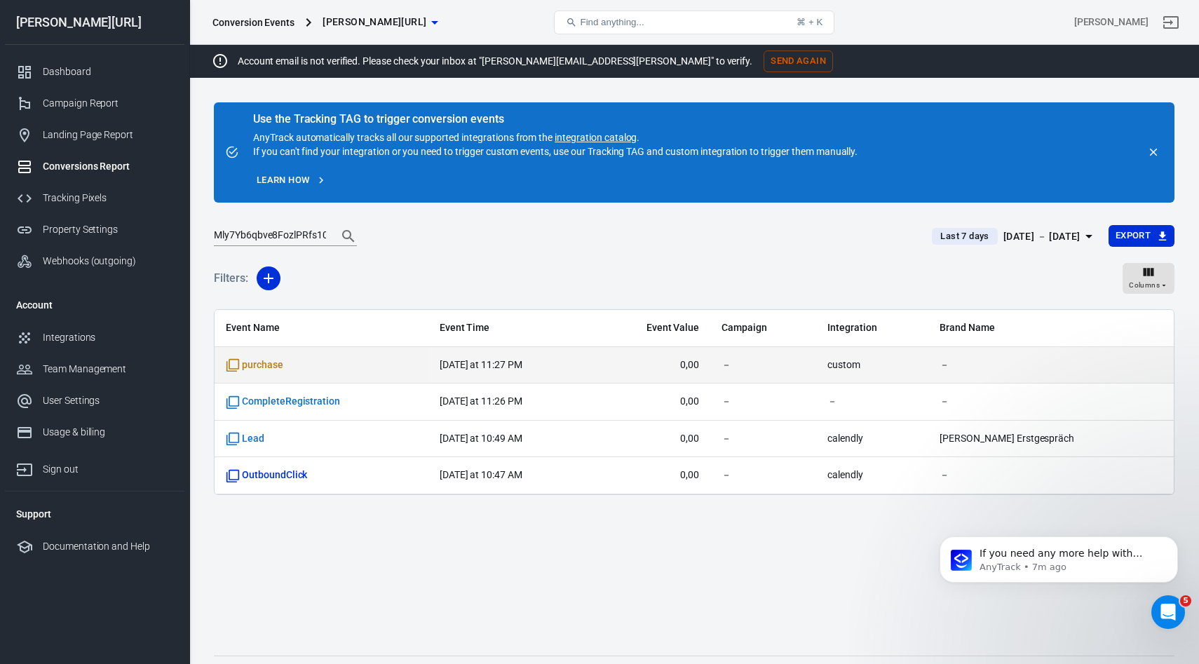
click at [317, 366] on span "purchase" at bounding box center [321, 365] width 191 height 14
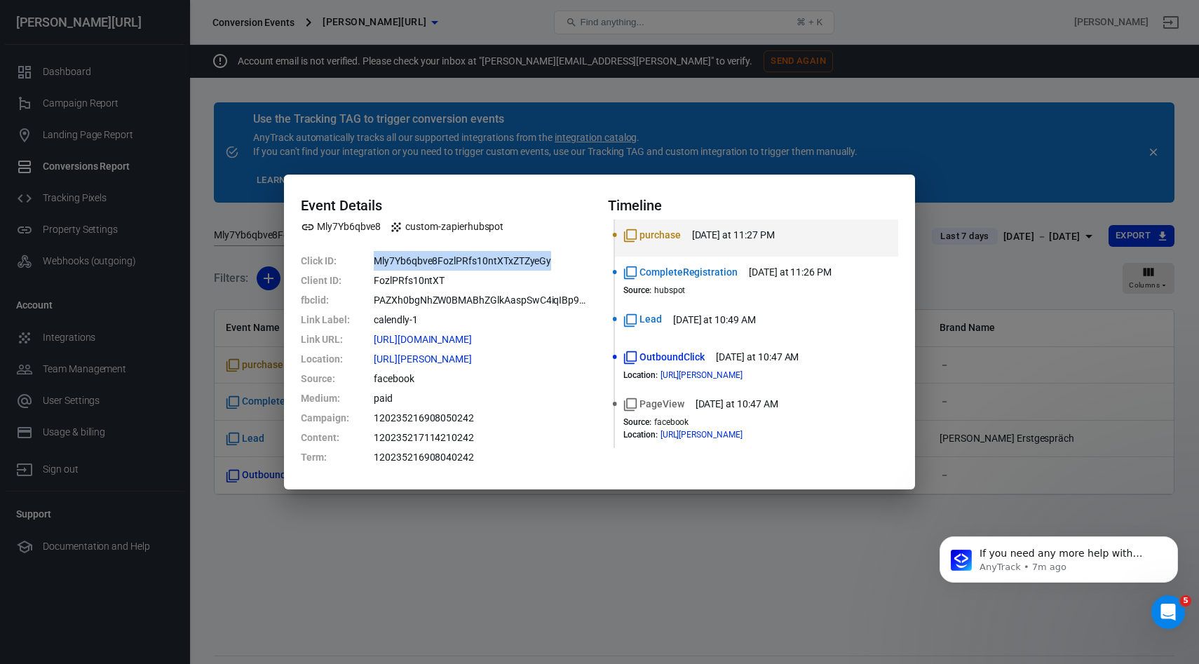
drag, startPoint x: 562, startPoint y: 259, endPoint x: 367, endPoint y: 259, distance: 194.9
click at [367, 259] on dl "Click ID : Mly7Yb6qbve8FozlPRfs10ntXTxZTZyeGy Client ID : FozlPRfs10ntXT fbclid…" at bounding box center [446, 359] width 290 height 216
copy dl "Mly7Yb6qbve8FozlPRfs10ntXTxZTZyeGy"
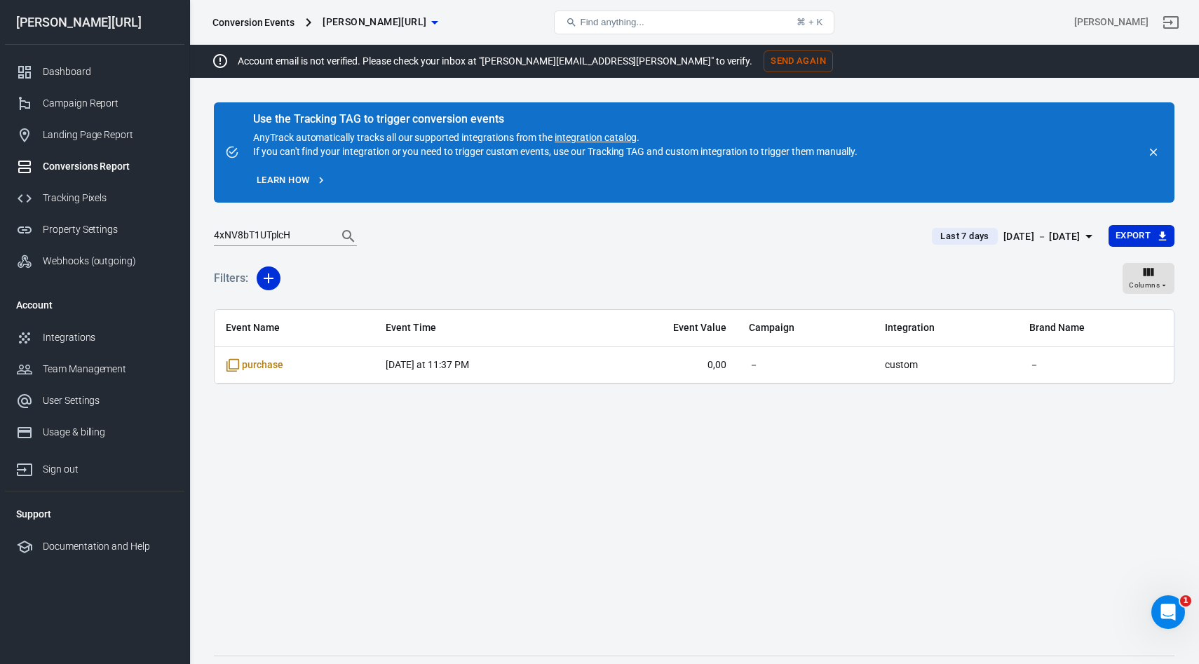
click at [285, 233] on input "4xNV8bT1UTplcH" at bounding box center [270, 236] width 112 height 18
